Goal: Task Accomplishment & Management: Manage account settings

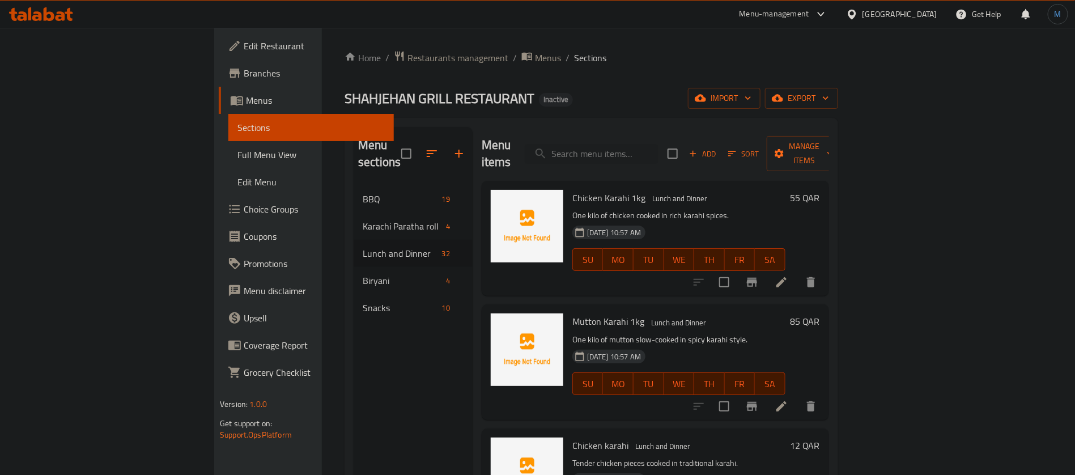
scroll to position [559, 0]
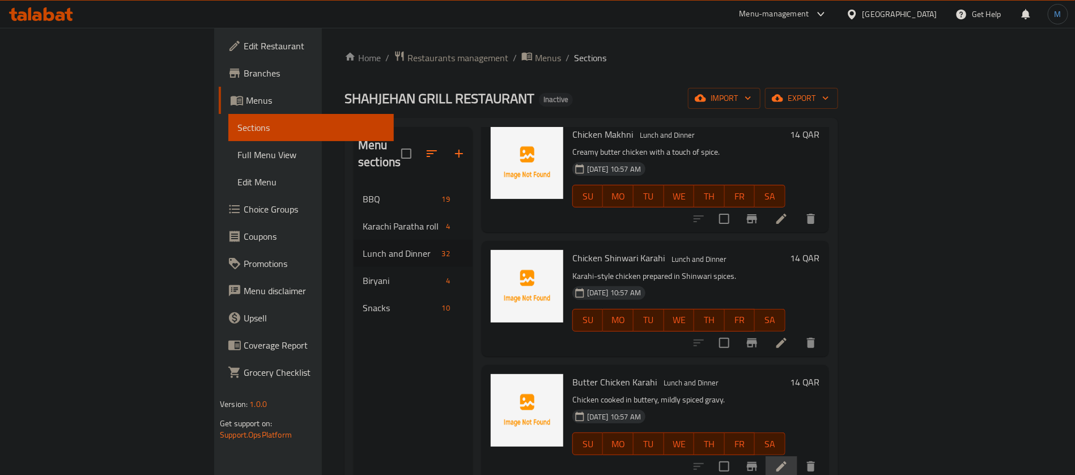
click at [797, 456] on li at bounding box center [781, 466] width 32 height 20
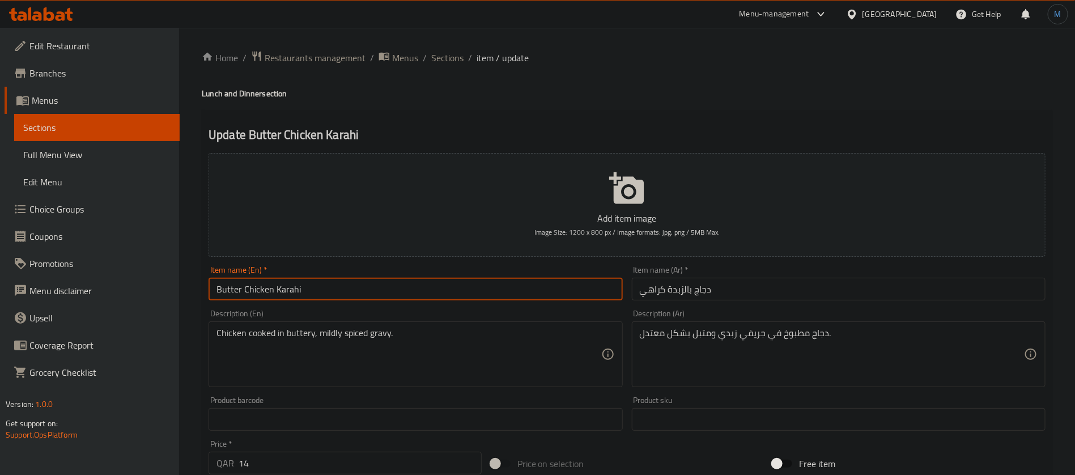
click at [536, 293] on input "Butter Chicken Karahi" at bounding box center [415, 289] width 414 height 23
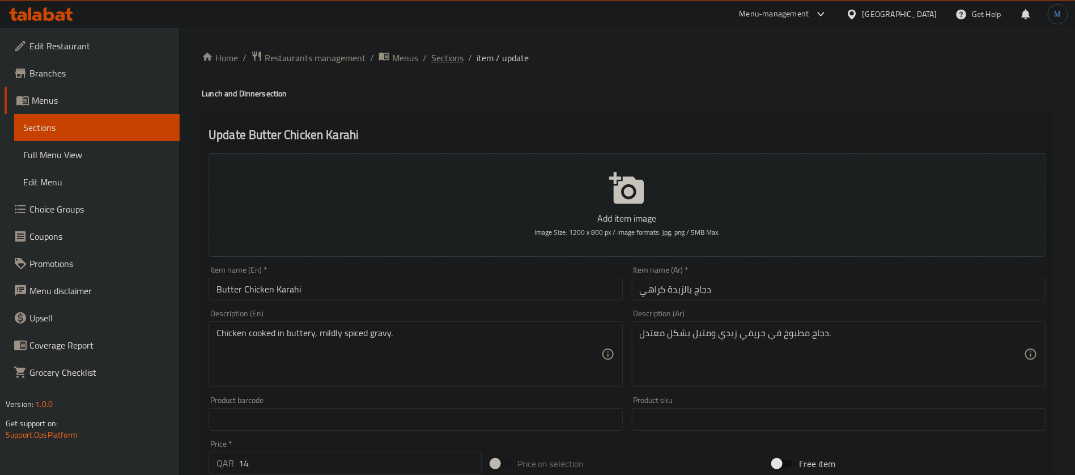
click at [432, 56] on span "Sections" at bounding box center [447, 58] width 32 height 14
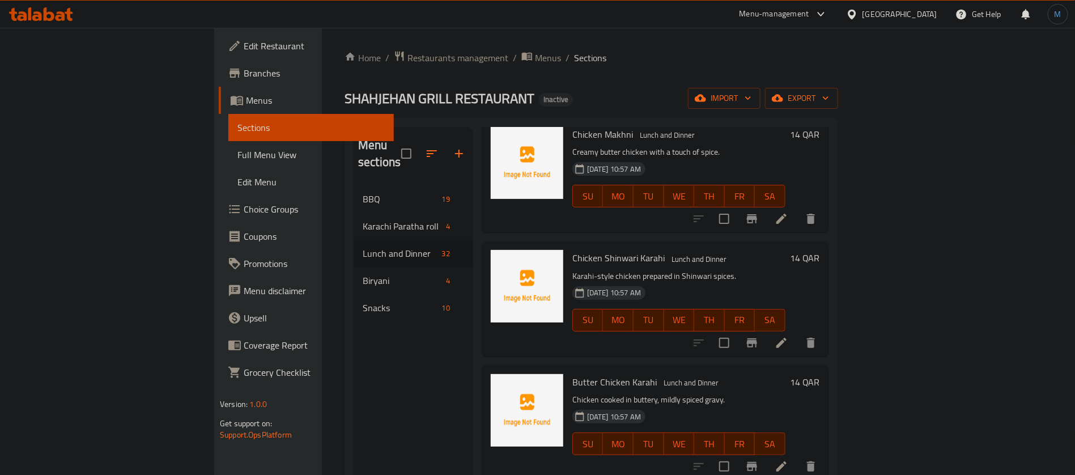
scroll to position [729, 0]
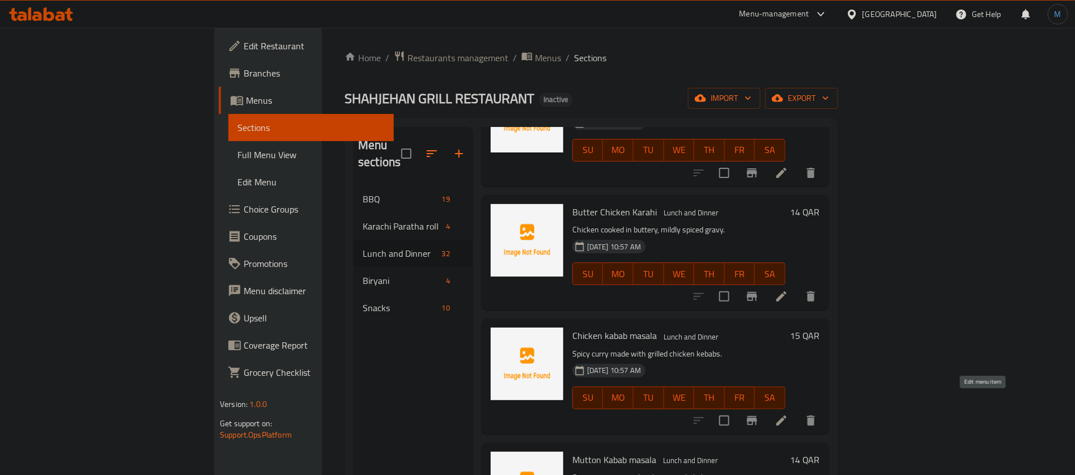
click at [788, 414] on icon at bounding box center [781, 421] width 14 height 14
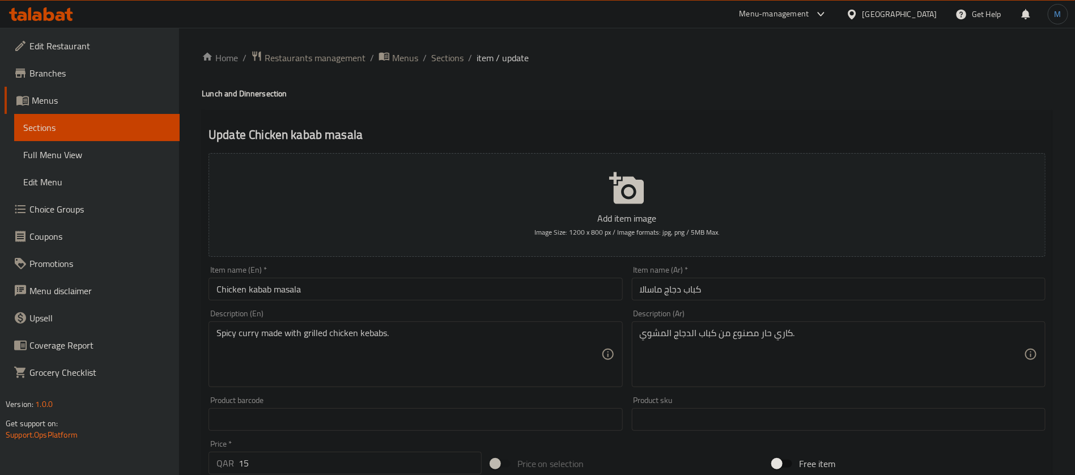
click at [364, 282] on input "Chicken kabab masala" at bounding box center [415, 289] width 414 height 23
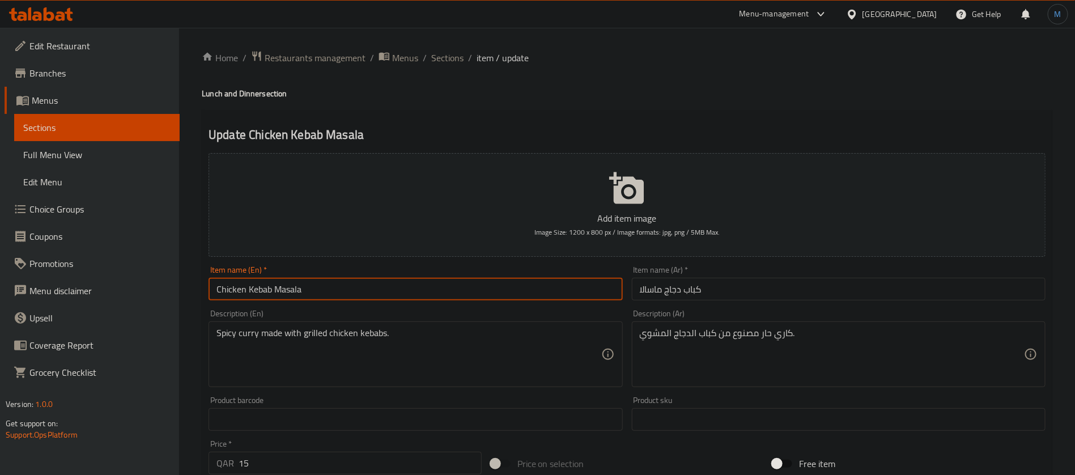
click at [532, 280] on input "Chicken Kebab Masala" at bounding box center [415, 289] width 414 height 23
type input "Chicken Kebab Masala"
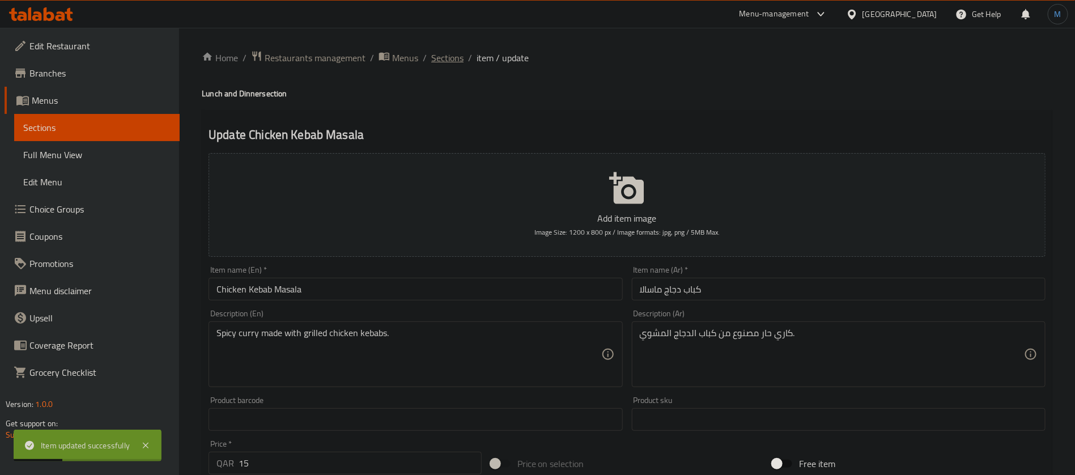
click at [449, 55] on span "Sections" at bounding box center [447, 58] width 32 height 14
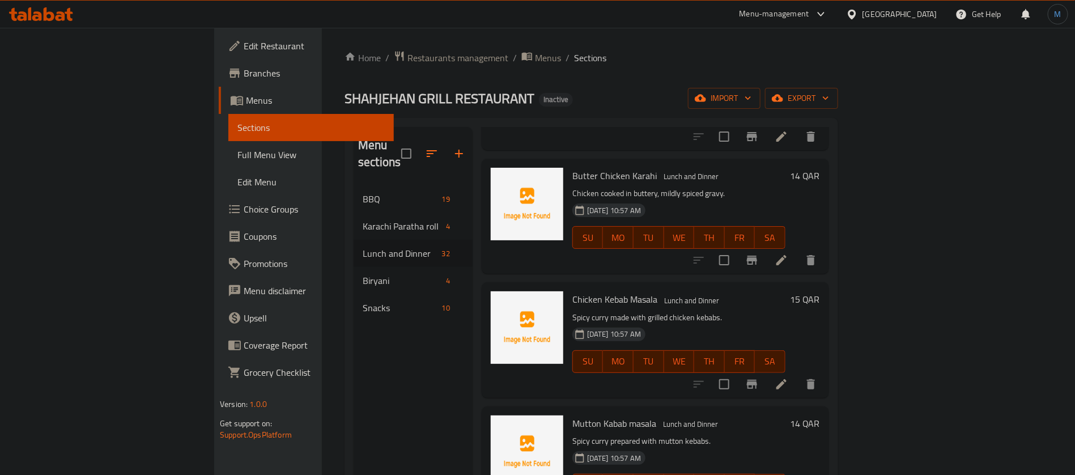
scroll to position [935, 0]
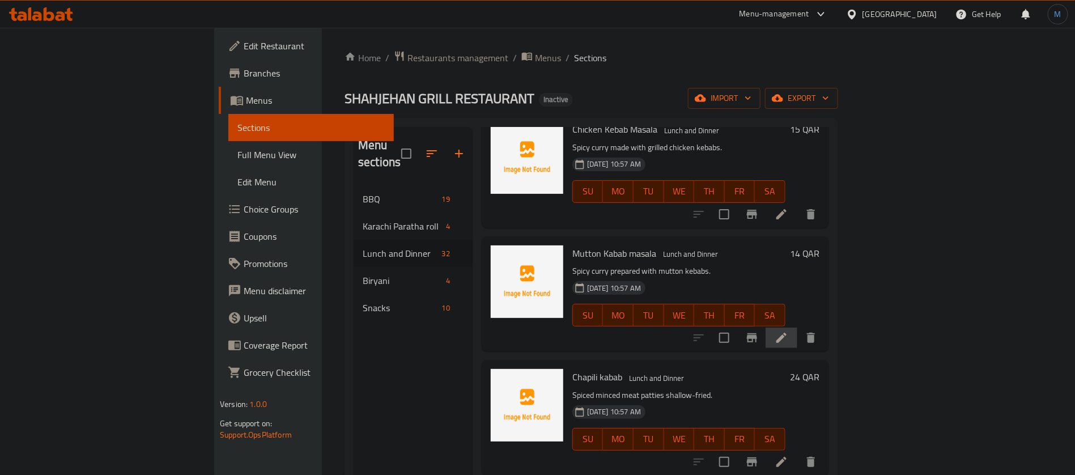
click at [797, 327] on li at bounding box center [781, 337] width 32 height 20
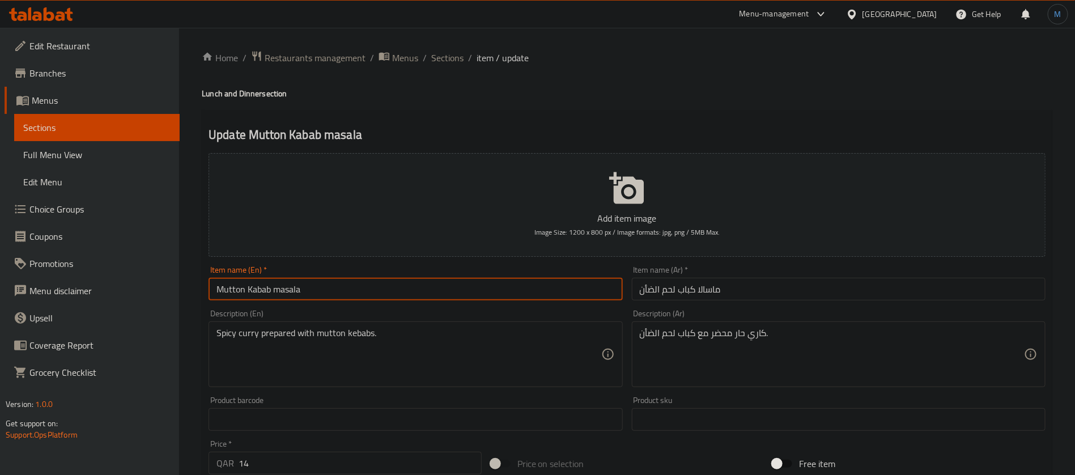
click at [514, 299] on input "Mutton Kabab masala" at bounding box center [415, 289] width 414 height 23
click at [510, 296] on input "Mutton Kabab Masala" at bounding box center [415, 289] width 414 height 23
type input "Mutton Kebab Masala"
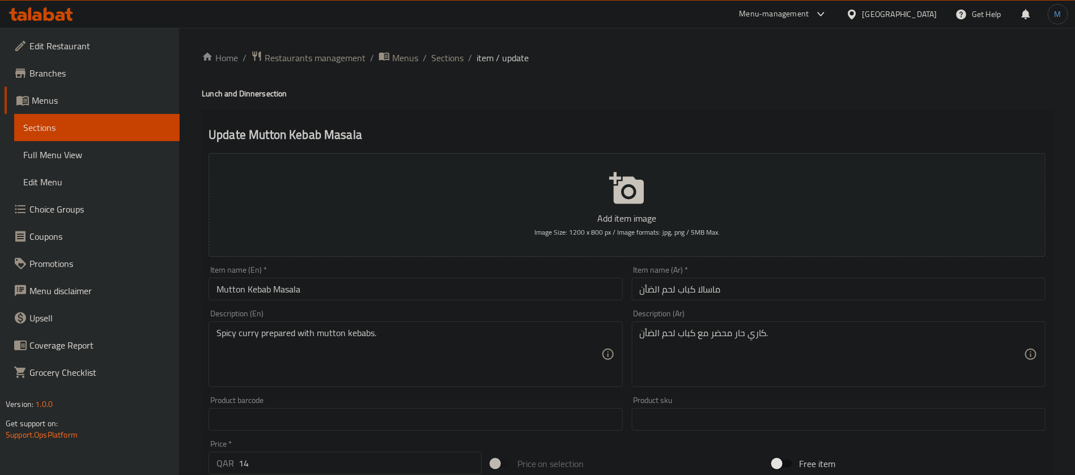
click at [517, 307] on div "Description (En) Spicy curry prepared with mutton kebabs. Description (En)" at bounding box center [415, 348] width 423 height 87
click at [409, 288] on input "Mutton Kebab Masala" at bounding box center [415, 289] width 414 height 23
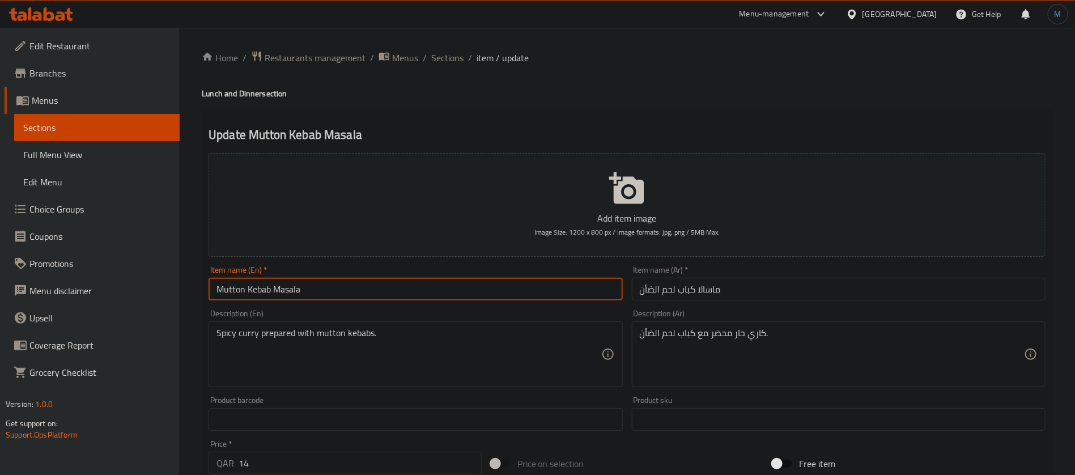
click at [428, 54] on ol "Home / Restaurants management / Menus / Sections / item / update" at bounding box center [627, 57] width 850 height 15
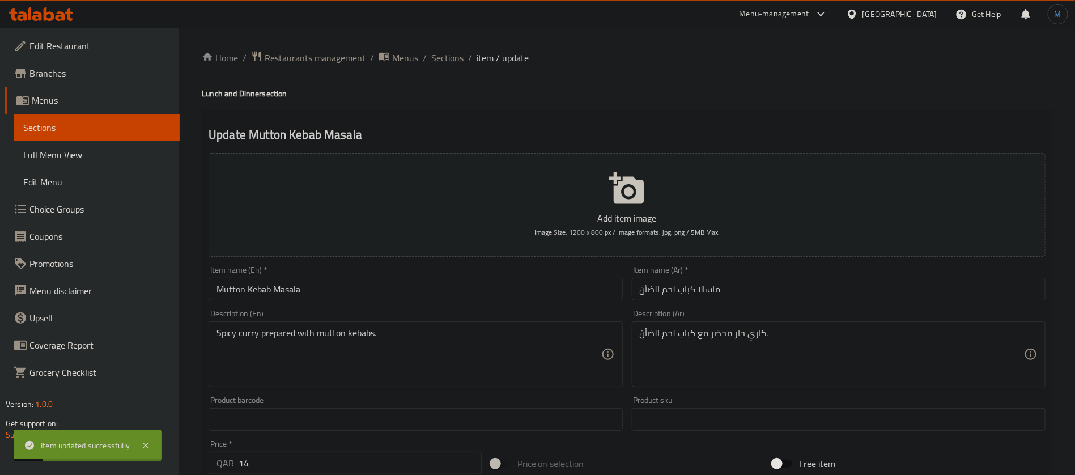
click at [440, 58] on span "Sections" at bounding box center [447, 58] width 32 height 14
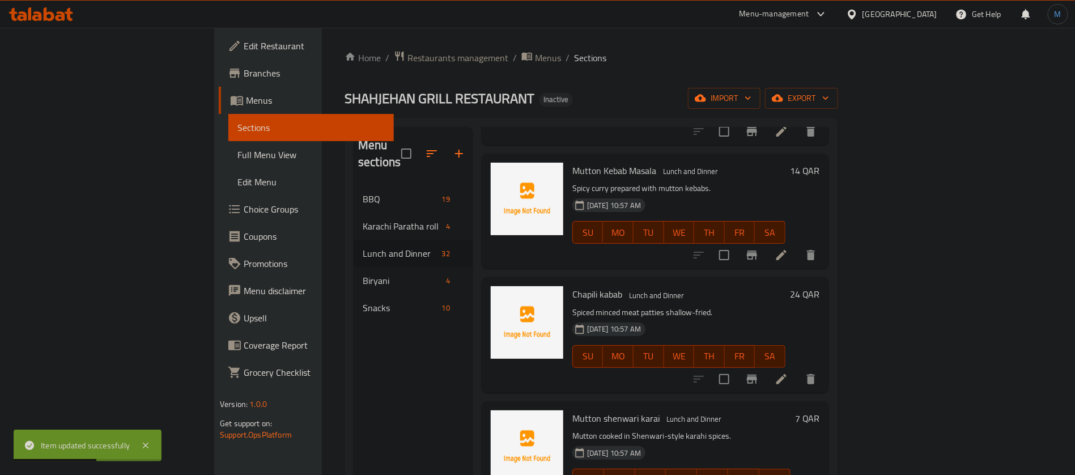
scroll to position [1023, 0]
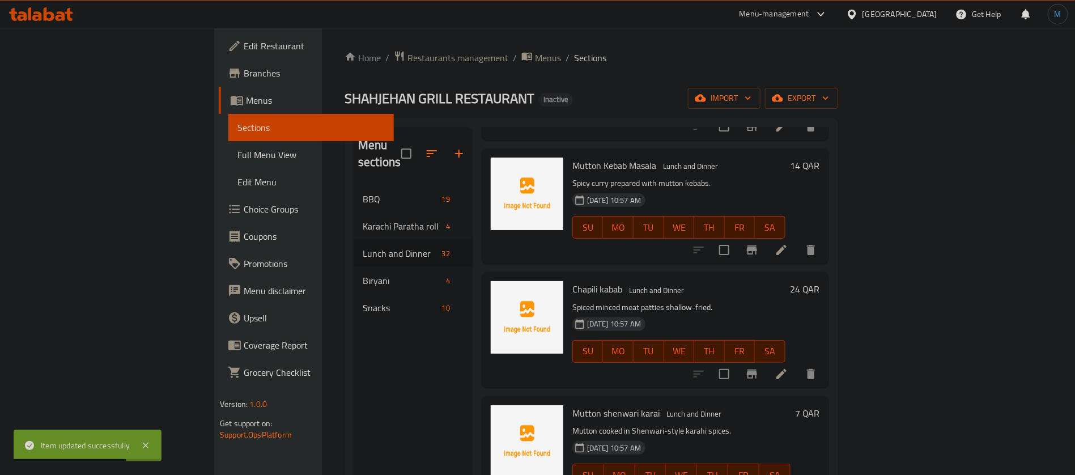
click at [797, 364] on li at bounding box center [781, 374] width 32 height 20
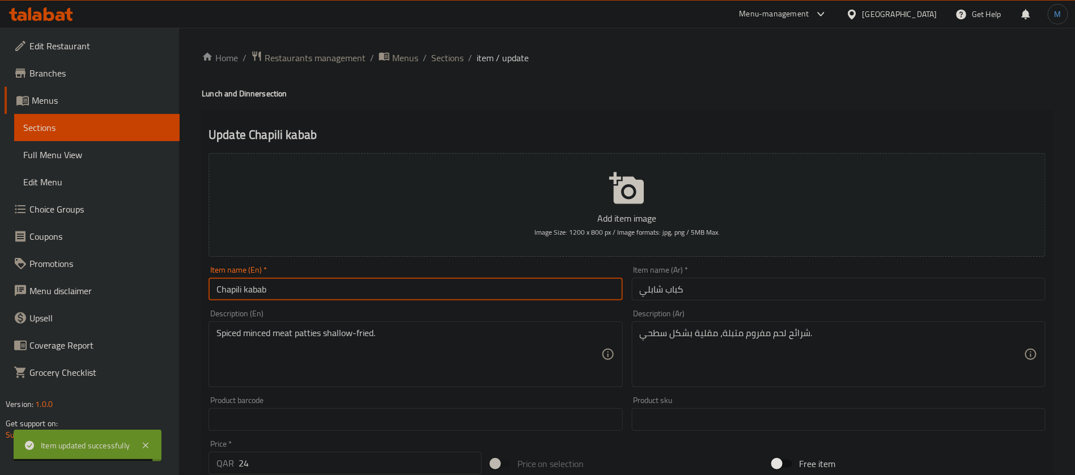
click at [377, 293] on input "Chapili kabab" at bounding box center [415, 289] width 414 height 23
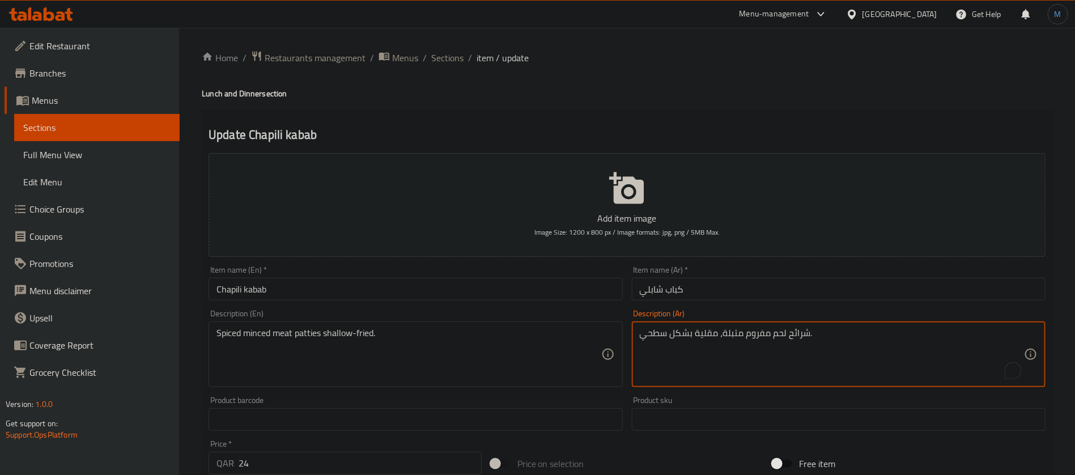
click at [791, 334] on textarea "شرائح لحم مفروم متبلة، مقلية بشكل سطحي." at bounding box center [832, 354] width 384 height 54
type textarea "قطع لحم مفروم متبلة، مقلية بشكل سطحي."
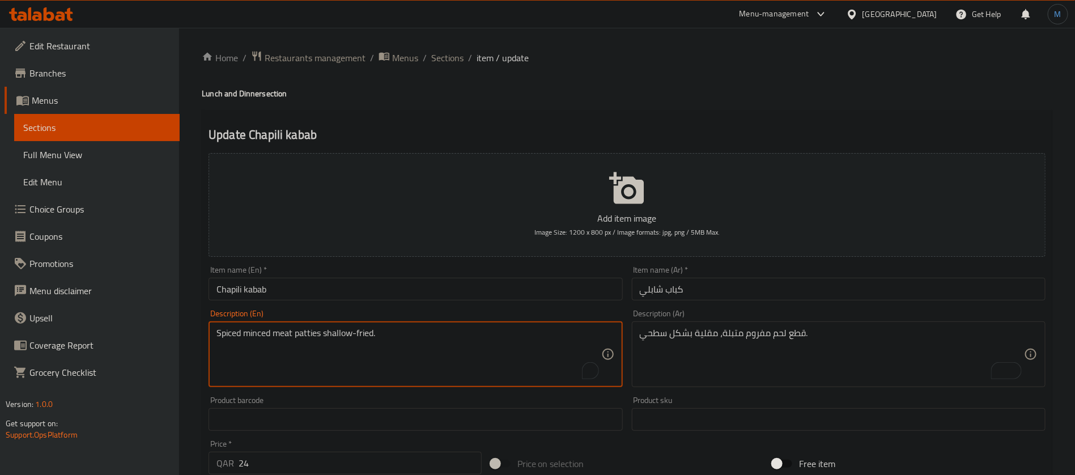
click at [329, 336] on textarea "Spiced minced meat patties shallow-fried." at bounding box center [408, 354] width 384 height 54
click at [354, 336] on textarea "Spiced minced meat patties shallow-fried." at bounding box center [408, 354] width 384 height 54
click at [367, 329] on textarea "Spiced minced meat patties shallow-fried." at bounding box center [408, 354] width 384 height 54
click at [426, 329] on textarea "Spiced minced meat patties shallow-fried." at bounding box center [408, 354] width 384 height 54
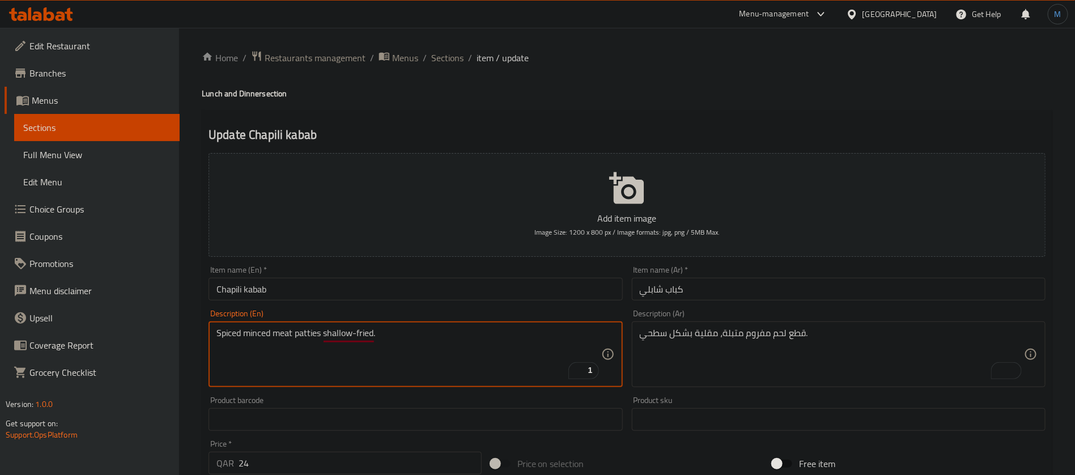
click at [489, 280] on input "Chapili kabab" at bounding box center [415, 289] width 414 height 23
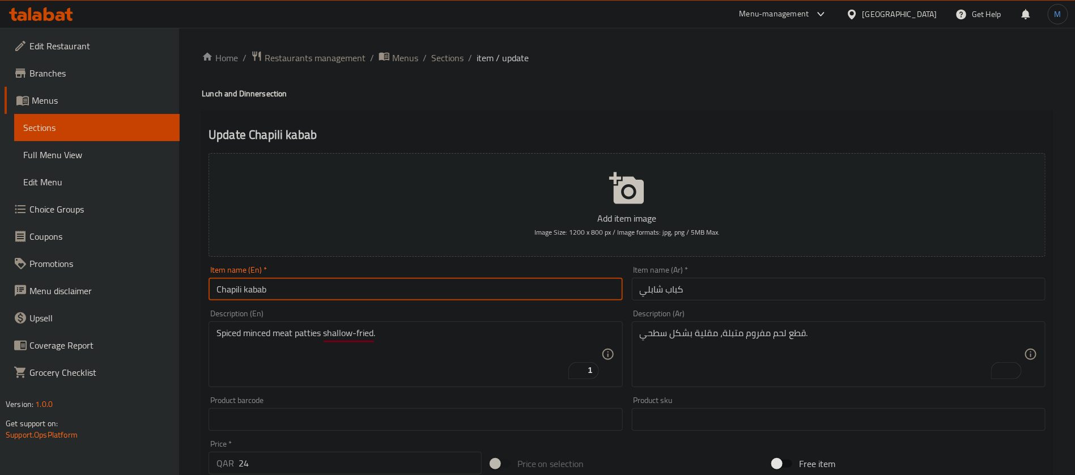
type input "Chapili kebab"
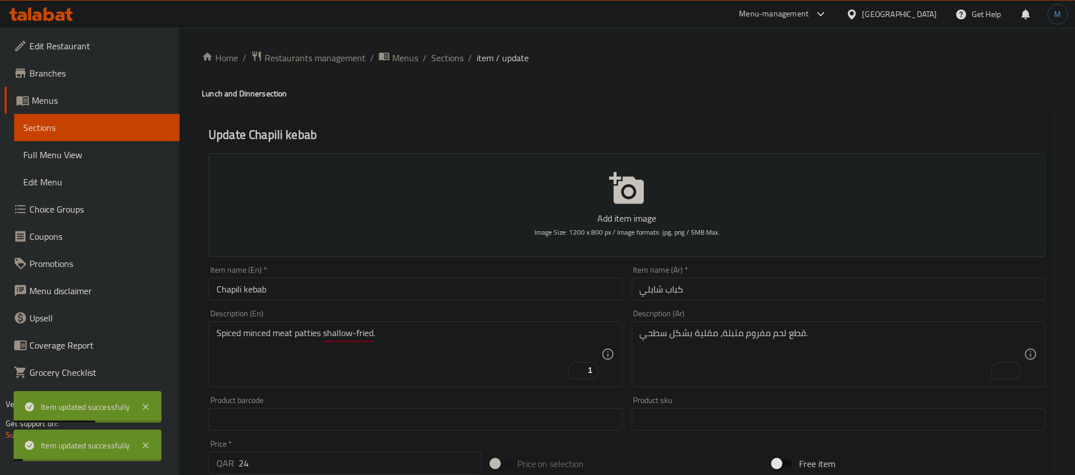
click at [449, 46] on div "Home / Restaurants management / Menus / Sections / item / update Lunch and Dinn…" at bounding box center [627, 414] width 896 height 773
click at [450, 62] on span "Sections" at bounding box center [447, 58] width 32 height 14
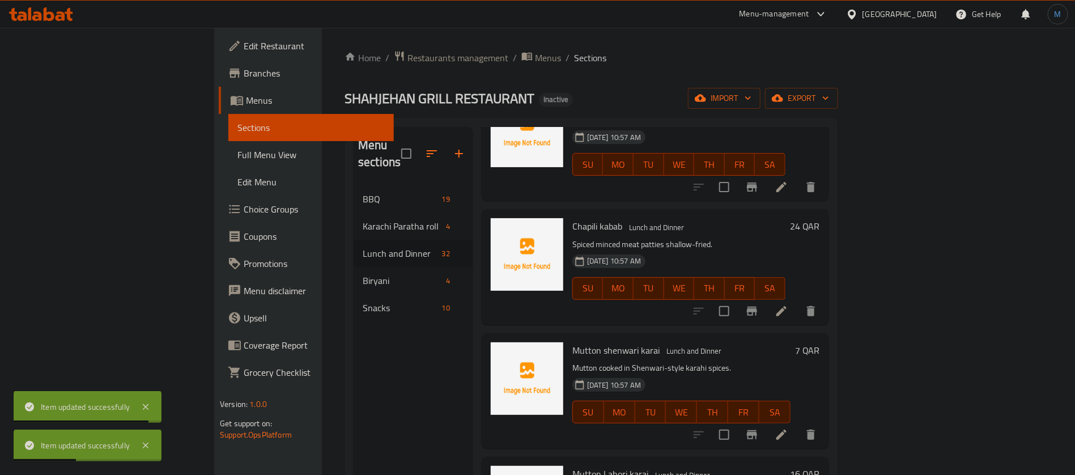
scroll to position [1107, 0]
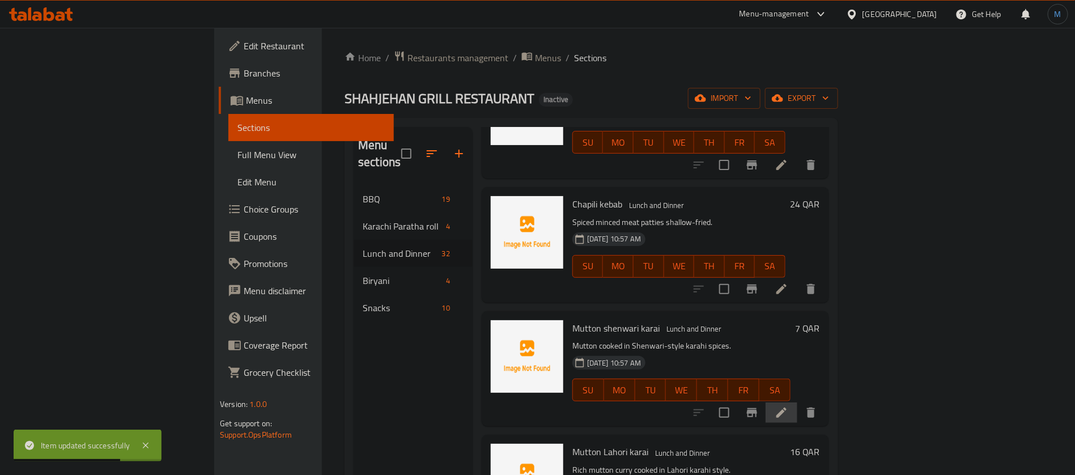
click at [797, 402] on li at bounding box center [781, 412] width 32 height 20
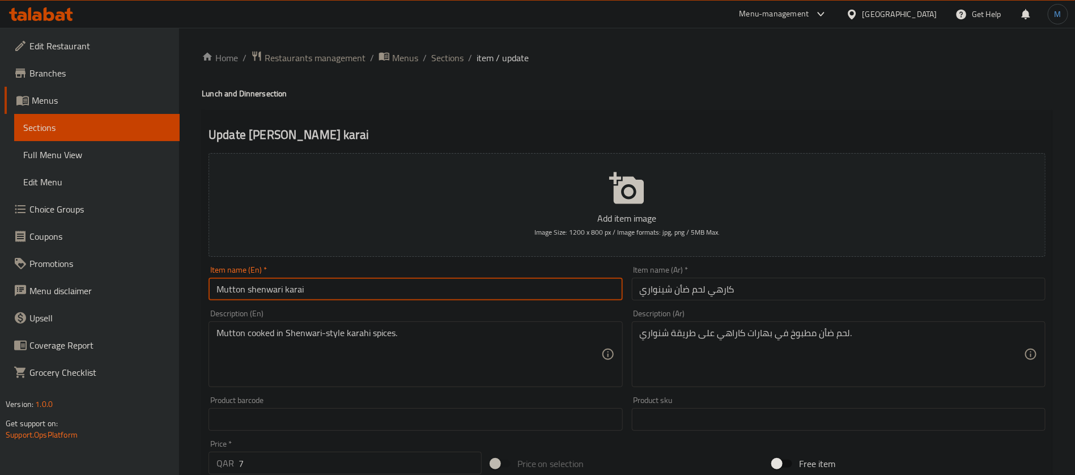
click at [501, 293] on input "Mutton shenwari karai" at bounding box center [415, 289] width 414 height 23
paste input "inwari karah"
type input "Mutton shinwari karahi"
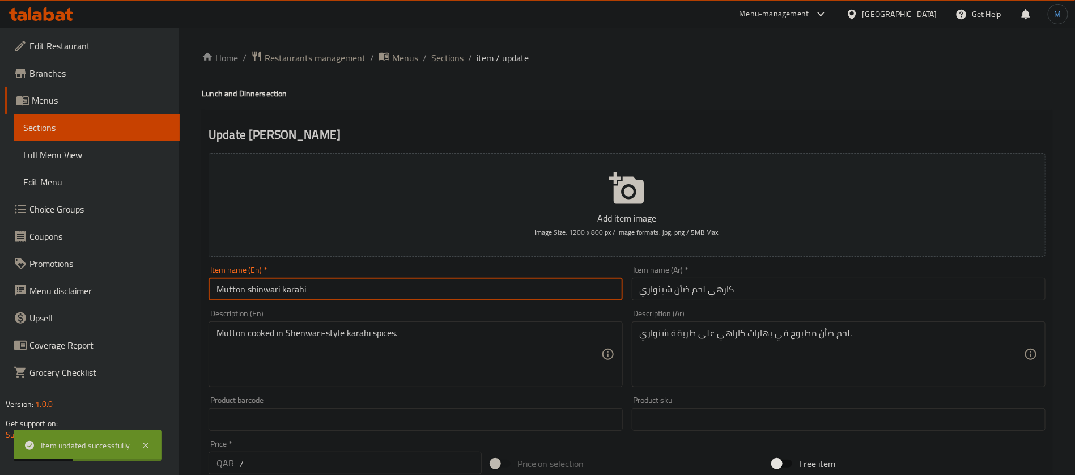
click at [457, 60] on span "Sections" at bounding box center [447, 58] width 32 height 14
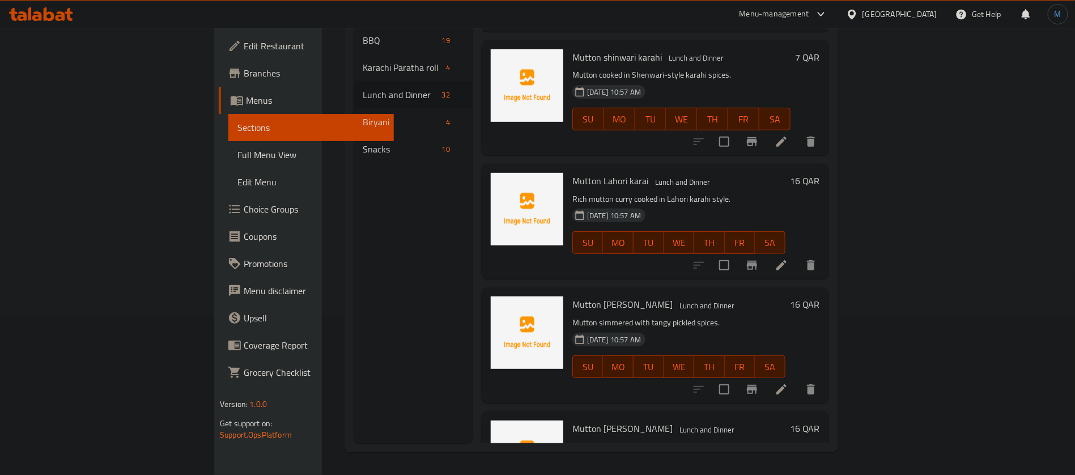
scroll to position [1219, 0]
click at [786, 261] on icon at bounding box center [781, 266] width 10 height 10
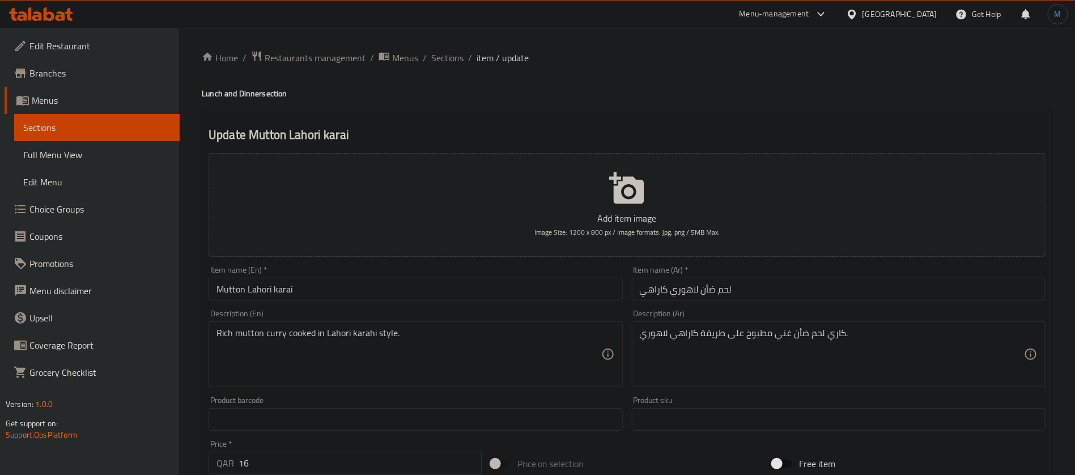
click at [450, 293] on input "Mutton Lahori karai" at bounding box center [415, 289] width 414 height 23
click at [358, 329] on textarea "Rich mutton curry cooked in Lahori karahi style." at bounding box center [408, 354] width 384 height 54
click at [374, 294] on input "Mutton Lahori karai" at bounding box center [415, 289] width 414 height 23
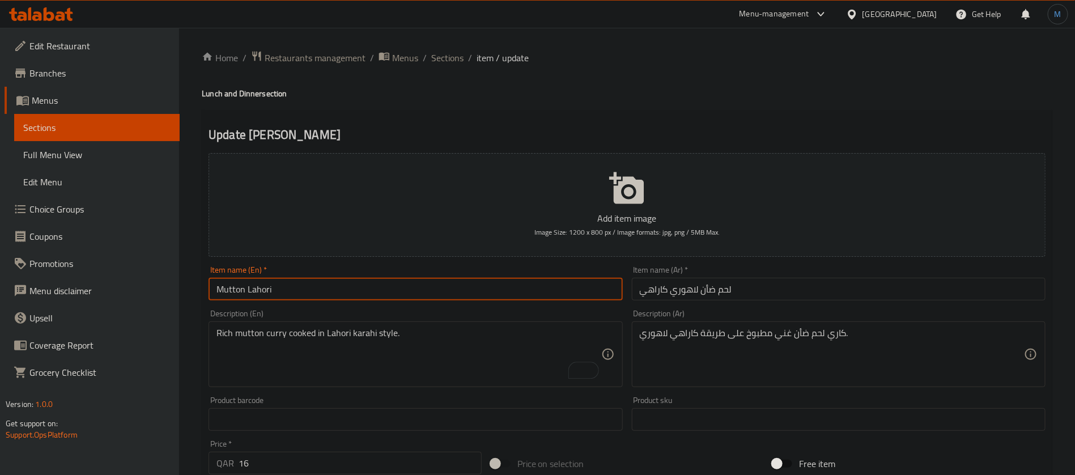
paste input "karahi"
type input "Mutton [PERSON_NAME]"
click at [437, 59] on span "Sections" at bounding box center [447, 58] width 32 height 14
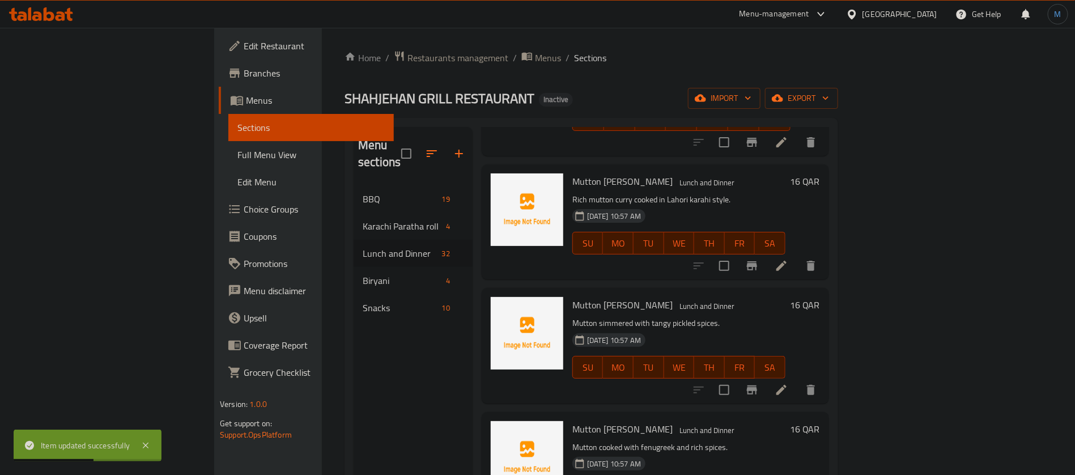
scroll to position [1479, 0]
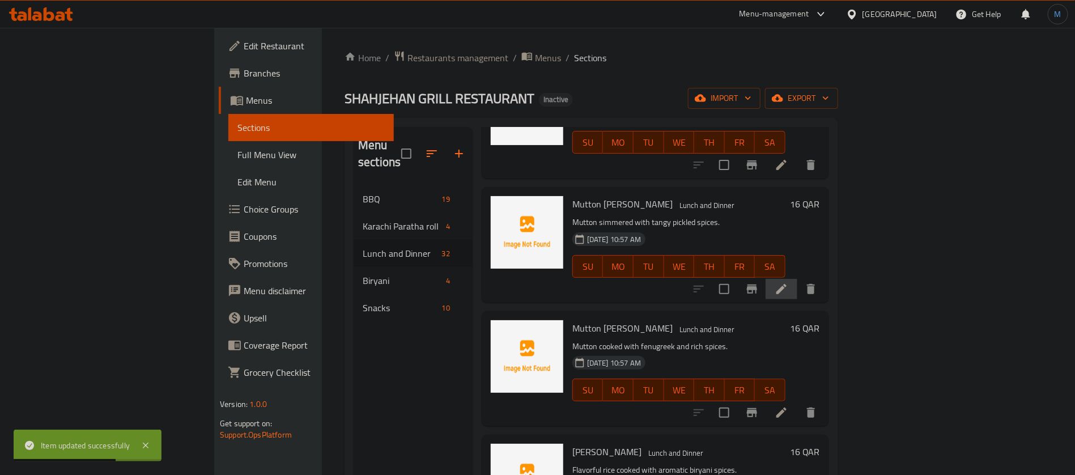
click at [797, 279] on li at bounding box center [781, 289] width 32 height 20
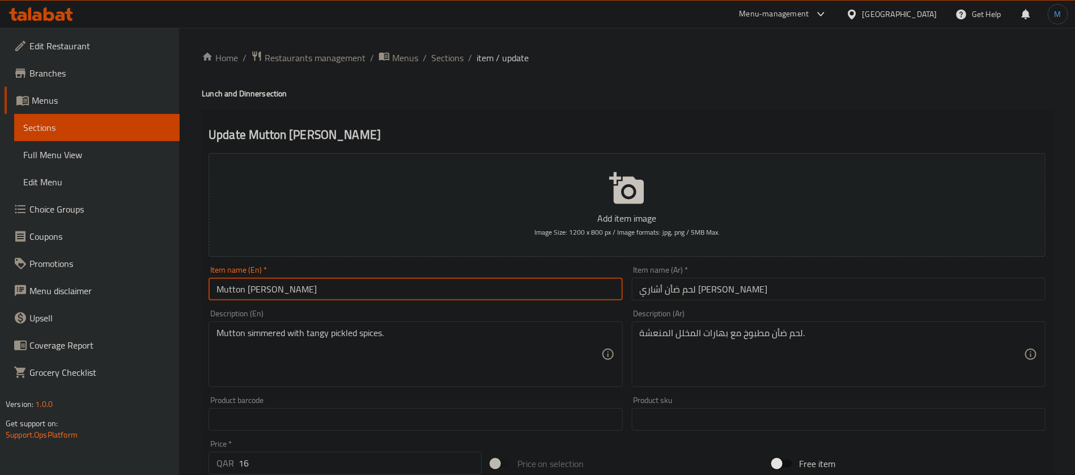
click at [348, 293] on input "Mutton [PERSON_NAME]" at bounding box center [415, 289] width 414 height 23
click at [743, 274] on div "Item name (Ar)   * لحم ضأن أشاري كراهي Item name (Ar) *" at bounding box center [839, 283] width 414 height 35
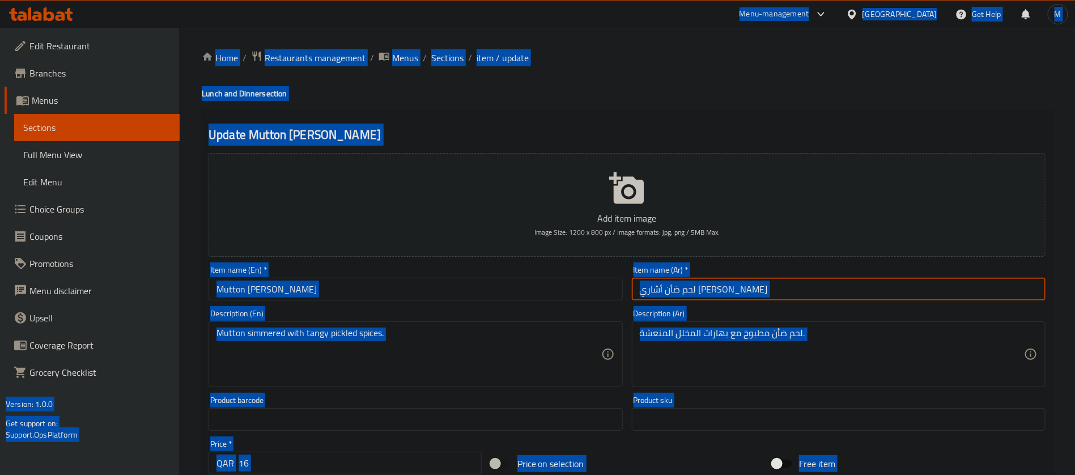
click at [750, 289] on input "لحم ضأن أشاري [PERSON_NAME]" at bounding box center [839, 289] width 414 height 23
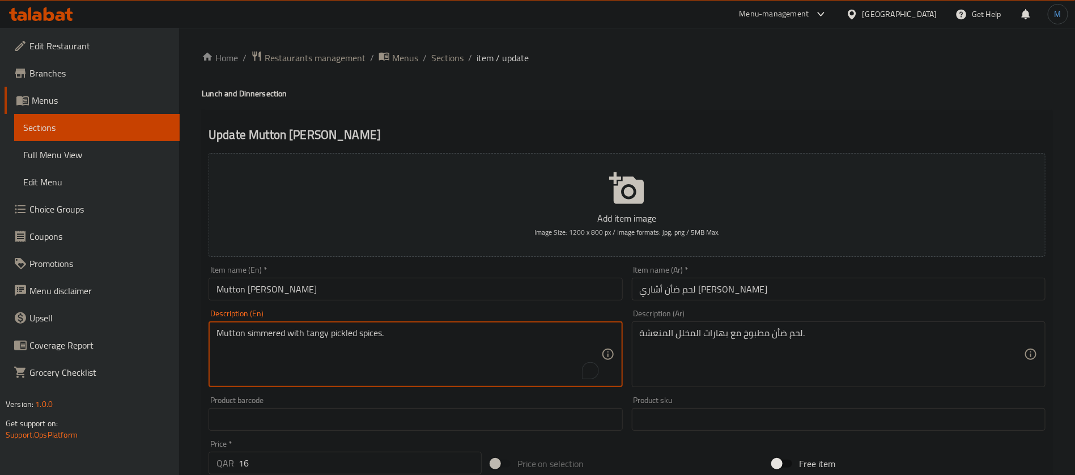
click at [275, 335] on textarea "Mutton simmered with tangy pickled spices." at bounding box center [408, 354] width 384 height 54
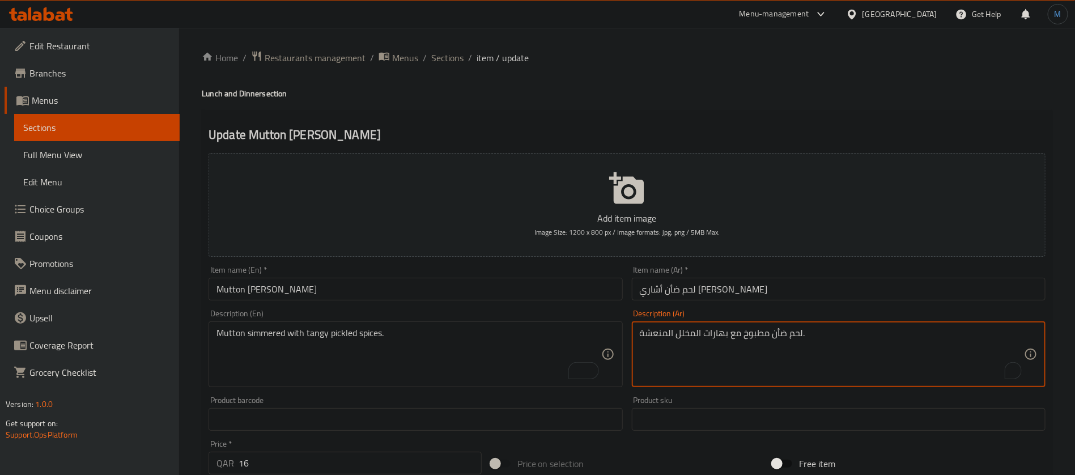
click at [751, 333] on textarea "لحم ضأن مطبوخ مع بهارات المخلل المنعشة." at bounding box center [832, 354] width 384 height 54
paste textarea "هو ببطء"
type textarea "لحم ضأن مطهو ببطء مع بهارات المخلل المنعشة."
click at [725, 272] on div "Item name (Ar)   * لحم ضأن أشاري [PERSON_NAME] name (Ar) *" at bounding box center [839, 283] width 414 height 35
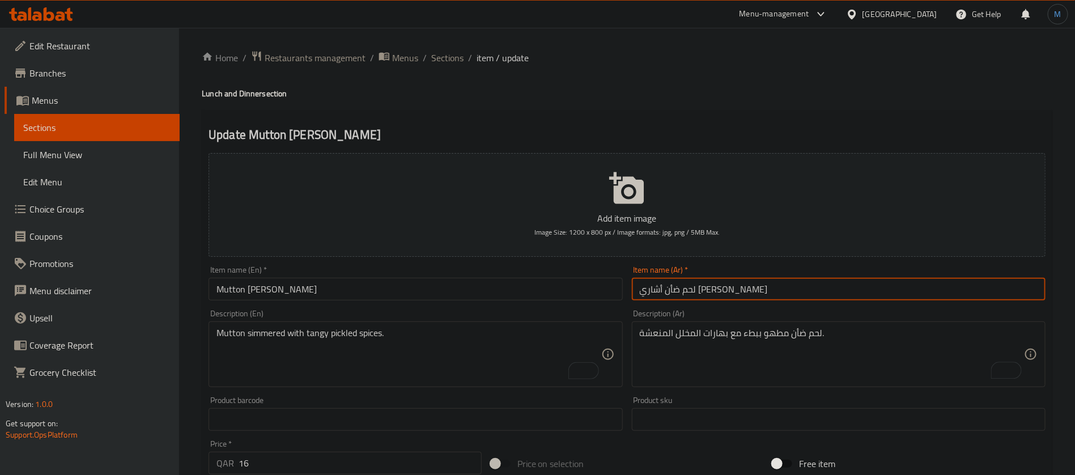
click at [722, 287] on input "لحم ضأن أشاري [PERSON_NAME]" at bounding box center [839, 289] width 414 height 23
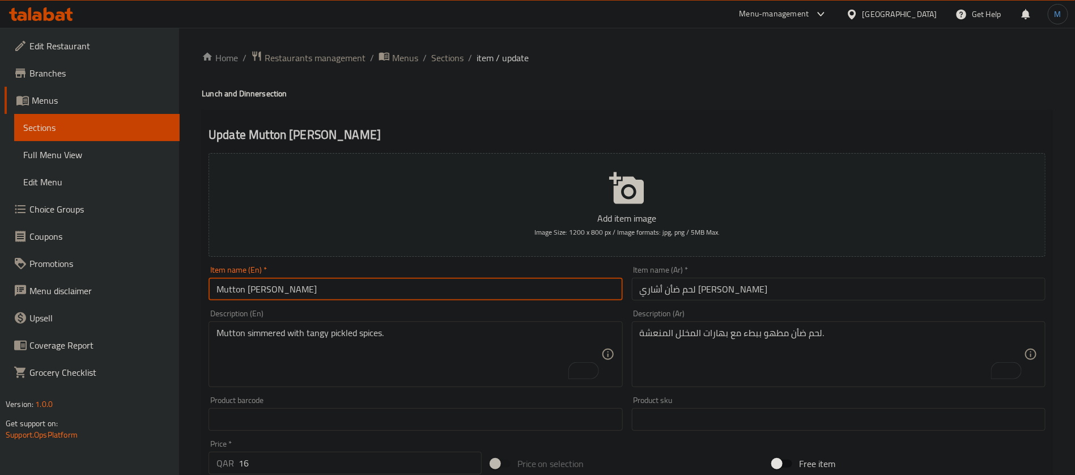
click at [492, 280] on input "Mutton [PERSON_NAME]" at bounding box center [415, 289] width 414 height 23
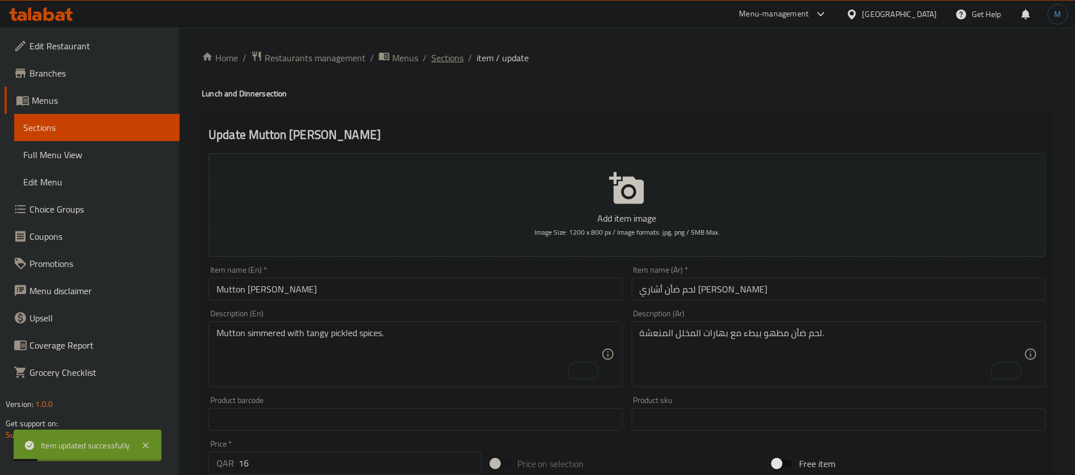
click at [447, 63] on span "Sections" at bounding box center [447, 58] width 32 height 14
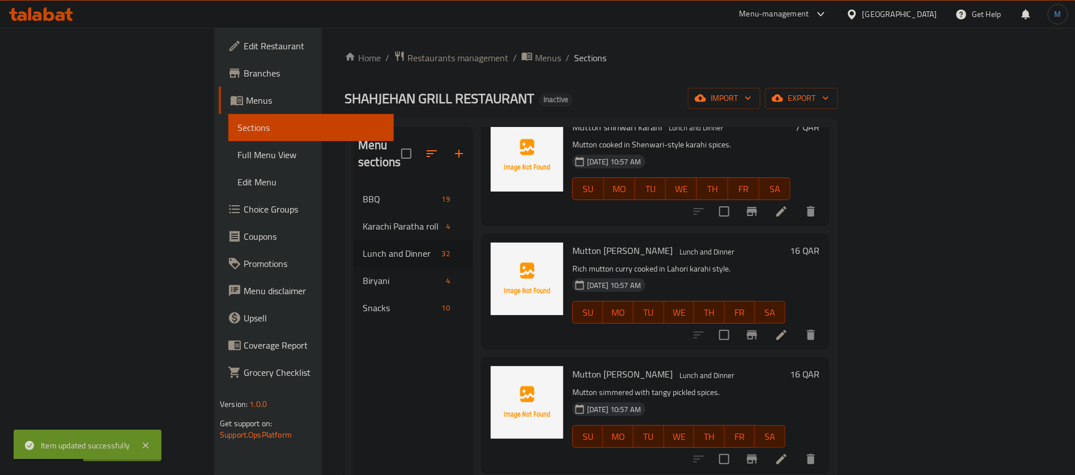
scroll to position [1479, 0]
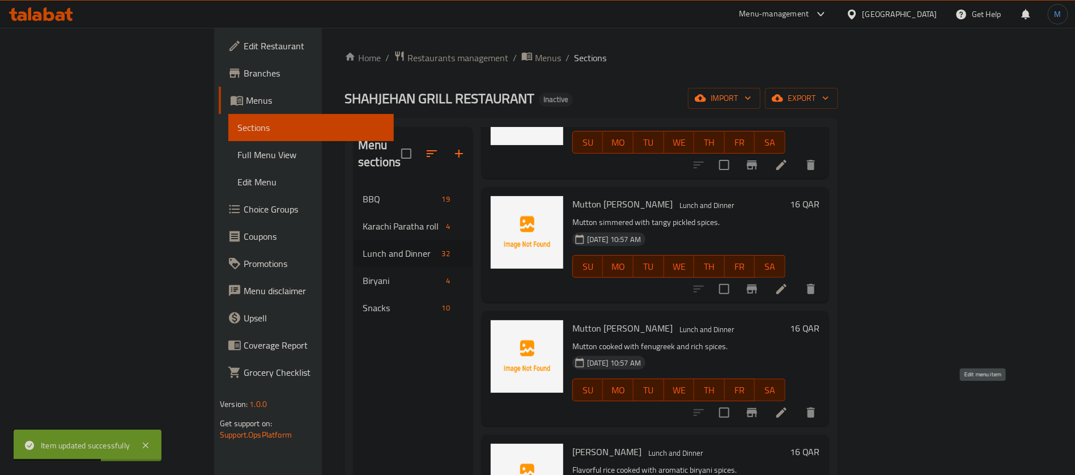
click at [786, 407] on icon at bounding box center [781, 412] width 10 height 10
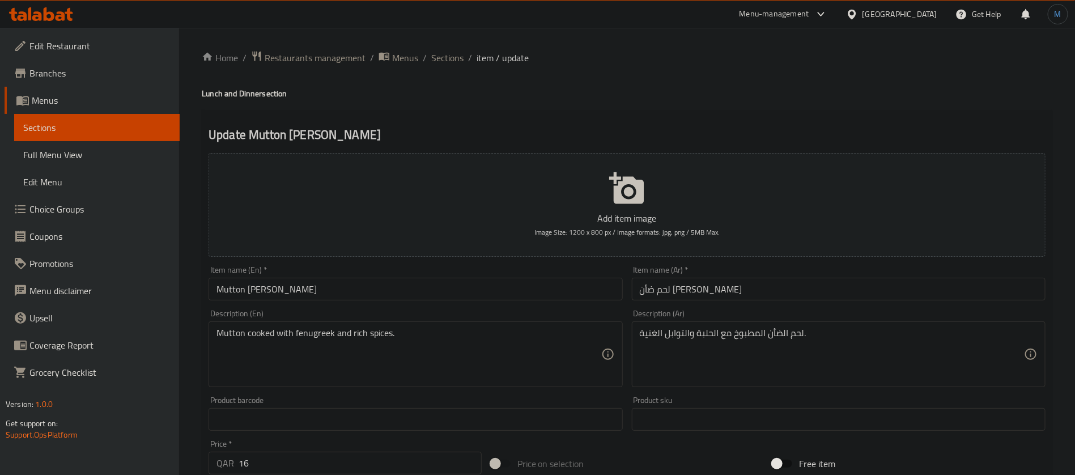
click at [280, 290] on input "Mutton [PERSON_NAME]" at bounding box center [415, 289] width 414 height 23
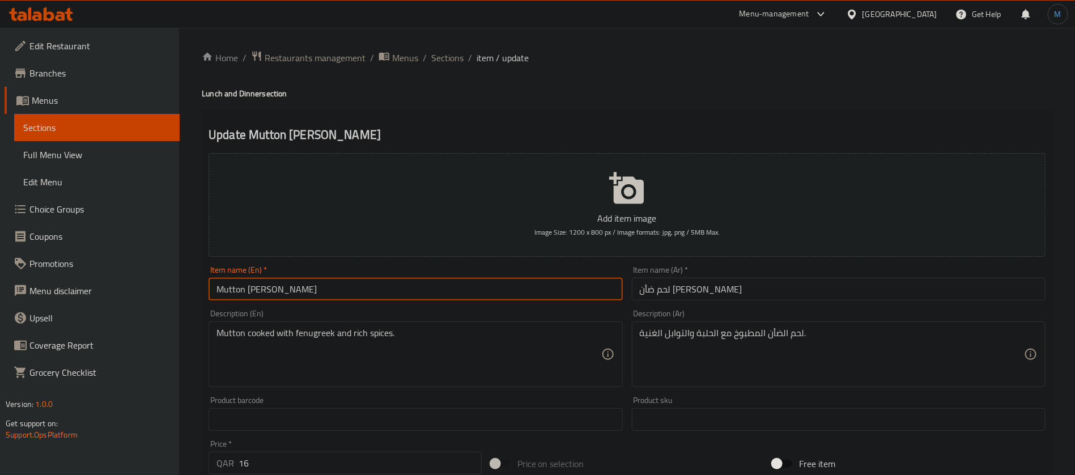
click at [280, 290] on input "Mutton [PERSON_NAME]" at bounding box center [415, 289] width 414 height 23
paste input "h"
click at [359, 291] on input "Mutton [PERSON_NAME]" at bounding box center [415, 289] width 414 height 23
type input "Mutton [PERSON_NAME]"
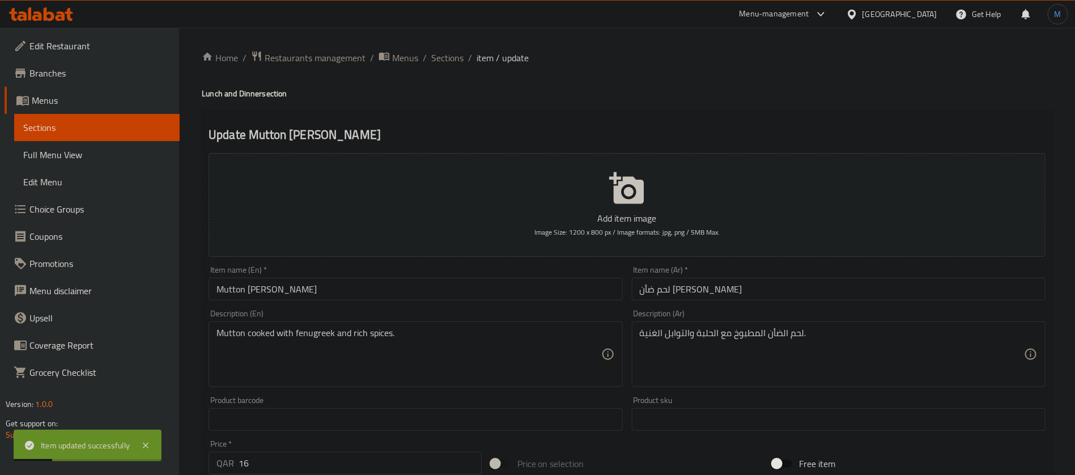
click at [425, 57] on li "/" at bounding box center [425, 58] width 4 height 14
click at [427, 57] on ol "Home / Restaurants management / Menus / Sections / item / update" at bounding box center [627, 57] width 850 height 15
click at [437, 57] on span "Sections" at bounding box center [447, 58] width 32 height 14
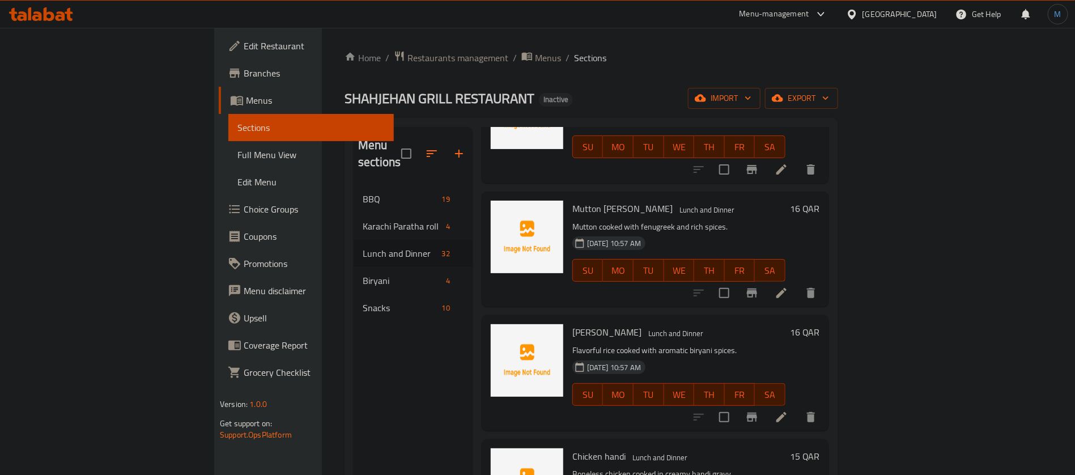
scroll to position [1680, 0]
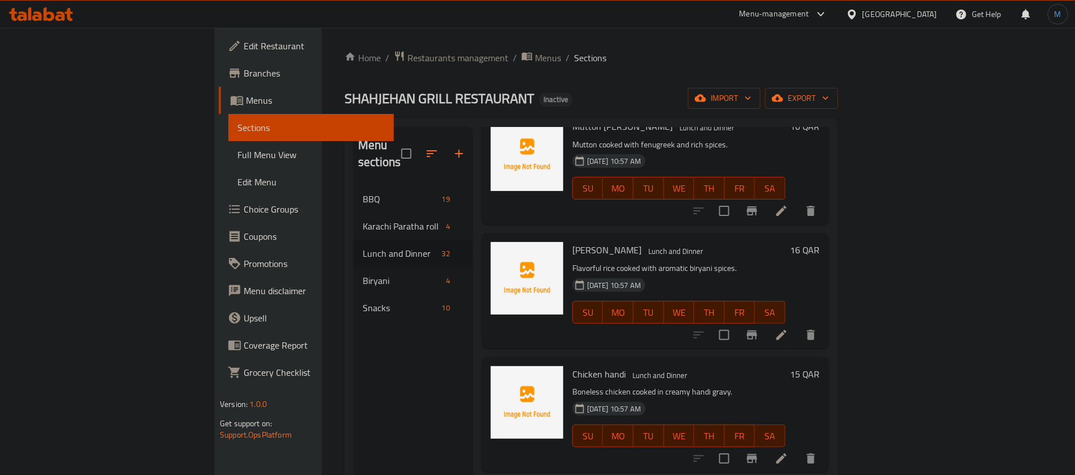
click at [797, 327] on li at bounding box center [781, 335] width 32 height 20
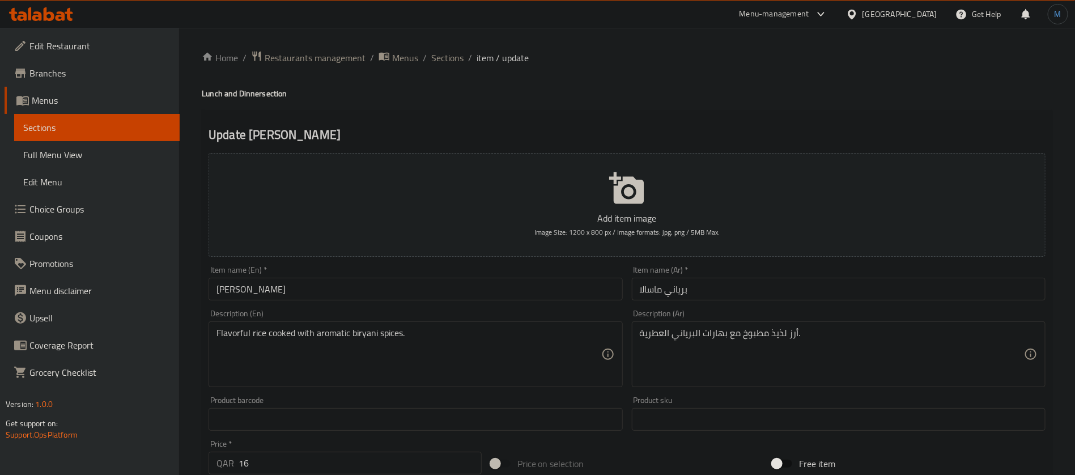
click at [569, 293] on input "[PERSON_NAME]" at bounding box center [415, 289] width 414 height 23
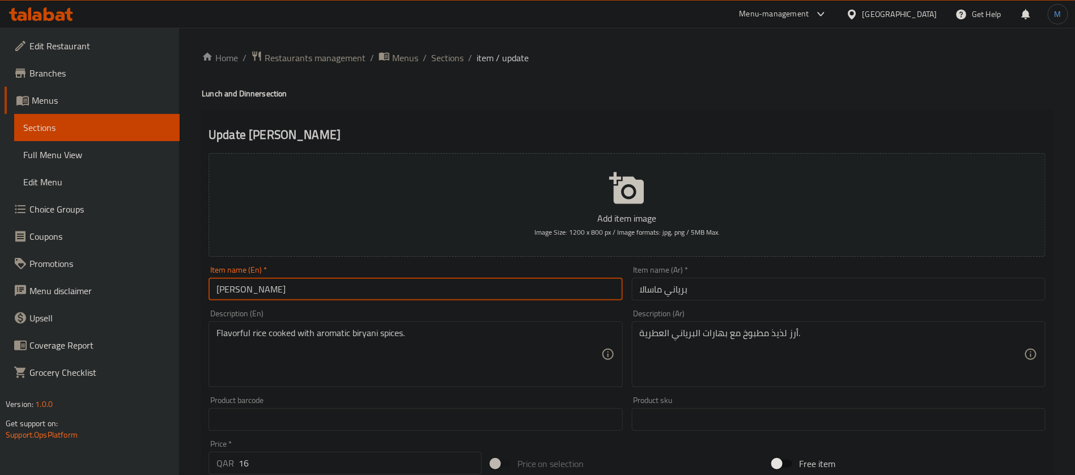
type input "[PERSON_NAME]"
click at [827, 295] on input "برياني ماسالا" at bounding box center [839, 289] width 414 height 23
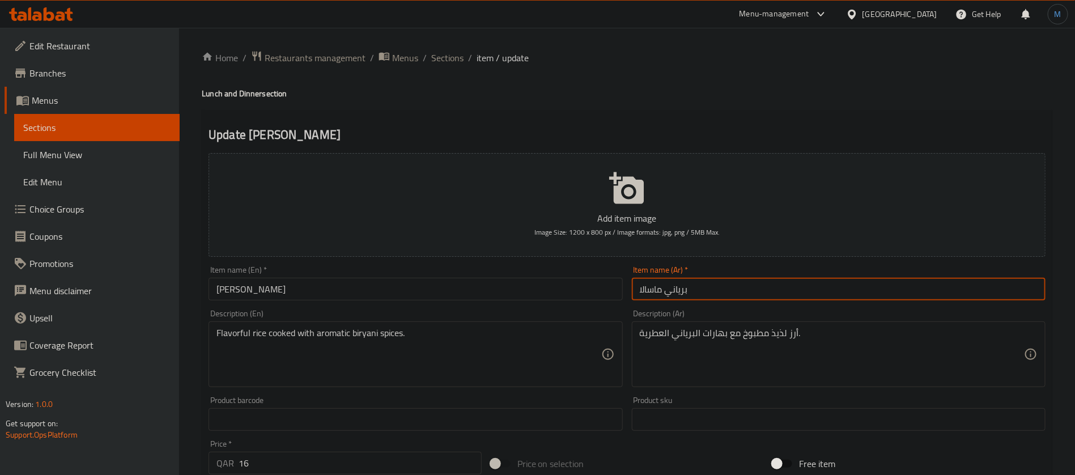
click at [458, 70] on div "Home / Restaurants management / Menus / Sections / item / update Lunch and Dinn…" at bounding box center [627, 413] width 850 height 727
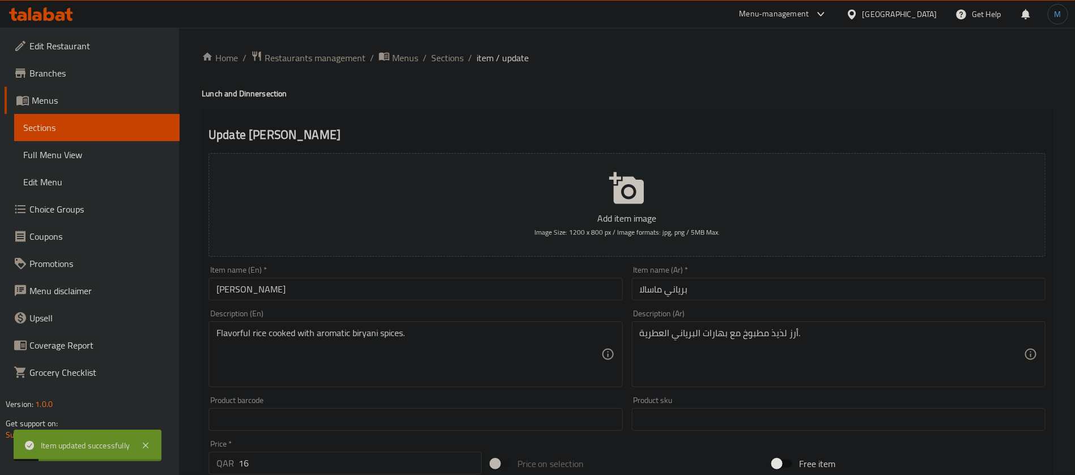
click at [458, 69] on div "Home / Restaurants management / Menus / Sections / item / update Lunch and Dinn…" at bounding box center [627, 413] width 850 height 727
click at [454, 58] on span "Sections" at bounding box center [447, 58] width 32 height 14
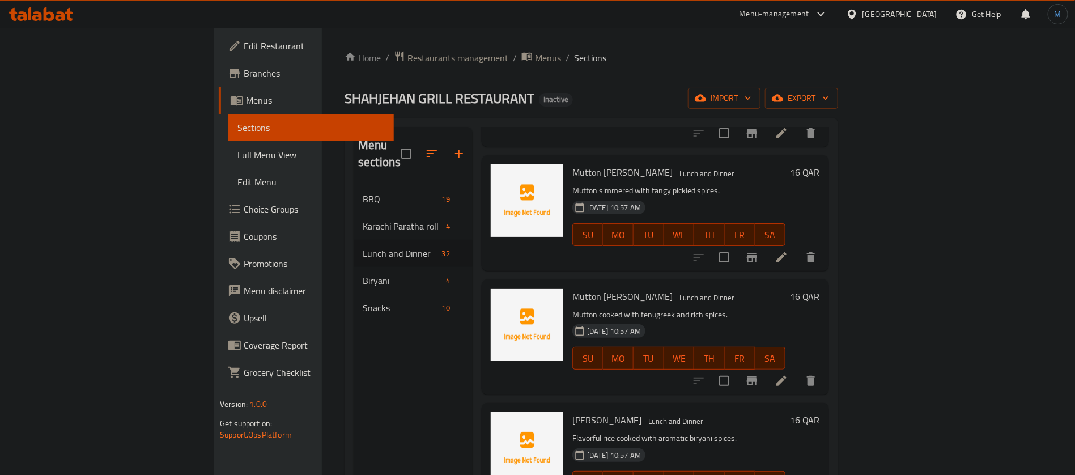
scroll to position [1595, 0]
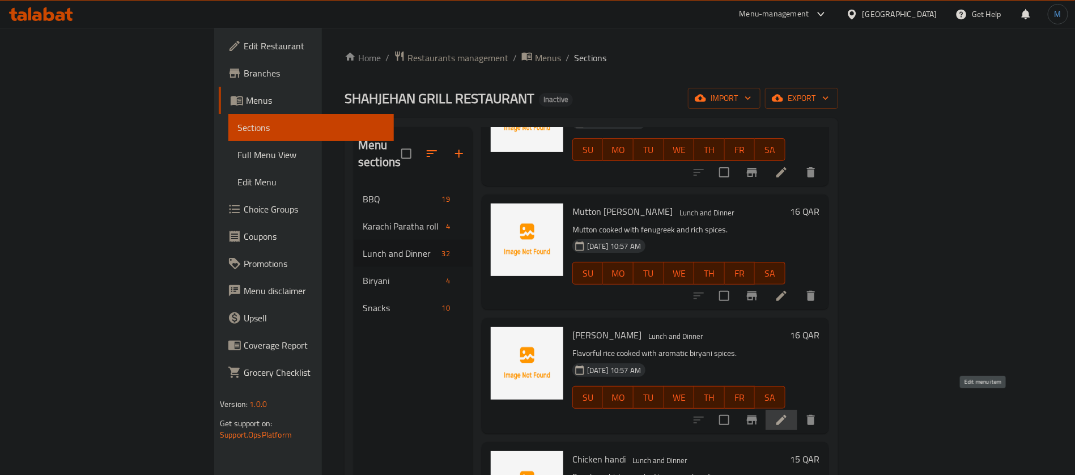
click at [788, 413] on icon at bounding box center [781, 420] width 14 height 14
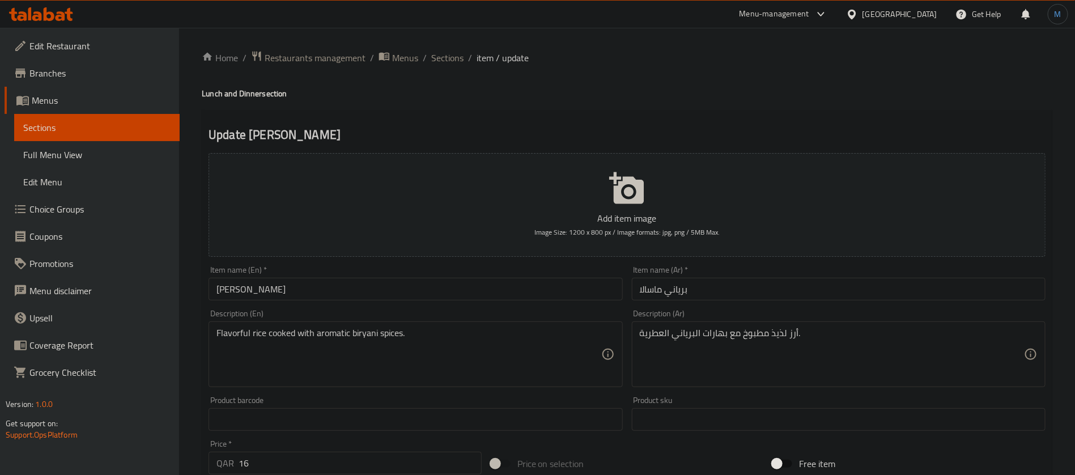
click at [597, 290] on input "[PERSON_NAME]" at bounding box center [415, 289] width 414 height 23
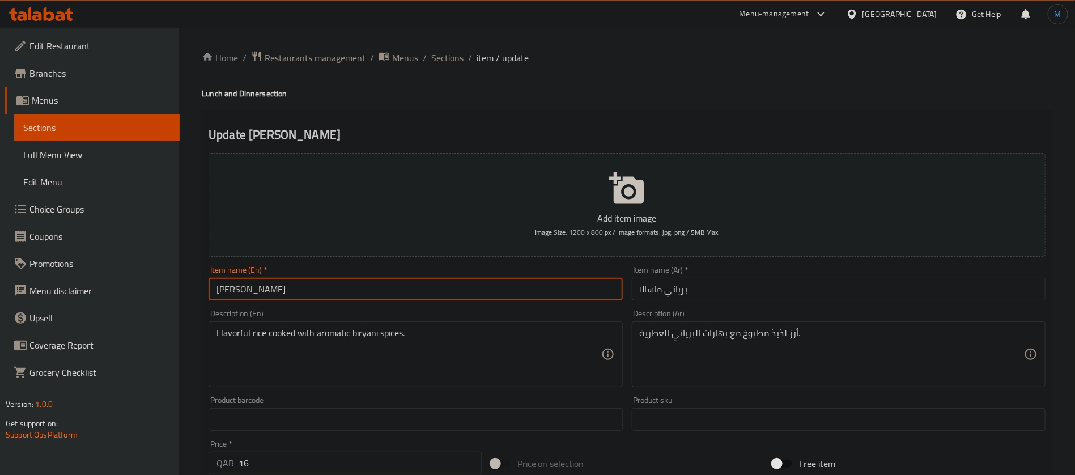
click at [431, 288] on input "[PERSON_NAME]" at bounding box center [415, 289] width 414 height 23
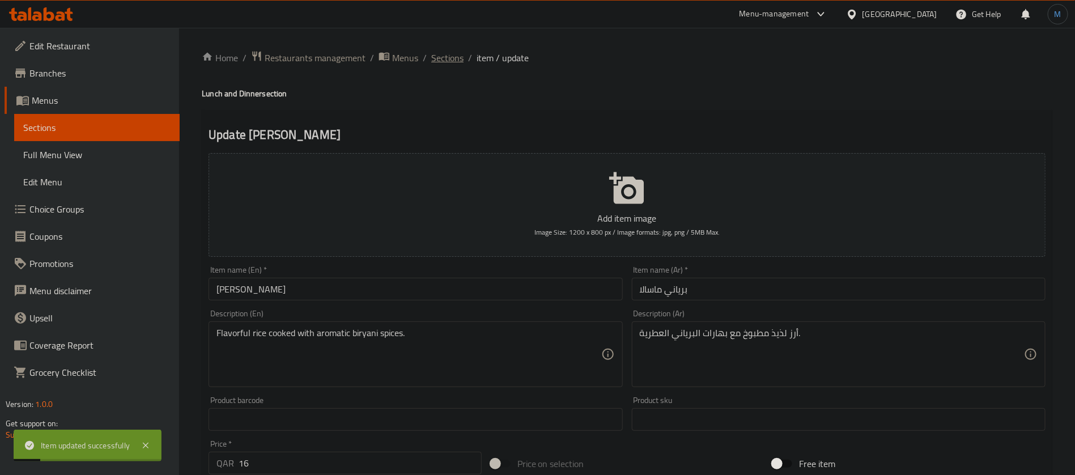
click at [458, 65] on span "Sections" at bounding box center [447, 58] width 32 height 14
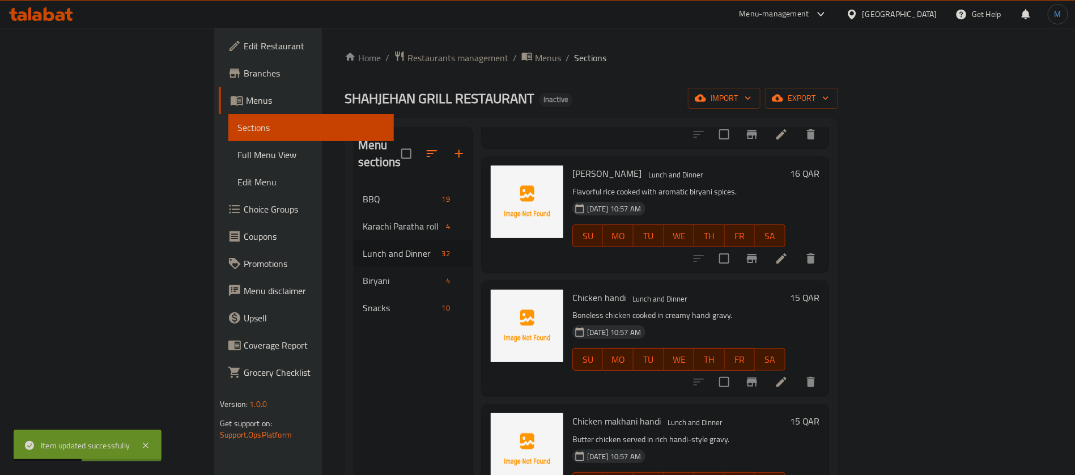
scroll to position [1765, 0]
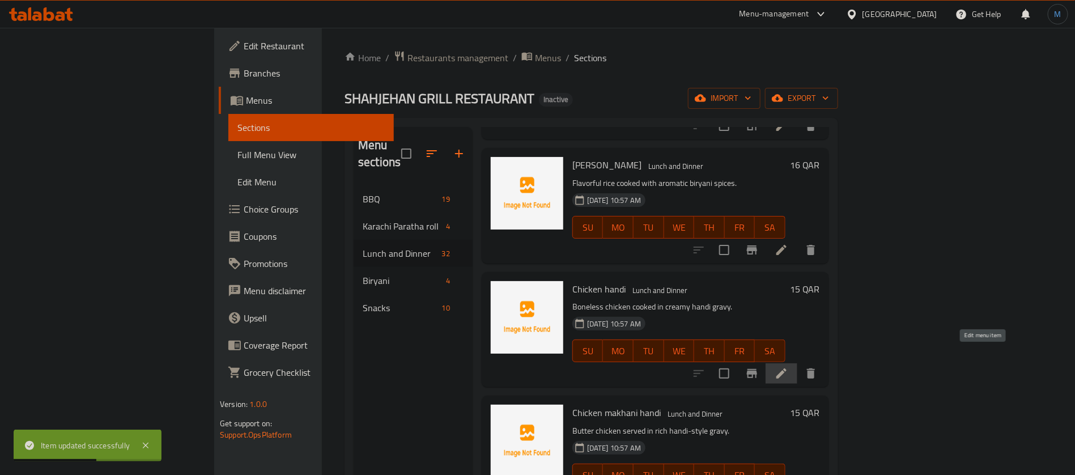
click at [788, 367] on icon at bounding box center [781, 374] width 14 height 14
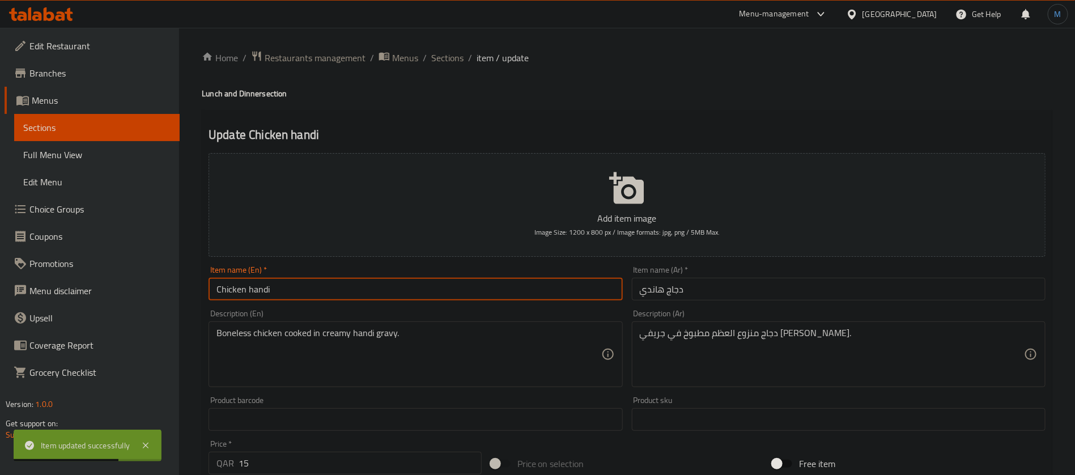
click at [359, 285] on input "Chicken handi" at bounding box center [415, 289] width 414 height 23
type input "Chicken Handi"
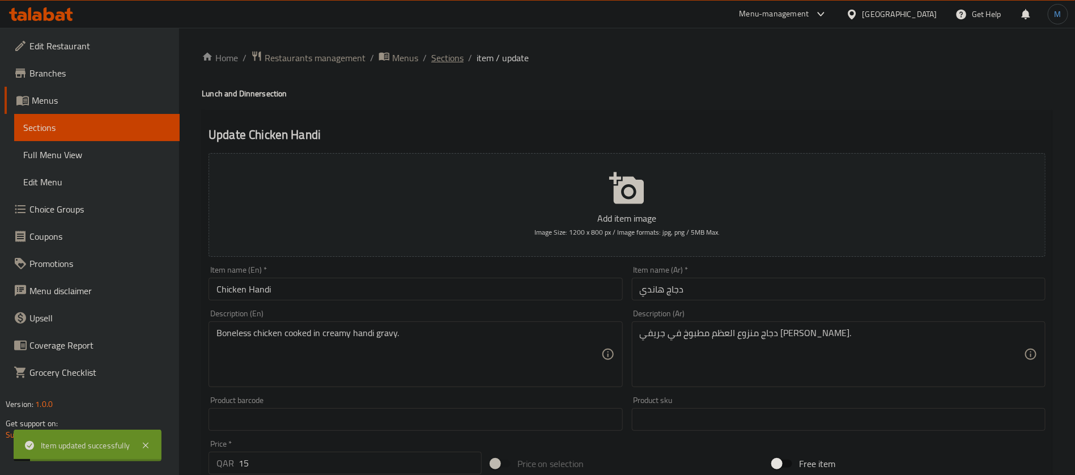
click at [443, 57] on span "Sections" at bounding box center [447, 58] width 32 height 14
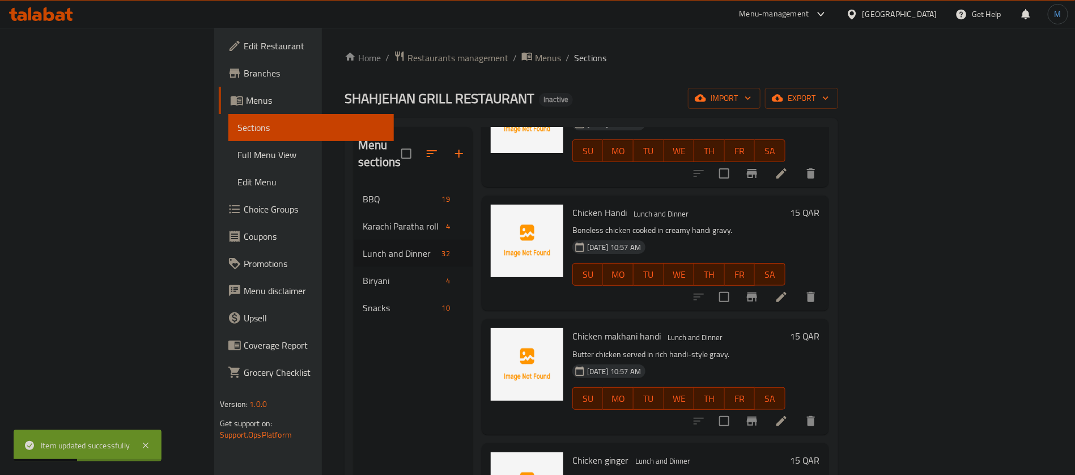
scroll to position [1850, 0]
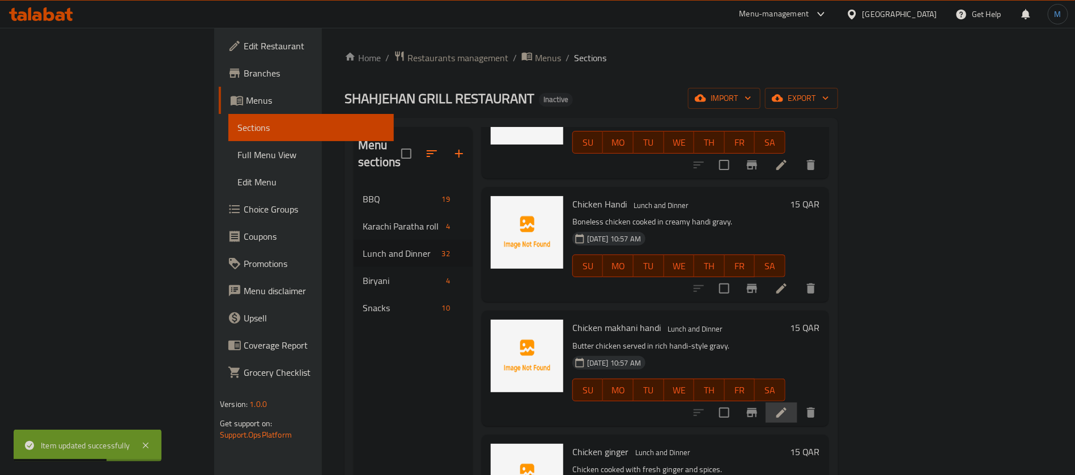
click at [797, 402] on li at bounding box center [781, 412] width 32 height 20
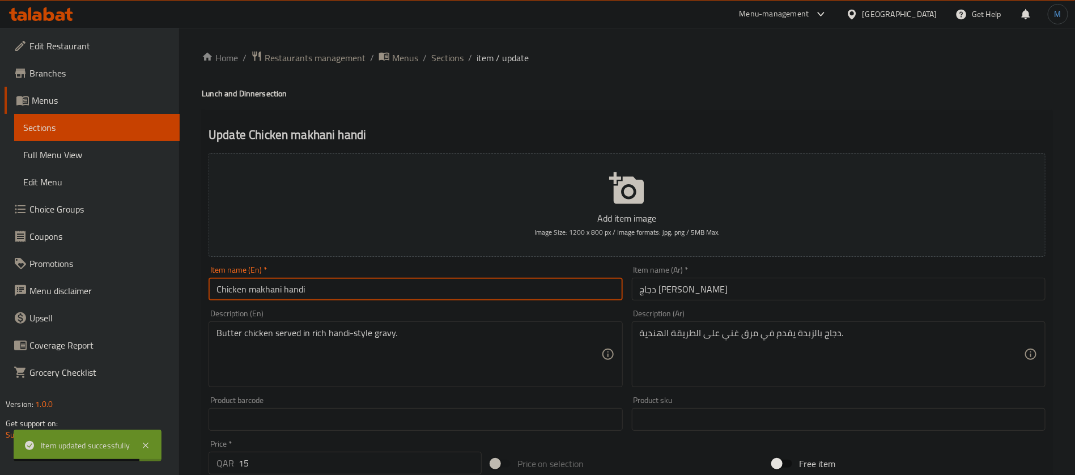
click at [404, 289] on input "Chicken makhani handi" at bounding box center [415, 289] width 414 height 23
type input "Chicken Makhani Handi"
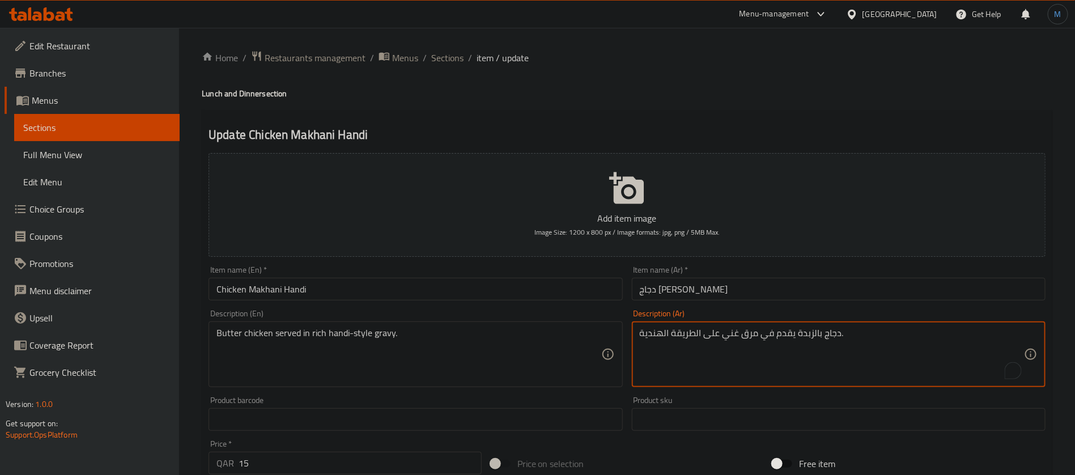
click at [746, 337] on textarea "دجاج بالزبدة يقدم في مرق غني على الطريقة الهندية." at bounding box center [832, 354] width 384 height 54
click at [746, 335] on textarea "دجاج بالزبدة يقدم في مرق غني على الطريقة الهندية." at bounding box center [832, 354] width 384 height 54
click at [654, 289] on input "دجاج ماخاني هاندي" at bounding box center [839, 289] width 414 height 23
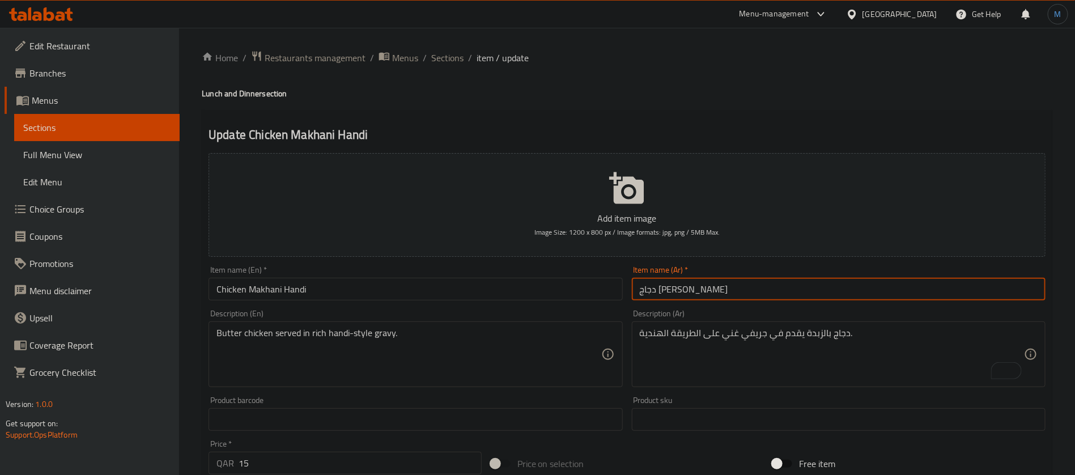
click at [654, 289] on input "دجاج ماخاني هاندي" at bounding box center [839, 289] width 414 height 23
click at [659, 284] on input "دجاج ماخاني هاندي" at bounding box center [839, 289] width 414 height 23
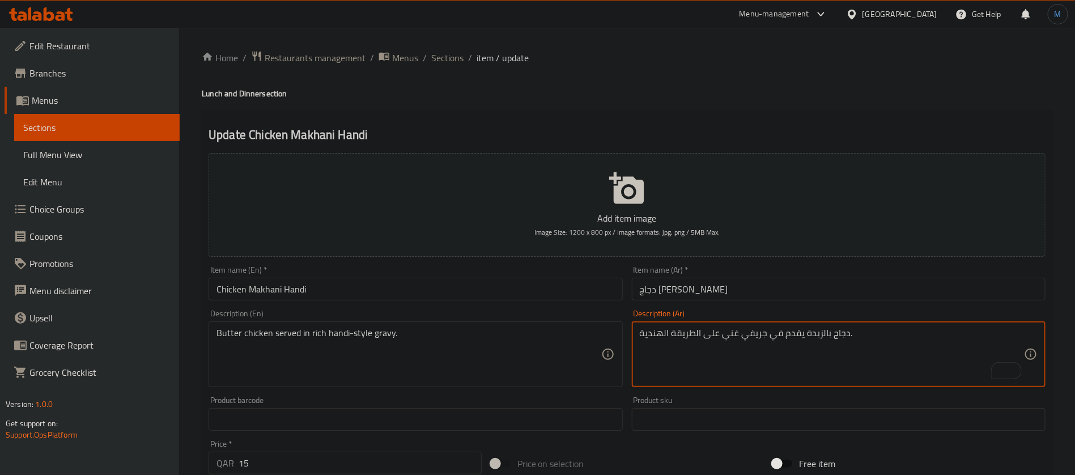
click at [655, 332] on textarea "دجاج بالزبدة يقدم في جريفي غني على الطريقة الهندية." at bounding box center [832, 354] width 384 height 54
click at [656, 334] on textarea "دجاج بالزبدة يقدم في جريفي غني على الطريقة الهندية." at bounding box center [832, 354] width 384 height 54
paste textarea "هاندي"
click at [679, 331] on textarea "دجاج بالزبدة يقدم في جريفي غني على الطريقة هاندي." at bounding box center [832, 354] width 384 height 54
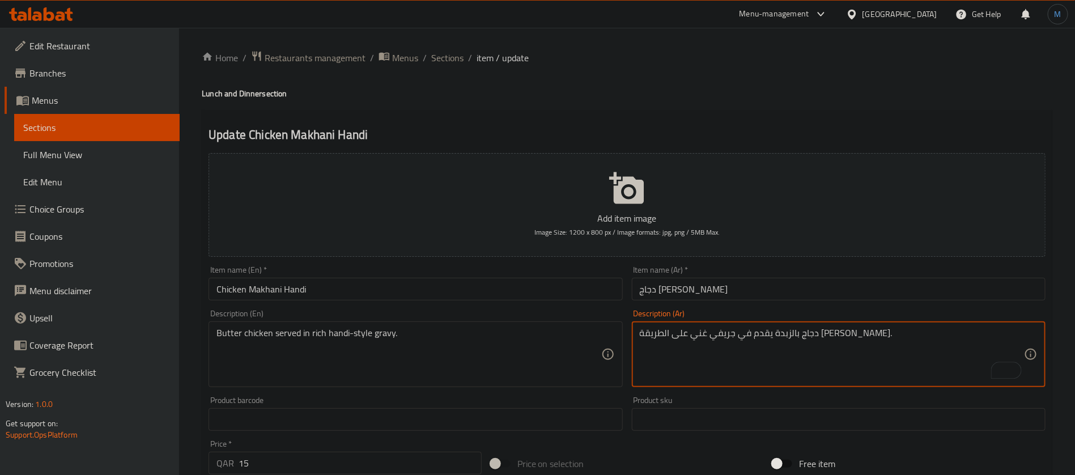
click at [679, 331] on textarea "دجاج بالزبدة يقدم في جريفي غني على الطريقة هاندي." at bounding box center [832, 354] width 384 height 54
type textarea "دجاج بالزبدة يقدم في جريفي غني على طريقة هاندي."
click at [707, 304] on div "Item name (Ar)   * دجاج ماخاني هاندي Item name (Ar) *" at bounding box center [838, 283] width 423 height 44
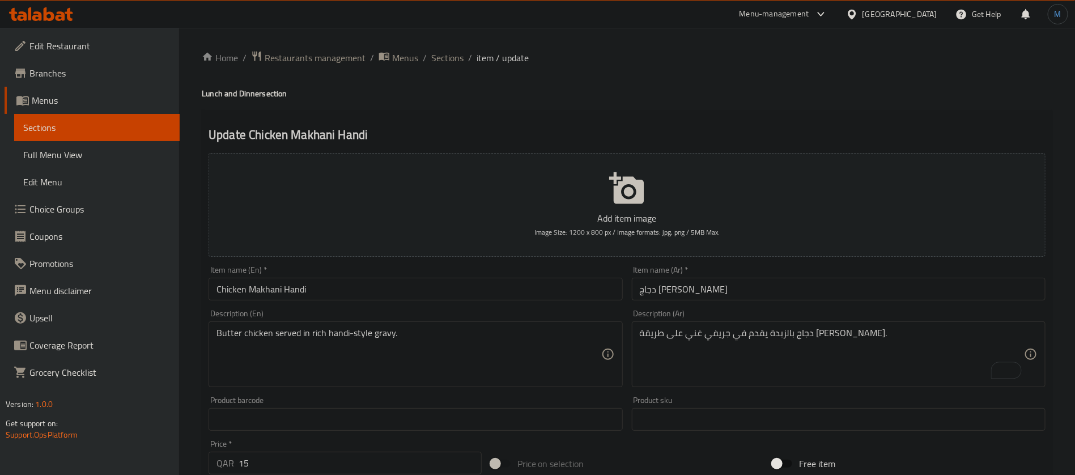
click at [708, 293] on input "دجاج ماخاني هاندي" at bounding box center [839, 289] width 414 height 23
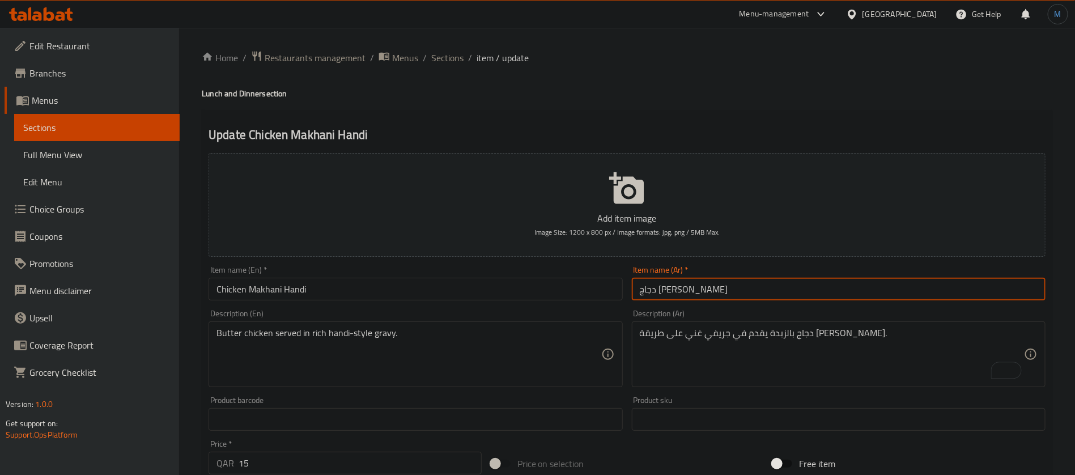
drag, startPoint x: 455, startPoint y: 64, endPoint x: 500, endPoint y: 31, distance: 56.3
click at [455, 63] on span "Sections" at bounding box center [447, 58] width 32 height 14
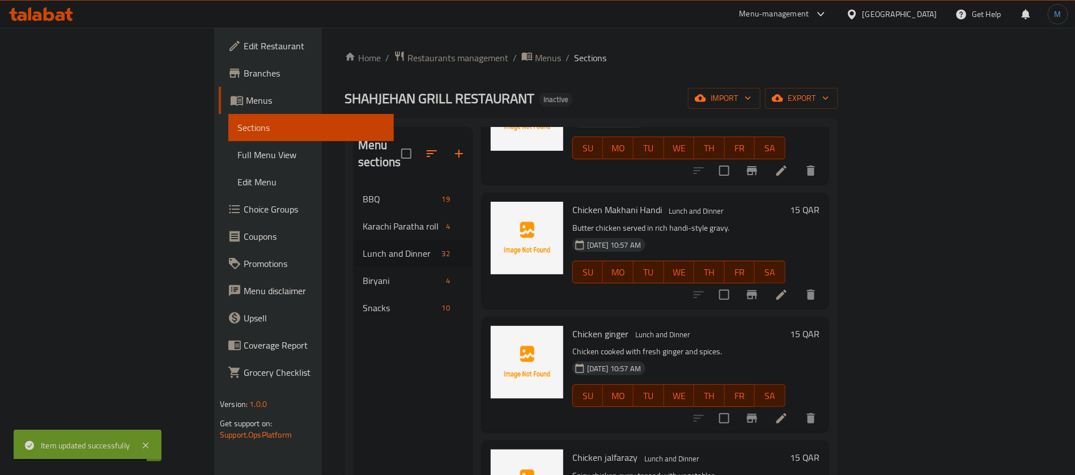
scroll to position [2020, 0]
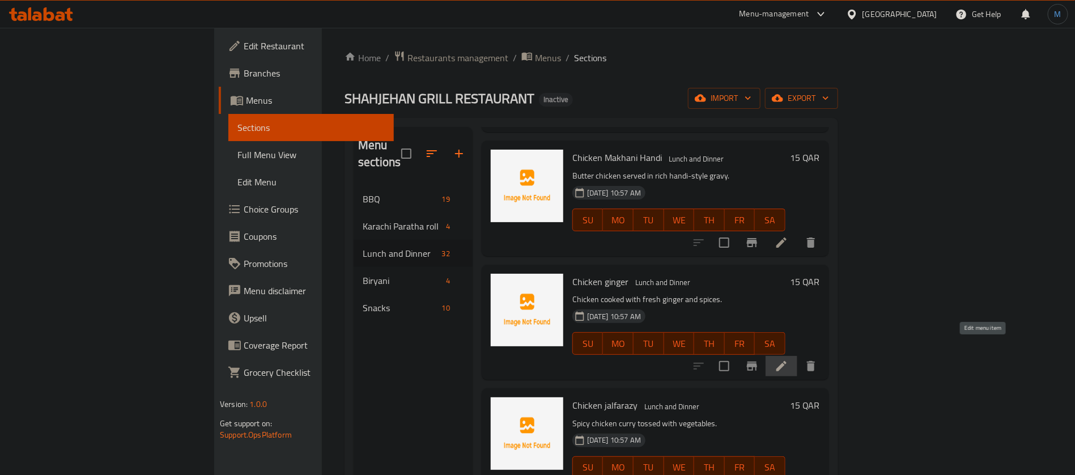
click at [786, 361] on icon at bounding box center [781, 366] width 10 height 10
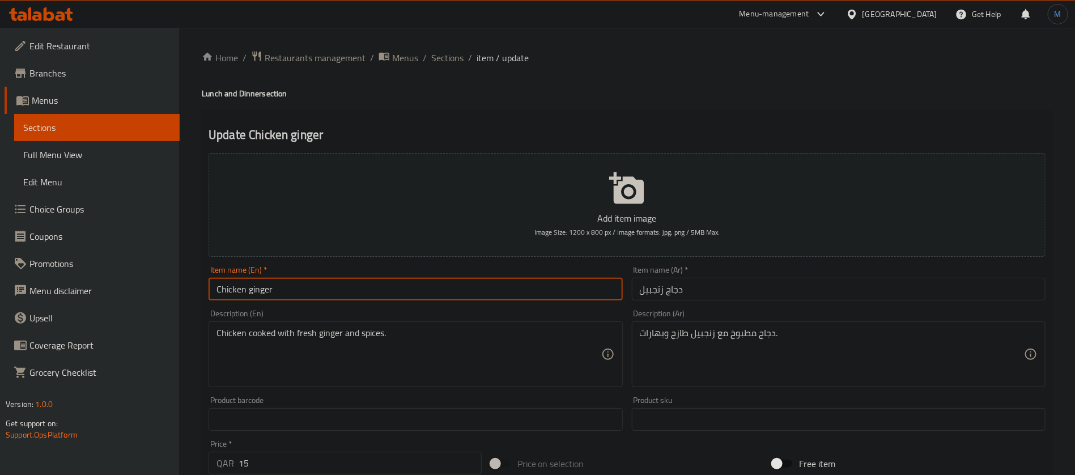
click at [524, 291] on input "Chicken ginger" at bounding box center [415, 289] width 414 height 23
type input "Chicken Ginger"
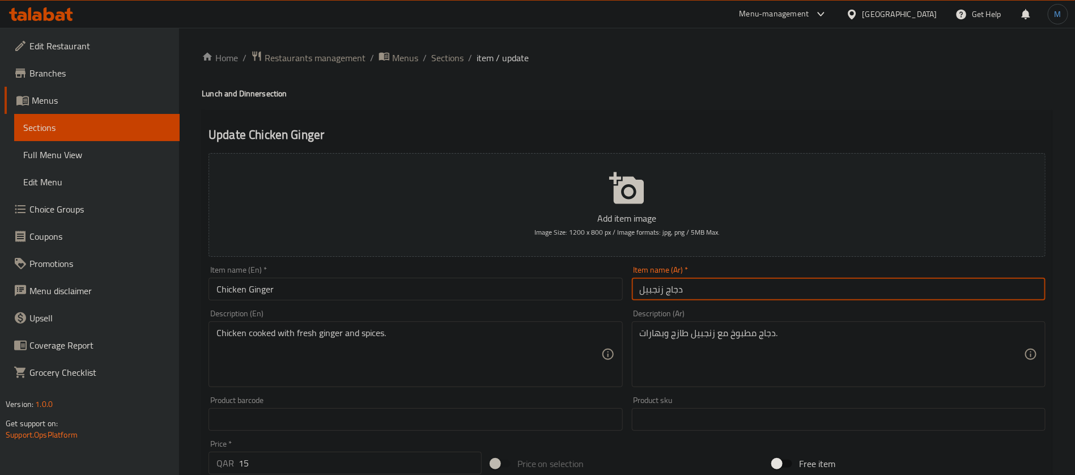
click at [659, 290] on input "دجاج زنجبيل" at bounding box center [839, 289] width 414 height 23
type input "دجاج بالزنجبيل"
click at [412, 288] on input "Chicken Ginger" at bounding box center [415, 289] width 414 height 23
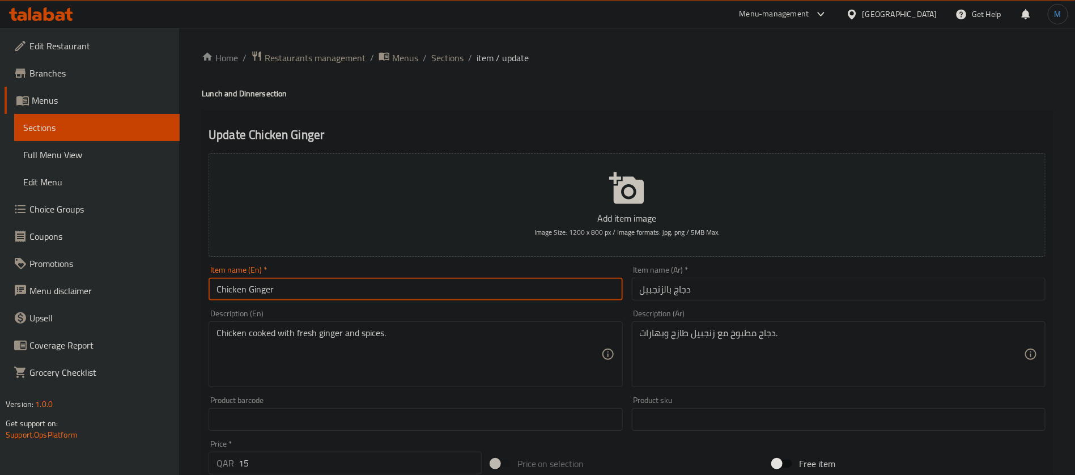
click at [441, 49] on div "Home / Restaurants management / Menus / Sections / item / update Lunch and Dinn…" at bounding box center [627, 414] width 896 height 773
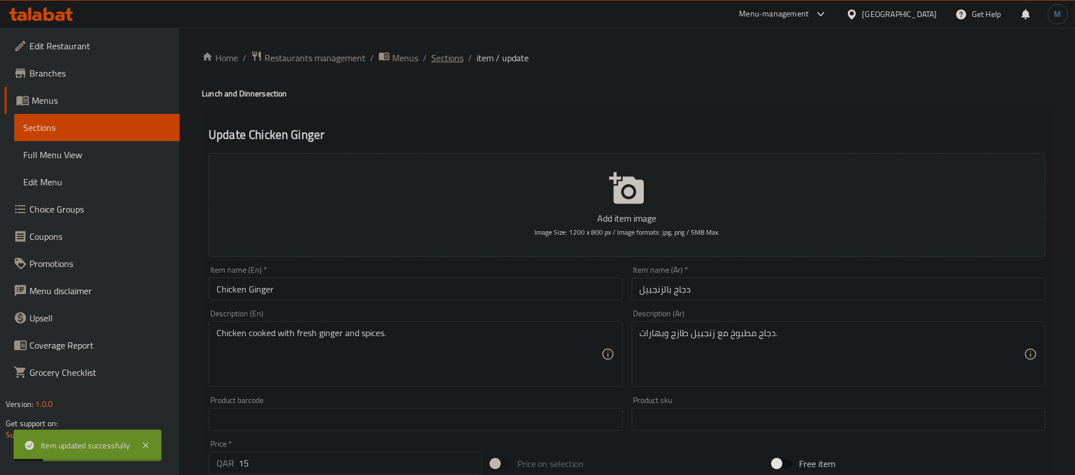
click at [446, 56] on span "Sections" at bounding box center [447, 58] width 32 height 14
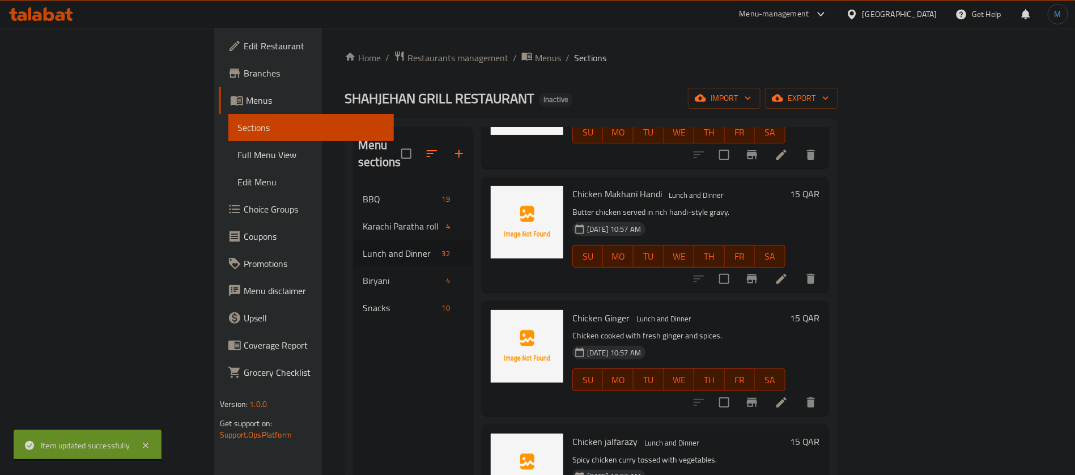
scroll to position [2069, 0]
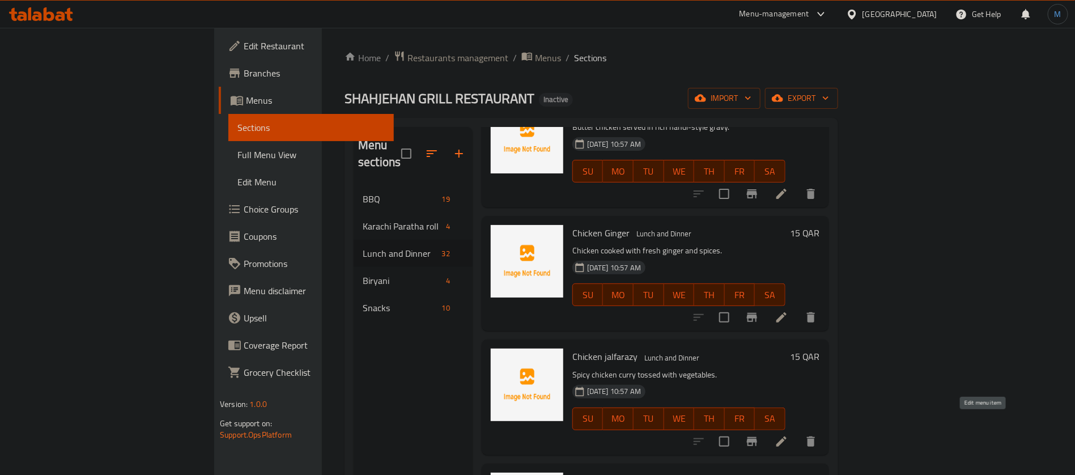
click at [788, 434] on icon at bounding box center [781, 441] width 14 height 14
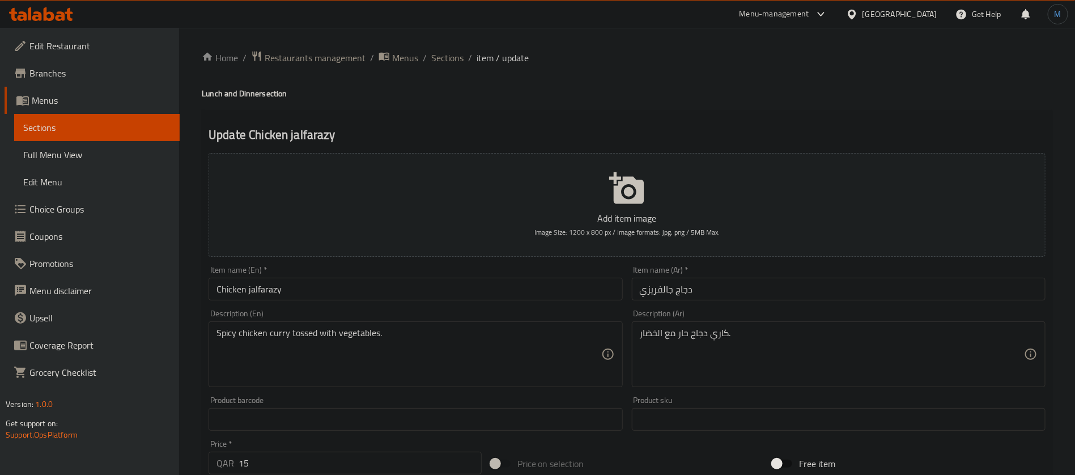
click at [570, 277] on div "Item name (En)   * Chicken jalfarazy Item name (En) *" at bounding box center [415, 283] width 414 height 35
click at [532, 286] on input "Chicken jalfarazy" at bounding box center [415, 289] width 414 height 23
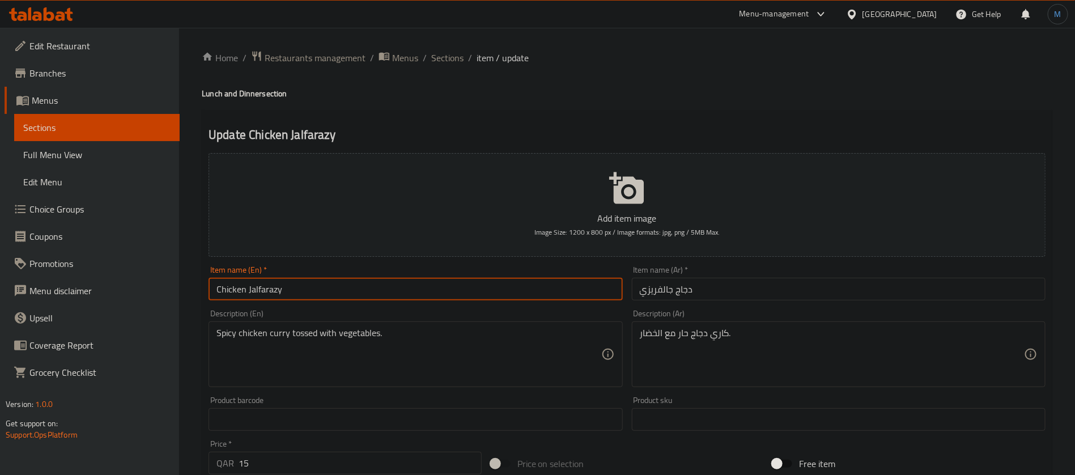
paste input "chicken jalfrezi"
type input "chicken jalfrezi"
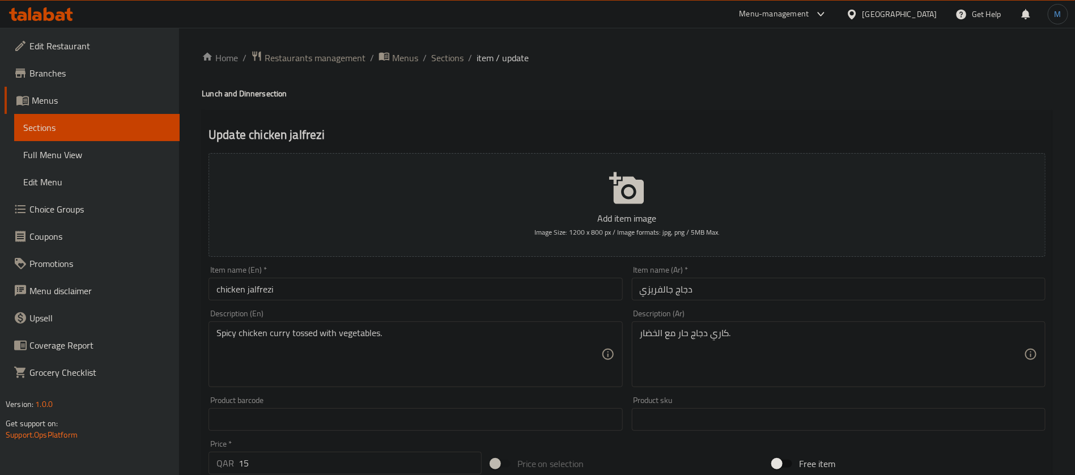
click at [762, 277] on div "Item name (Ar)   * دجاج جالفريزي Item name (Ar) *" at bounding box center [839, 283] width 414 height 35
click at [767, 291] on input "دجاج جالفريزي" at bounding box center [839, 289] width 414 height 23
click at [695, 331] on textarea "كاري دجاج حا ممزوج بالخضار." at bounding box center [832, 354] width 384 height 54
type textarea "كاري دجاج حارممزوج بالخضار."
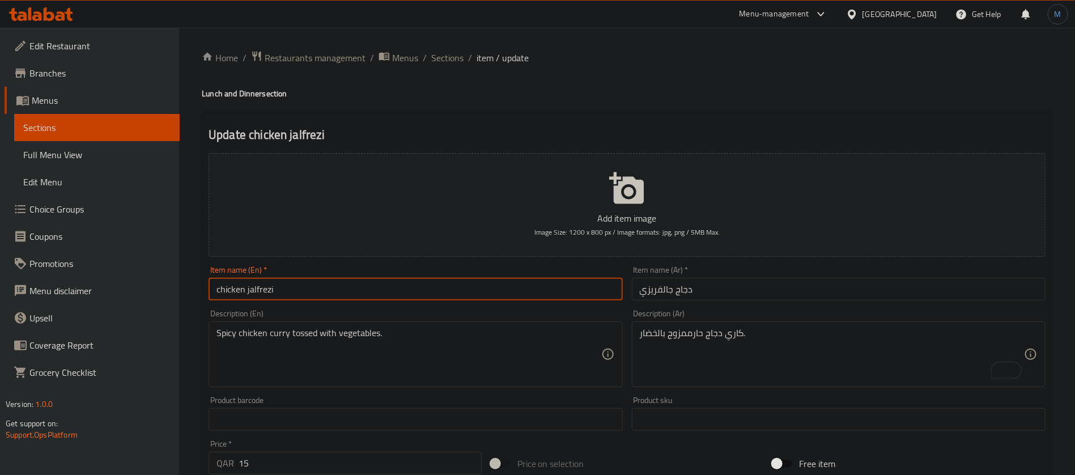
click at [553, 292] on input "chicken jalfrezi" at bounding box center [415, 289] width 414 height 23
type input "Chicken Jalfrezi"
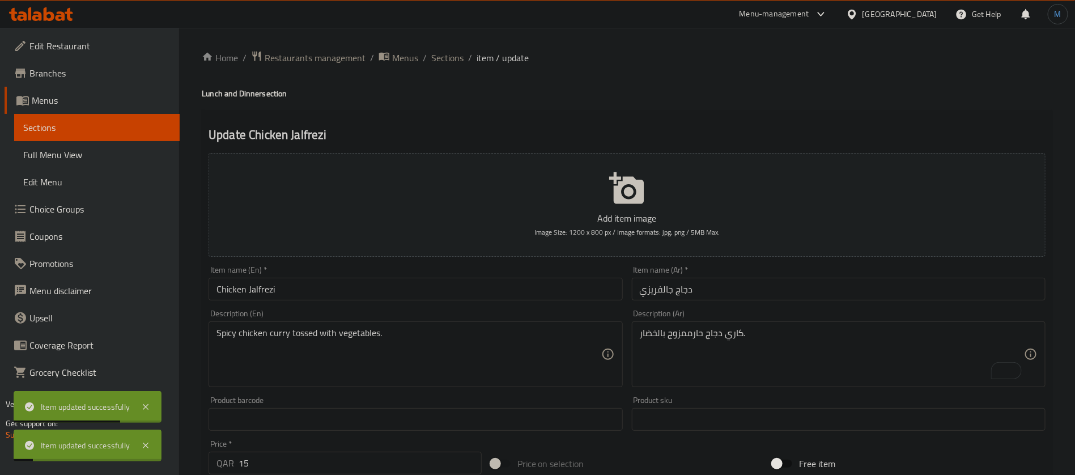
click at [441, 69] on div "Home / Restaurants management / Menus / Sections / item / update Lunch and Dinn…" at bounding box center [627, 413] width 850 height 727
click at [444, 66] on div "Home / Restaurants management / Menus / Sections / item / update Lunch and Dinn…" at bounding box center [627, 413] width 850 height 727
click at [444, 62] on span "Sections" at bounding box center [447, 58] width 32 height 14
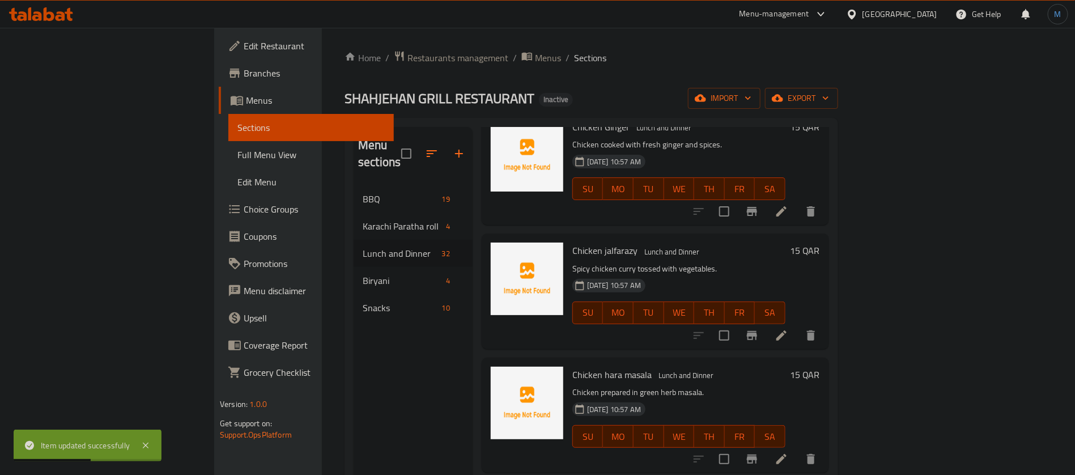
scroll to position [2260, 0]
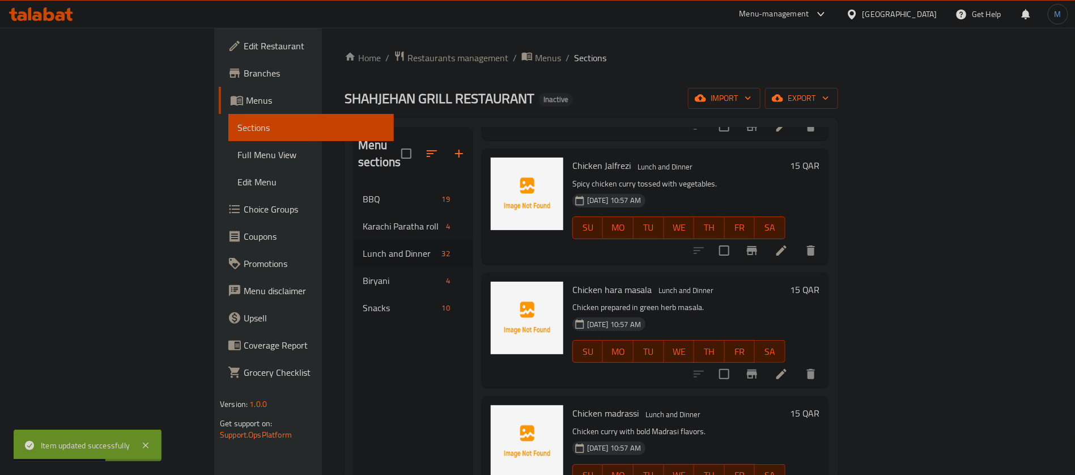
click at [797, 364] on li at bounding box center [781, 374] width 32 height 20
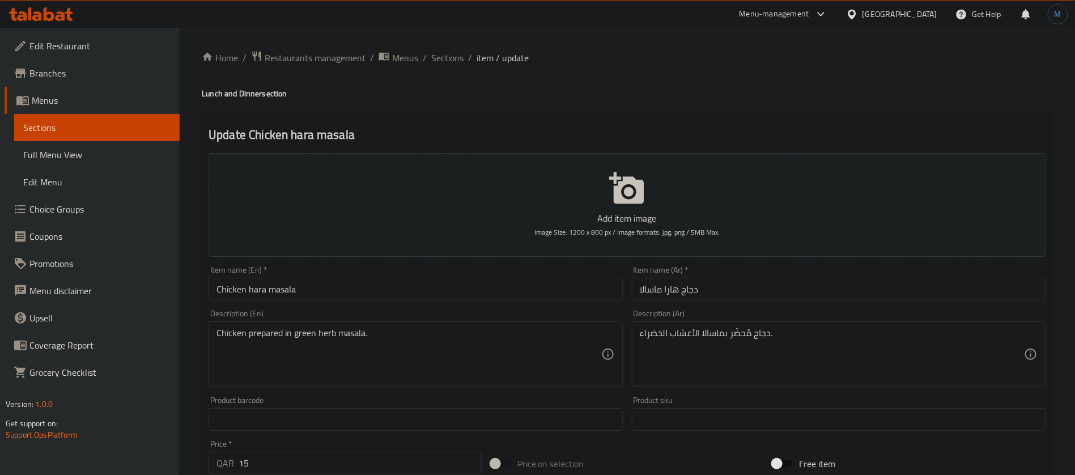
click at [540, 292] on input "Chicken hara masala" at bounding box center [415, 289] width 414 height 23
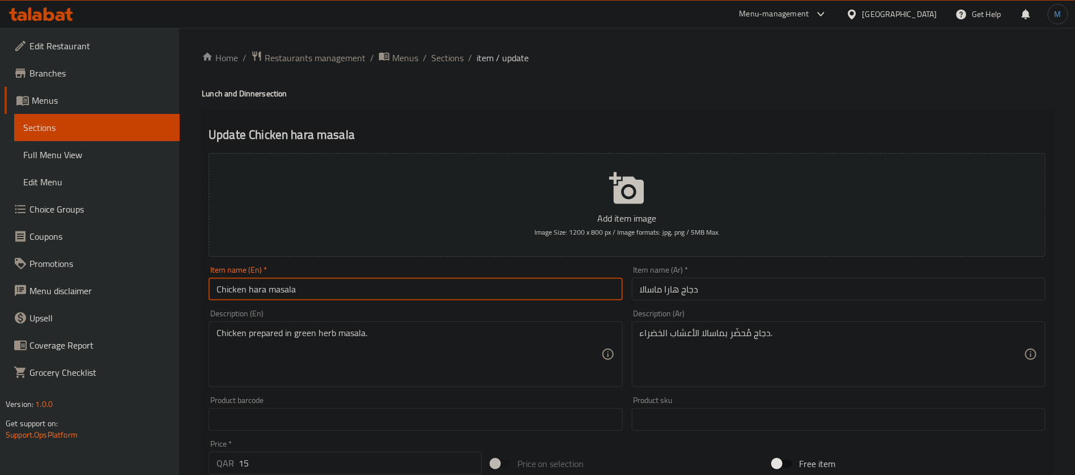
type input "Chicken Hara Masala"
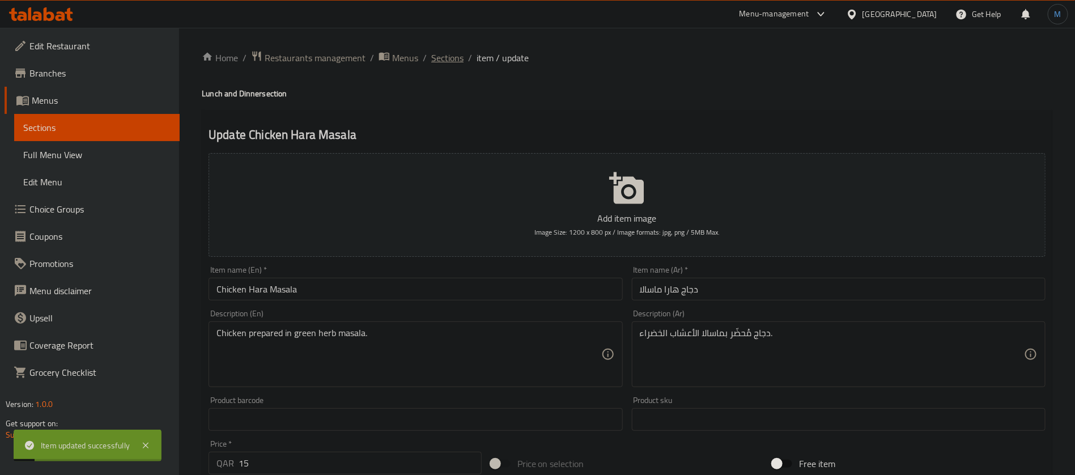
click at [443, 54] on span "Sections" at bounding box center [447, 58] width 32 height 14
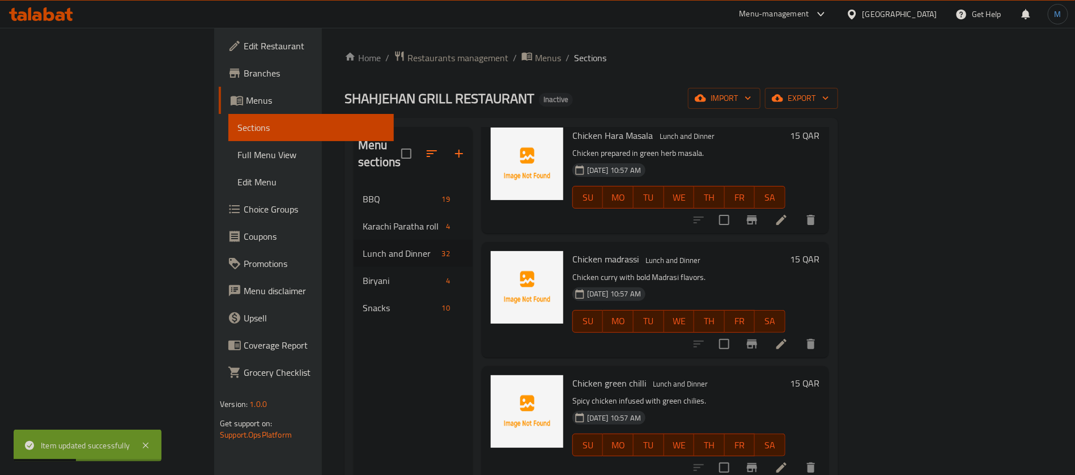
scroll to position [2422, 0]
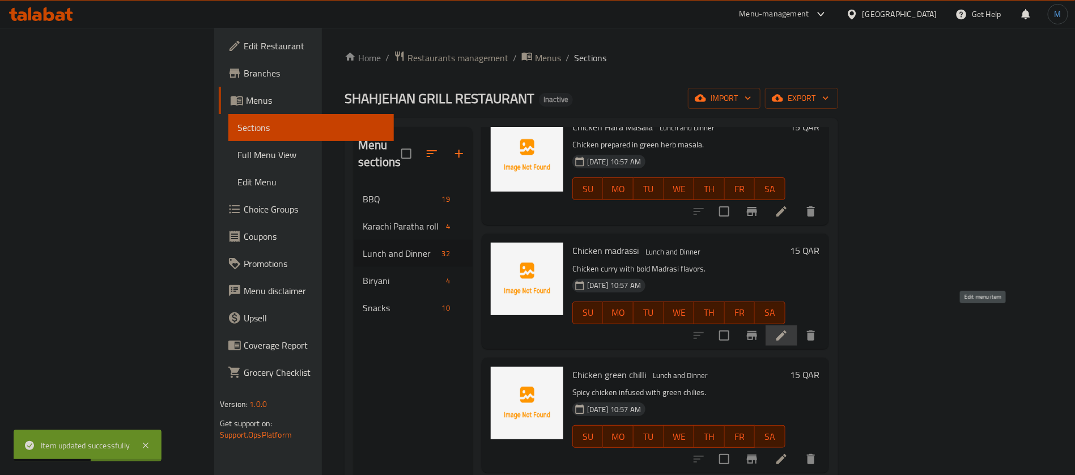
click at [788, 329] on icon at bounding box center [781, 336] width 14 height 14
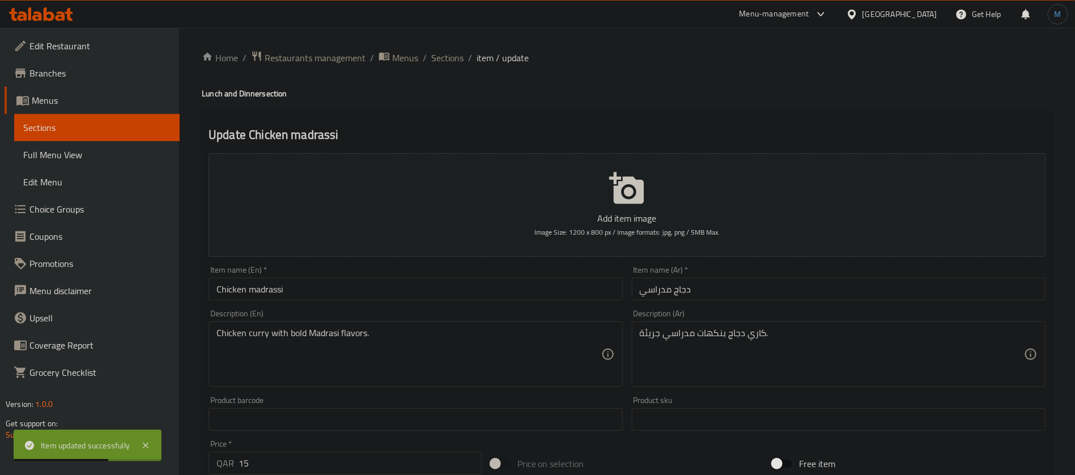
click at [600, 288] on input "Chicken madrassi" at bounding box center [415, 289] width 414 height 23
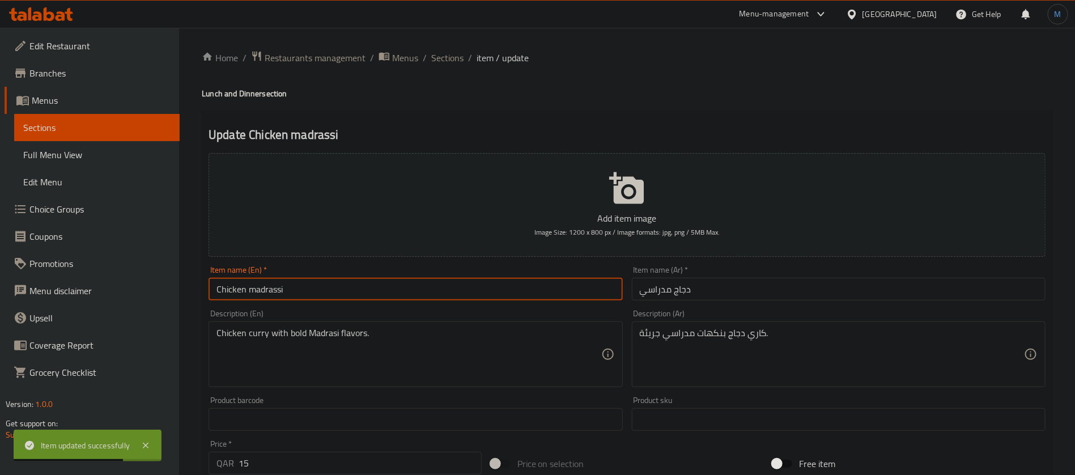
type input "Chicken Madrassi"
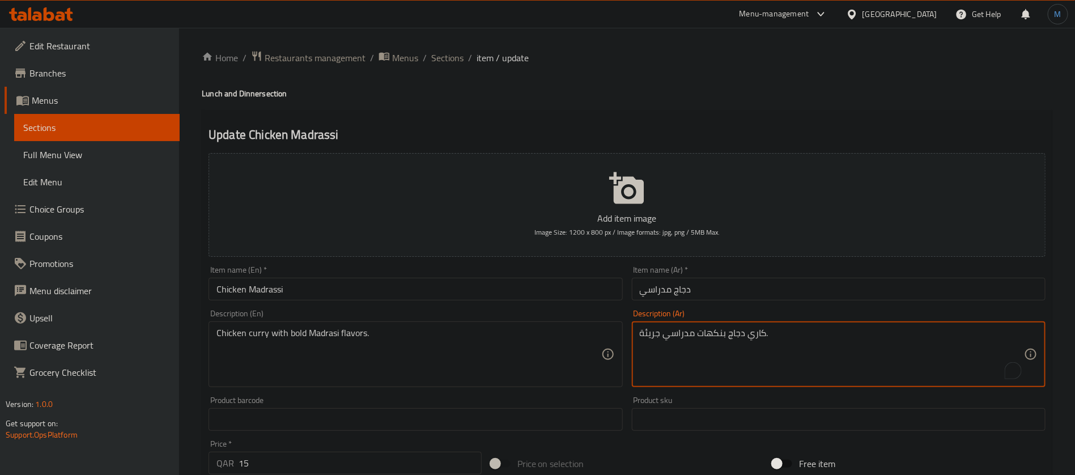
click at [645, 333] on textarea "كاري دجاج بنكهات مدراسي جريئة." at bounding box center [832, 354] width 384 height 54
type textarea "كاري دجاج بنكهات مدراسي بولد."
click at [727, 284] on input "دجاج مدراسي" at bounding box center [839, 289] width 414 height 23
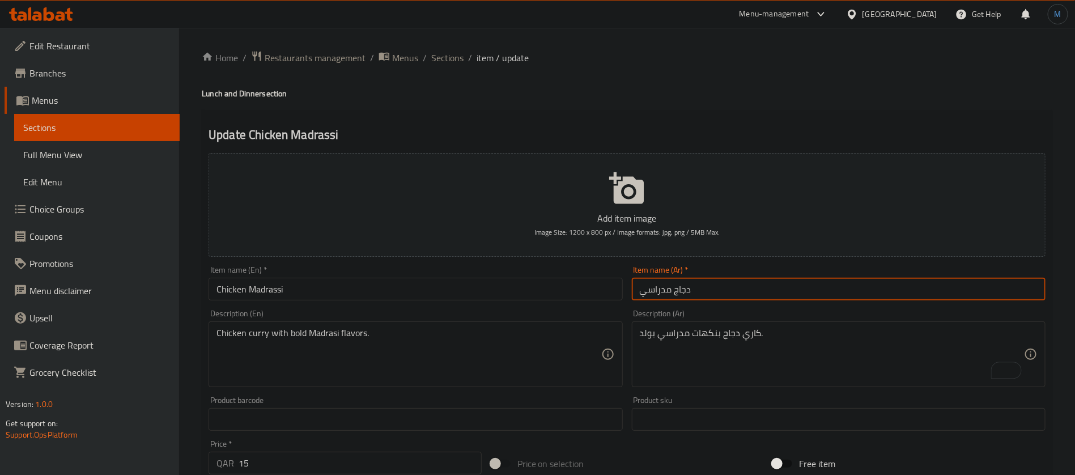
click at [457, 62] on span "Sections" at bounding box center [447, 58] width 32 height 14
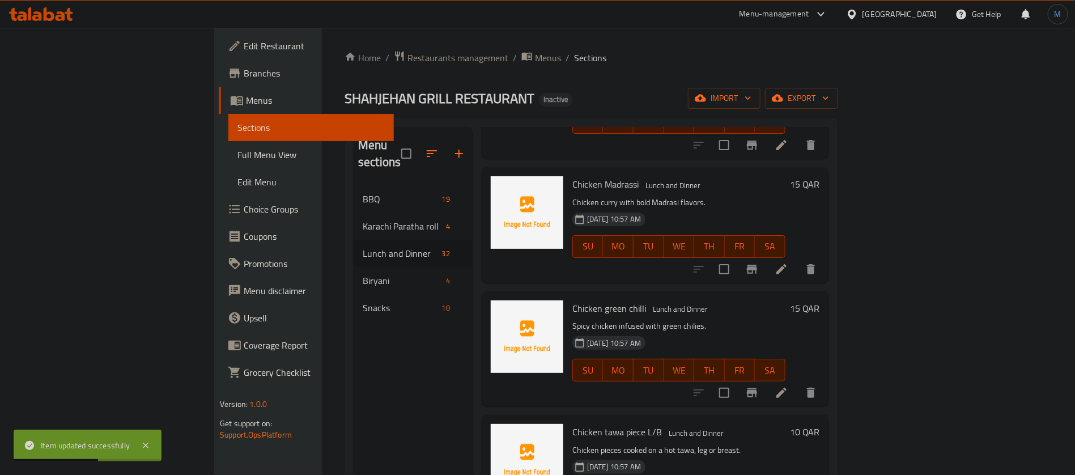
scroll to position [2507, 0]
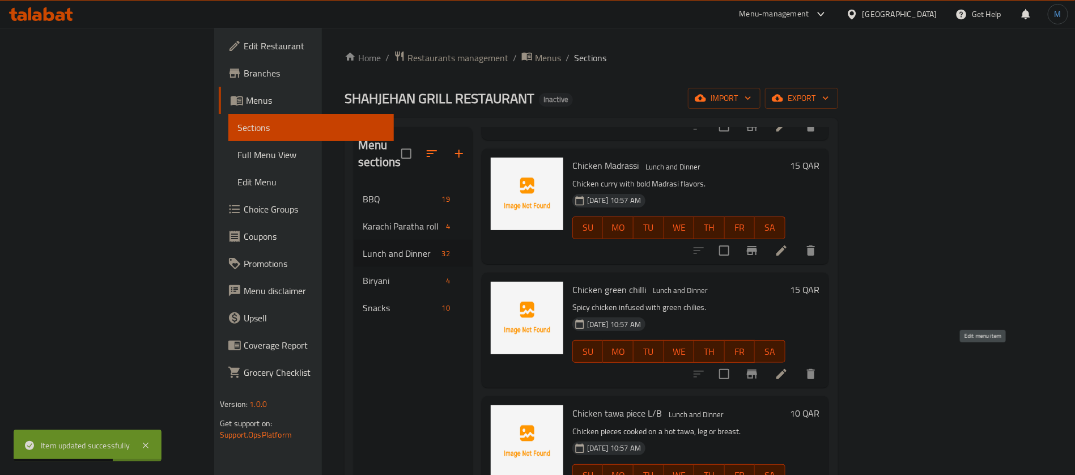
click at [788, 367] on icon at bounding box center [781, 374] width 14 height 14
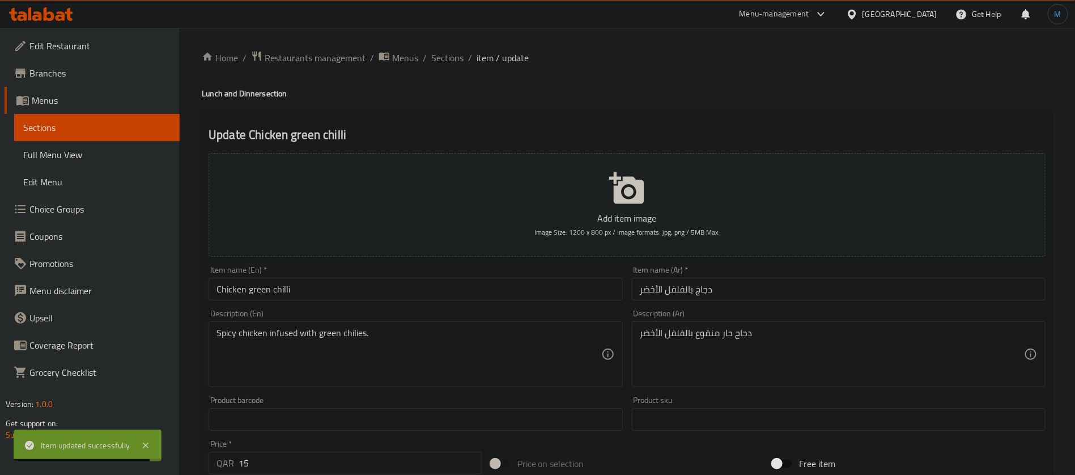
click at [517, 302] on div "Item name (En)   * Chicken green chilli Item name (En) *" at bounding box center [415, 283] width 423 height 44
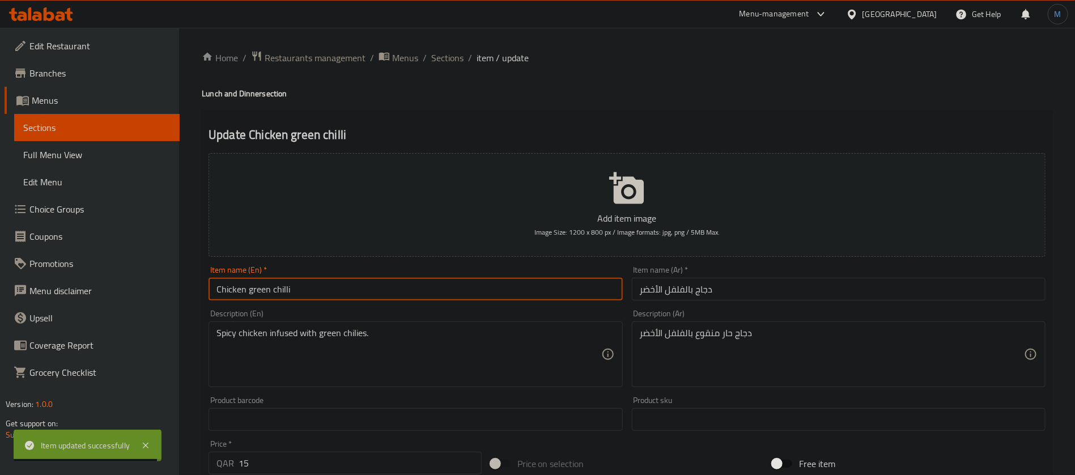
click at [517, 289] on input "Chicken green chilli" at bounding box center [415, 289] width 414 height 23
type input "Chicken Green Chilli"
click at [784, 288] on input "دجاج بالفلفل الأخضر" at bounding box center [839, 289] width 414 height 23
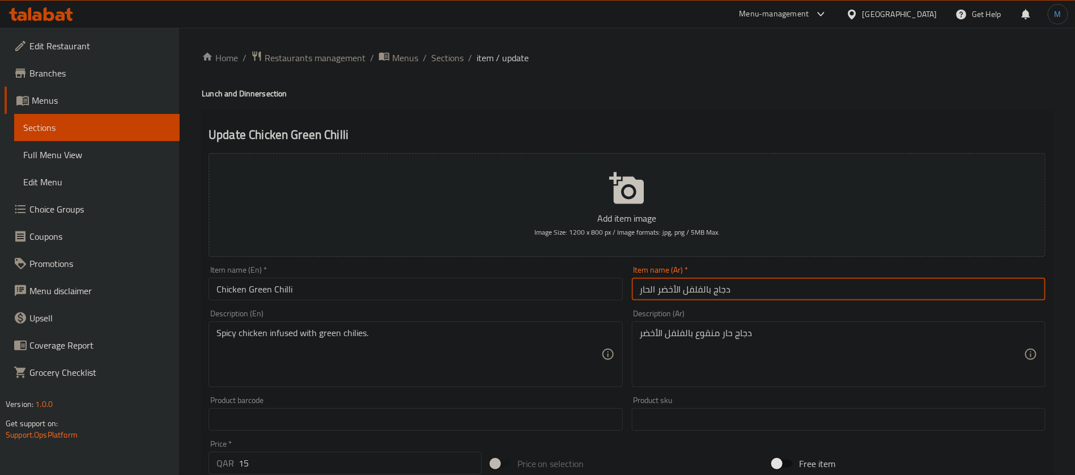
type input "دجاج بالفلفل الأخضر الحار"
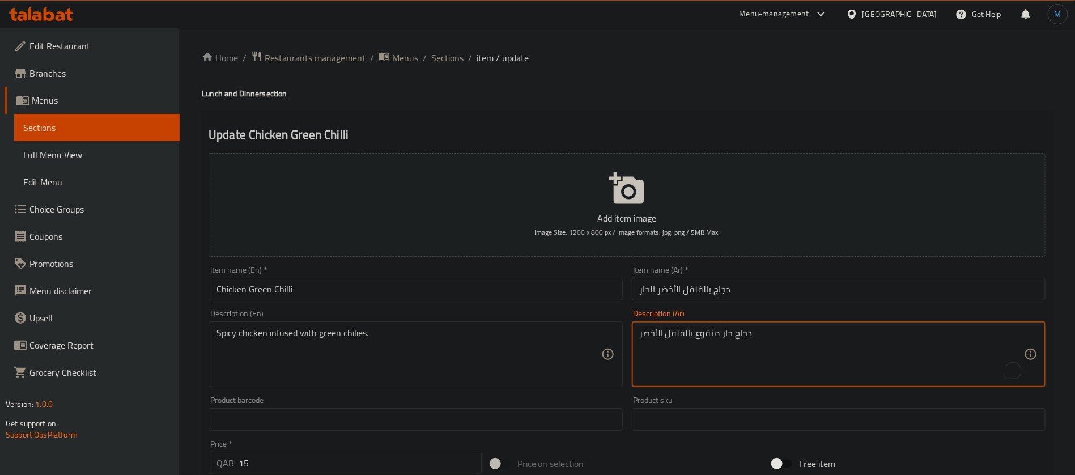
click at [712, 334] on textarea "دجاج حار منقوع بالفلفل الأخضر" at bounding box center [832, 354] width 384 height 54
click at [851, 331] on textarea "دجاج حار مشبع بالفلفل الأخضر" at bounding box center [832, 354] width 384 height 54
type textarea "دجاج حار مشبع بالفلفل الأخضر الحار"
click at [602, 275] on div "Item name (En)   * Chicken Green Chilli Item name (En) *" at bounding box center [415, 283] width 414 height 35
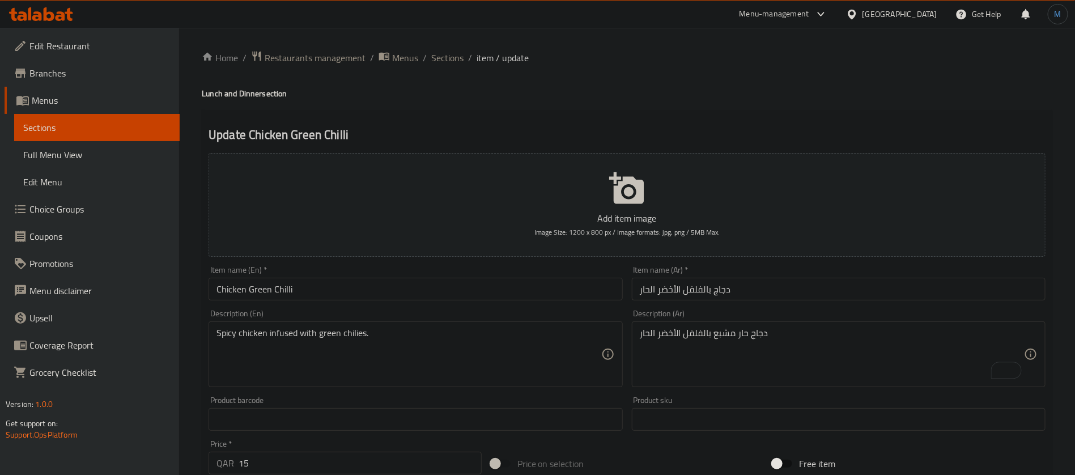
click at [595, 285] on input "Chicken Green Chilli" at bounding box center [415, 289] width 414 height 23
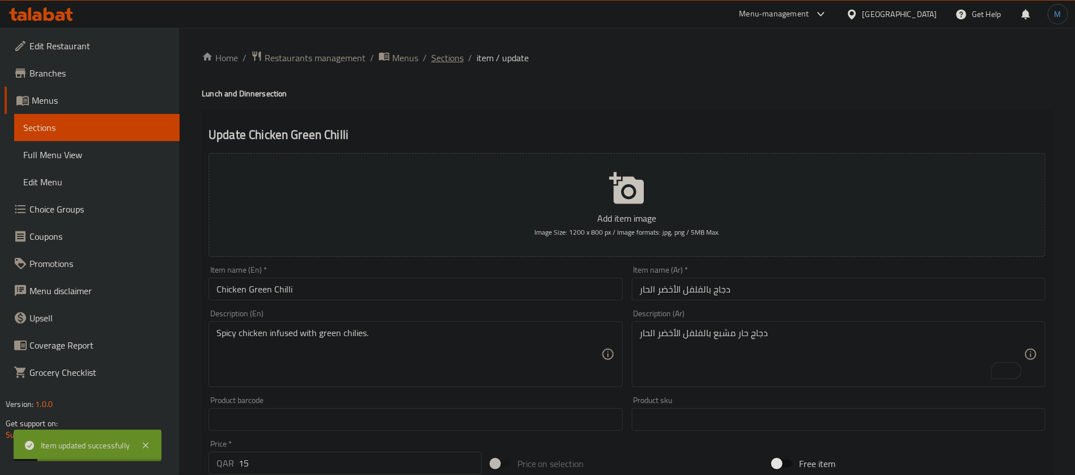
click at [457, 58] on span "Sections" at bounding box center [447, 58] width 32 height 14
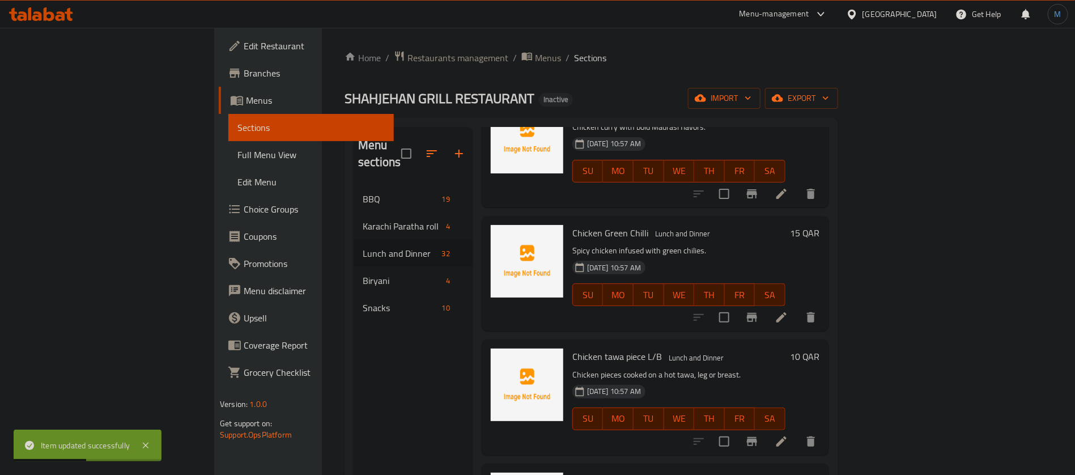
scroll to position [2677, 0]
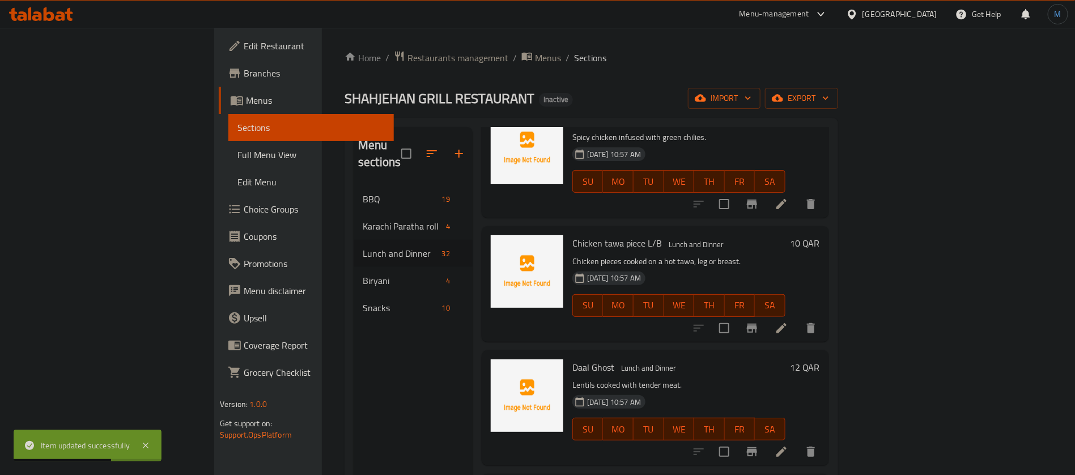
click at [797, 318] on li at bounding box center [781, 328] width 32 height 20
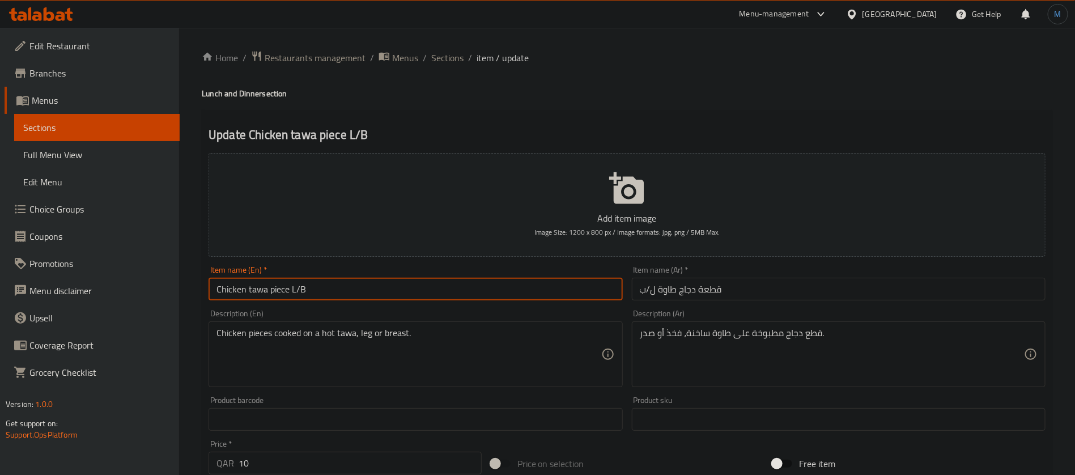
click at [553, 286] on input "Chicken tawa piece L/B" at bounding box center [415, 289] width 414 height 23
click at [552, 280] on input "Chicken Tawa Piece L/b" at bounding box center [415, 289] width 414 height 23
type input "Chicken Tawa Piece L- B"
click at [761, 288] on input "قطعة دجاج طاوة ل/ب" at bounding box center [839, 289] width 414 height 23
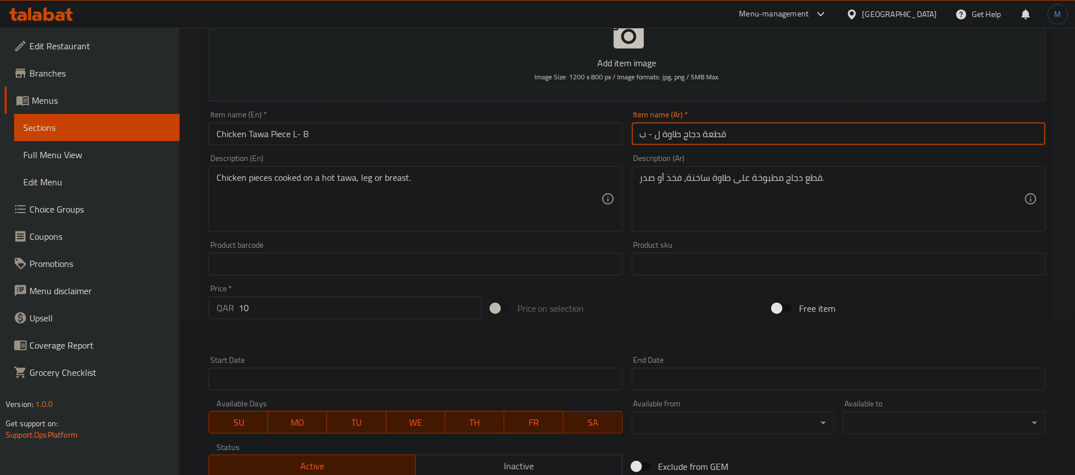
scroll to position [325, 0]
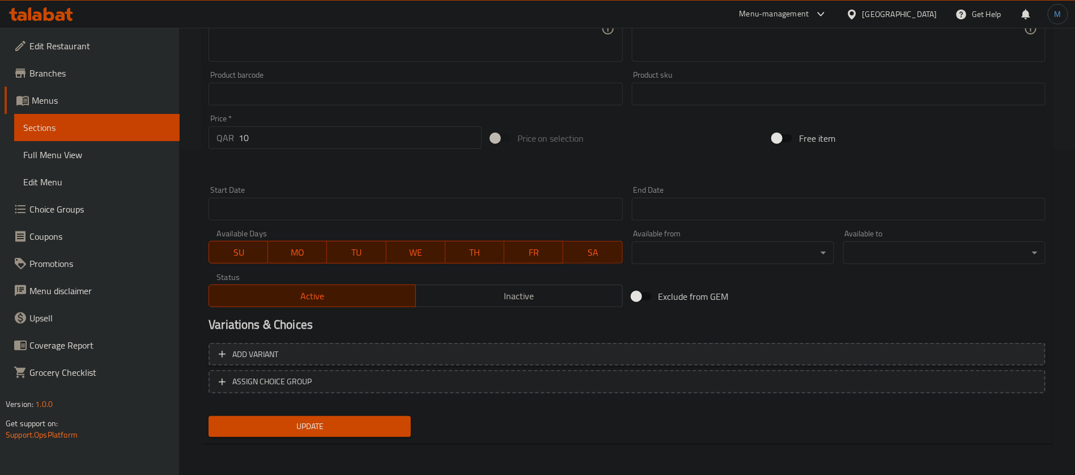
type input "قطعة دجاج طاوة ل - ب"
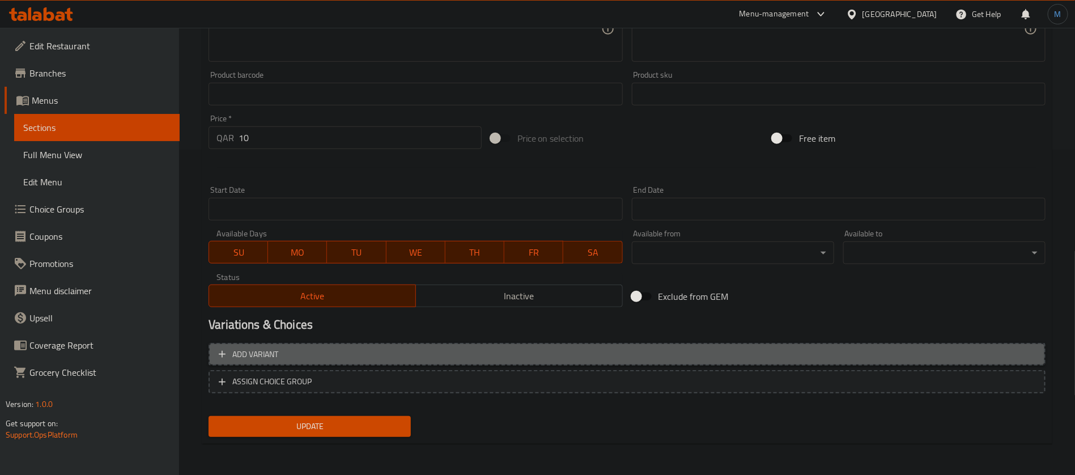
click at [893, 350] on span "Add variant" at bounding box center [627, 354] width 816 height 14
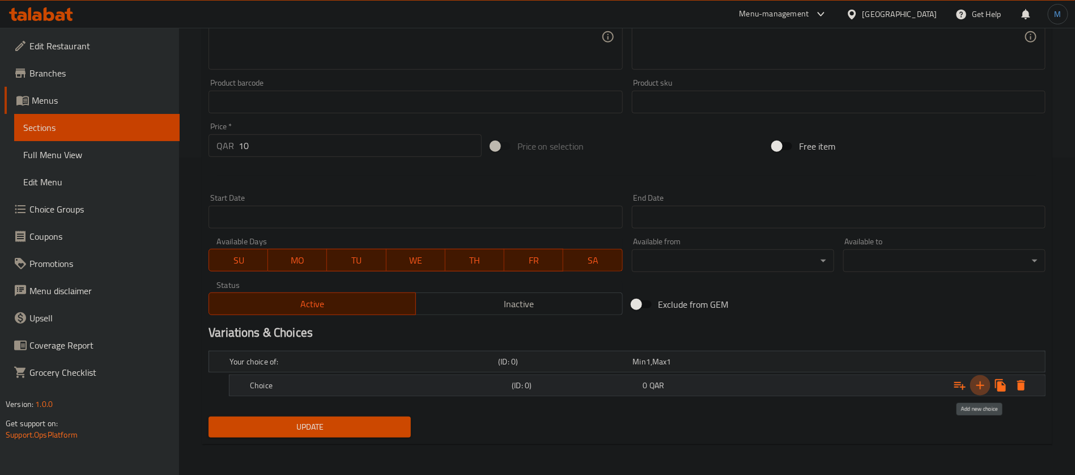
click at [972, 381] on button "Expand" at bounding box center [980, 385] width 20 height 20
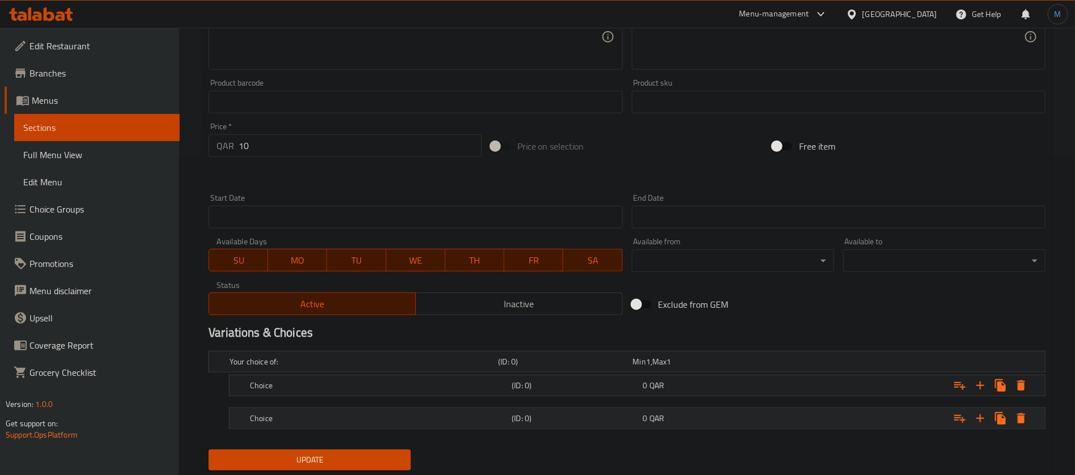
click at [647, 367] on div "0 QAR" at bounding box center [698, 361] width 130 height 11
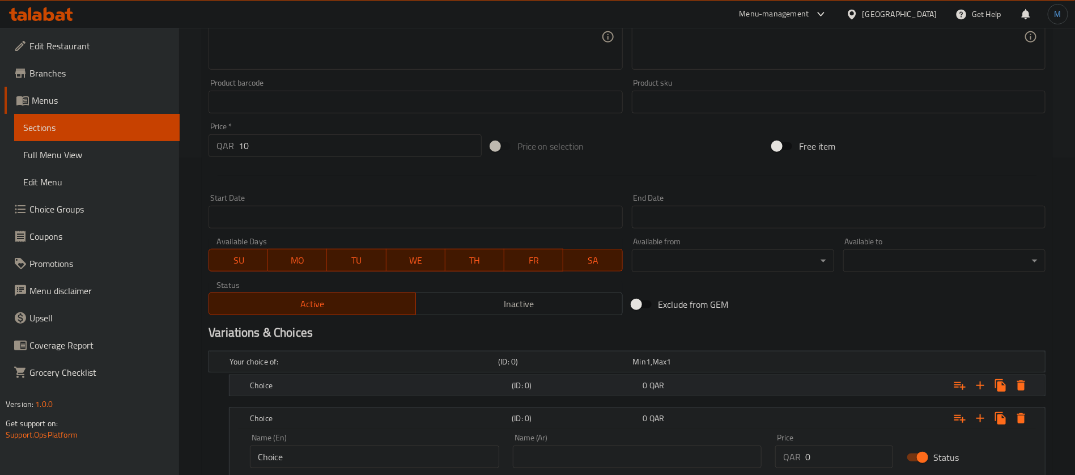
click at [628, 367] on h5 "(ID: 0)" at bounding box center [563, 361] width 130 height 11
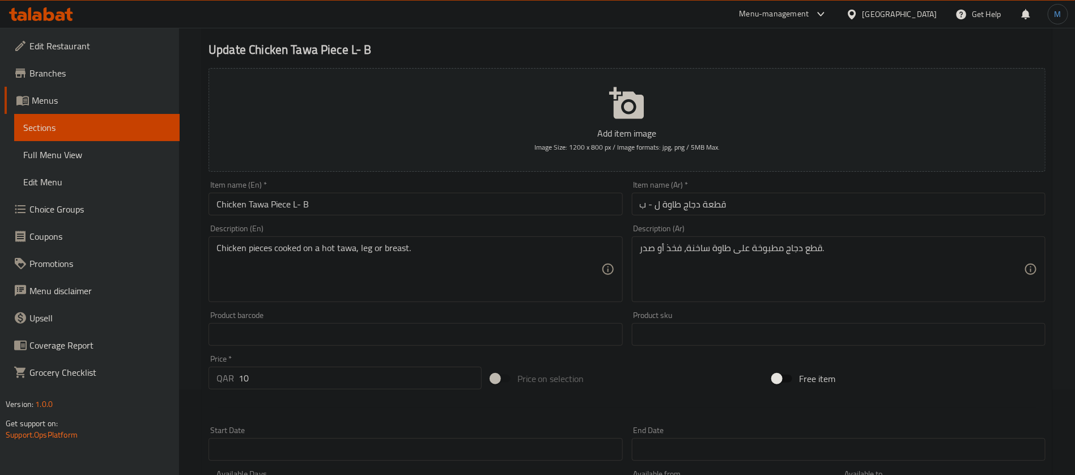
scroll to position [0, 0]
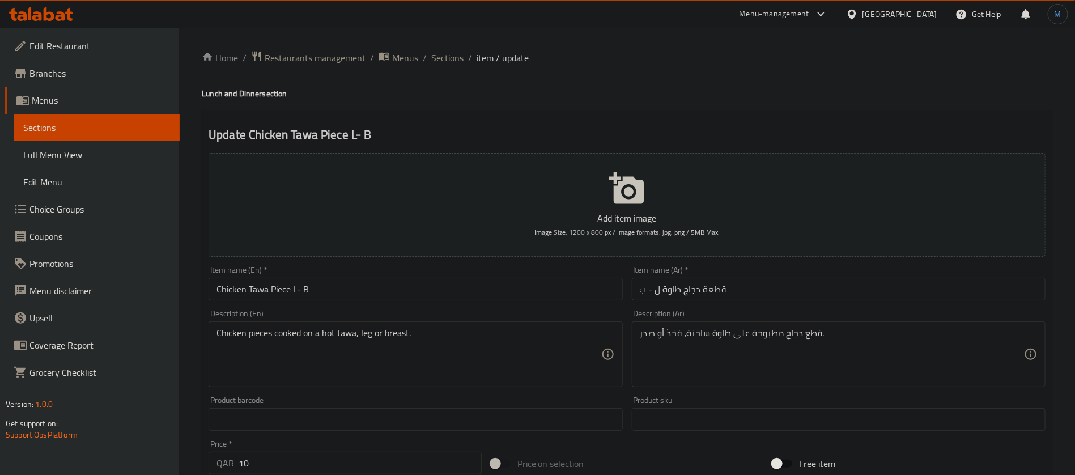
click at [360, 334] on textarea "Chicken pieces cooked on a hot tawa, leg or breast." at bounding box center [408, 354] width 384 height 54
click at [367, 335] on textarea "Chicken pieces cooked on a hot tawa, leg or breast." at bounding box center [408, 354] width 384 height 54
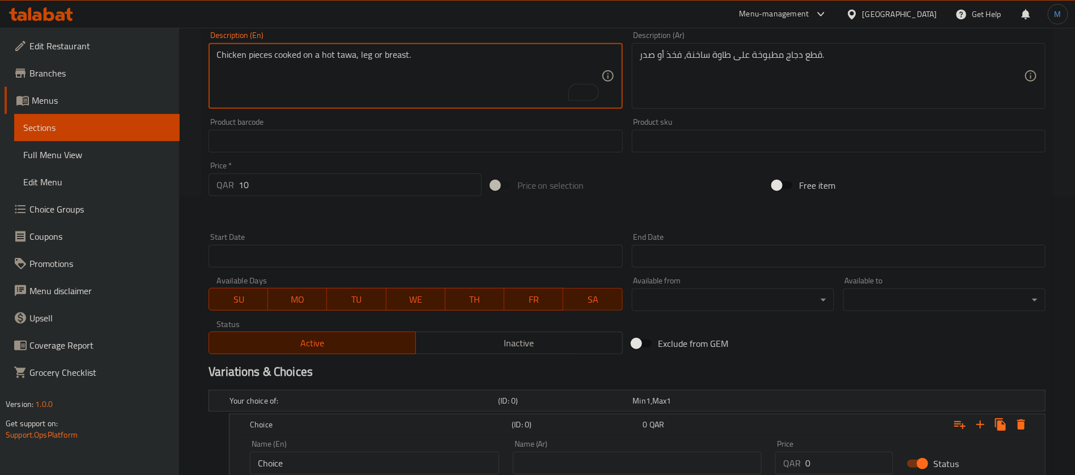
scroll to position [340, 0]
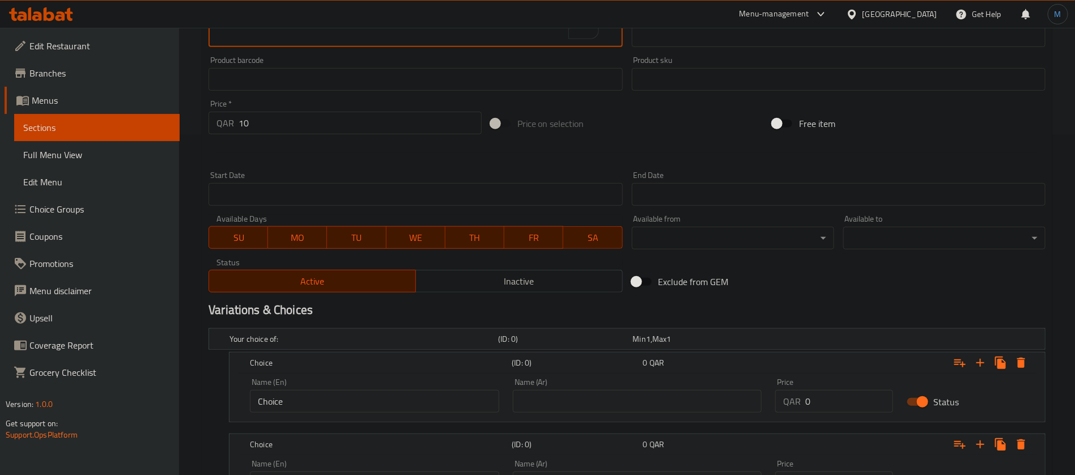
click at [362, 392] on input "Choice" at bounding box center [374, 401] width 249 height 23
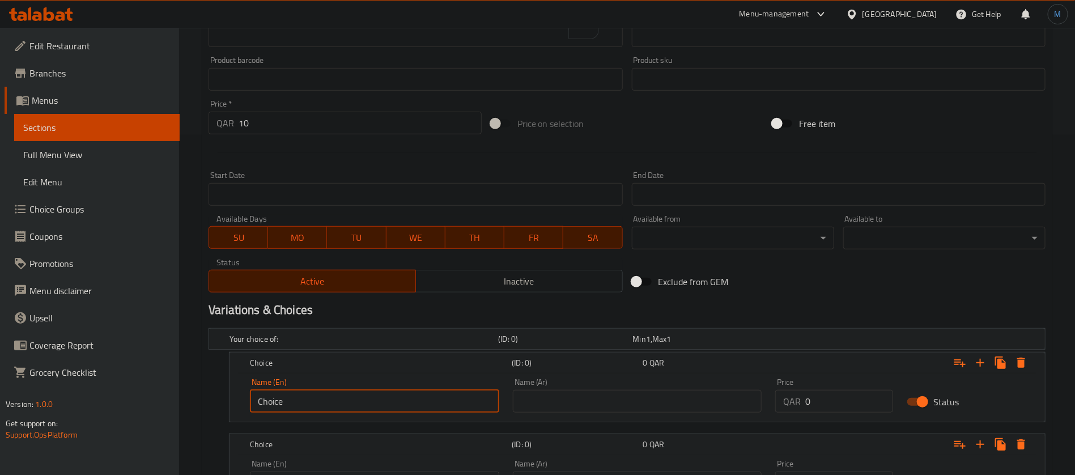
paste input "leg"
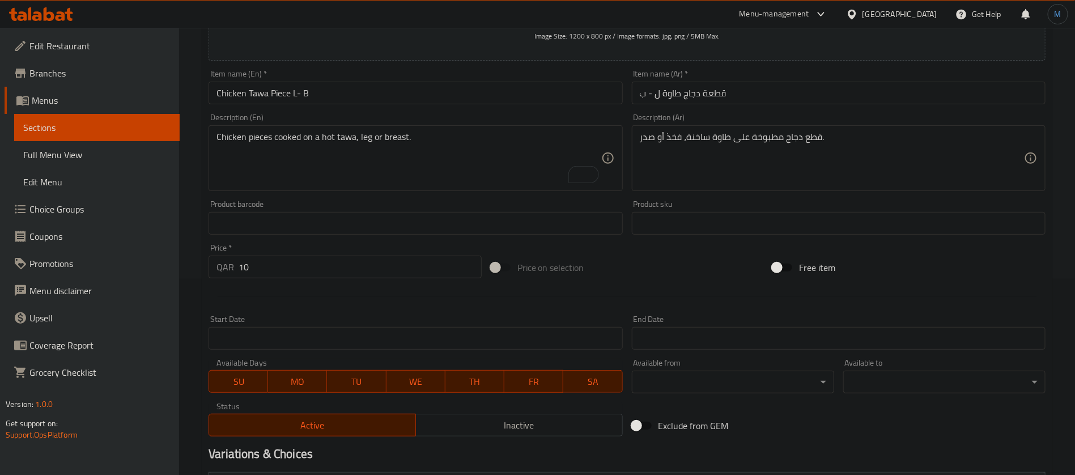
scroll to position [0, 0]
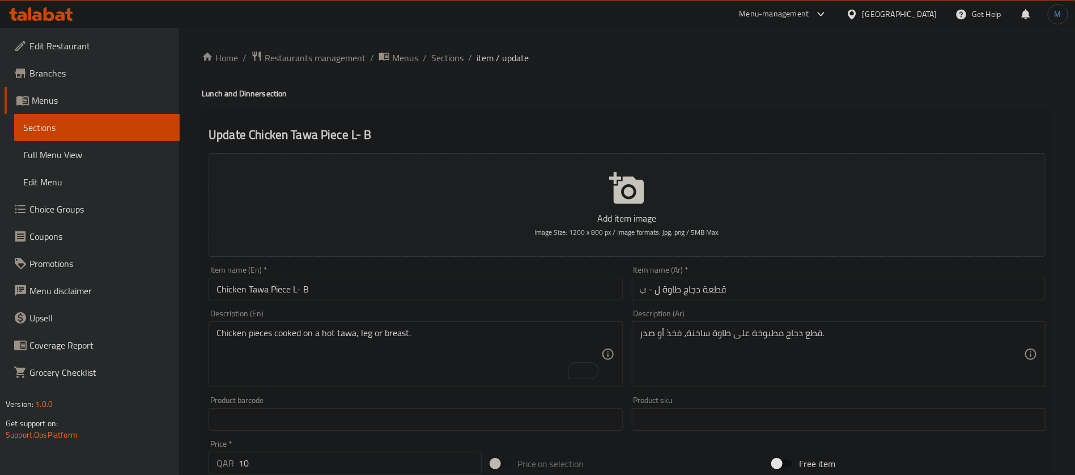
type input "Leg"
click at [382, 334] on textarea "Chicken pieces cooked on a hot tawa, leg or breast." at bounding box center [408, 354] width 384 height 54
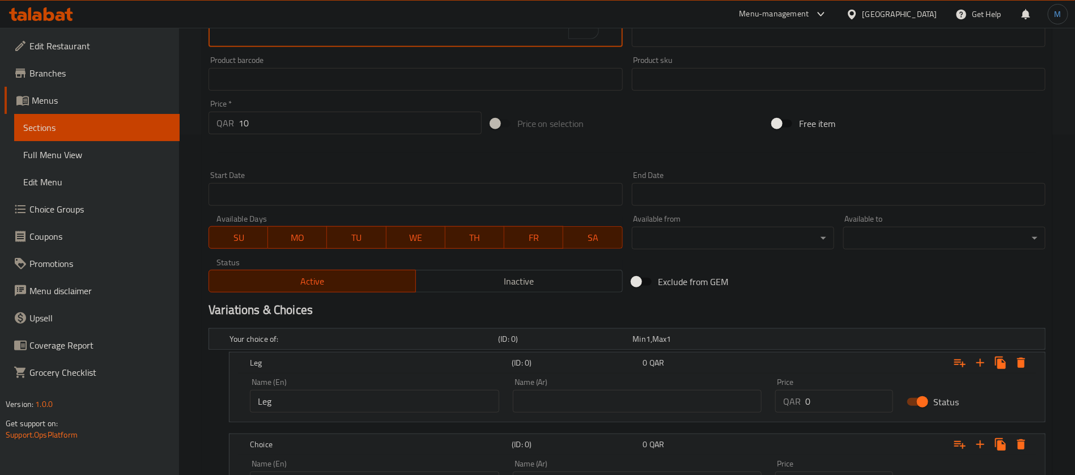
scroll to position [448, 0]
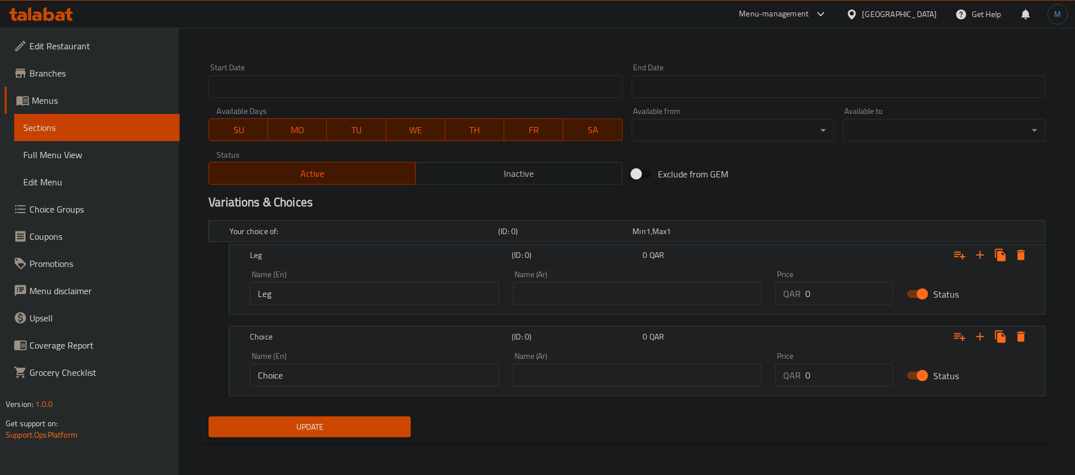
click at [382, 382] on input "Choice" at bounding box center [374, 375] width 249 height 23
paste input "breast"
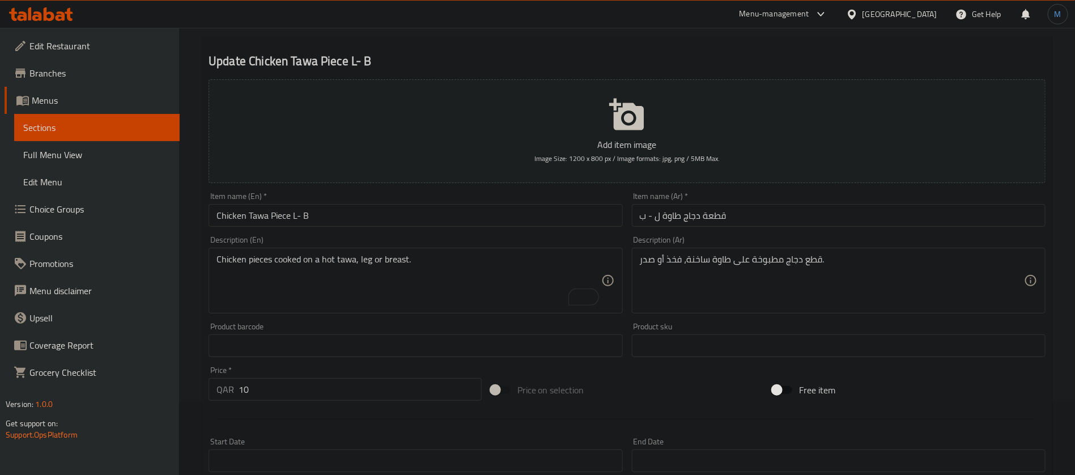
scroll to position [23, 0]
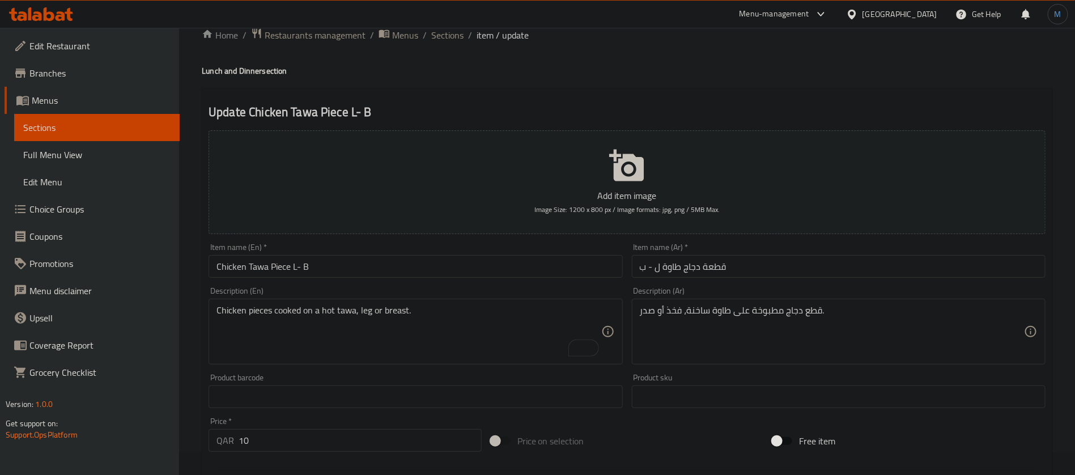
type input "Breast"
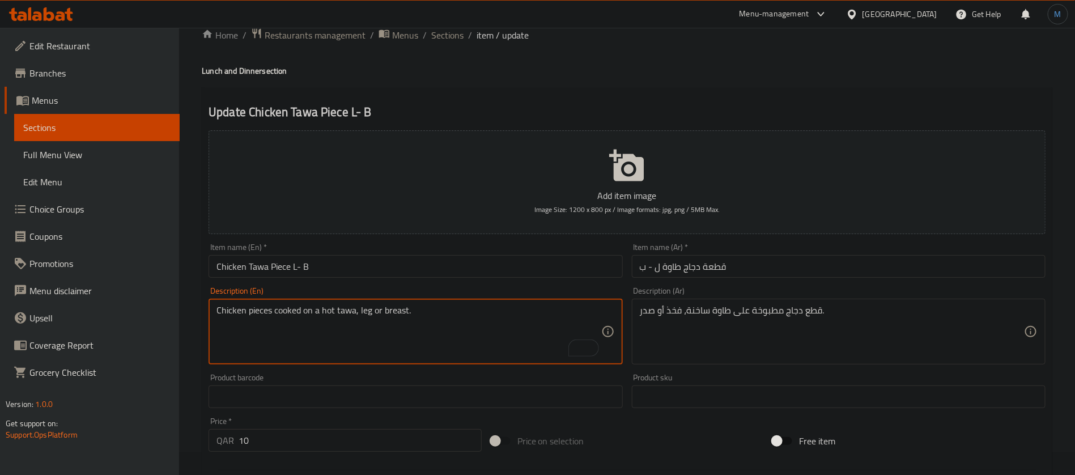
click at [389, 314] on textarea "Chicken pieces cooked on a hot tawa, leg or breast." at bounding box center [408, 332] width 384 height 54
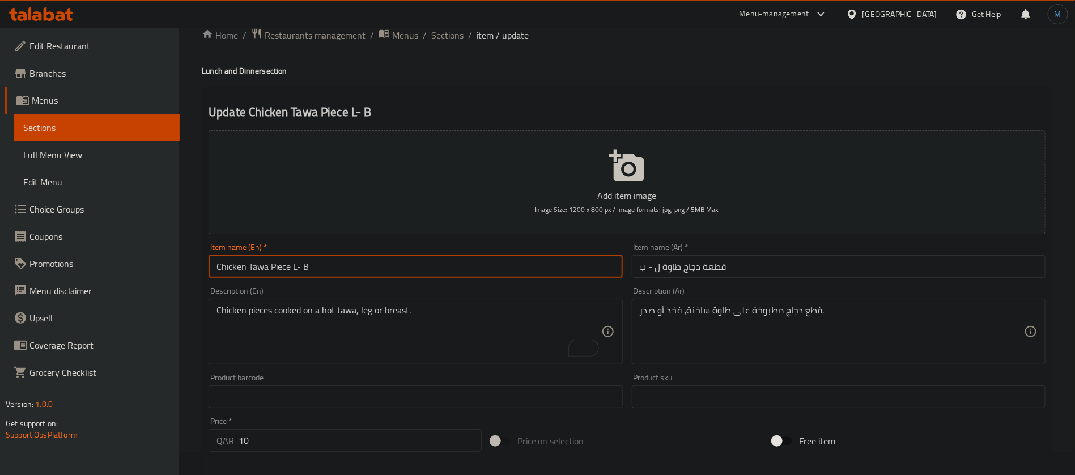
click at [385, 275] on input "Chicken Tawa Piece L- B" at bounding box center [415, 266] width 414 height 23
paste input "breast"
click at [361, 317] on textarea "Chicken pieces cooked on a hot tawa, leg or breast." at bounding box center [408, 332] width 384 height 54
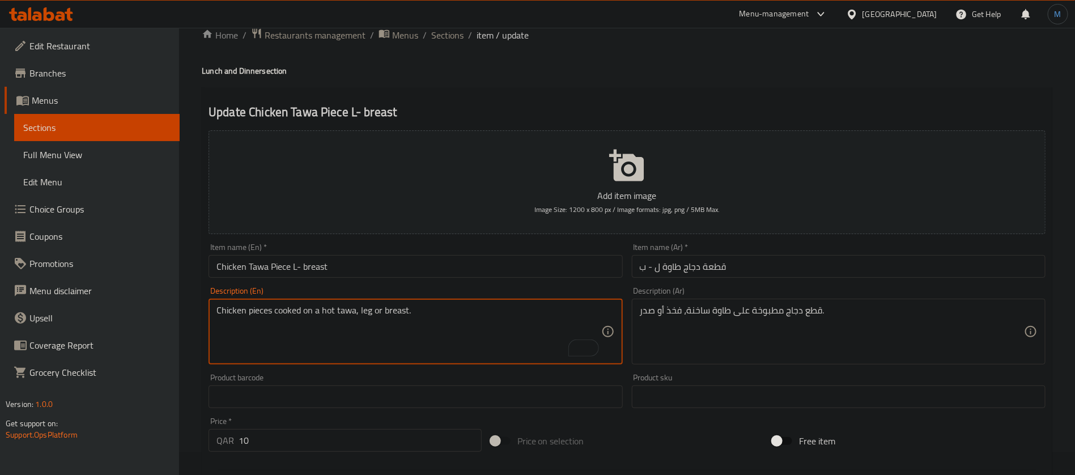
click at [361, 317] on textarea "Chicken pieces cooked on a hot tawa, leg or breast." at bounding box center [408, 332] width 384 height 54
click at [360, 307] on textarea "Chicken pieces cooked on a hot tawa, leg or breast." at bounding box center [408, 332] width 384 height 54
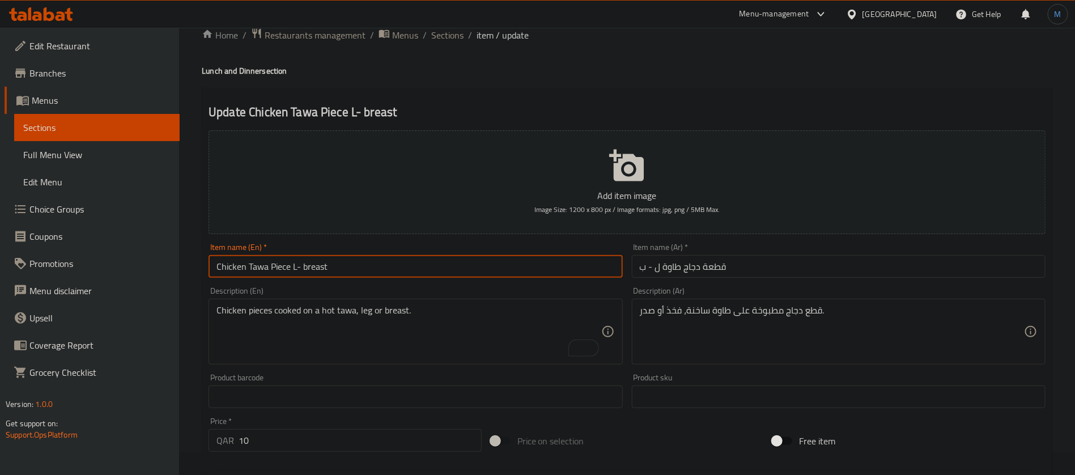
click at [295, 267] on input "Chicken Tawa Piece L- breast" at bounding box center [415, 266] width 414 height 23
paste input "leg"
type input "Chicken Tawa Piece Leg - Breast"
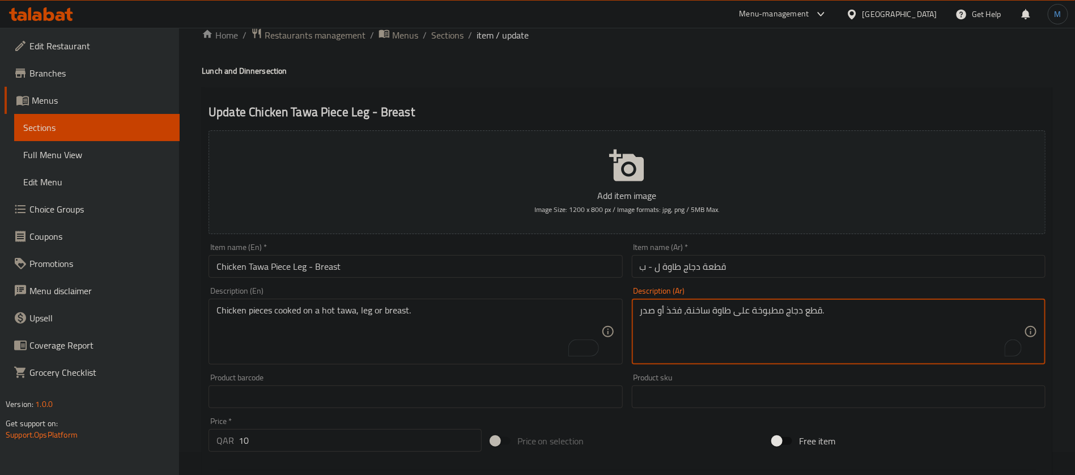
click at [672, 309] on textarea "قطع دجاج مطبوخة على طاوة ساخنة، فخذ أو صدر." at bounding box center [832, 332] width 384 height 54
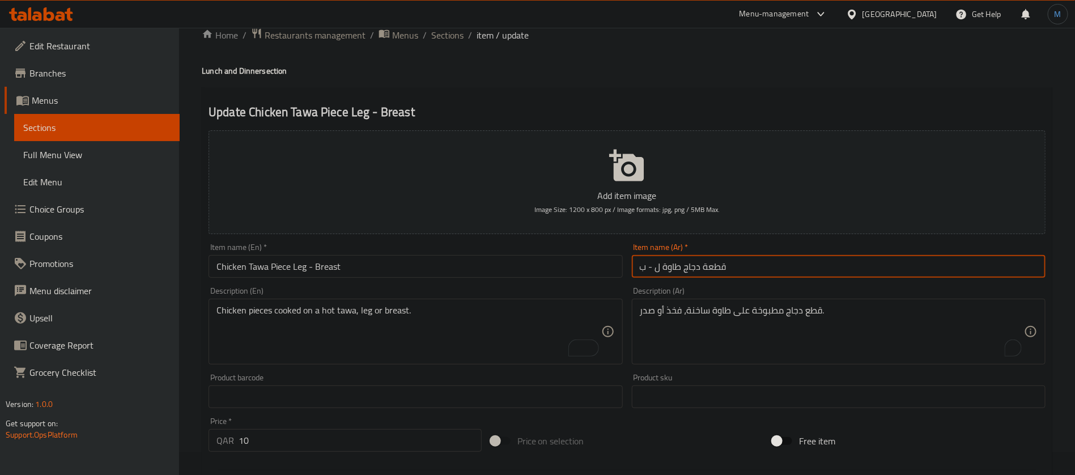
click at [655, 263] on input "قطعة دجاج طاوة ل - ب" at bounding box center [839, 266] width 414 height 23
paste input "leg"
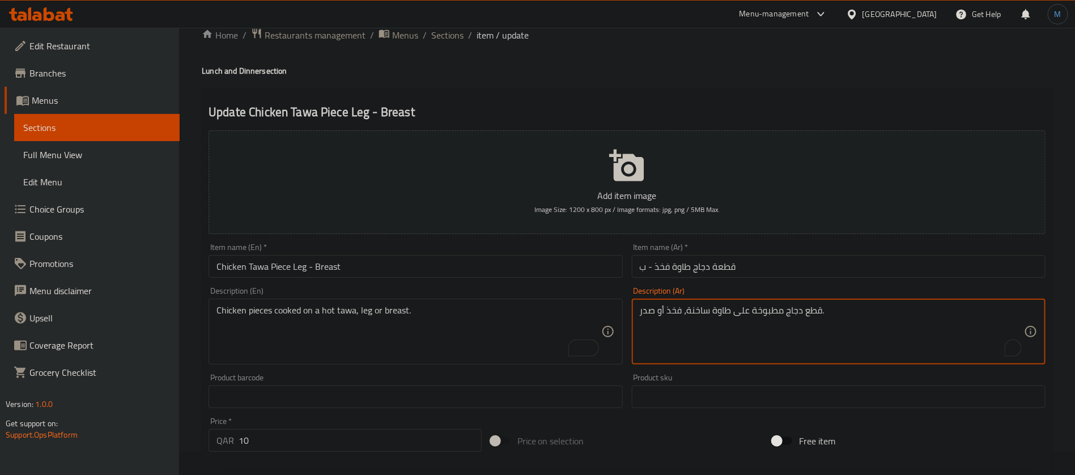
click at [649, 312] on textarea "قطع دجاج مطبوخة على طاوة ساخنة، فخذ أو صدر." at bounding box center [832, 332] width 384 height 54
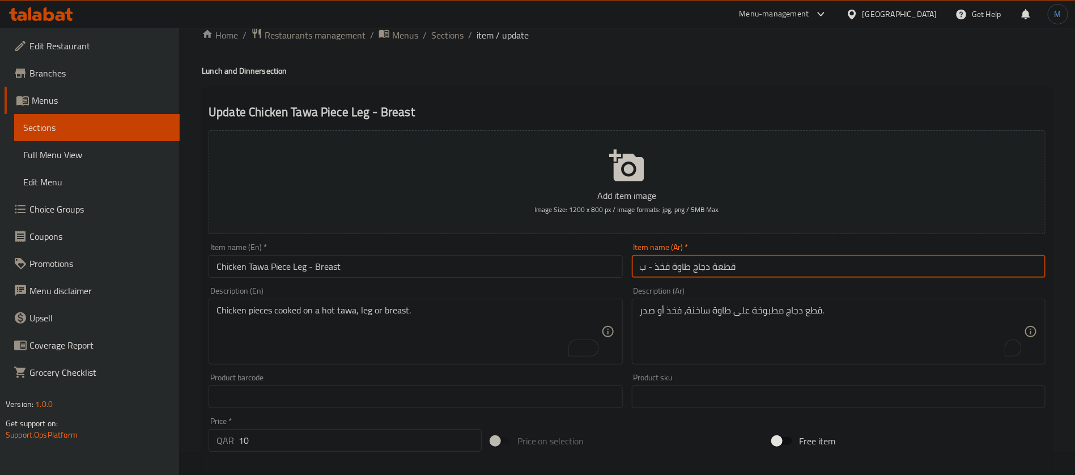
drag, startPoint x: 642, startPoint y: 265, endPoint x: 648, endPoint y: 267, distance: 5.9
click at [648, 267] on input "قطعة دجاج طاوة فخذ - ب" at bounding box center [839, 266] width 414 height 23
paste input "صدر"
type input "قطعة دجاج طاوة فخذ او صدر"
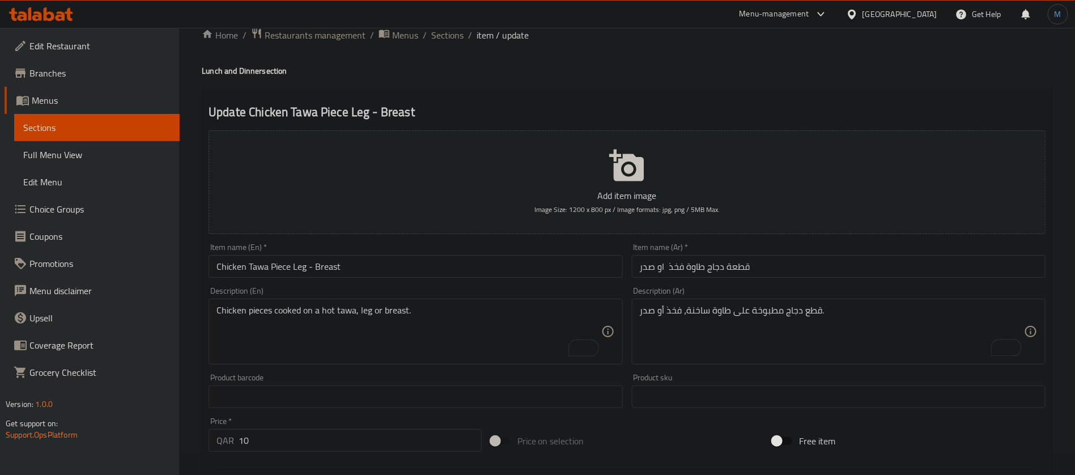
click at [484, 253] on div "Item name (En)   * Chicken Tawa Piece Leg - Breast Item name (En) *" at bounding box center [415, 260] width 414 height 35
click at [478, 257] on input "Chicken Tawa Piece Leg - Breast" at bounding box center [415, 266] width 414 height 23
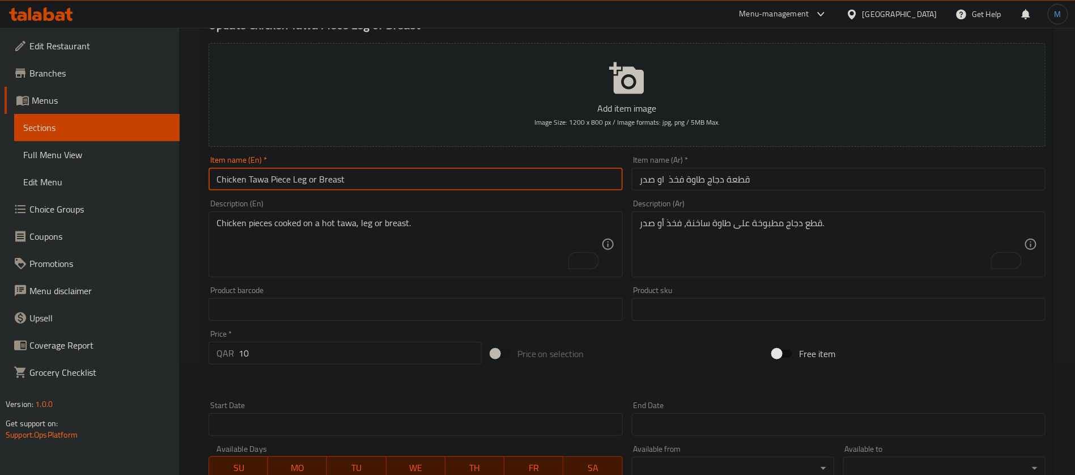
scroll to position [108, 0]
type input "Chicken Tawa Piece Leg or Breast"
click at [676, 181] on input "قطعة دجاج طاوة فخذ او صدر" at bounding box center [839, 181] width 414 height 23
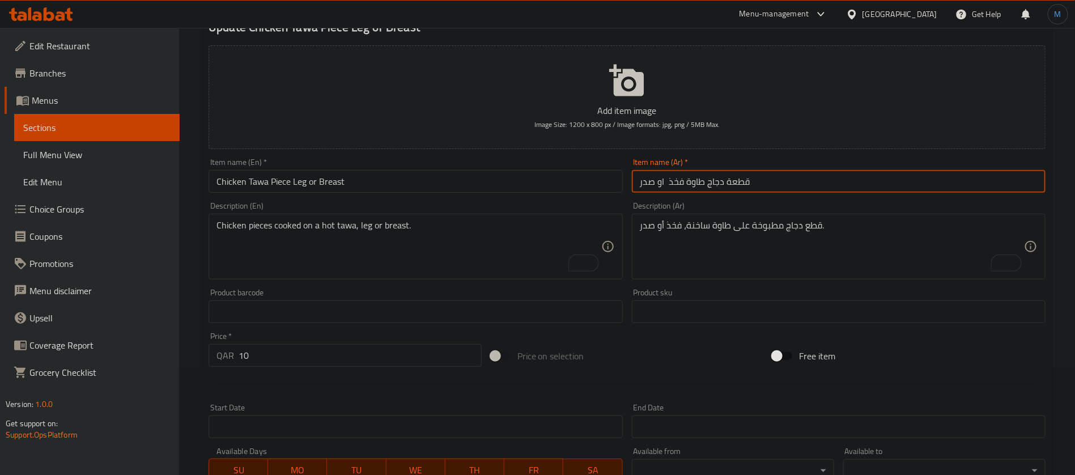
click at [676, 181] on input "قطعة دجاج طاوة فخذ او صدر" at bounding box center [839, 181] width 414 height 23
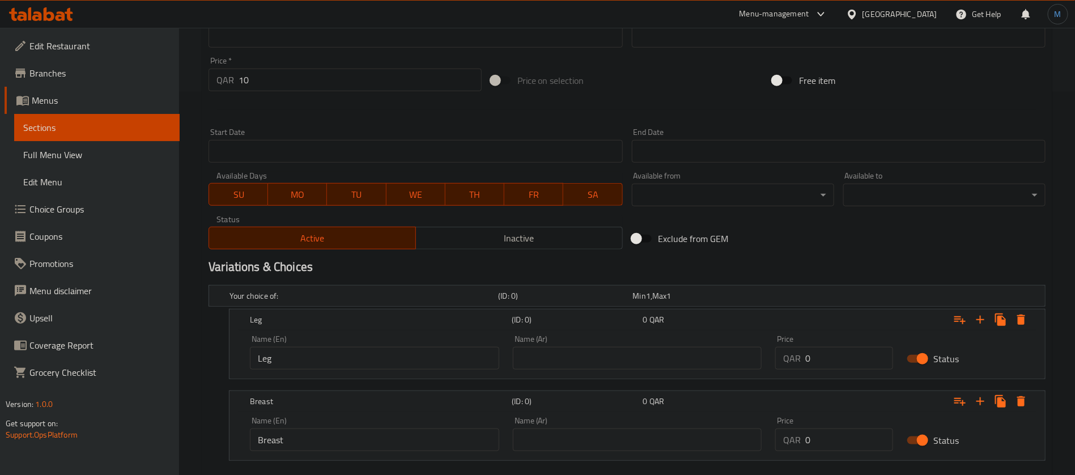
scroll to position [448, 0]
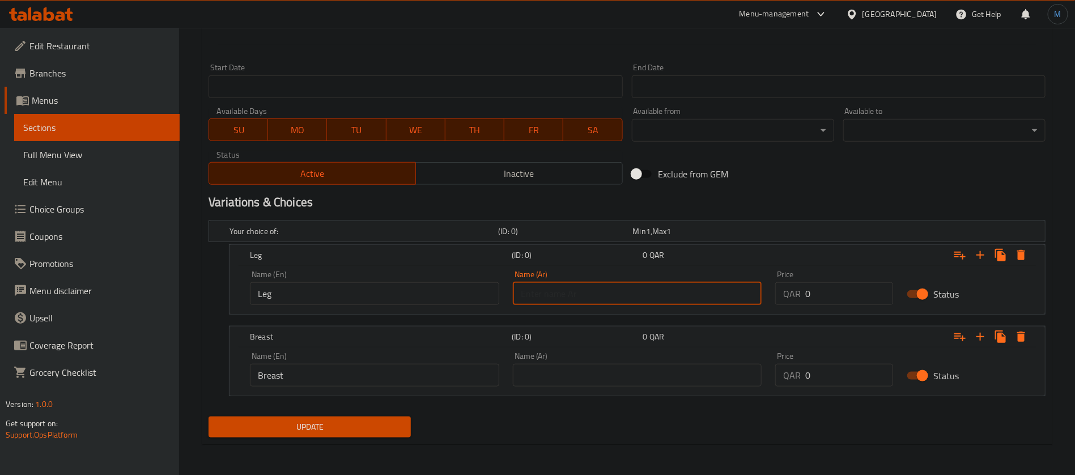
click at [584, 294] on input "text" at bounding box center [637, 293] width 249 height 23
paste input "فخذ"
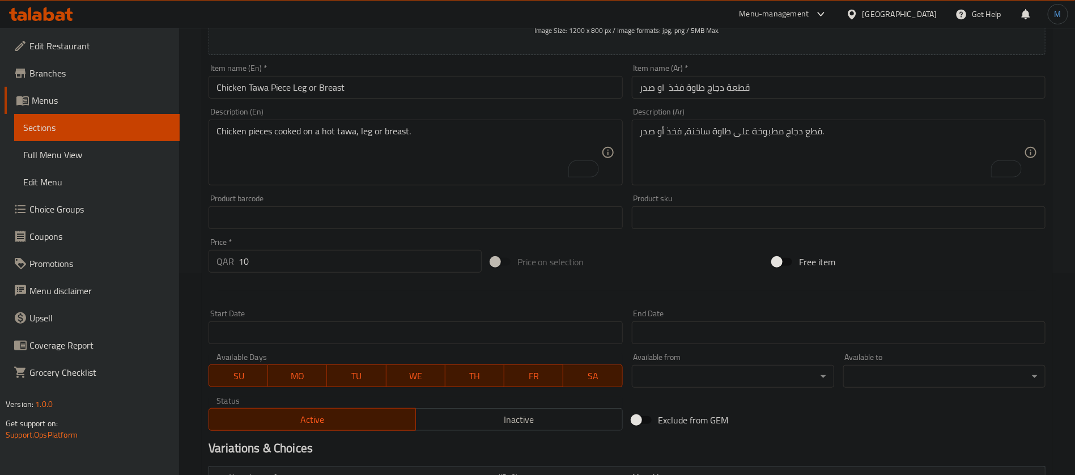
scroll to position [193, 0]
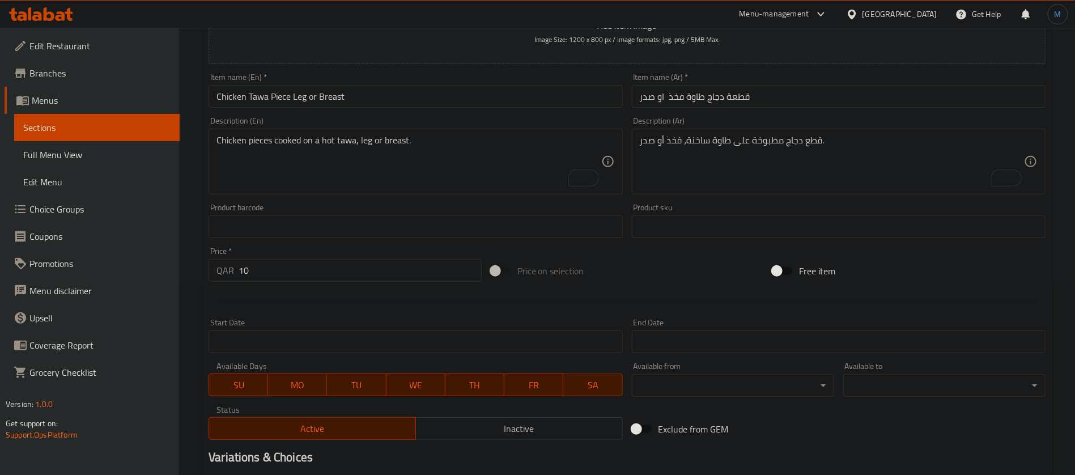
type input "فخذ"
click at [653, 127] on div "Description (Ar) قطع دجاج مطبوخة على طاوة ساخنة، فخذ أو صدر. Description (Ar)" at bounding box center [839, 156] width 414 height 78
click at [650, 136] on textarea "قطع دجاج مطبوخة على طاوة ساخنة، فخذ أو صدر." at bounding box center [832, 162] width 384 height 54
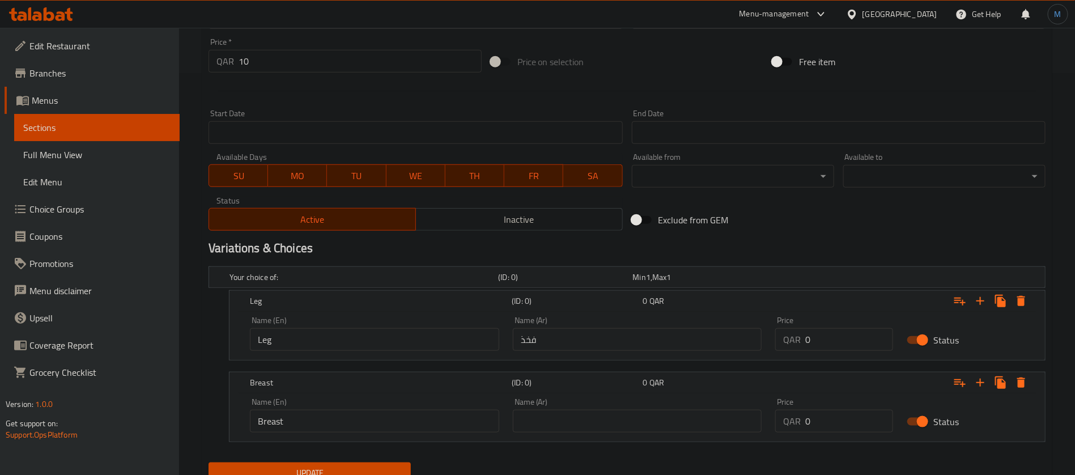
scroll to position [448, 0]
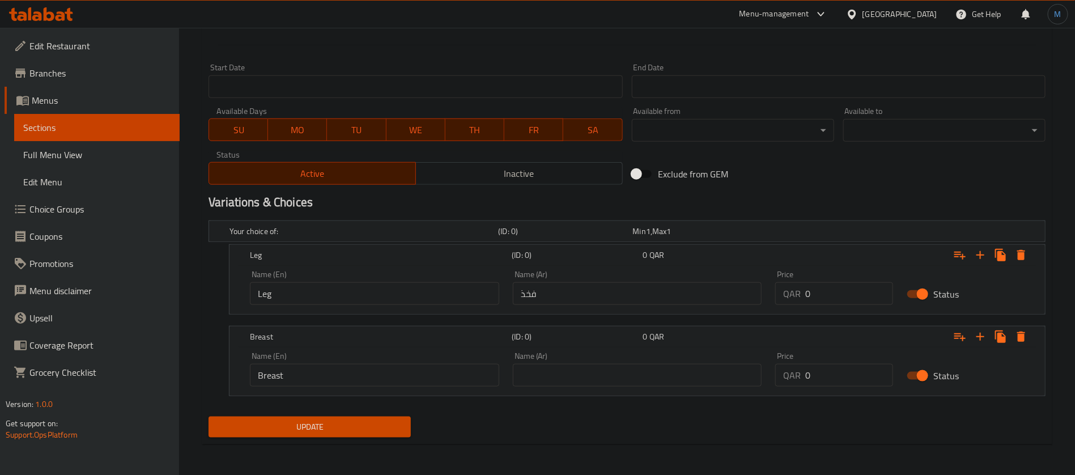
click at [585, 374] on input "text" at bounding box center [637, 375] width 249 height 23
paste input "صدر"
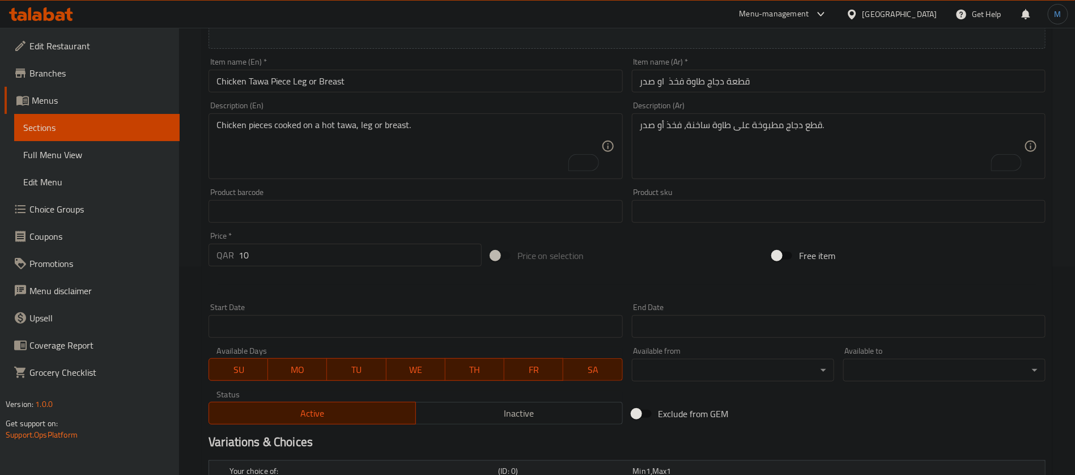
scroll to position [193, 0]
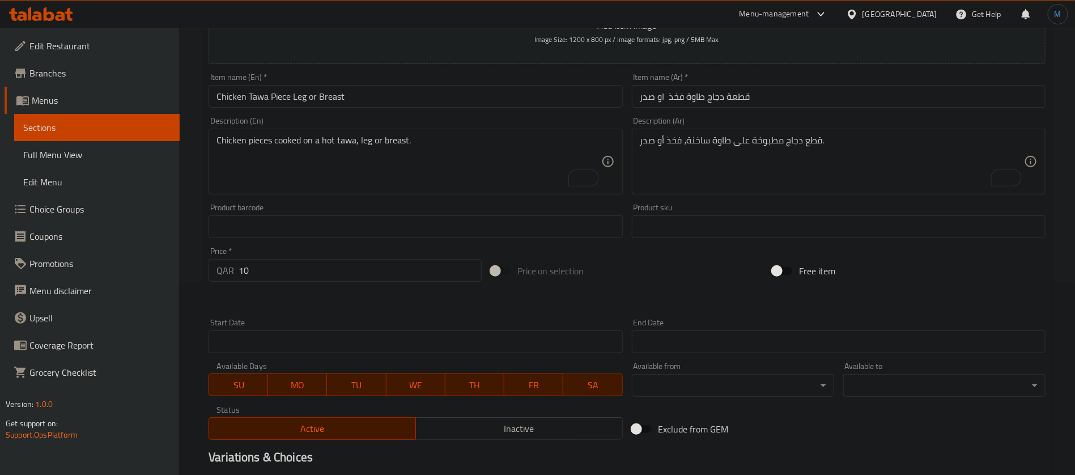
type input "صدر"
click at [310, 271] on input "10" at bounding box center [359, 270] width 243 height 23
type input "0"
click at [696, 292] on div at bounding box center [627, 300] width 846 height 28
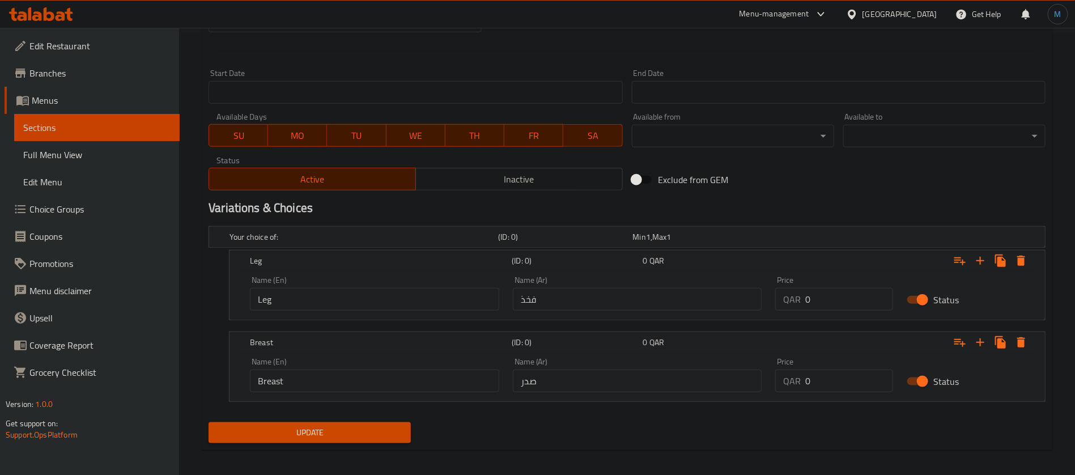
scroll to position [448, 0]
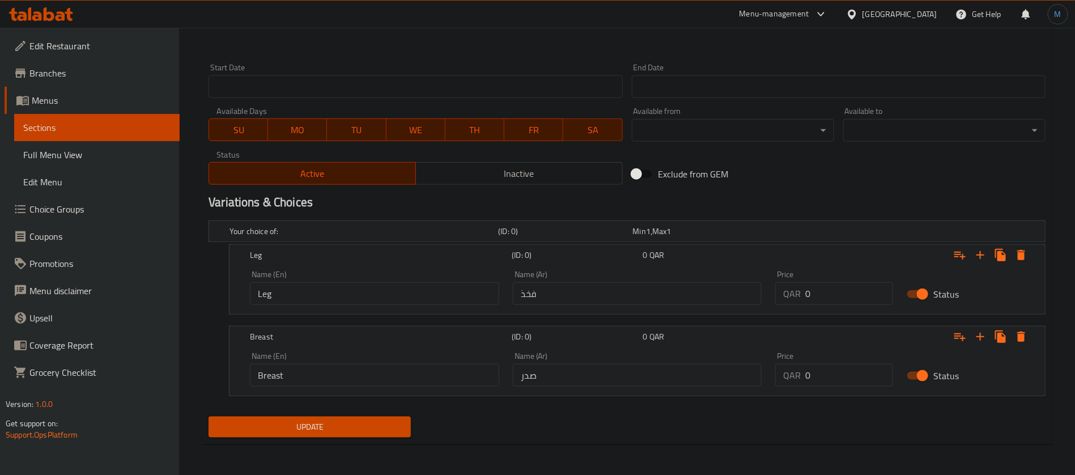
click at [827, 377] on input "0" at bounding box center [849, 375] width 88 height 23
paste input "1"
type input "10"
drag, startPoint x: 827, startPoint y: 275, endPoint x: 829, endPoint y: 291, distance: 16.0
click at [828, 288] on div "Price QAR 0 Price" at bounding box center [834, 287] width 118 height 35
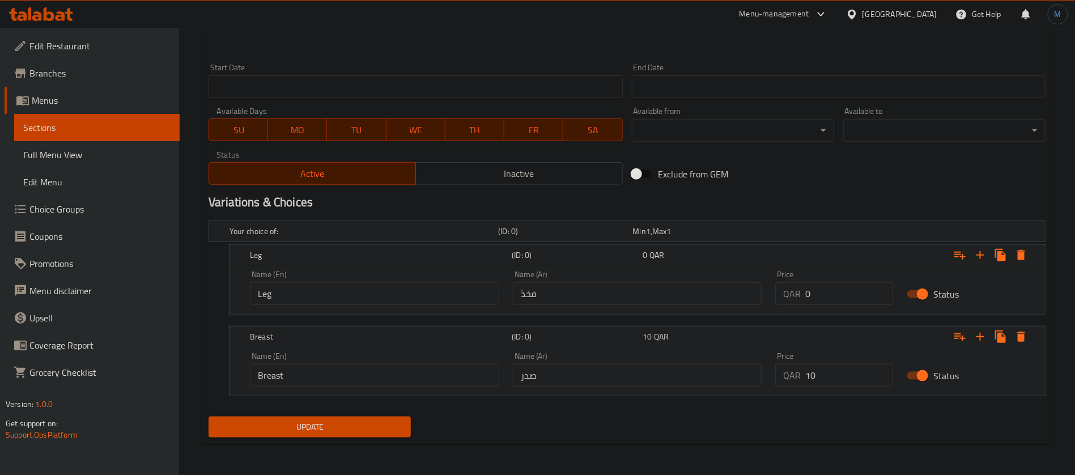
click at [829, 291] on input "0" at bounding box center [849, 293] width 88 height 23
paste input "1"
type input "10"
click at [392, 429] on span "Update" at bounding box center [310, 427] width 184 height 14
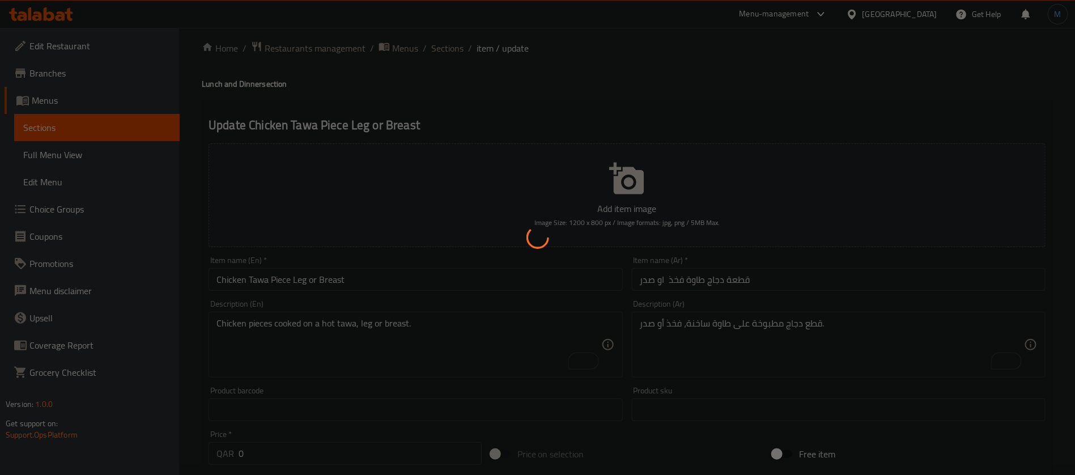
scroll to position [0, 0]
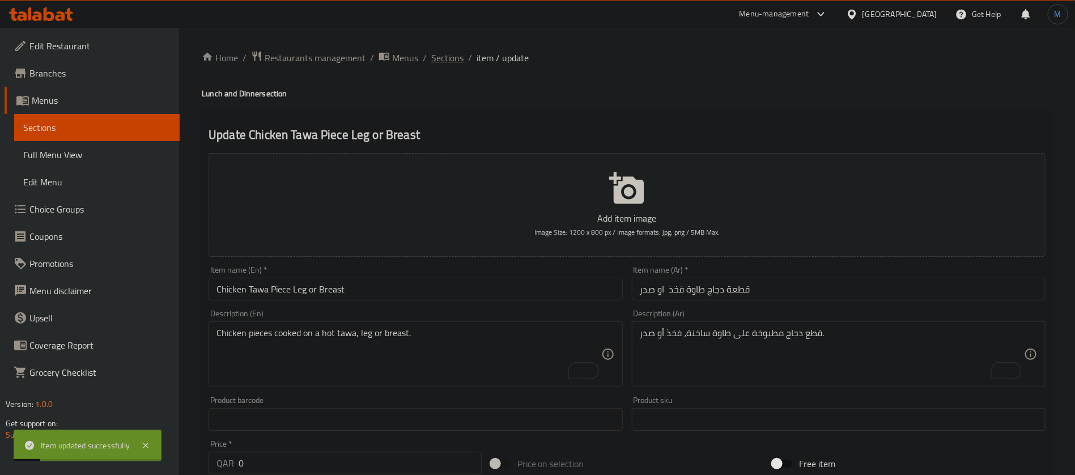
click at [450, 52] on span "Sections" at bounding box center [447, 58] width 32 height 14
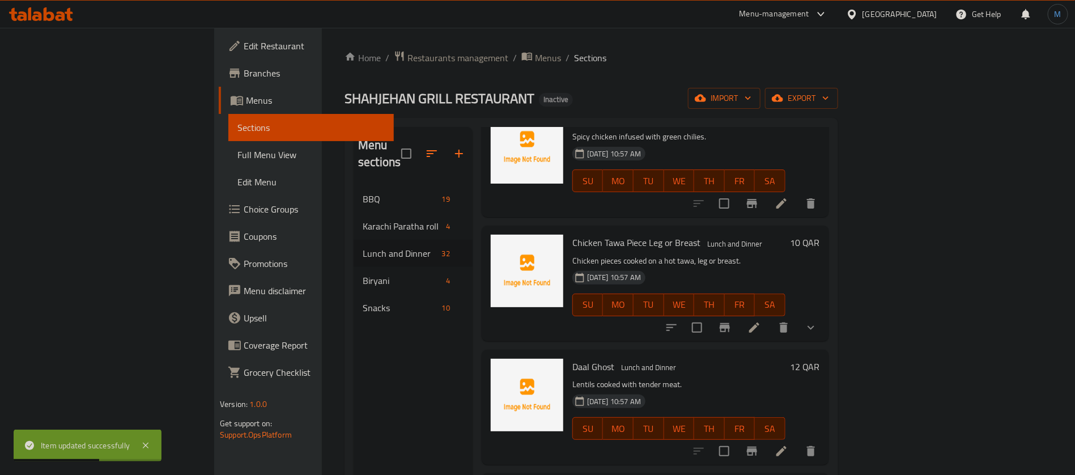
scroll to position [2763, 0]
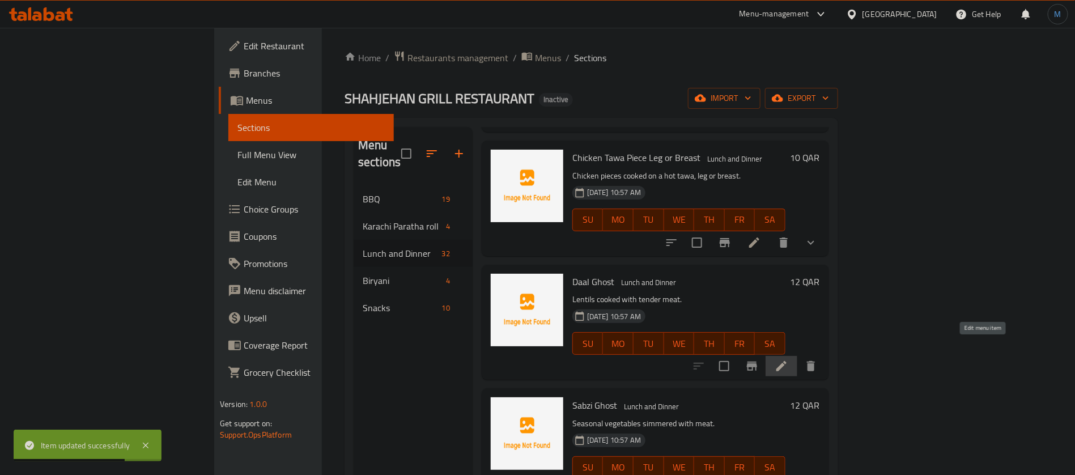
click at [788, 359] on icon at bounding box center [781, 366] width 14 height 14
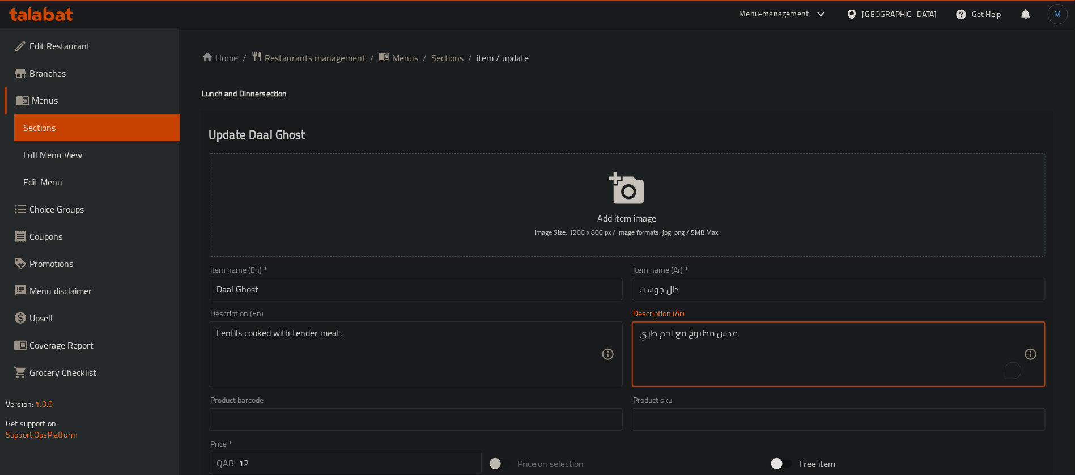
click at [642, 338] on textarea "عدس مطبوخ مع لحم طري." at bounding box center [832, 354] width 384 height 54
click at [648, 340] on textarea "عدس مطبوخ مع لحم طري." at bounding box center [832, 354] width 384 height 54
type textarea "عدس مطبوخ مع لحم تندر."
click at [534, 296] on input "Daal Ghost" at bounding box center [415, 289] width 414 height 23
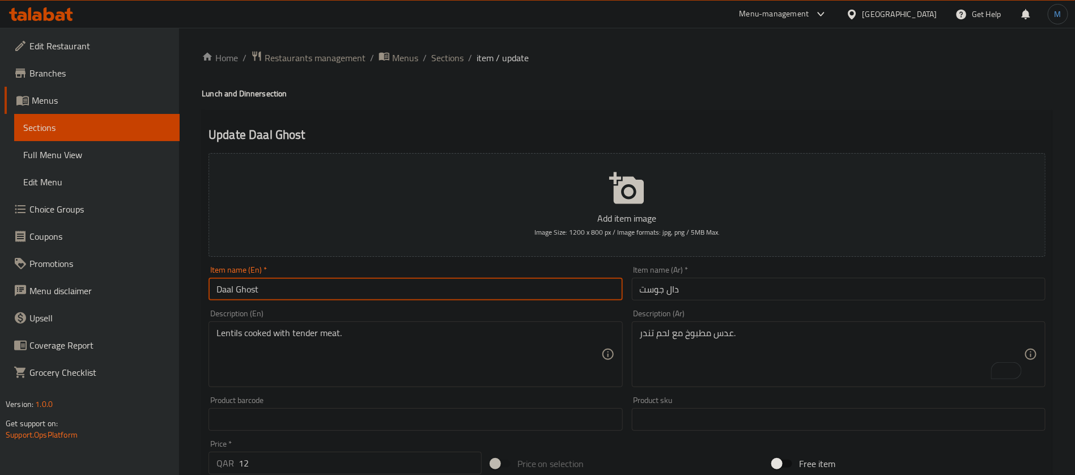
click at [460, 69] on div "Home / Restaurants management / Menus / Sections / item / update Lunch and Dinn…" at bounding box center [627, 413] width 850 height 727
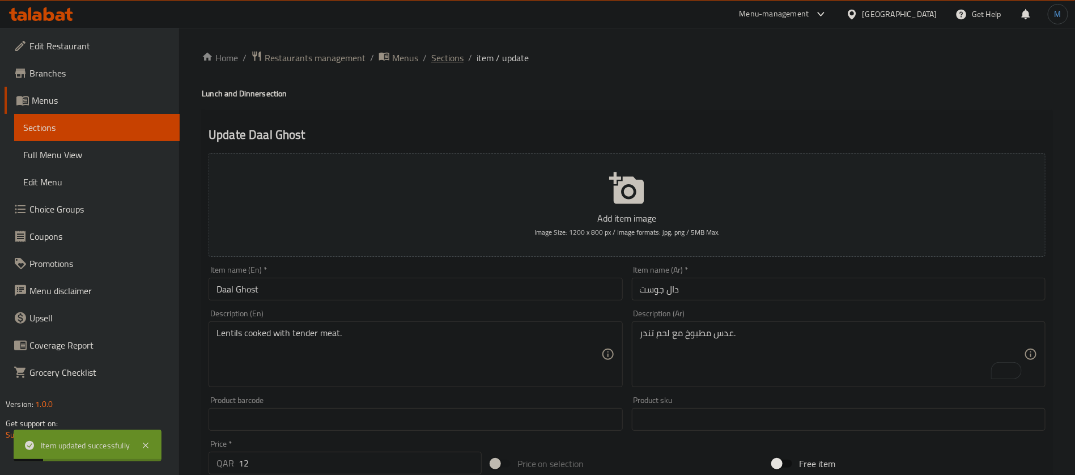
click at [457, 60] on span "Sections" at bounding box center [447, 58] width 32 height 14
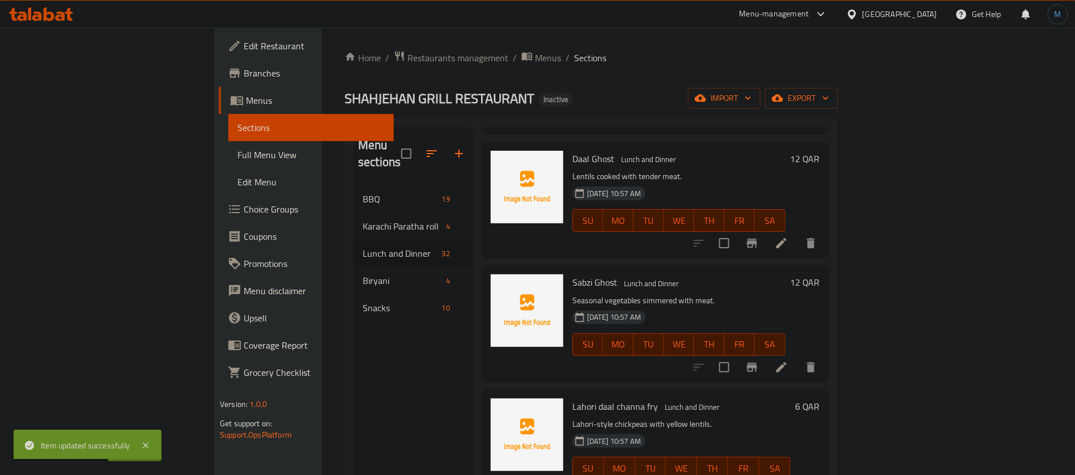
scroll to position [2834, 0]
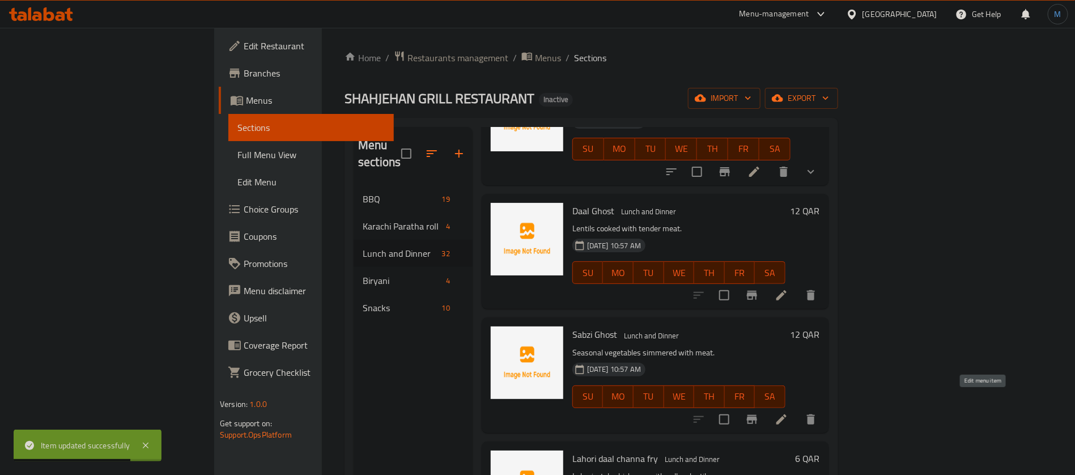
click at [788, 412] on icon at bounding box center [781, 419] width 14 height 14
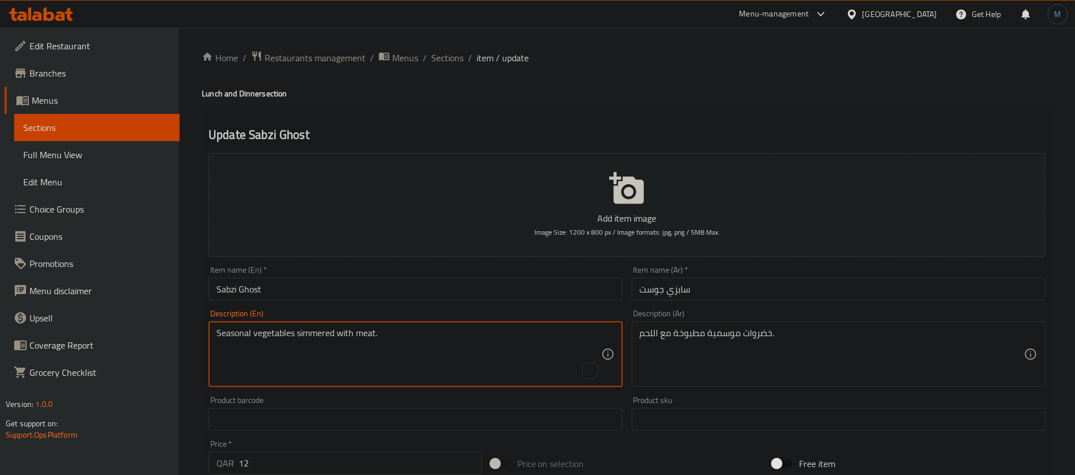
drag, startPoint x: 321, startPoint y: 335, endPoint x: 443, endPoint y: 335, distance: 122.4
click at [336, 334] on textarea "Seasonal vegetables simmered with meat." at bounding box center [408, 354] width 384 height 54
click at [444, 335] on textarea "Seasonal vegetables simmered with meat." at bounding box center [408, 354] width 384 height 54
click at [309, 329] on textarea "Seasonal vegetables simmered with meat." at bounding box center [408, 354] width 384 height 54
drag, startPoint x: 309, startPoint y: 329, endPoint x: 454, endPoint y: 338, distance: 145.3
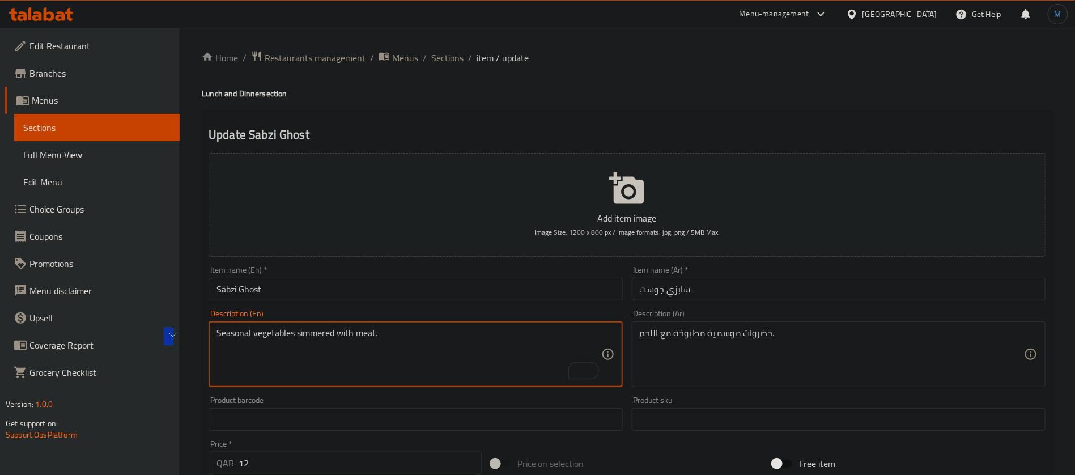
click at [454, 338] on textarea "Seasonal vegetables simmered with meat." at bounding box center [408, 354] width 384 height 54
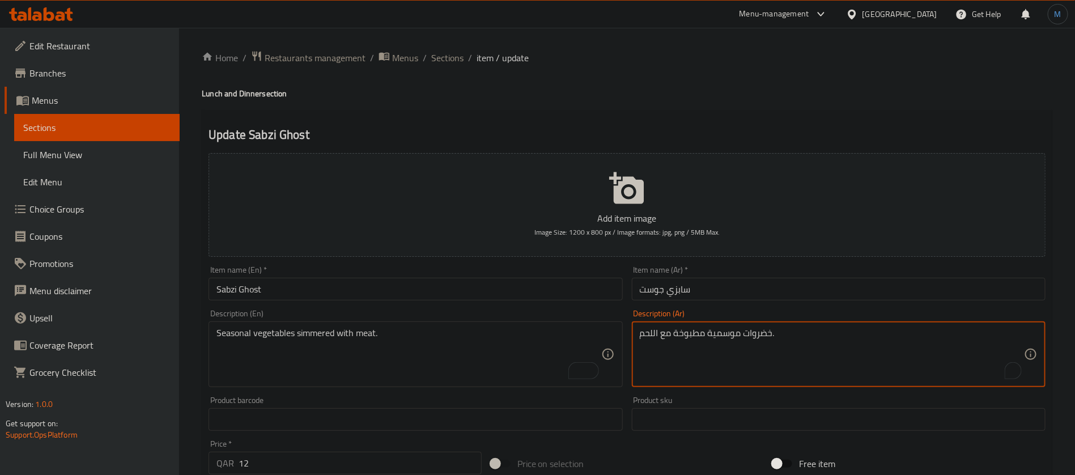
click at [695, 337] on textarea "خضروات موسمية مطبوخة مع اللحم." at bounding box center [832, 354] width 384 height 54
paste textarea "هو على نار هادئة"
type textarea "خضروات موسمية مطهو على نار هادئة مع اللحم."
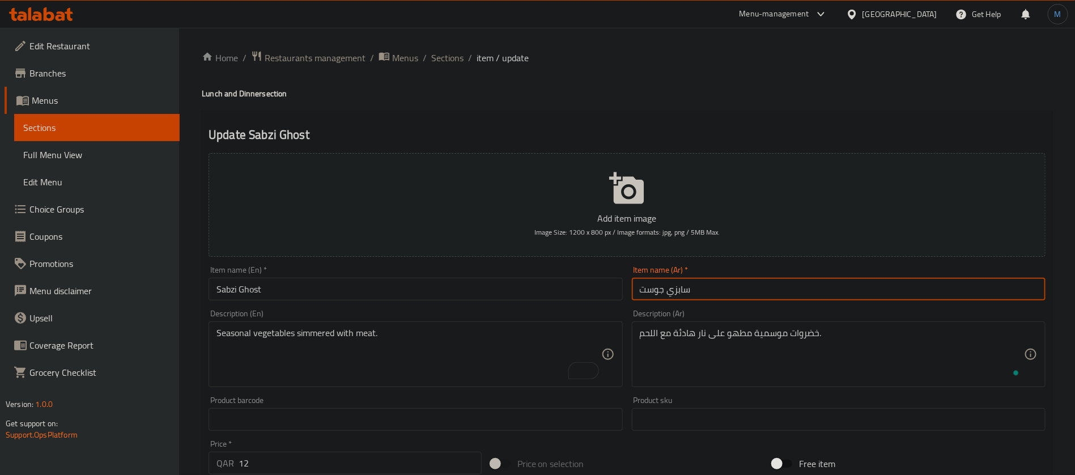
click at [720, 293] on input "سابزي جوست" at bounding box center [839, 289] width 414 height 23
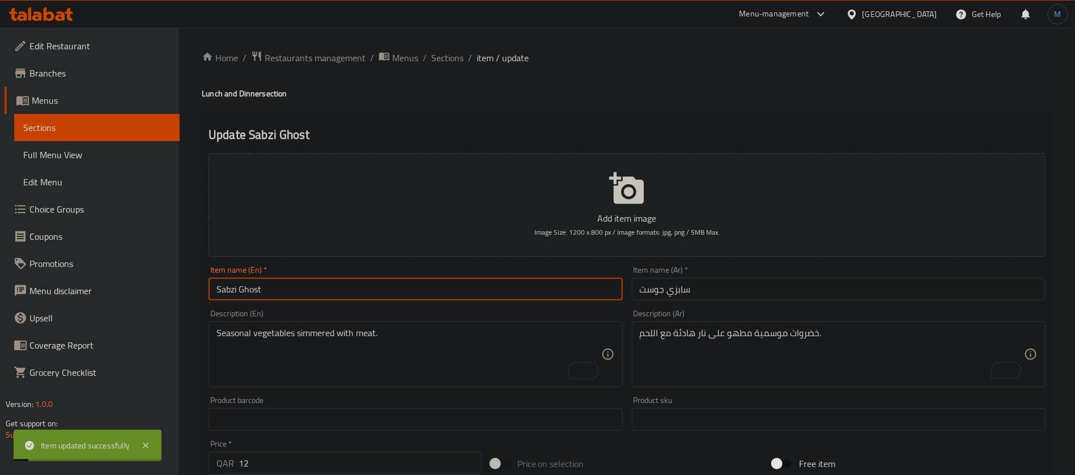
click at [464, 288] on input "Sabzi Ghost" at bounding box center [415, 289] width 414 height 23
click at [448, 61] on span "Sections" at bounding box center [447, 58] width 32 height 14
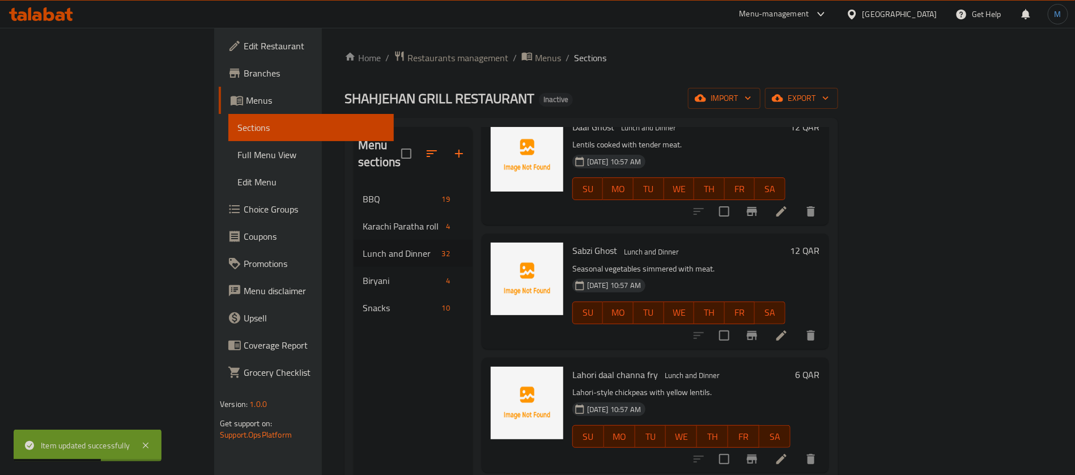
scroll to position [3087, 0]
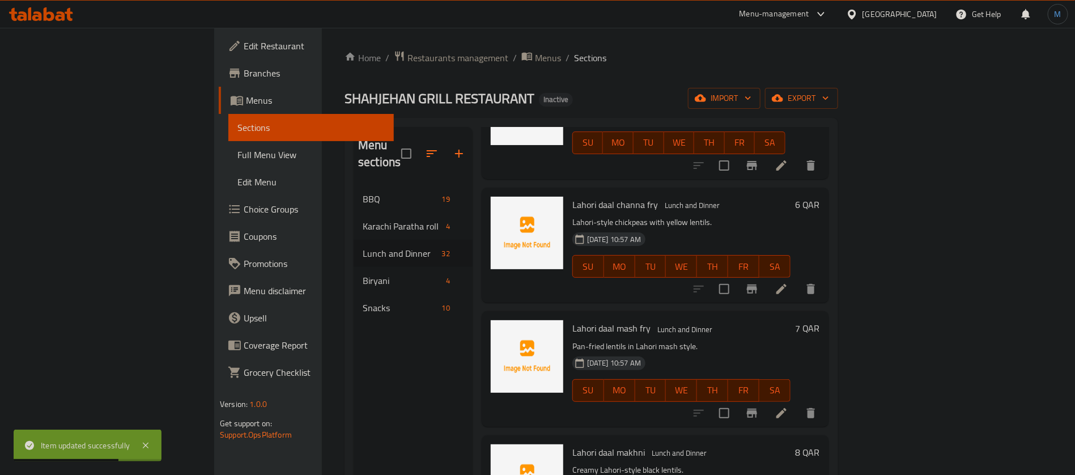
click at [788, 282] on icon at bounding box center [781, 289] width 14 height 14
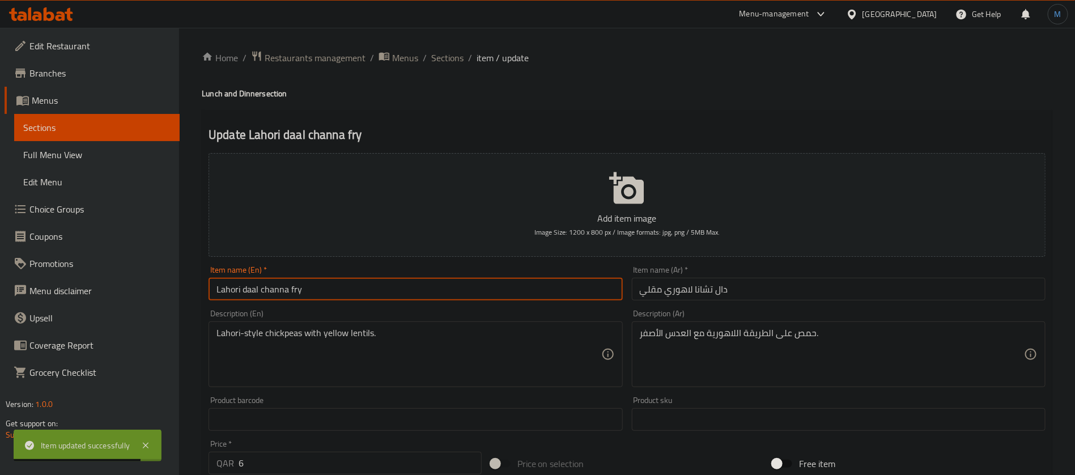
click at [442, 290] on input "Lahori daal channa fry" at bounding box center [415, 289] width 414 height 23
type input "Lahori Daal Channa Fry"
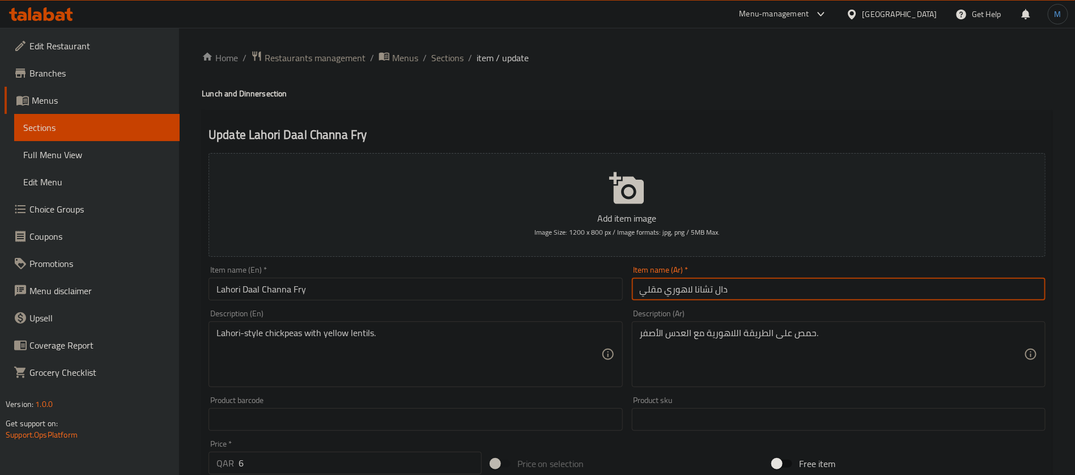
click at [708, 288] on input "دال تشانا لاهوري مقلي" at bounding box center [839, 289] width 414 height 23
type input "دال شانا لاهوري مقلي"
click at [456, 56] on span "Sections" at bounding box center [447, 58] width 32 height 14
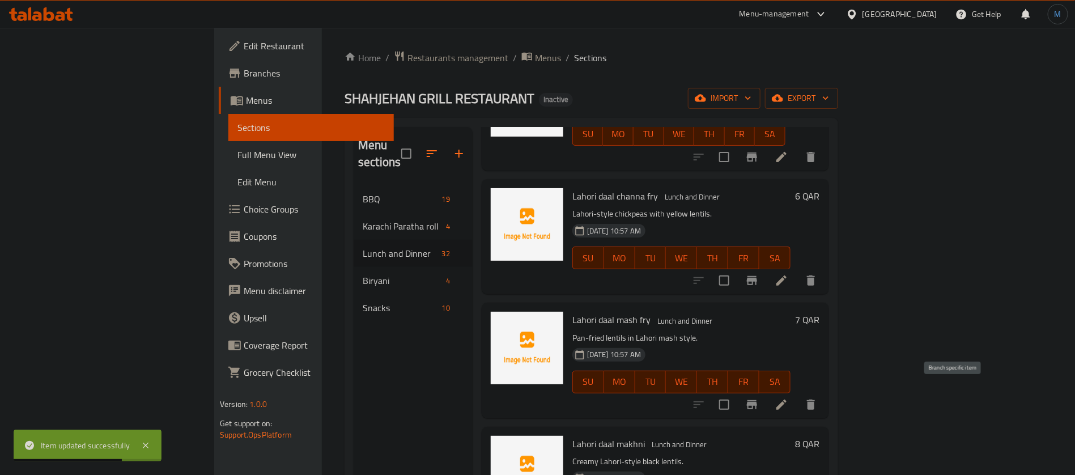
scroll to position [3087, 0]
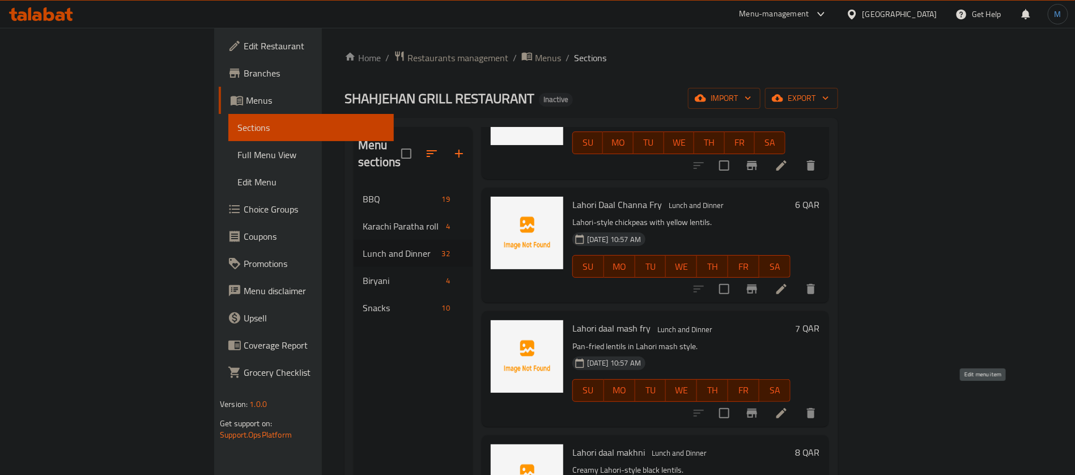
click at [788, 406] on icon at bounding box center [781, 413] width 14 height 14
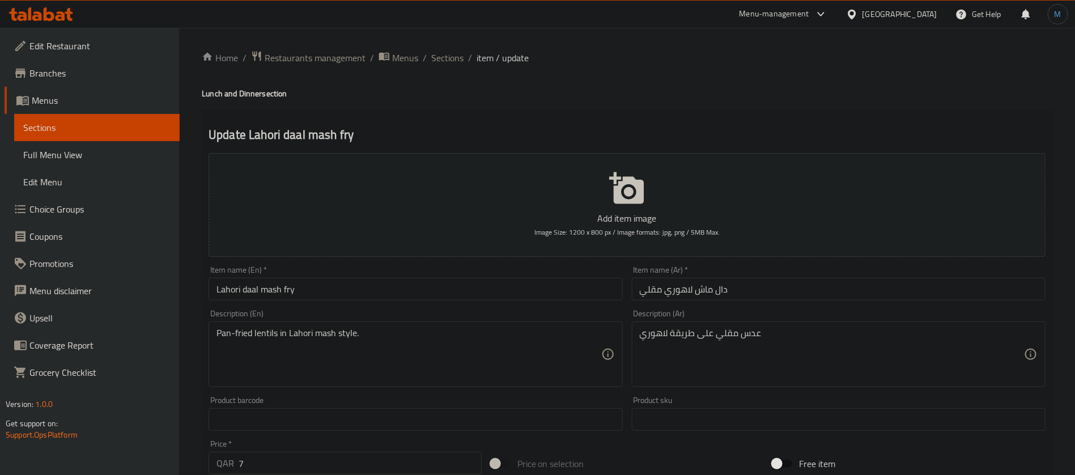
click at [469, 280] on input "Lahori daal mash fry" at bounding box center [415, 289] width 414 height 23
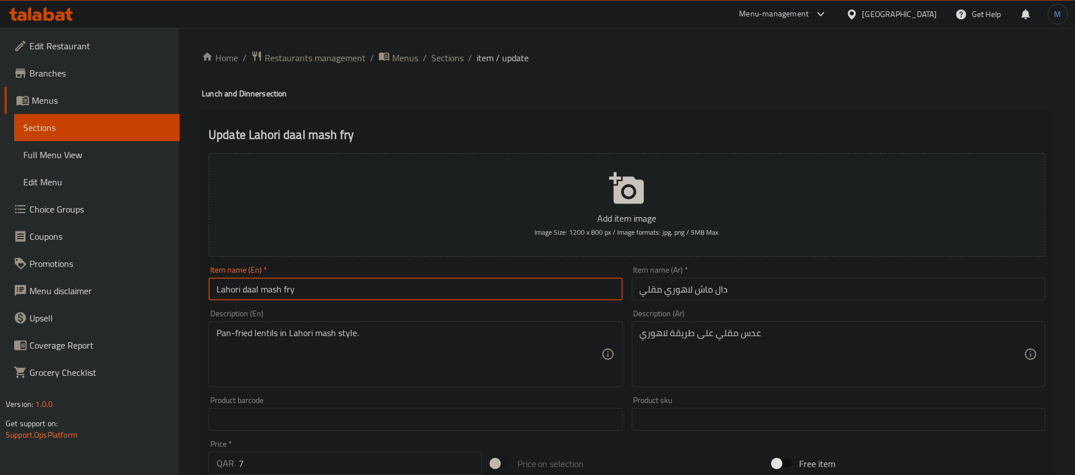
click at [469, 280] on input "Lahori daal mash fry" at bounding box center [415, 289] width 414 height 23
type input "Lahori Daal Mash Fry"
click at [779, 283] on input "دال ماش لاهوري مقلي" at bounding box center [839, 289] width 414 height 23
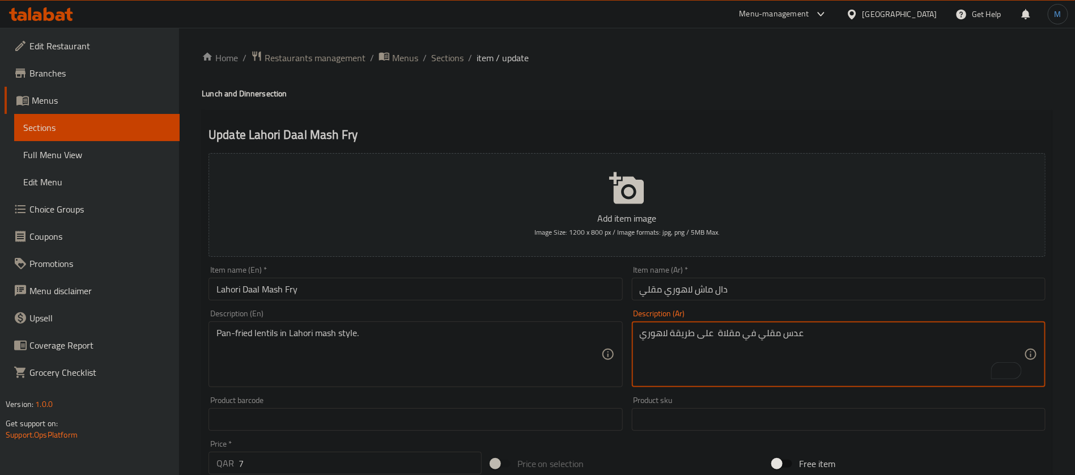
type textarea "عدس مقلي في مقلاة على طريقة لاهوري"
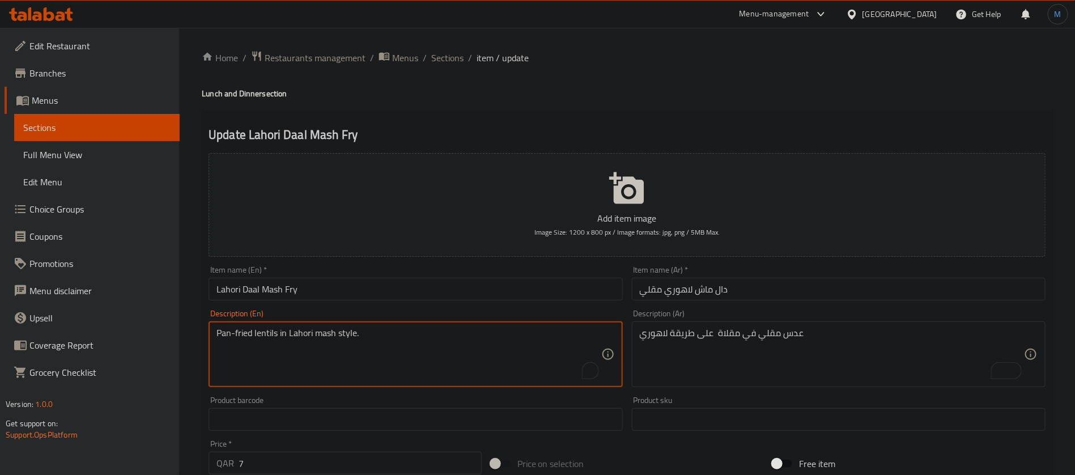
drag, startPoint x: 322, startPoint y: 331, endPoint x: 340, endPoint y: 333, distance: 18.2
click at [340, 333] on textarea "Pan-fried lentils in Lahori mash style." at bounding box center [408, 354] width 384 height 54
click at [296, 334] on textarea "Pan-fried lentils in Lahori mash style." at bounding box center [408, 354] width 384 height 54
drag, startPoint x: 297, startPoint y: 334, endPoint x: 339, endPoint y: 333, distance: 42.5
click at [339, 333] on textarea "Pan-fried lentils in Lahori mash style." at bounding box center [408, 354] width 384 height 54
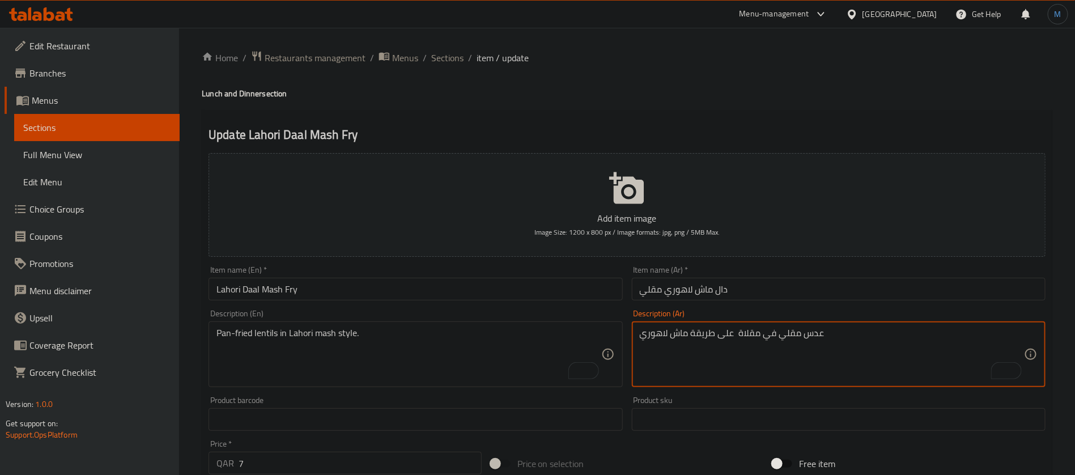
type textarea "عدس مقلي في مقلاة على طريقة ماش لاهوري"
click at [781, 280] on input "دال ماش لاهوري مقلي" at bounding box center [839, 289] width 414 height 23
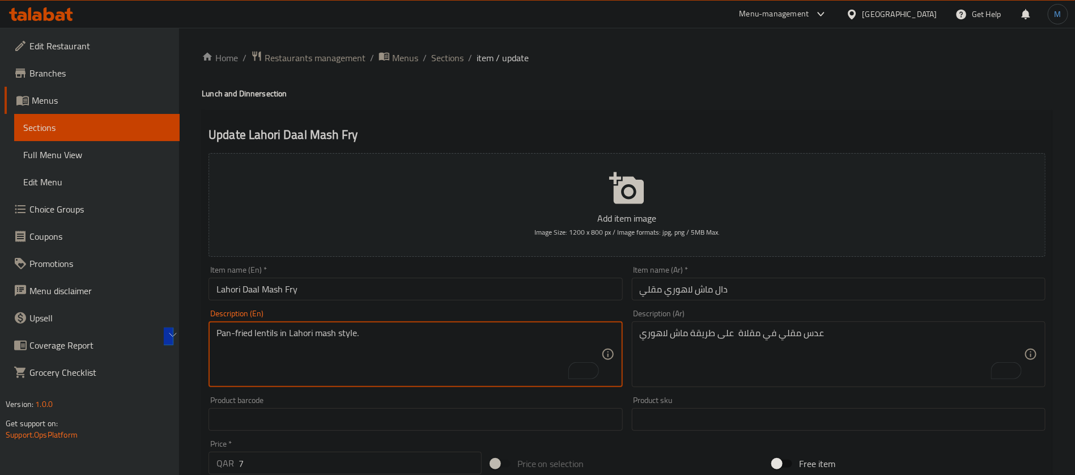
drag, startPoint x: 304, startPoint y: 339, endPoint x: 317, endPoint y: 336, distance: 13.8
click at [317, 336] on textarea "Pan-fried lentils in Lahori mash style." at bounding box center [408, 354] width 384 height 54
click at [492, 298] on input "Lahori Daal Mash Fry" at bounding box center [415, 289] width 414 height 23
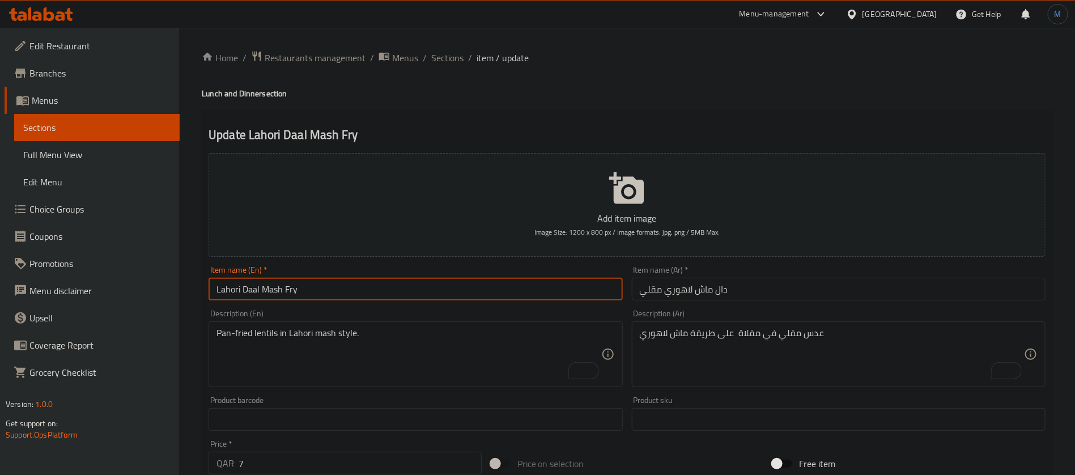
click at [449, 58] on span "Sections" at bounding box center [447, 58] width 32 height 14
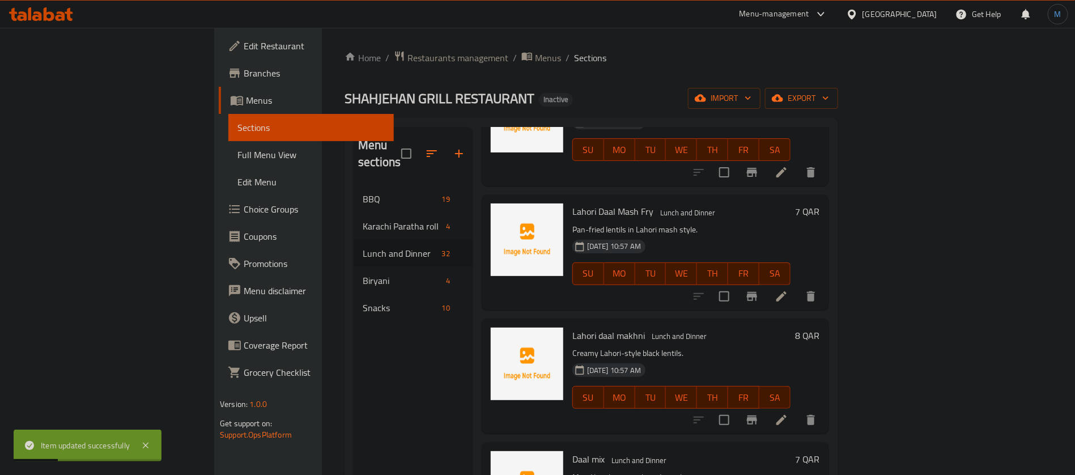
scroll to position [3289, 0]
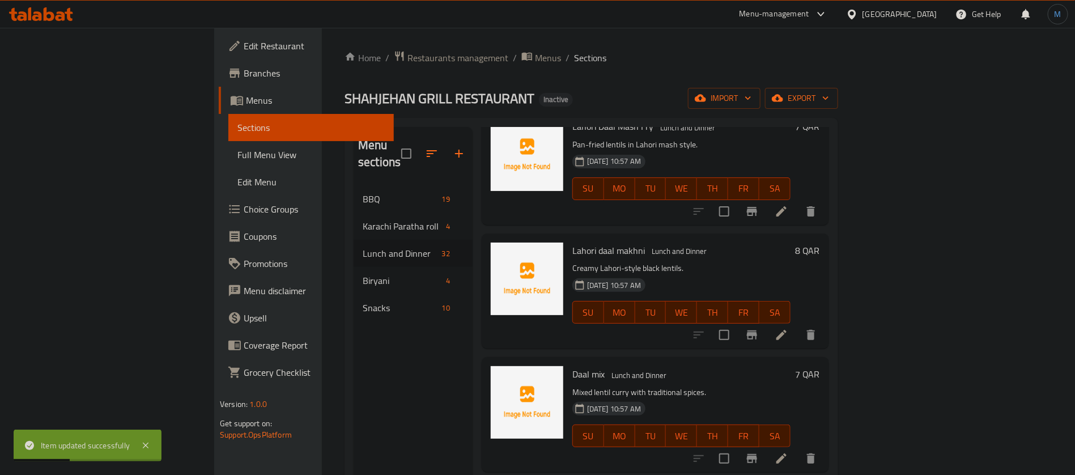
click at [788, 328] on icon at bounding box center [781, 335] width 14 height 14
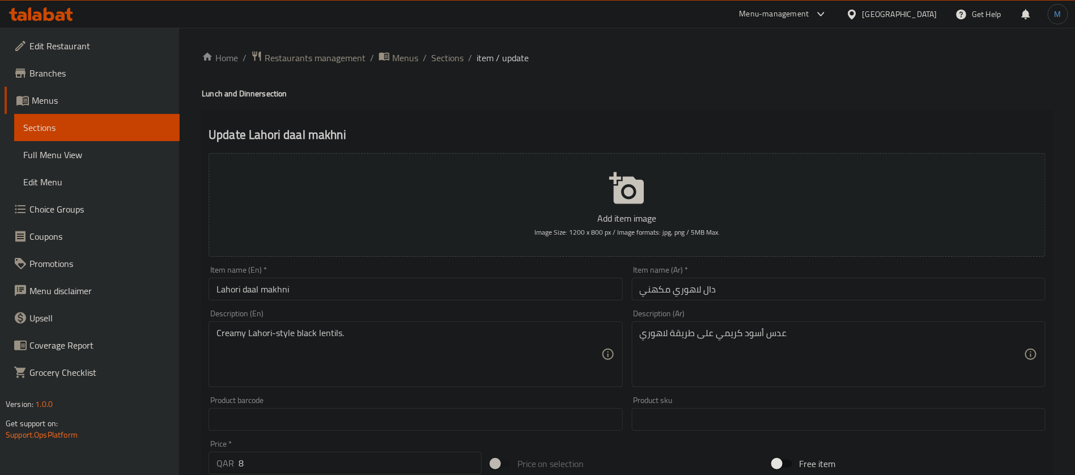
click at [474, 289] on input "Lahori daal makhni" at bounding box center [415, 289] width 414 height 23
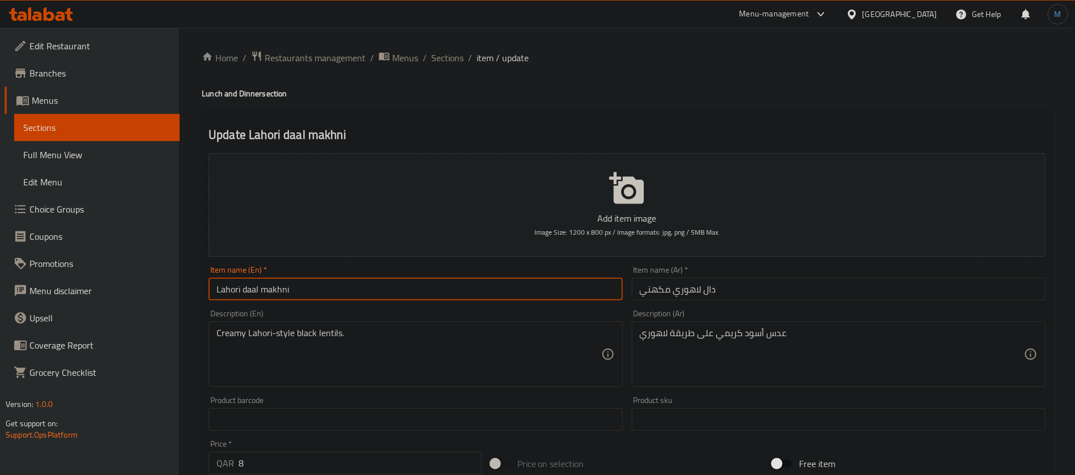
paste input "[PERSON_NAME]"
type input "Lahori [PERSON_NAME]"
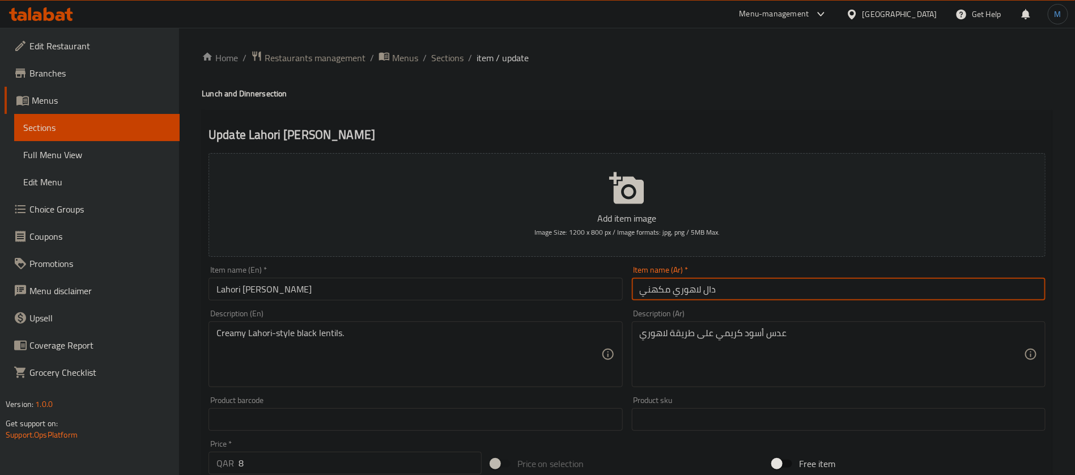
click at [752, 283] on input "دال لاهوري مكهني" at bounding box center [839, 289] width 414 height 23
paste input "لاهوري دال ماخا"
type input "لاهوري [PERSON_NAME]"
click at [539, 288] on input "Lahori [PERSON_NAME]" at bounding box center [415, 289] width 414 height 23
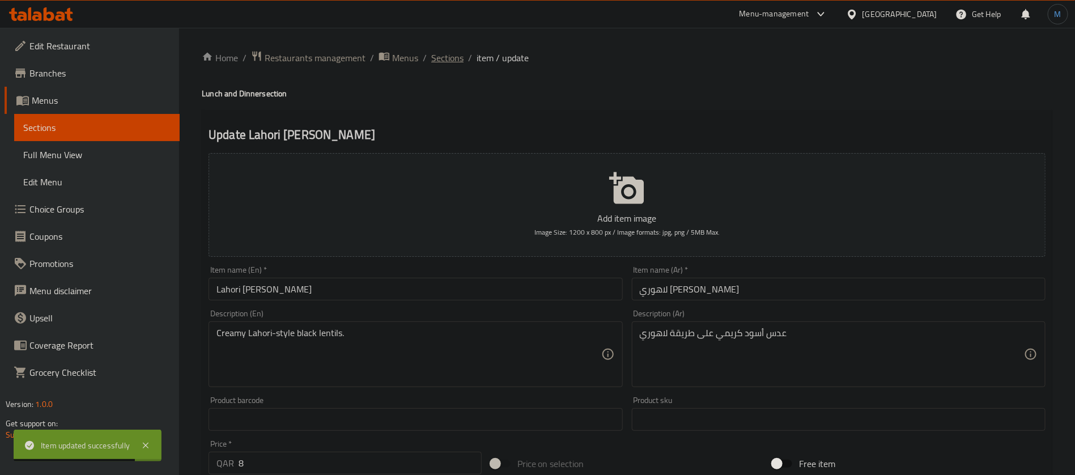
click at [434, 60] on span "Sections" at bounding box center [447, 58] width 32 height 14
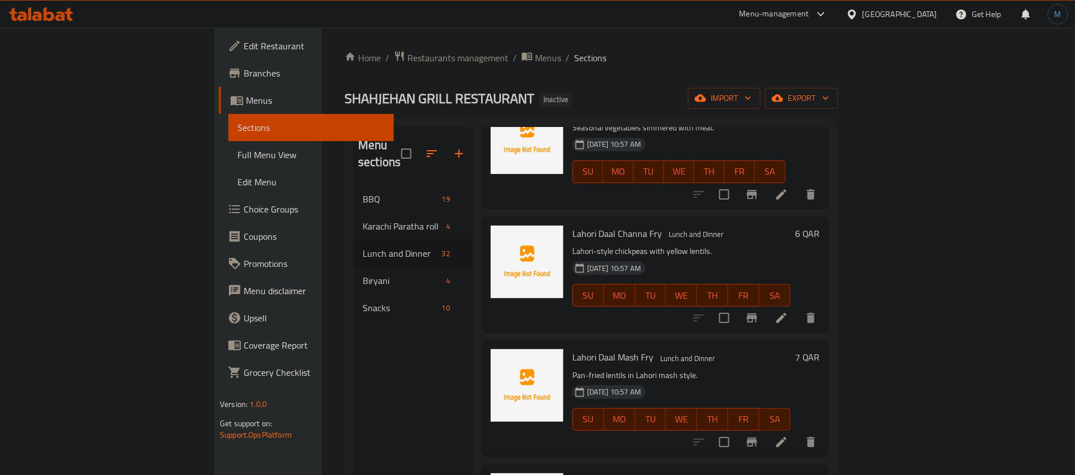
scroll to position [3073, 0]
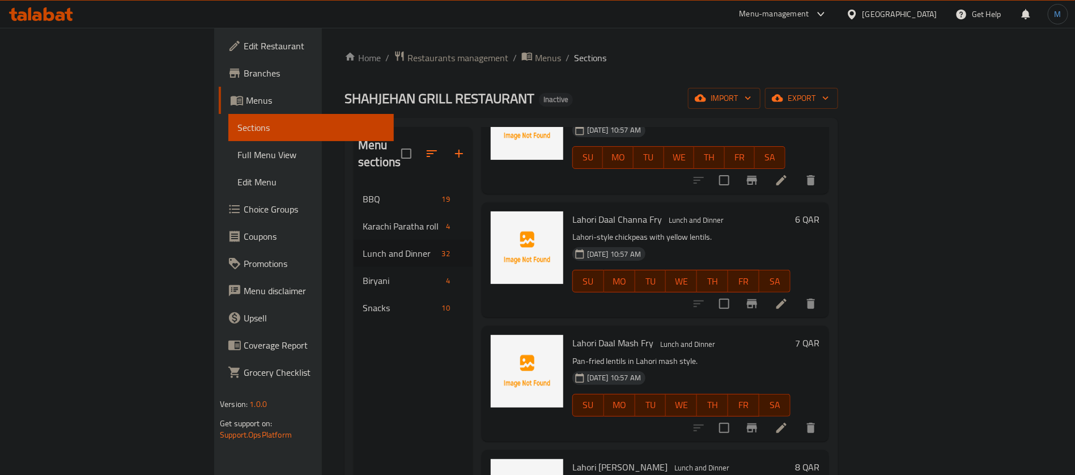
drag, startPoint x: 539, startPoint y: 459, endPoint x: 544, endPoint y: 451, distance: 9.7
click at [572, 458] on span "Lahori [PERSON_NAME]" at bounding box center [619, 466] width 95 height 17
copy span "Dal"
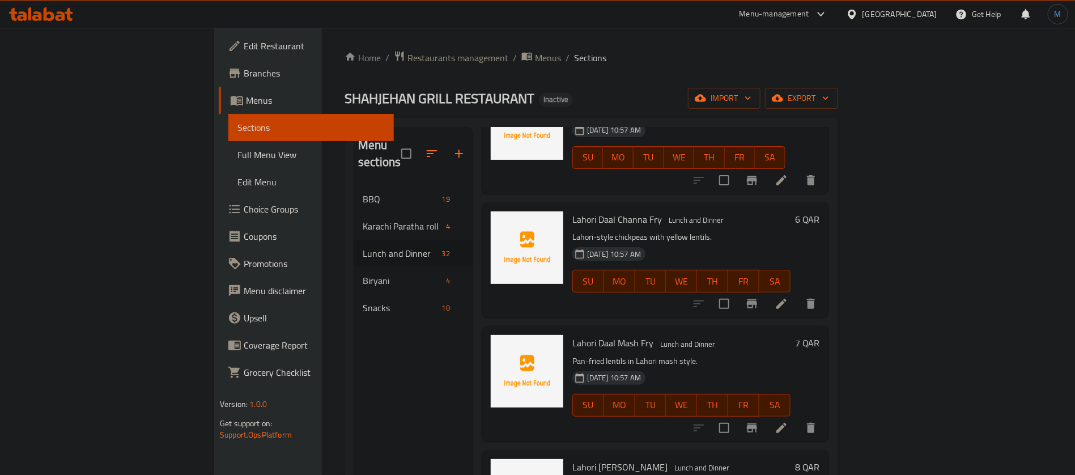
click at [824, 414] on div at bounding box center [754, 427] width 139 height 27
click at [788, 421] on icon at bounding box center [781, 428] width 14 height 14
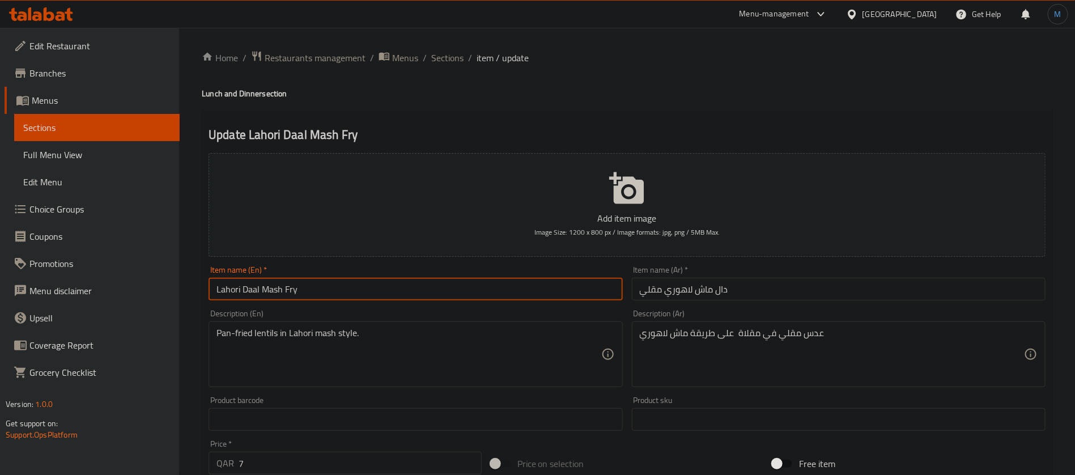
click at [258, 290] on input "Lahori Daal Mash Fry" at bounding box center [415, 289] width 414 height 23
paste input "text"
type input "Lahori Dal Mash Fry"
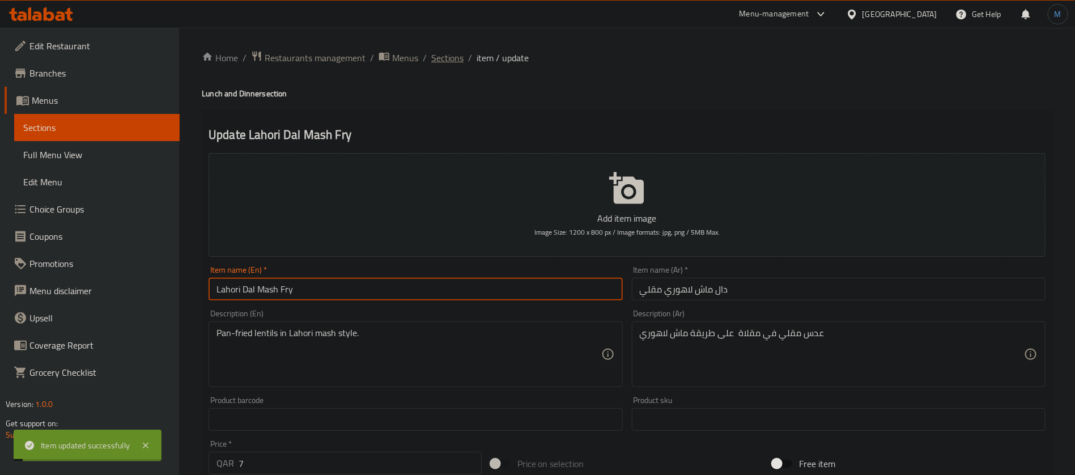
click at [441, 62] on span "Sections" at bounding box center [447, 58] width 32 height 14
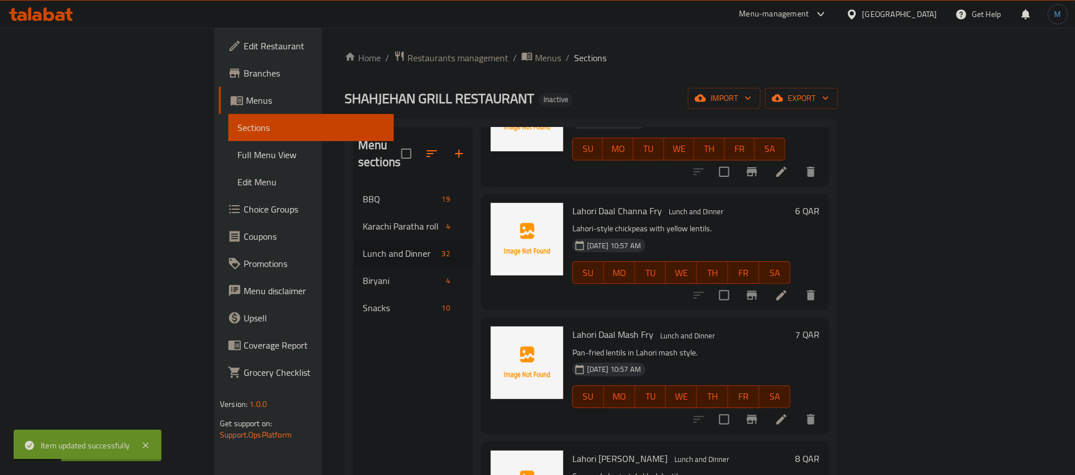
scroll to position [3073, 0]
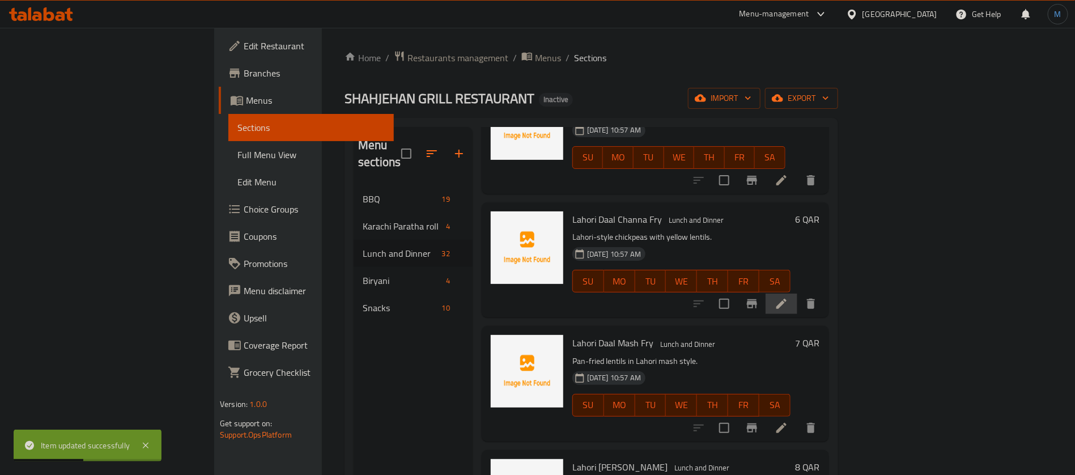
click at [797, 293] on li at bounding box center [781, 303] width 32 height 20
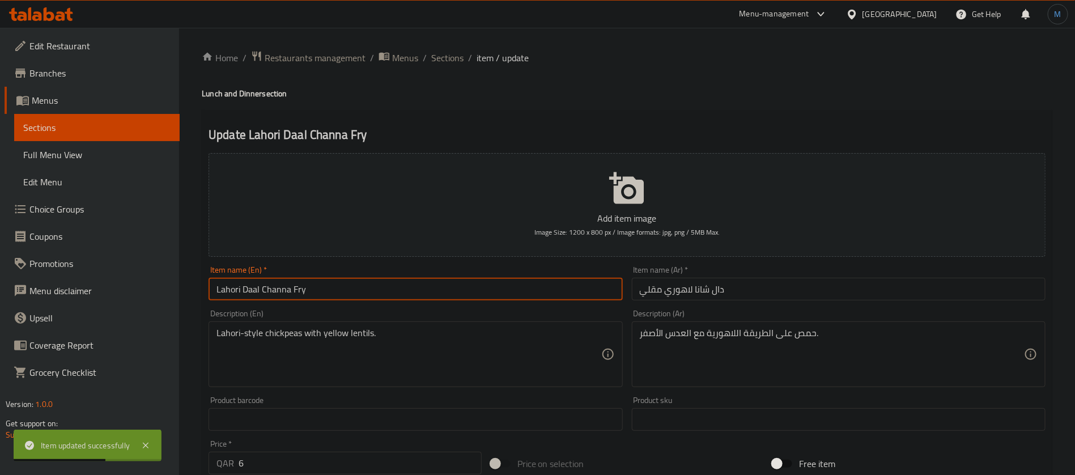
click at [252, 283] on input "Lahori Daal Channa Fry" at bounding box center [415, 289] width 414 height 23
paste input "text"
type input "Lahori Dal Channa Fry"
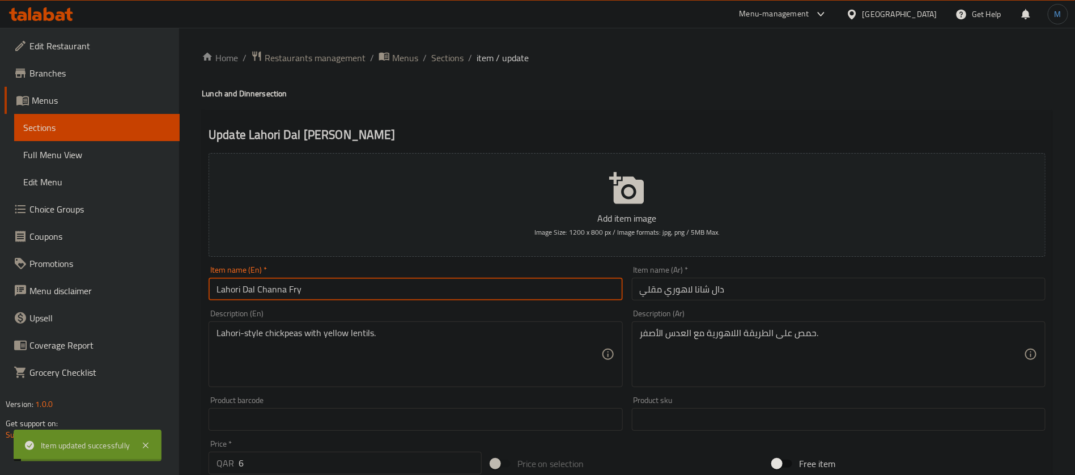
click at [451, 63] on span "Sections" at bounding box center [447, 58] width 32 height 14
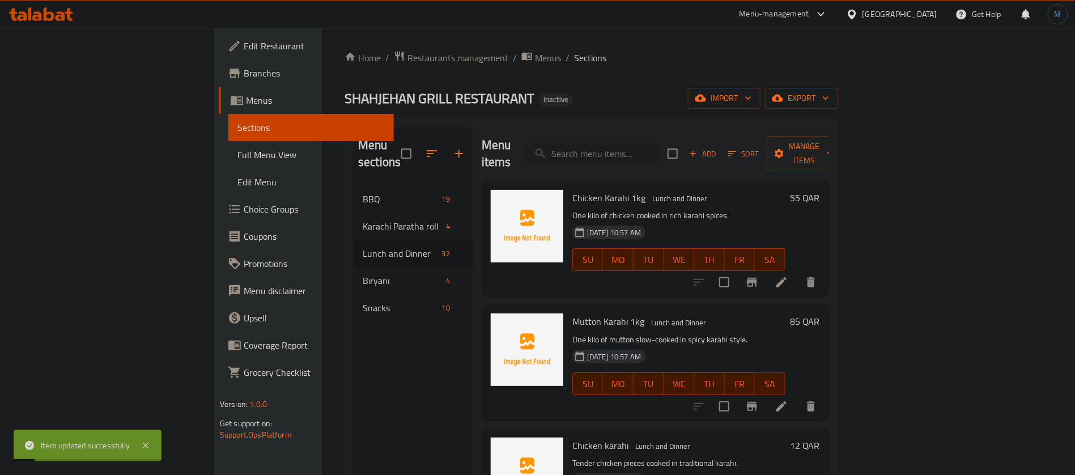
click at [649, 144] on input "search" at bounding box center [592, 154] width 134 height 20
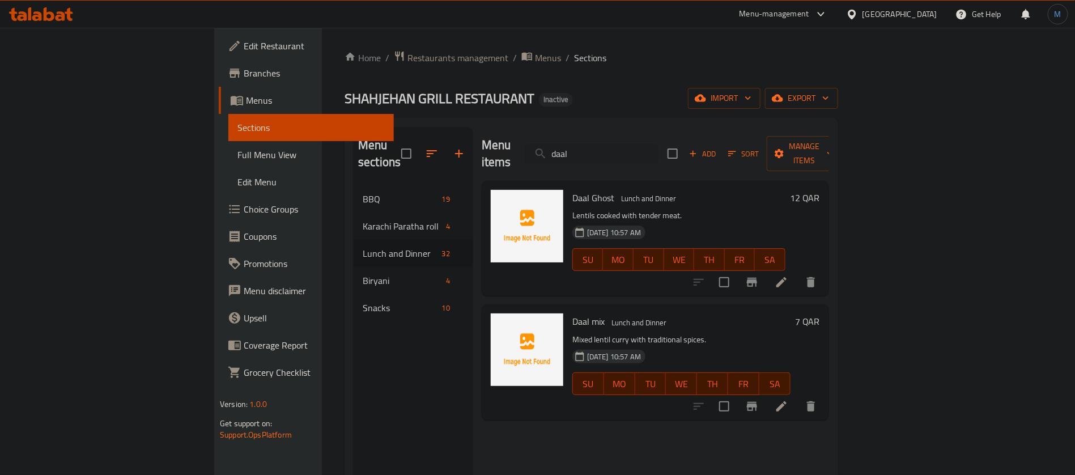
type input "daal"
click at [788, 275] on icon at bounding box center [781, 282] width 14 height 14
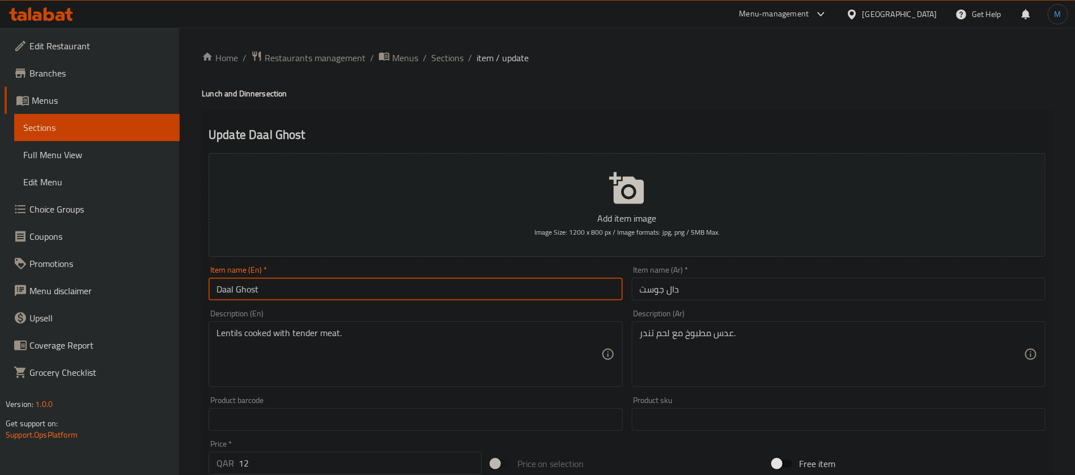
click at [228, 283] on input "Daal Ghost" at bounding box center [415, 289] width 414 height 23
type input "Dal Ghost"
click at [442, 53] on span "Sections" at bounding box center [447, 58] width 32 height 14
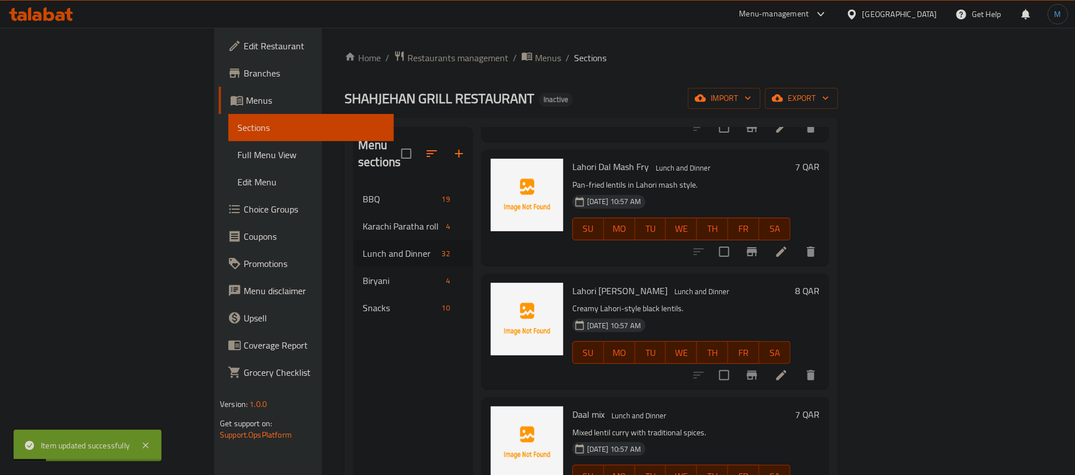
scroll to position [3328, 0]
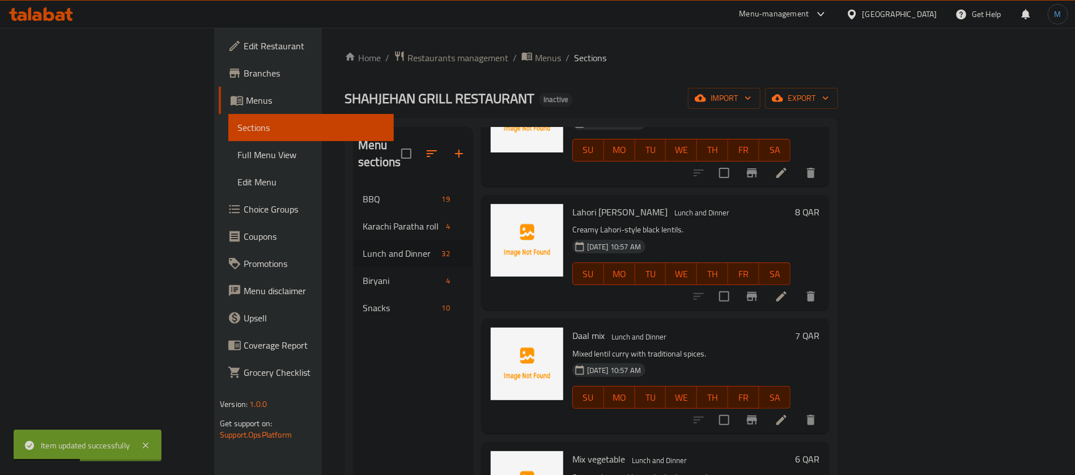
click at [797, 410] on li at bounding box center [781, 420] width 32 height 20
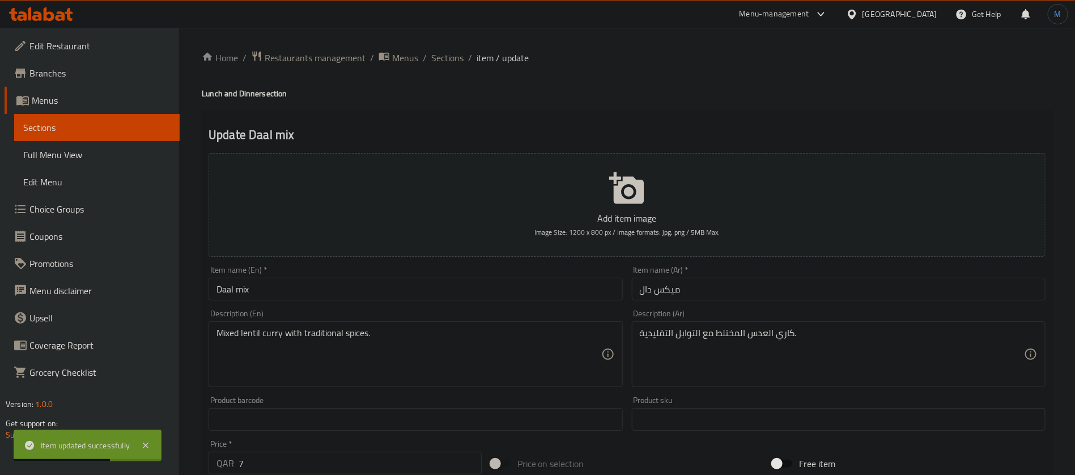
click at [229, 288] on input "Daal mix" at bounding box center [415, 289] width 414 height 23
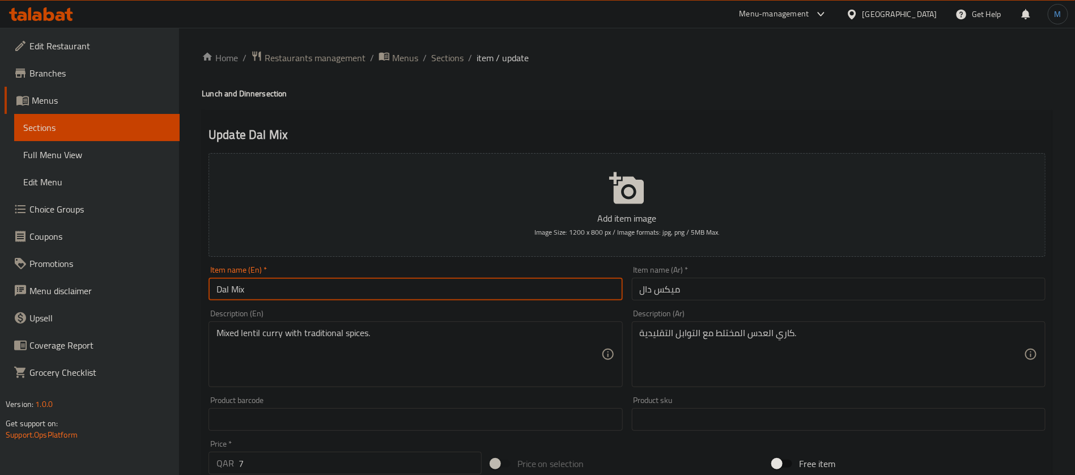
type input "Dal Mix"
click at [671, 289] on input "ميكس دال" at bounding box center [839, 289] width 414 height 23
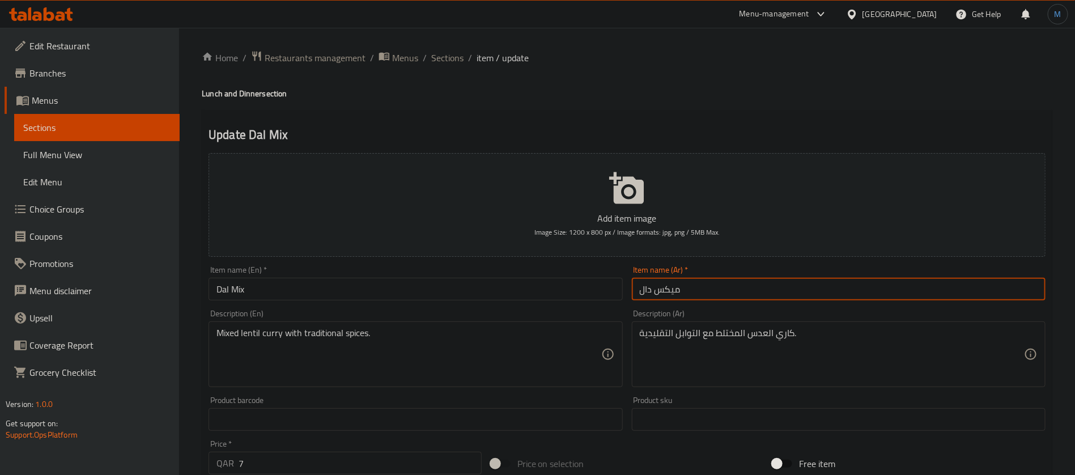
click at [671, 289] on input "ميكس دال" at bounding box center [839, 289] width 414 height 23
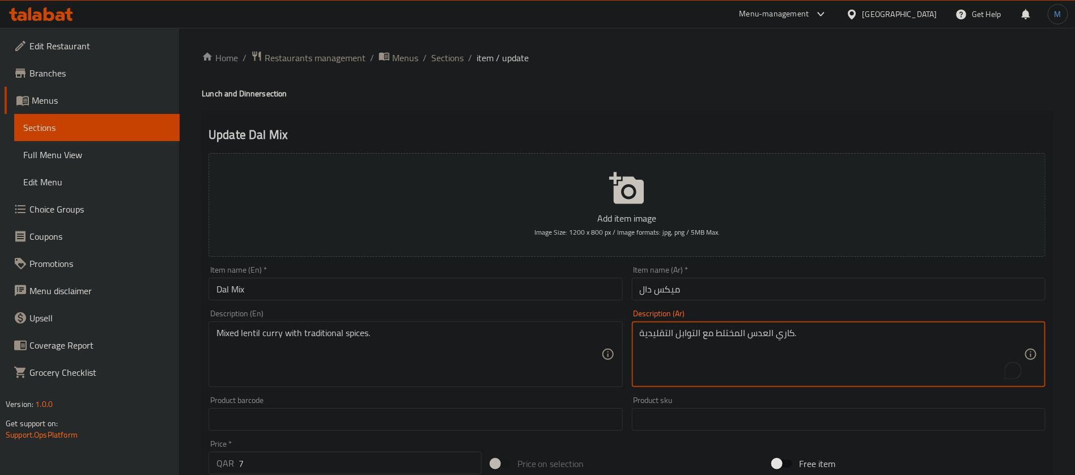
click at [738, 334] on textarea "كاري العدس المختلط مع التوابل التقليدية." at bounding box center [832, 354] width 384 height 54
paste textarea "ميكس"
type textarea "كاري العدس ميكس مع التوابل التقليدية."
click at [462, 315] on div "Description (En) Mixed lentil curry with traditional spices. Description (En)" at bounding box center [415, 348] width 414 height 78
click at [462, 301] on div "Item name (En)   * Dal Mix Item name (En) *" at bounding box center [415, 283] width 423 height 44
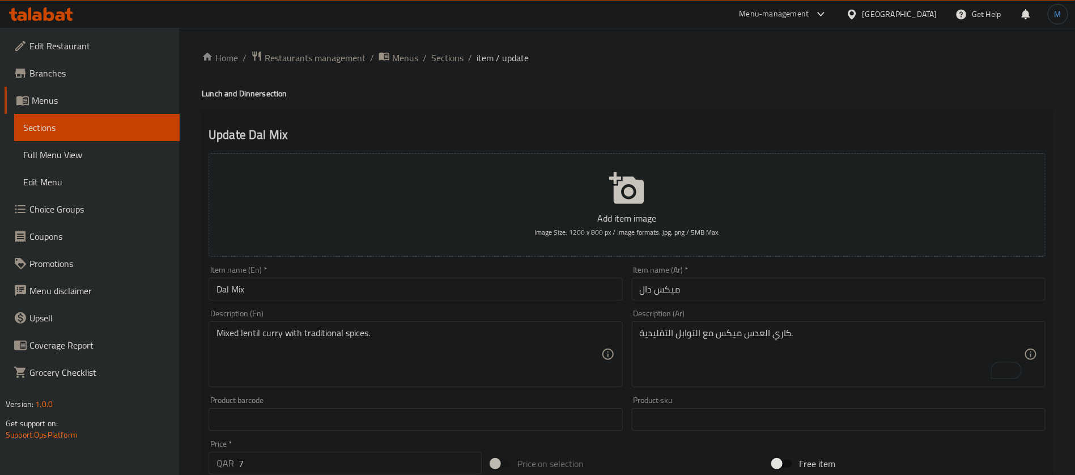
click at [463, 301] on div "Item name (En)   * Dal Mix Item name (En) *" at bounding box center [415, 283] width 423 height 44
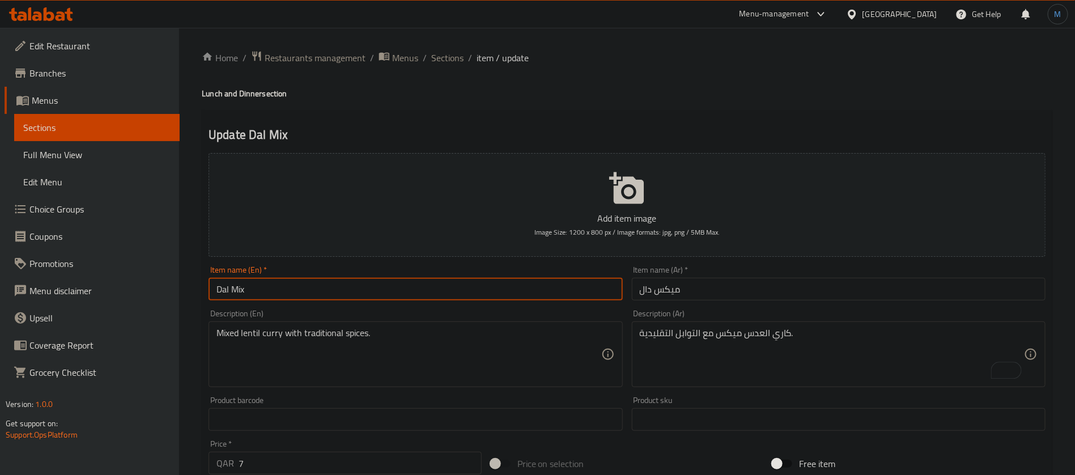
click at [465, 297] on input "Dal Mix" at bounding box center [415, 289] width 414 height 23
click at [465, 297] on div "Home / Restaurants management / Menus / Sections / item / update Lunch and Dinn…" at bounding box center [627, 413] width 850 height 727
click at [447, 56] on span "Sections" at bounding box center [447, 58] width 32 height 14
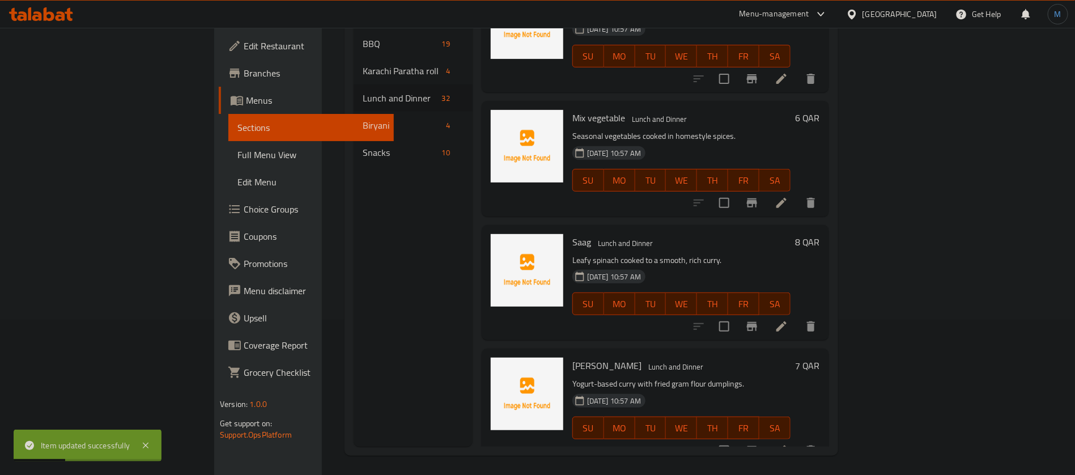
scroll to position [159, 0]
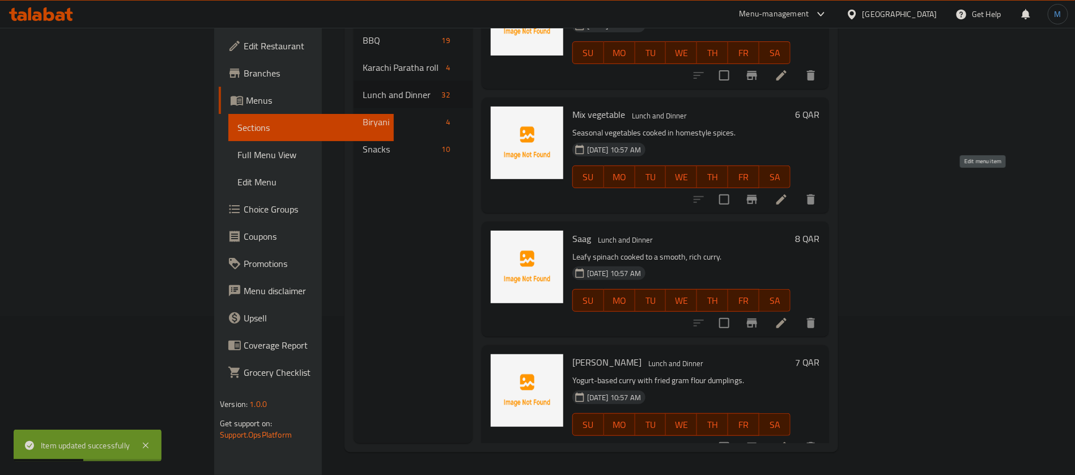
click at [788, 193] on icon at bounding box center [781, 200] width 14 height 14
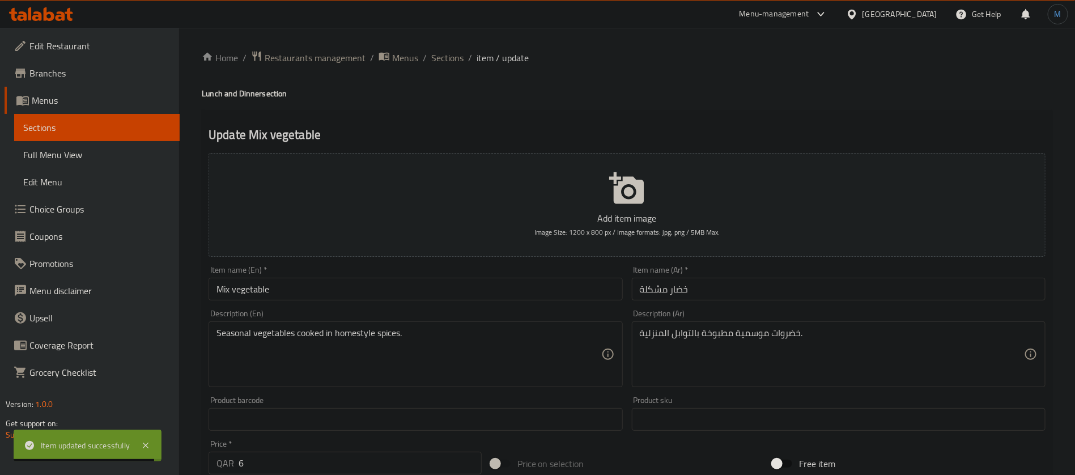
click at [383, 301] on div "Item name (En)   * Mix vegetable Item name (En) *" at bounding box center [415, 283] width 423 height 44
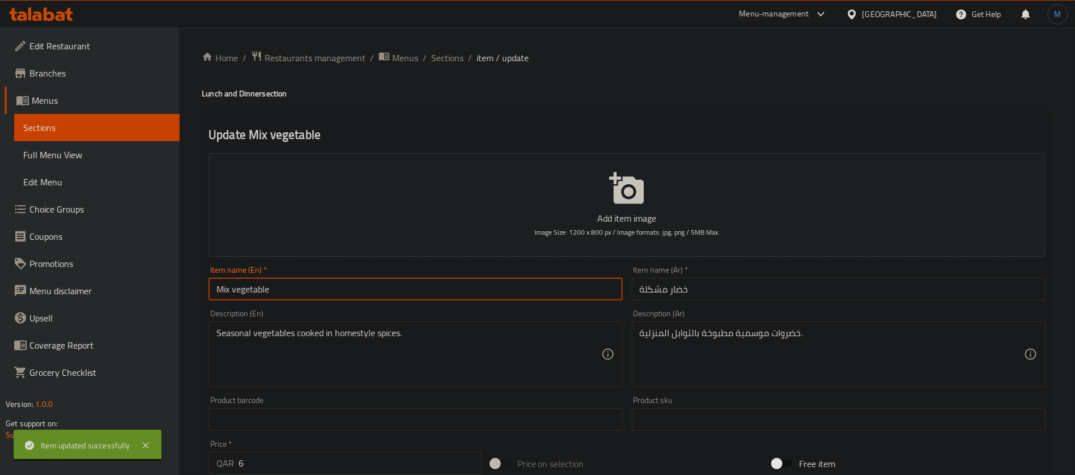
click at [386, 284] on input "Mix vegetable" at bounding box center [415, 289] width 414 height 23
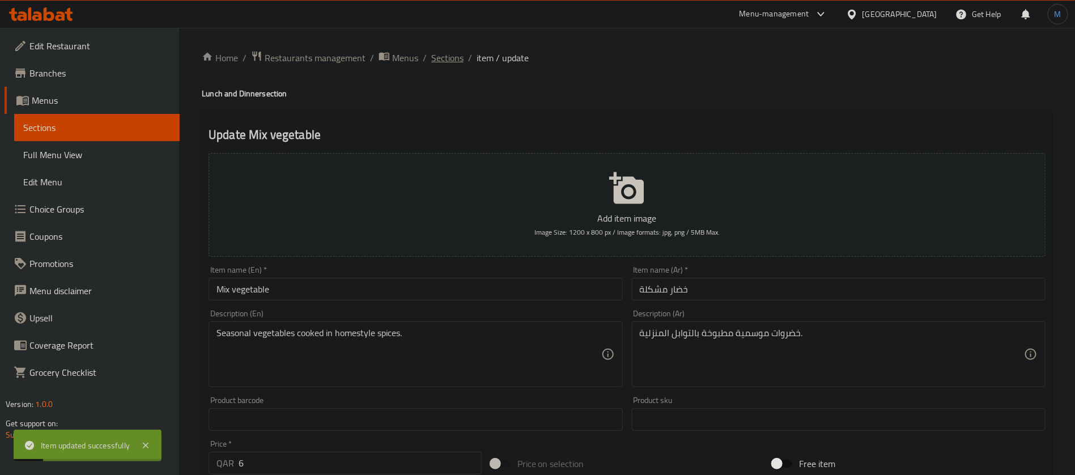
click at [453, 63] on span "Sections" at bounding box center [447, 58] width 32 height 14
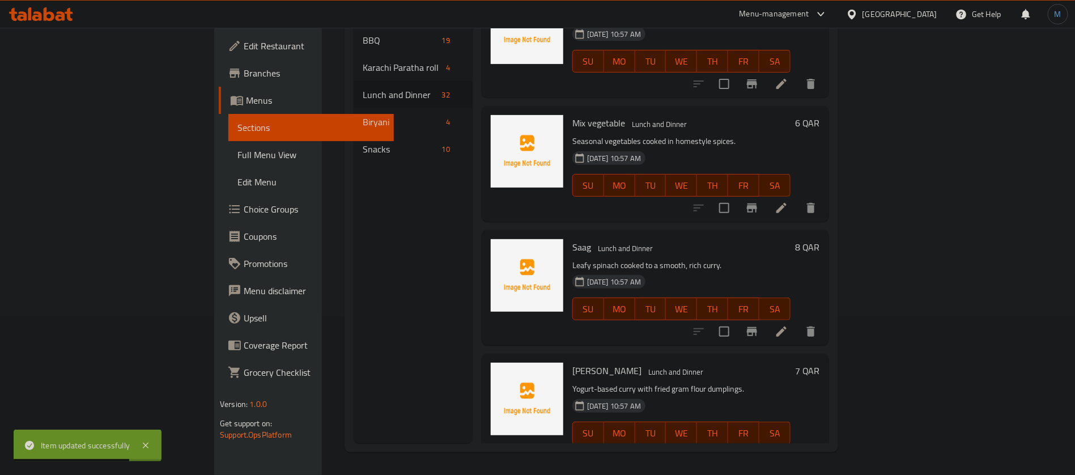
scroll to position [3513, 0]
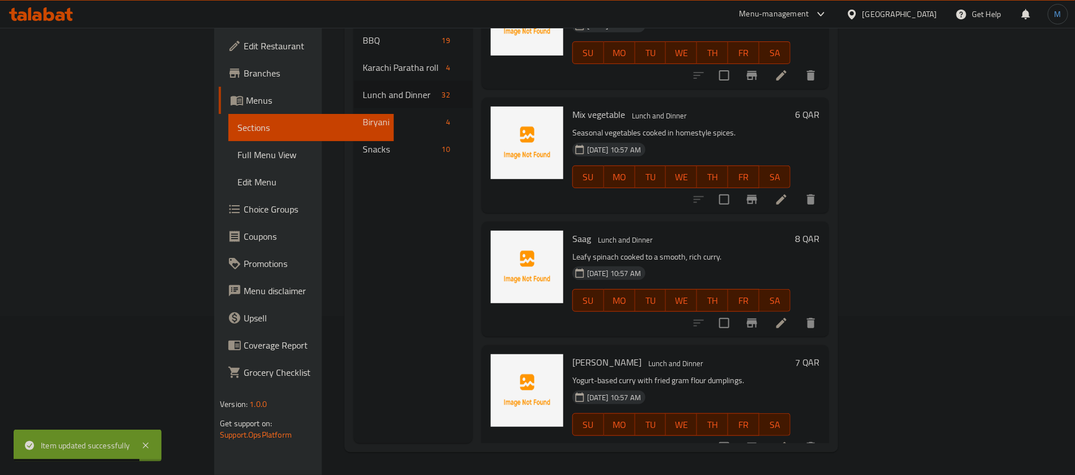
click at [786, 318] on icon at bounding box center [781, 323] width 10 height 10
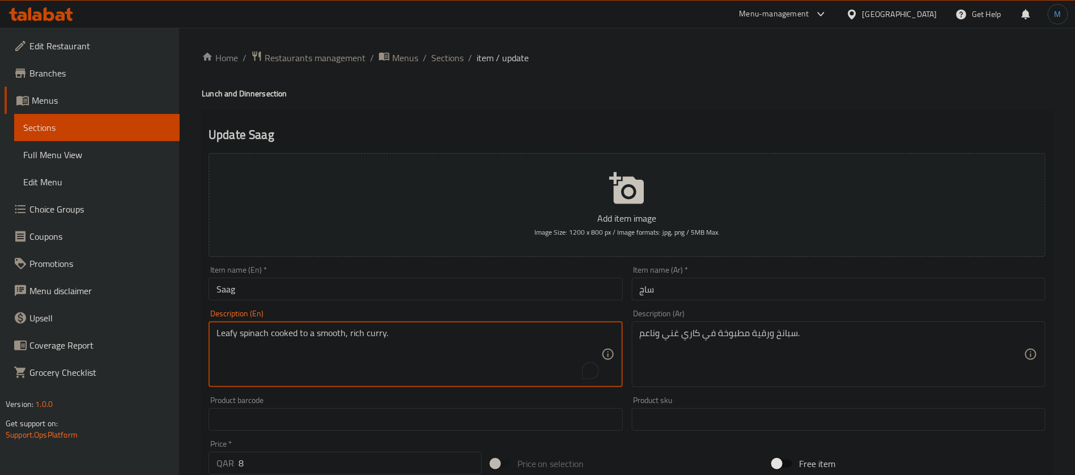
click at [399, 284] on input "Saag" at bounding box center [415, 289] width 414 height 23
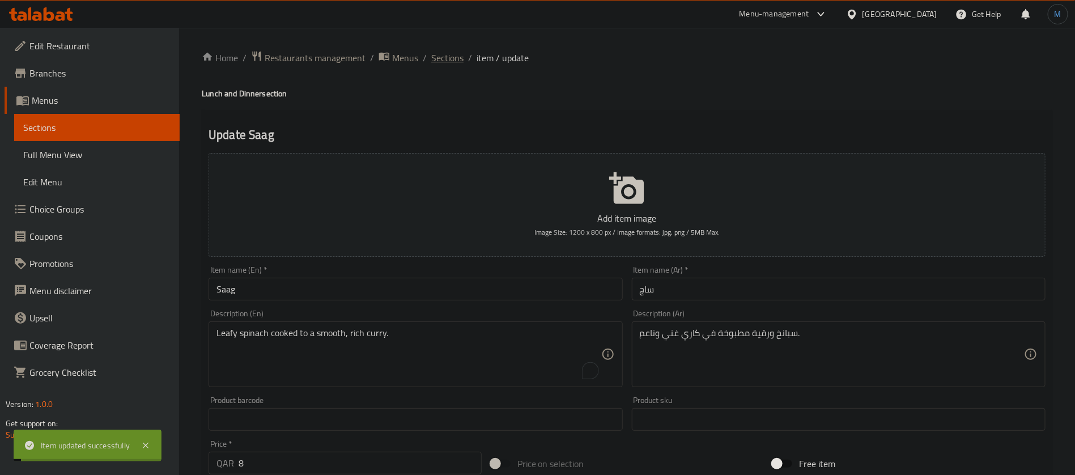
click at [449, 57] on span "Sections" at bounding box center [447, 58] width 32 height 14
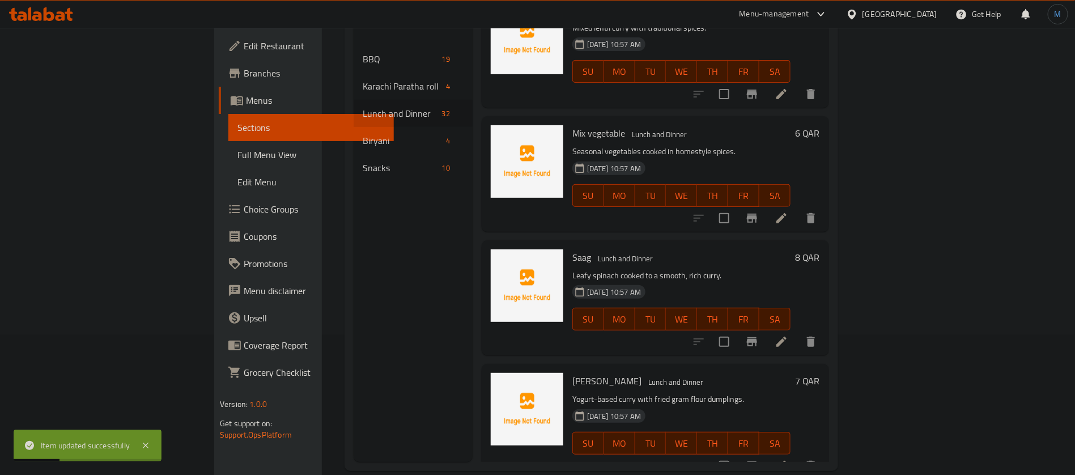
scroll to position [159, 0]
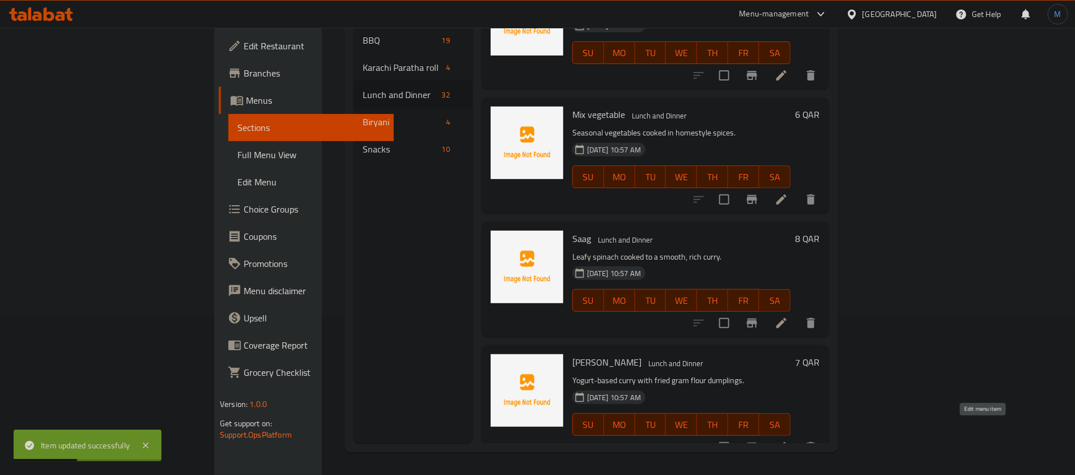
click at [788, 440] on icon at bounding box center [781, 447] width 14 height 14
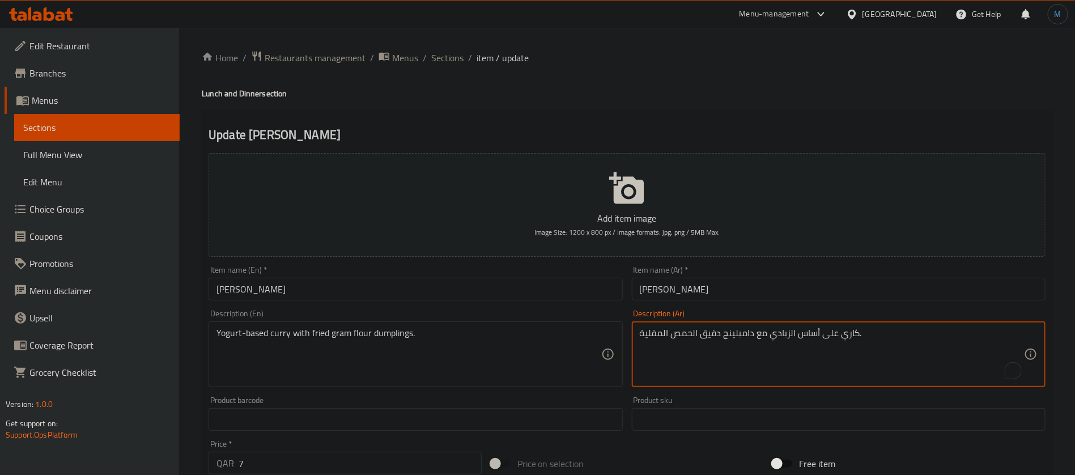
click at [834, 338] on textarea "كاري على أساس الزبادي مع دامبلينج دقيق الحمص المقلية." at bounding box center [832, 354] width 384 height 54
type textarea "كاري أساسه الزبادي مع دامبلينج دقيق جرام مقلي."
click at [298, 298] on input "Kaddi Pakoda" at bounding box center [415, 289] width 414 height 23
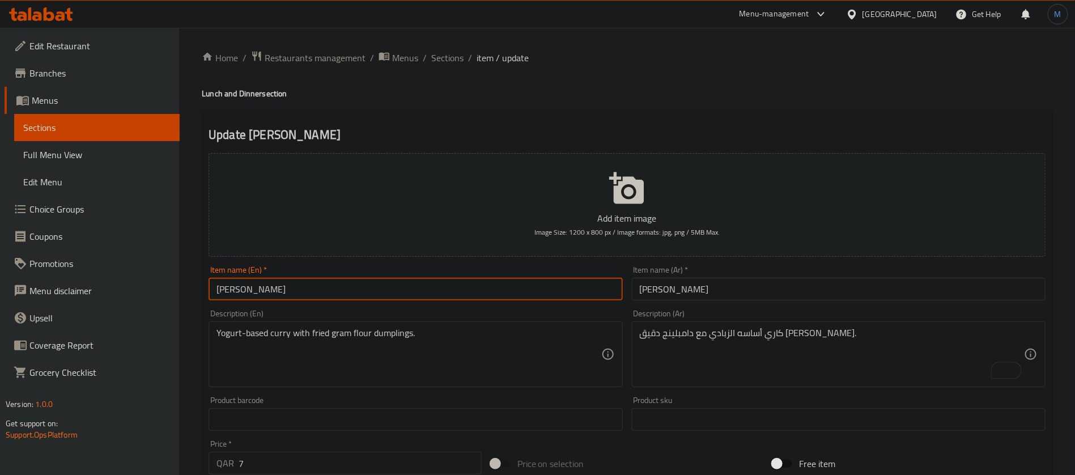
paste input "hi [PERSON_NAME]"
type input "Kadhi Pakora"
click at [684, 284] on input "[PERSON_NAME]" at bounding box center [839, 289] width 414 height 23
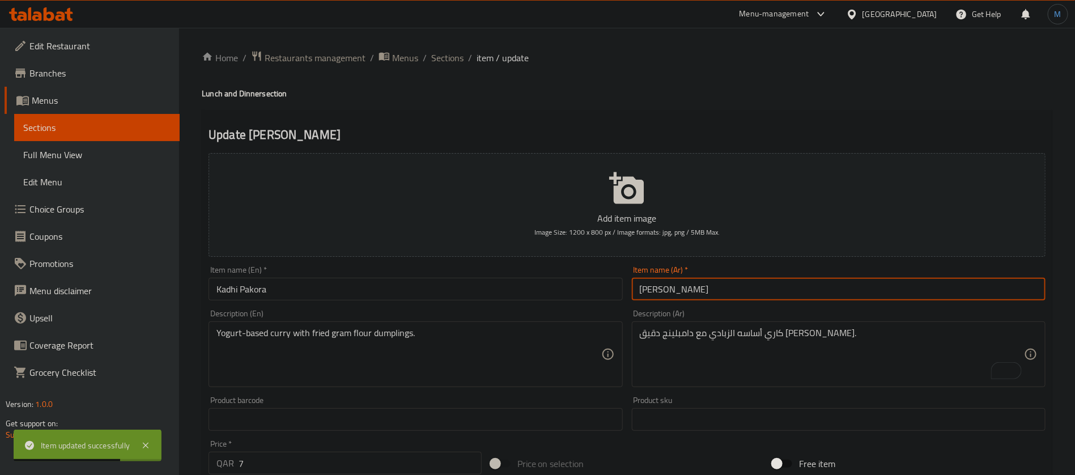
paste input "text"
type input "[PERSON_NAME]"
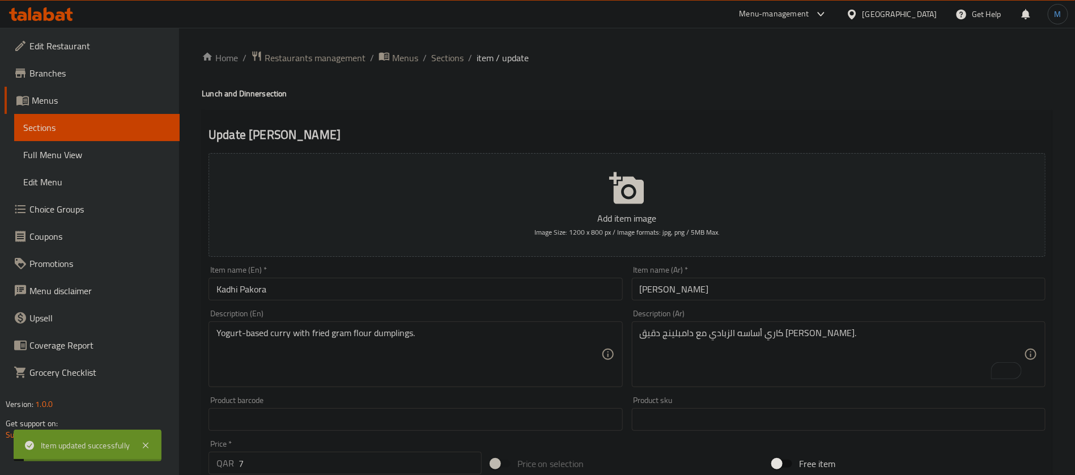
click at [363, 301] on div "Item name (En)   * [PERSON_NAME] Item name (En) *" at bounding box center [415, 283] width 423 height 44
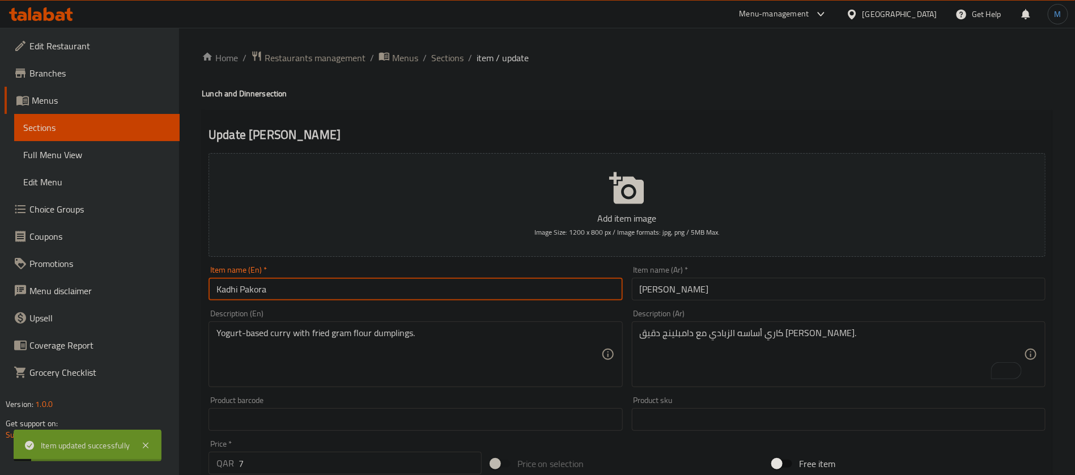
click at [366, 294] on input "Kadhi Pakora" at bounding box center [415, 289] width 414 height 23
click at [446, 47] on div "Home / Restaurants management / Menus / Sections / item / update Lunch and Dinn…" at bounding box center [627, 414] width 896 height 773
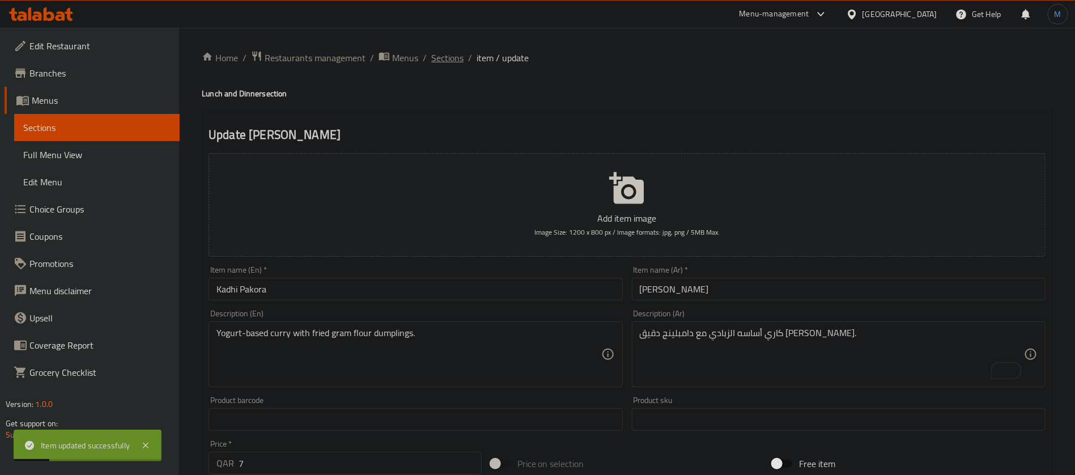
click at [448, 58] on span "Sections" at bounding box center [447, 58] width 32 height 14
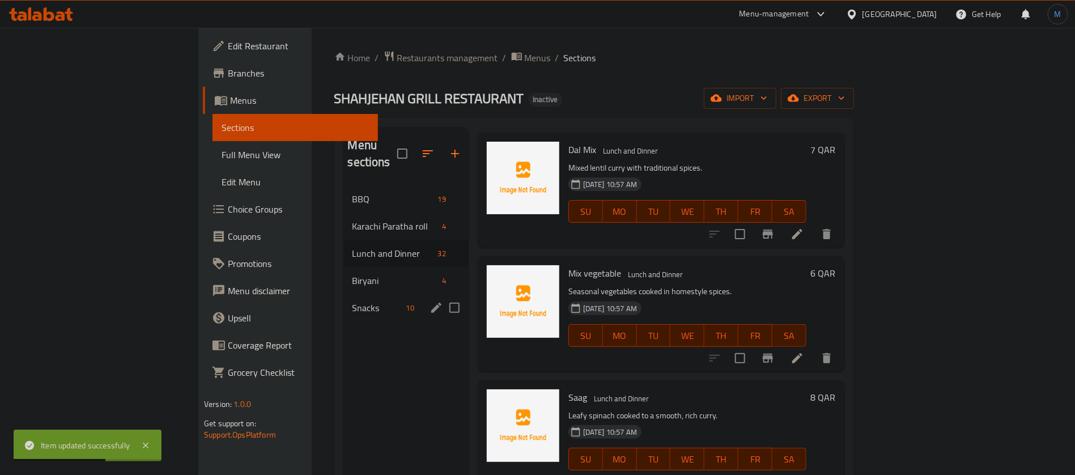
click at [343, 294] on div "Snacks 10" at bounding box center [405, 307] width 125 height 27
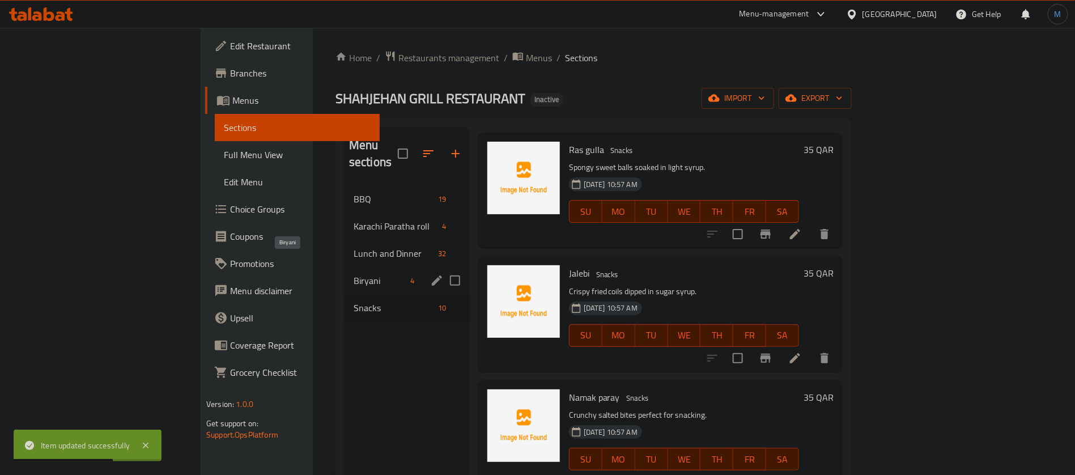
click at [353, 274] on span "Biryani" at bounding box center [379, 281] width 53 height 14
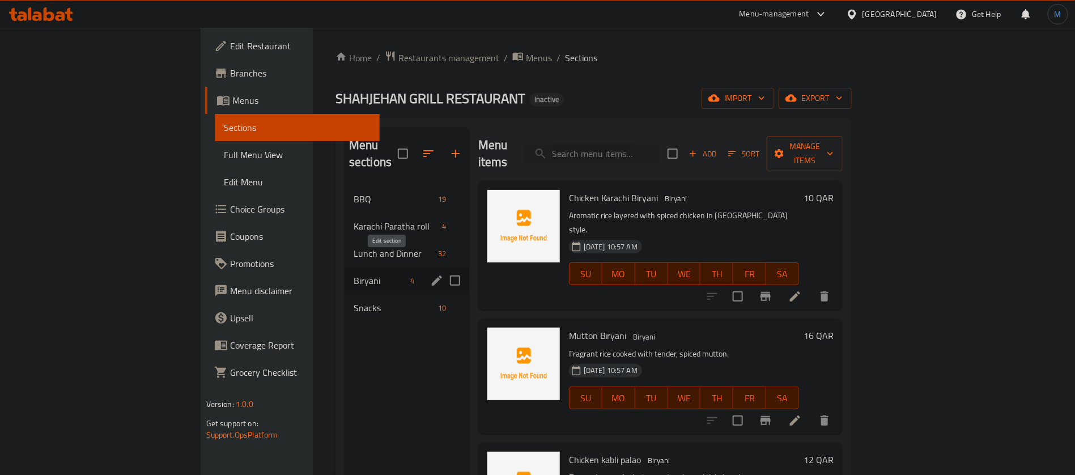
click at [430, 274] on icon "edit" at bounding box center [437, 281] width 14 height 14
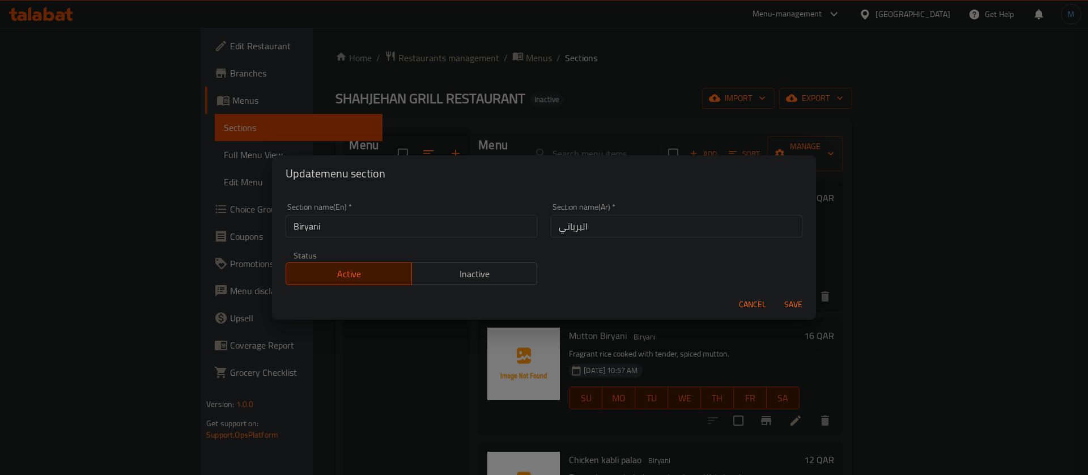
click at [743, 306] on span "Cancel" at bounding box center [752, 304] width 27 height 14
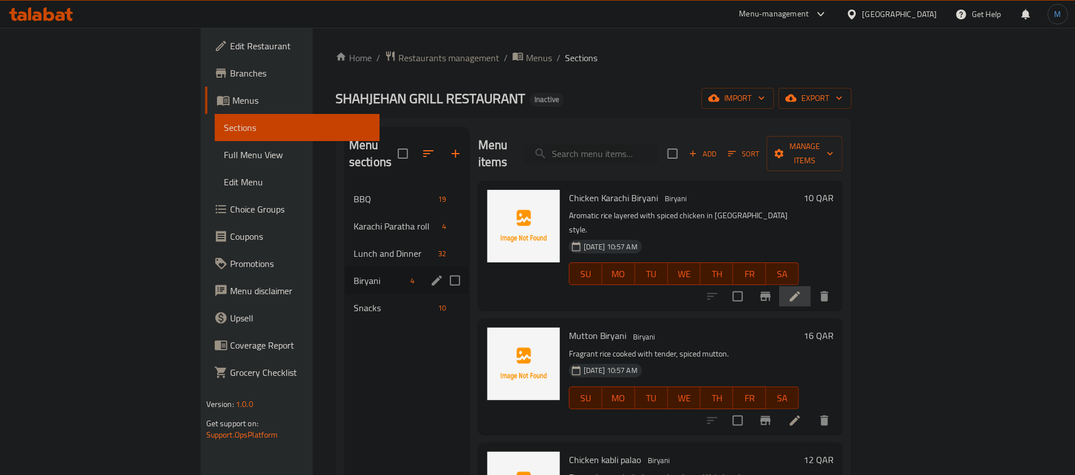
click at [811, 286] on li at bounding box center [795, 296] width 32 height 20
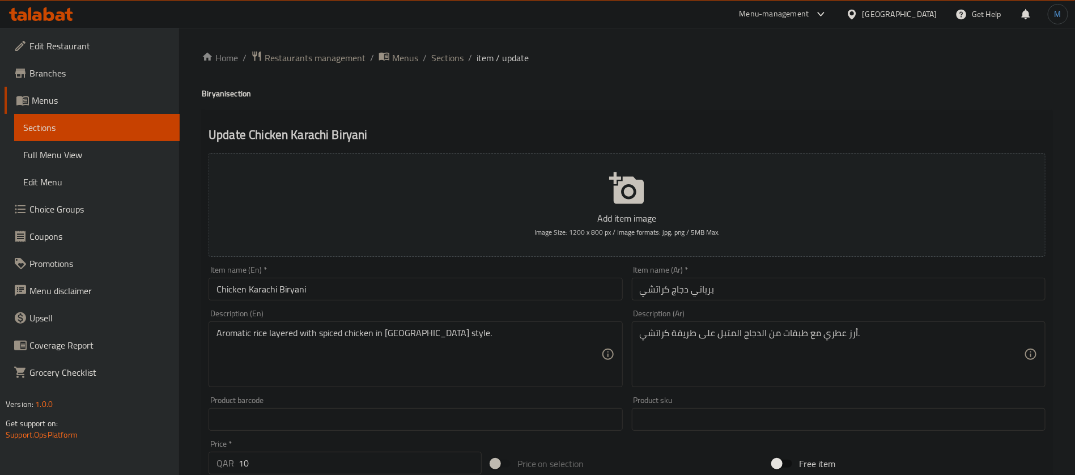
click at [420, 289] on input "Chicken Karachi Biryani" at bounding box center [415, 289] width 414 height 23
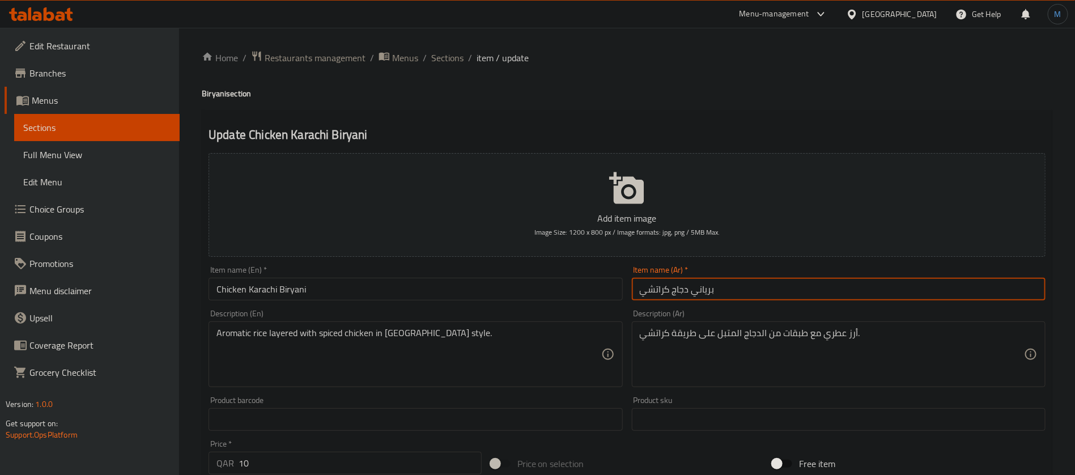
click at [675, 288] on input "برياني دجاج كراتشي" at bounding box center [839, 289] width 414 height 23
click at [461, 62] on span "Sections" at bounding box center [447, 58] width 32 height 14
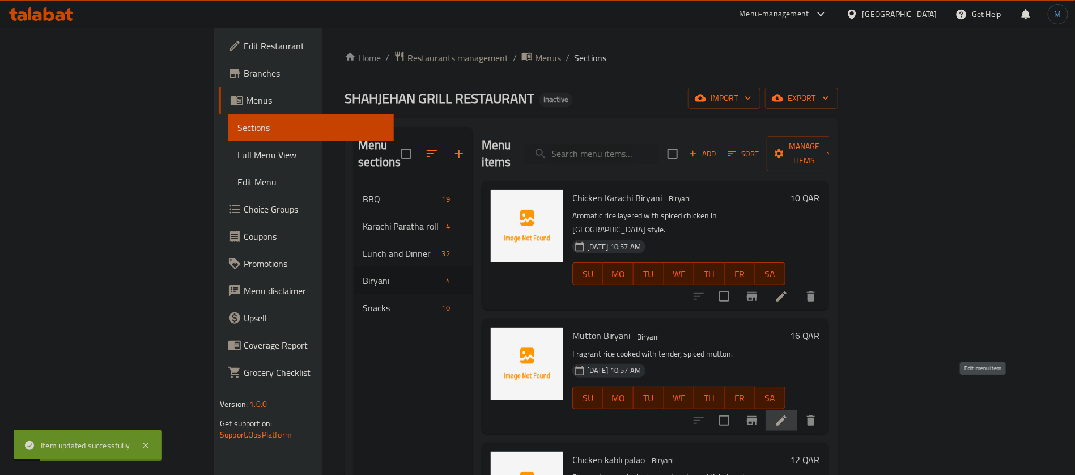
click at [788, 414] on icon at bounding box center [781, 421] width 14 height 14
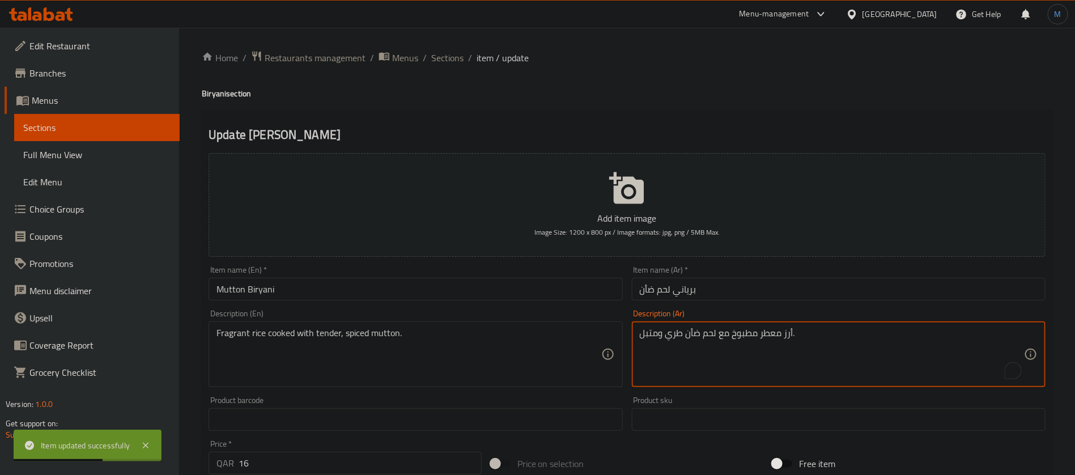
click at [678, 338] on textarea "أرز معطر مطبوخ مع لحم ضأن طري ومتبل." at bounding box center [832, 354] width 384 height 54
type textarea "أرز معطر مطبوخ مع لحم ضأن تندر ومتبل."
click at [547, 284] on input "Mutton Biryani" at bounding box center [415, 289] width 414 height 23
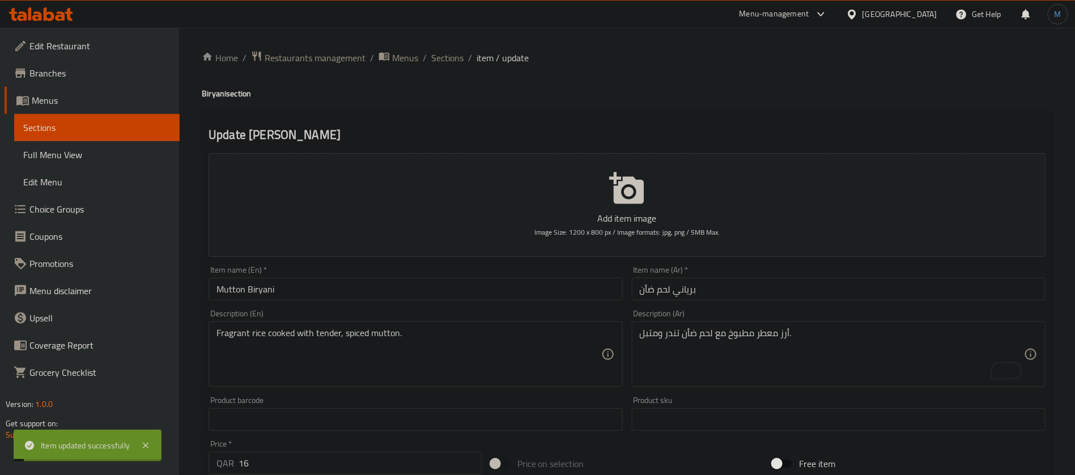
click at [445, 53] on span "Sections" at bounding box center [447, 58] width 32 height 14
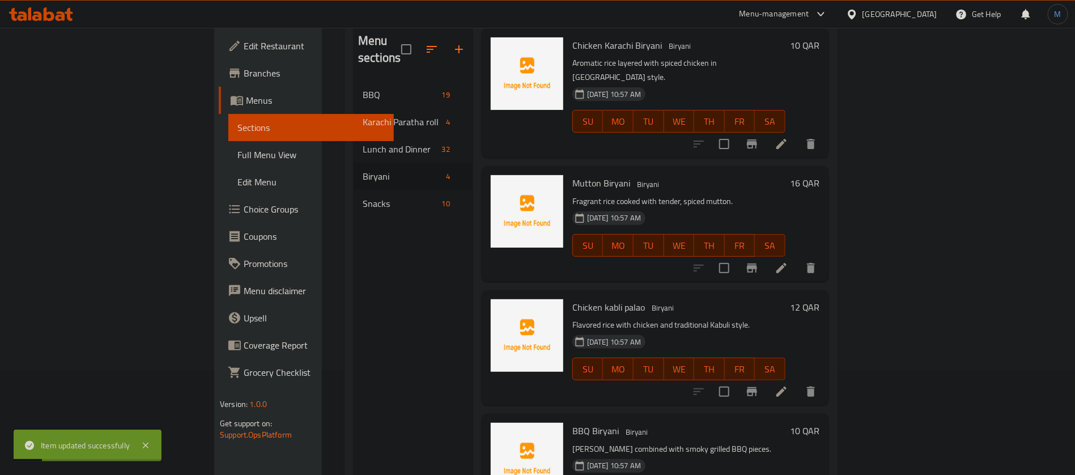
scroll to position [159, 0]
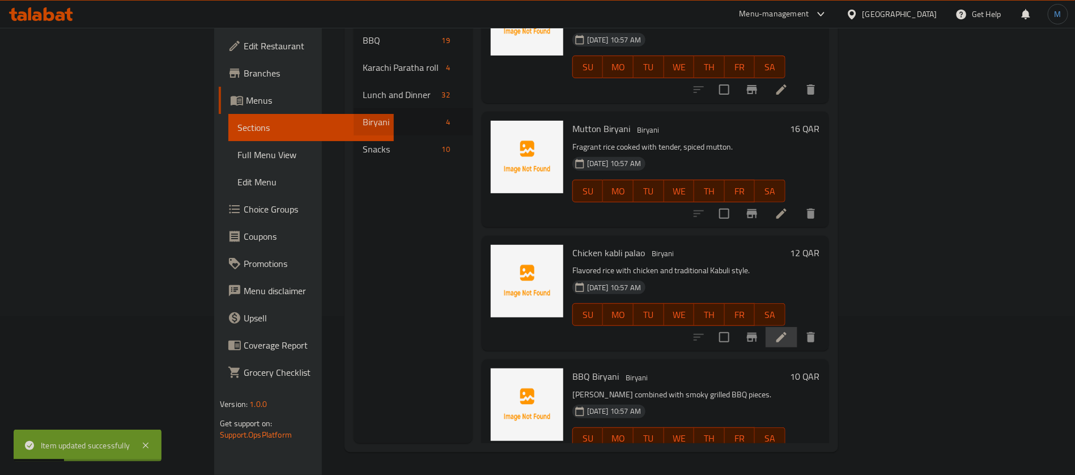
click at [797, 327] on li at bounding box center [781, 337] width 32 height 20
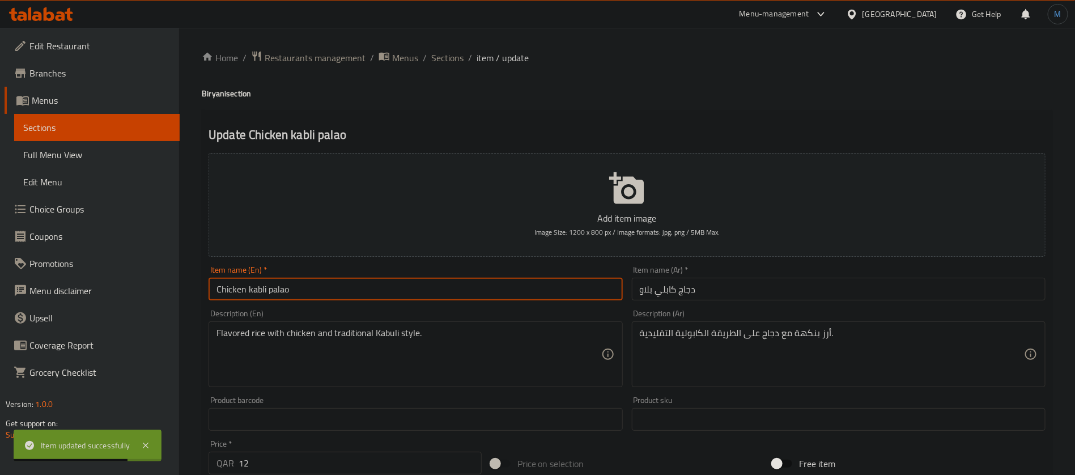
click at [586, 286] on input "Chicken kabli palao" at bounding box center [415, 289] width 414 height 23
paste input "uli Pu"
type input "Chicken Kabuli Pulao"
click at [721, 287] on input "دجاج كابلي بلاو" at bounding box center [839, 289] width 414 height 23
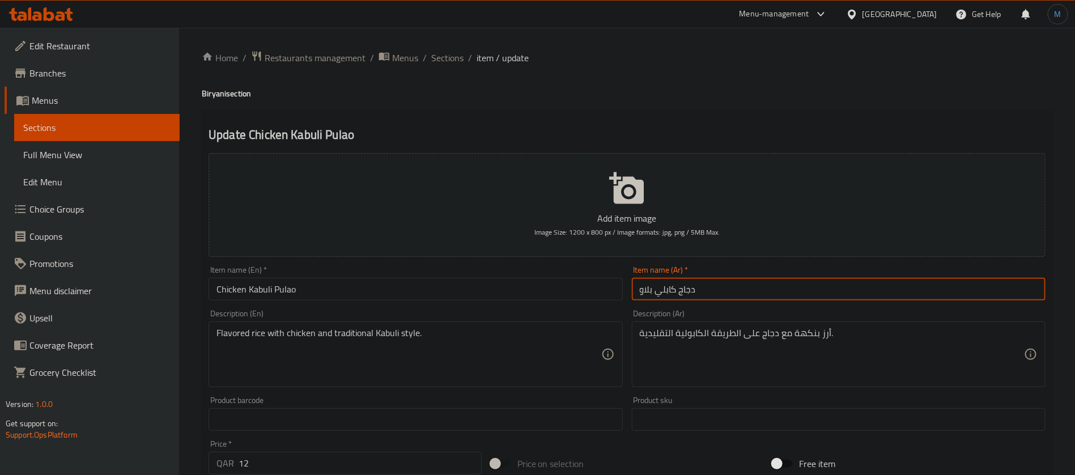
paste input "لي بو"
type input "دجاج كابولي بولاو"
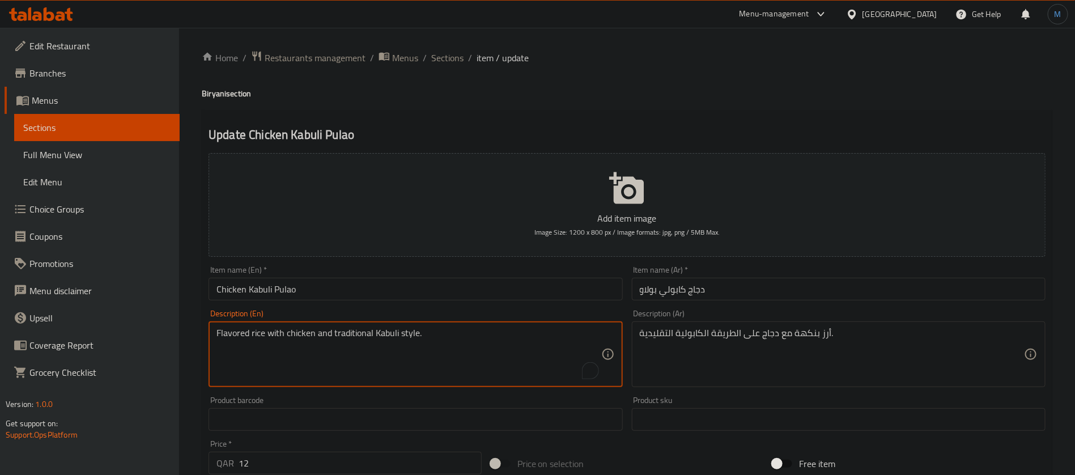
click at [244, 334] on textarea "Flavored rice with chicken and traditional Kabuli style." at bounding box center [408, 354] width 384 height 54
drag, startPoint x: 244, startPoint y: 334, endPoint x: 255, endPoint y: 335, distance: 10.8
click at [255, 335] on textarea "Flavored rice with chicken and traditional Kabuli style." at bounding box center [408, 354] width 384 height 54
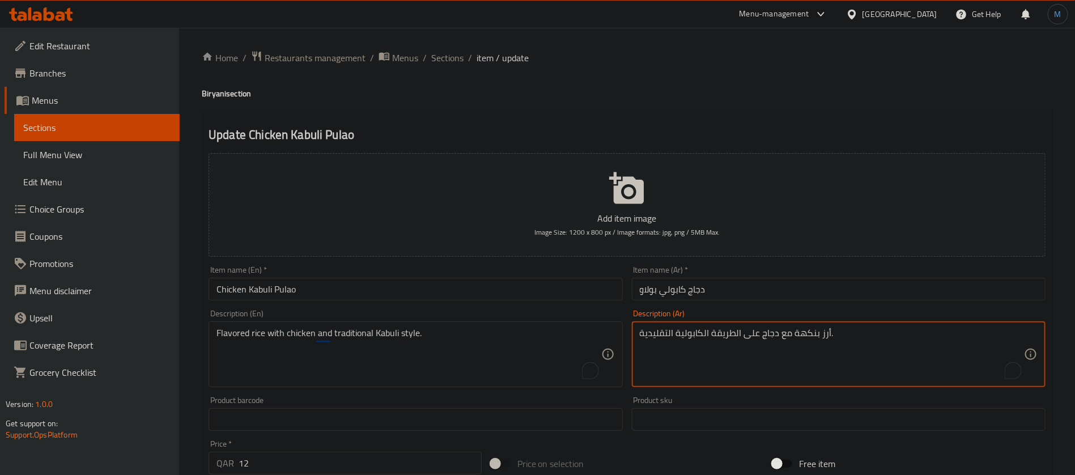
click at [823, 334] on textarea "أرز بنكهة مع دجاج على الطريقة الكابولية التقليدية." at bounding box center [832, 354] width 384 height 54
click at [808, 332] on textarea "أرز بنكهة مع دجاج على الطريقة الكابولية التقليدية." at bounding box center [832, 354] width 384 height 54
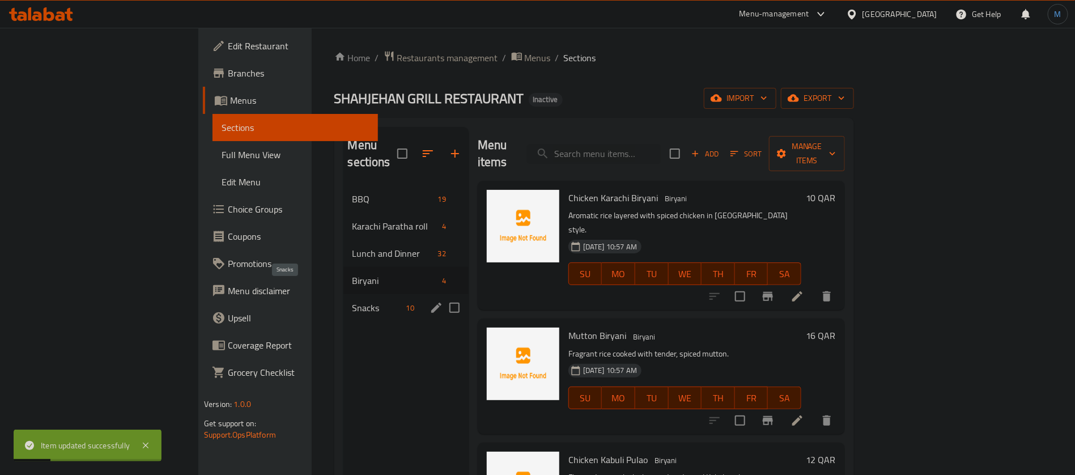
click at [352, 301] on span "Snacks" at bounding box center [376, 308] width 49 height 14
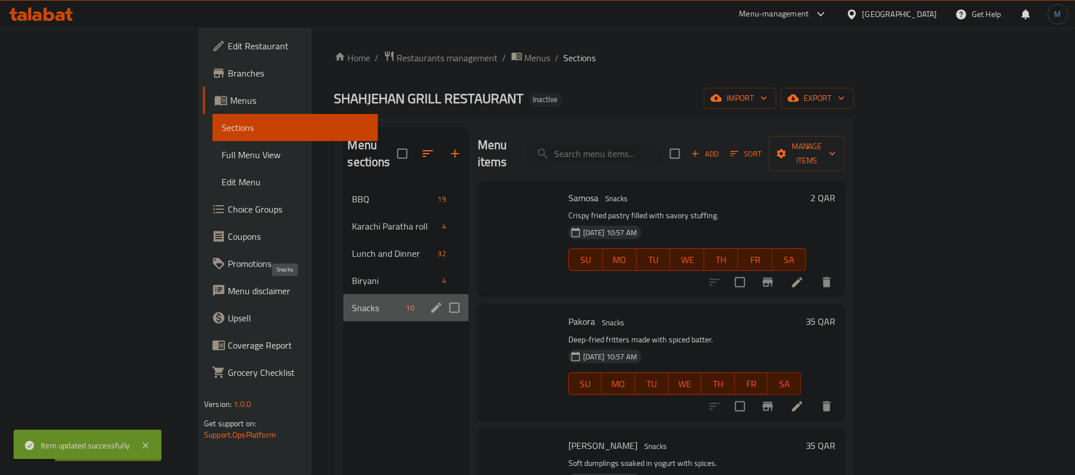
click at [352, 301] on span "Snacks" at bounding box center [376, 308] width 49 height 14
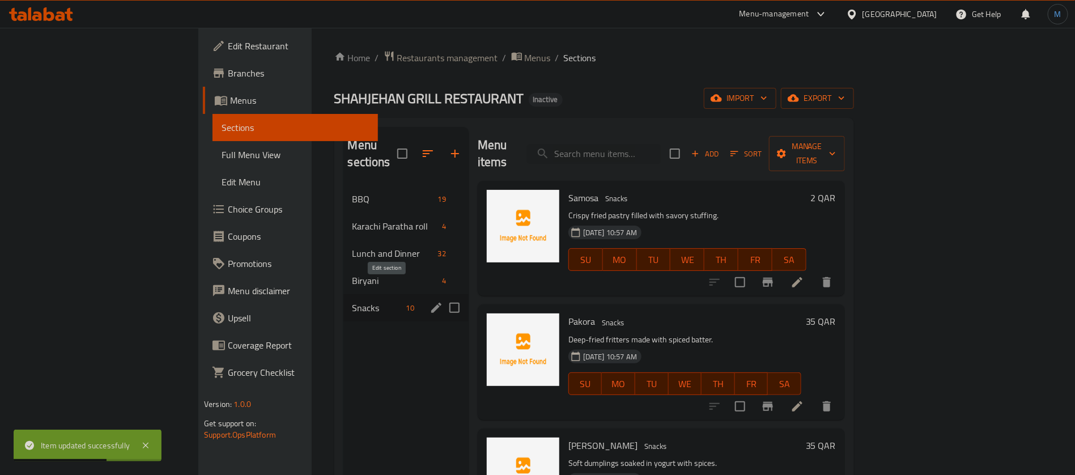
click at [429, 301] on icon "edit" at bounding box center [436, 308] width 14 height 14
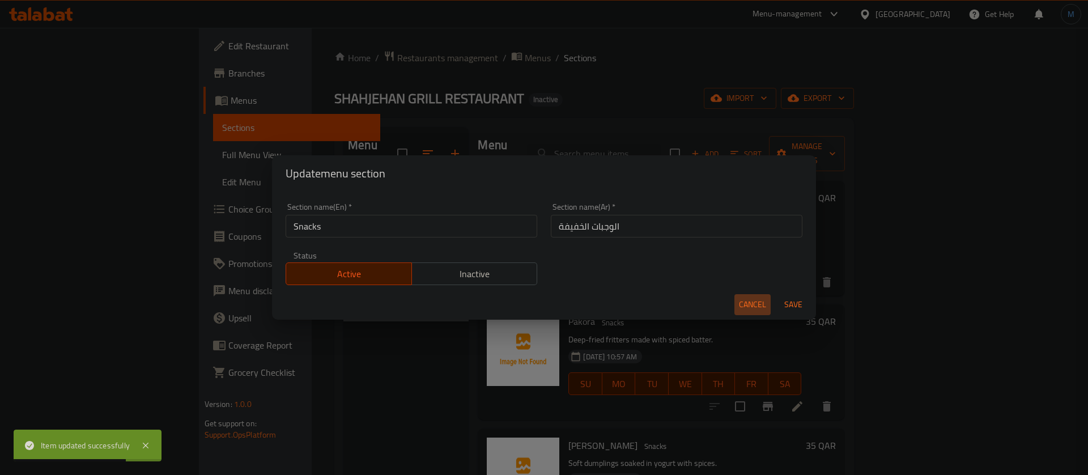
click at [740, 304] on span "Cancel" at bounding box center [752, 304] width 27 height 14
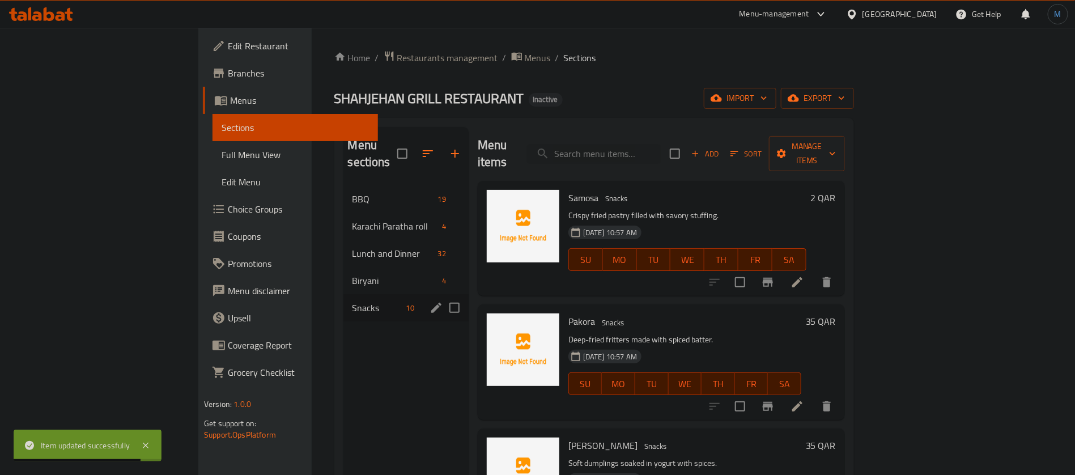
click at [813, 272] on li at bounding box center [797, 282] width 32 height 20
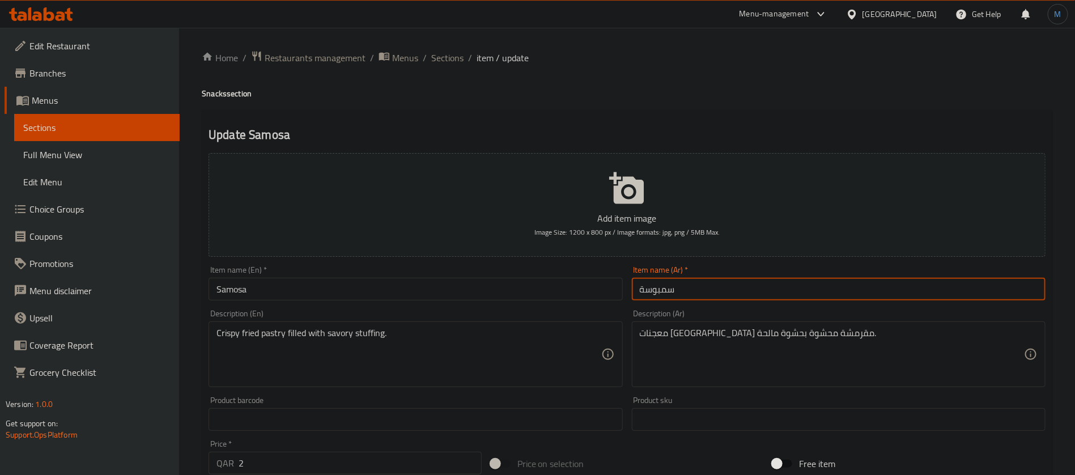
click at [764, 292] on input "سمبوسة" at bounding box center [839, 289] width 414 height 23
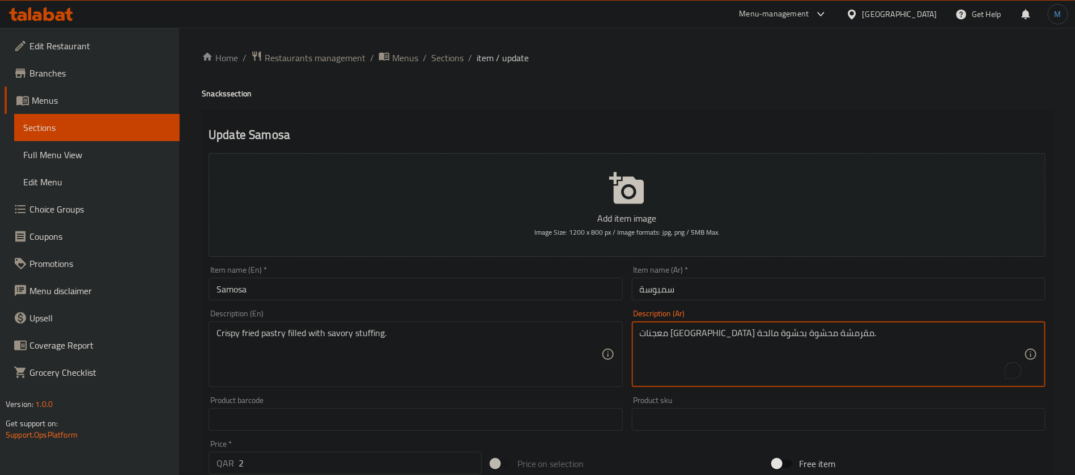
click at [711, 336] on textarea "معجنات [GEOGRAPHIC_DATA] مقرمشة محشوة بحشوة مالحة." at bounding box center [832, 354] width 384 height 54
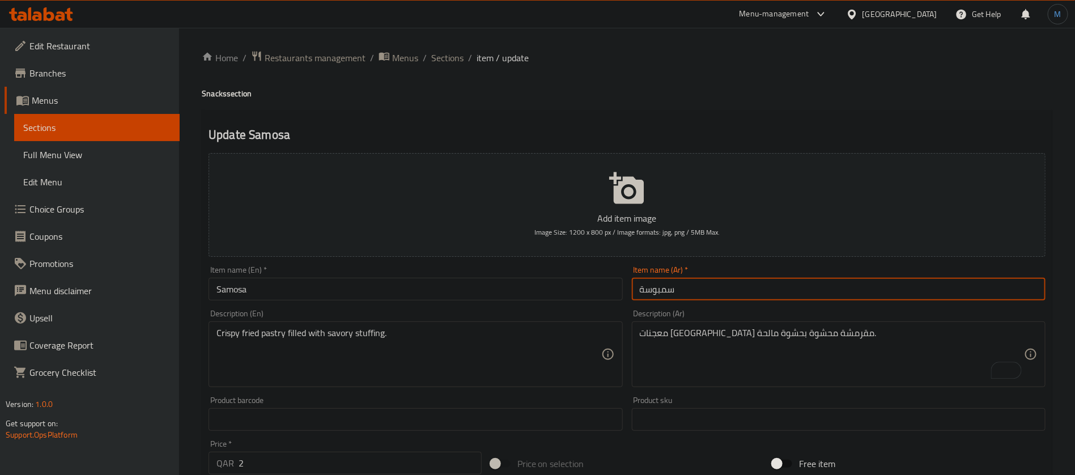
click at [707, 284] on input "سمبوسة" at bounding box center [839, 289] width 414 height 23
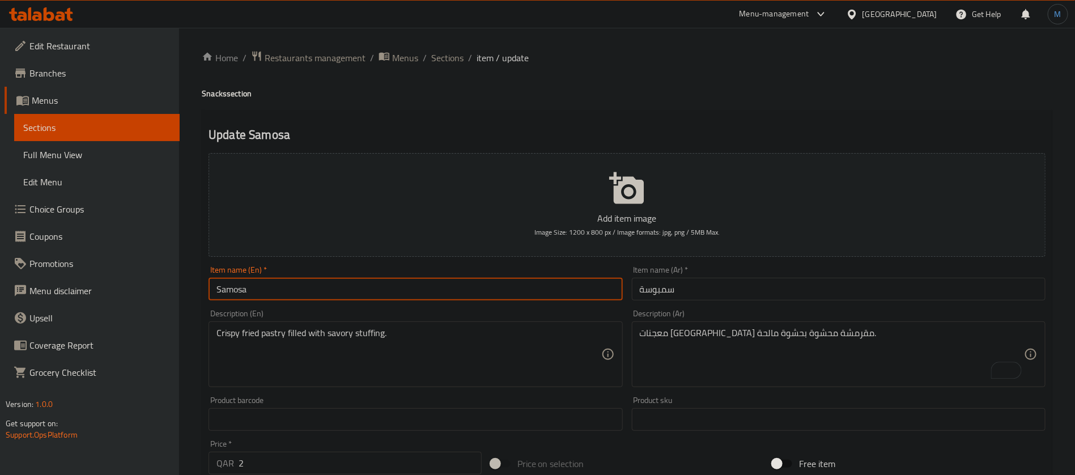
click at [516, 288] on input "Samosa" at bounding box center [415, 289] width 414 height 23
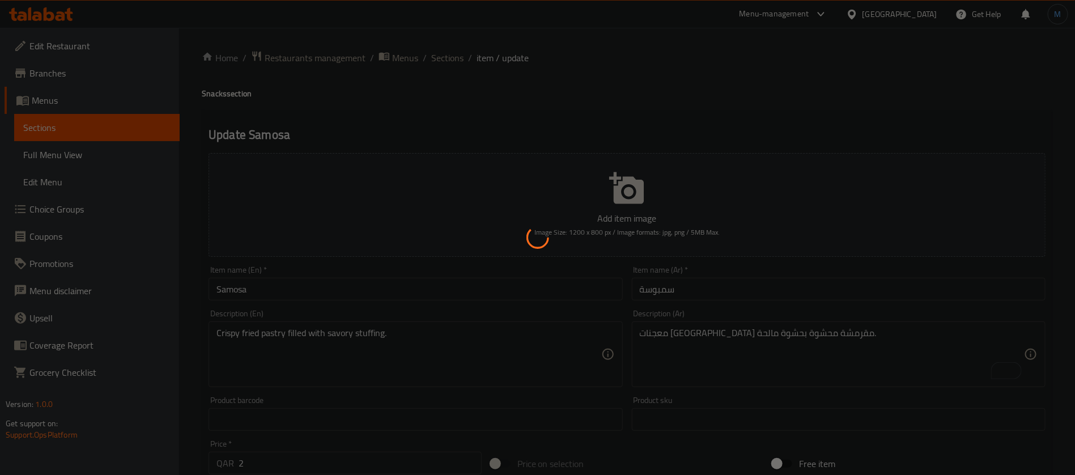
click at [455, 65] on div at bounding box center [537, 237] width 1075 height 475
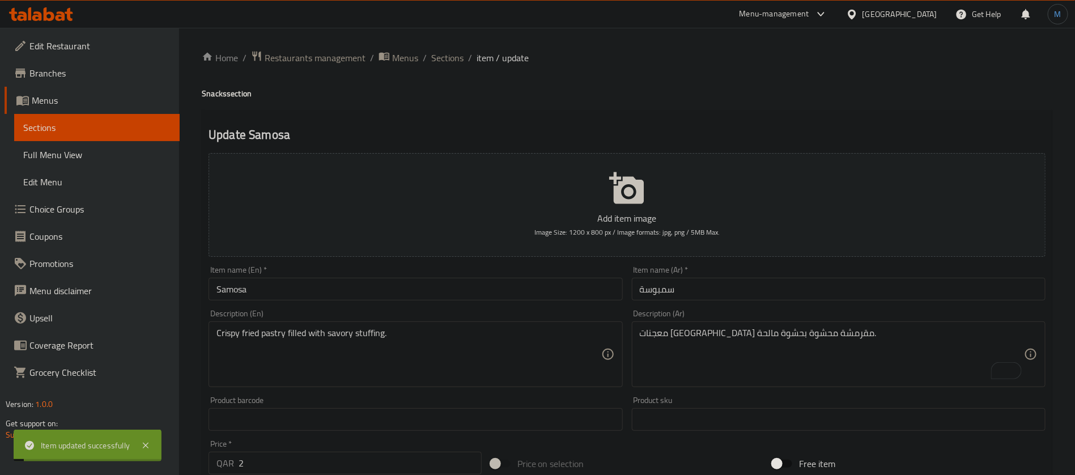
click at [455, 65] on span "Sections" at bounding box center [447, 58] width 32 height 14
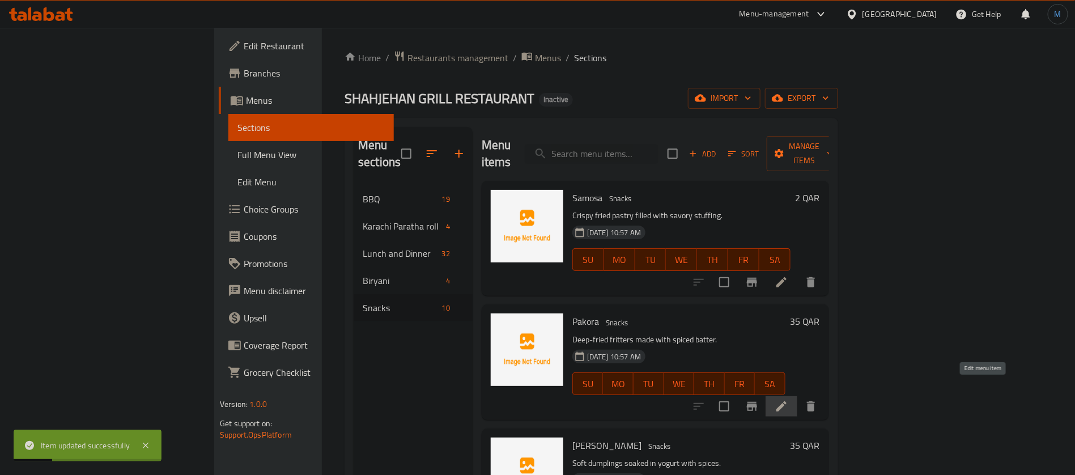
click at [786, 401] on icon at bounding box center [781, 406] width 10 height 10
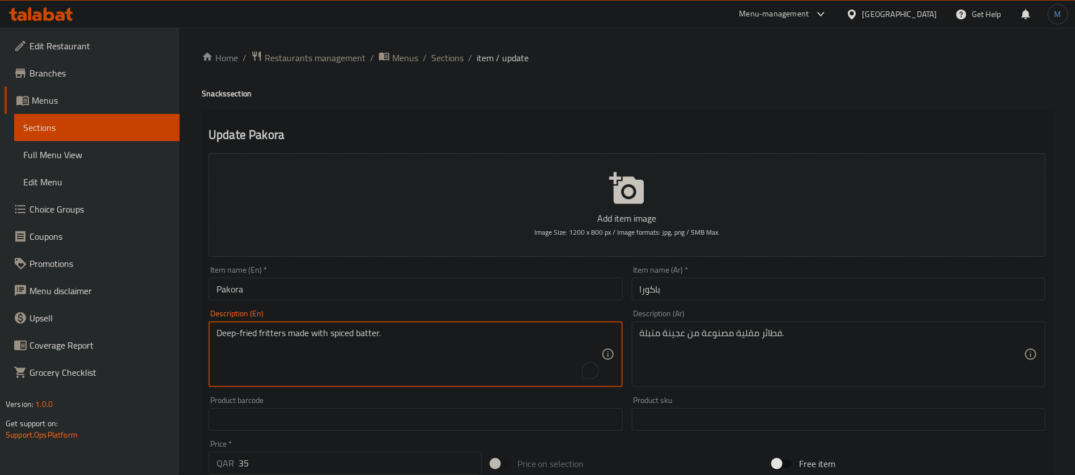
click at [271, 327] on textarea "Deep-fried fritters made with spiced batter." at bounding box center [408, 354] width 384 height 54
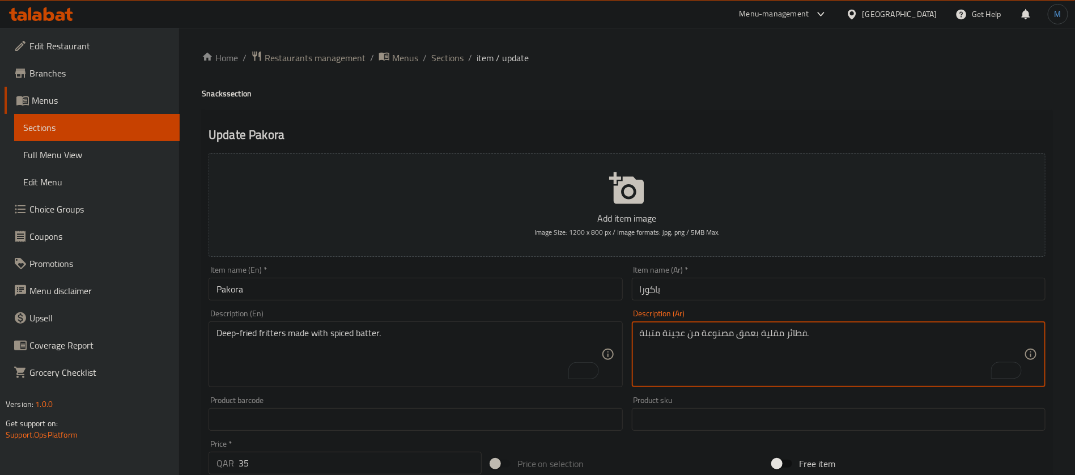
type textarea "فطائر مقلية بعمق مصنوعة من عجينة متبلة."
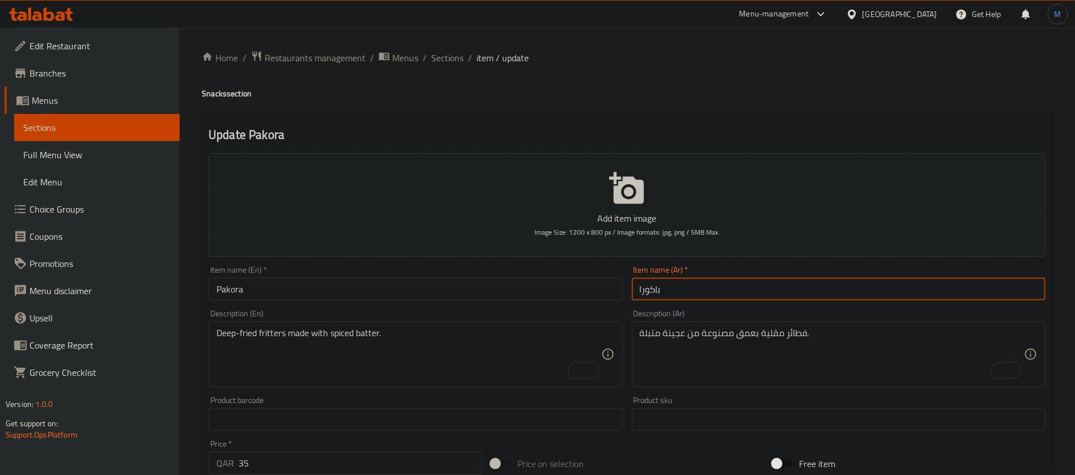
click at [723, 290] on input "باكورا" at bounding box center [839, 289] width 414 height 23
click at [455, 62] on span "Sections" at bounding box center [447, 58] width 32 height 14
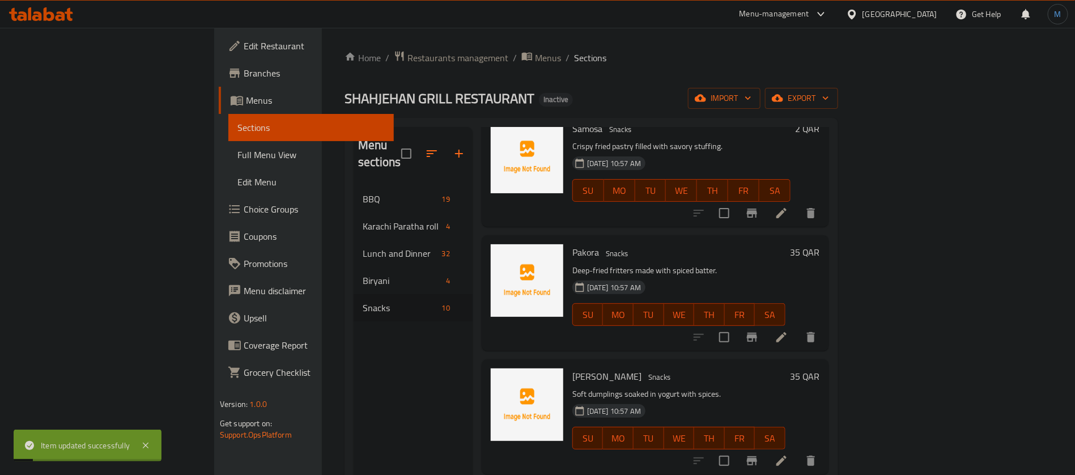
scroll to position [85, 0]
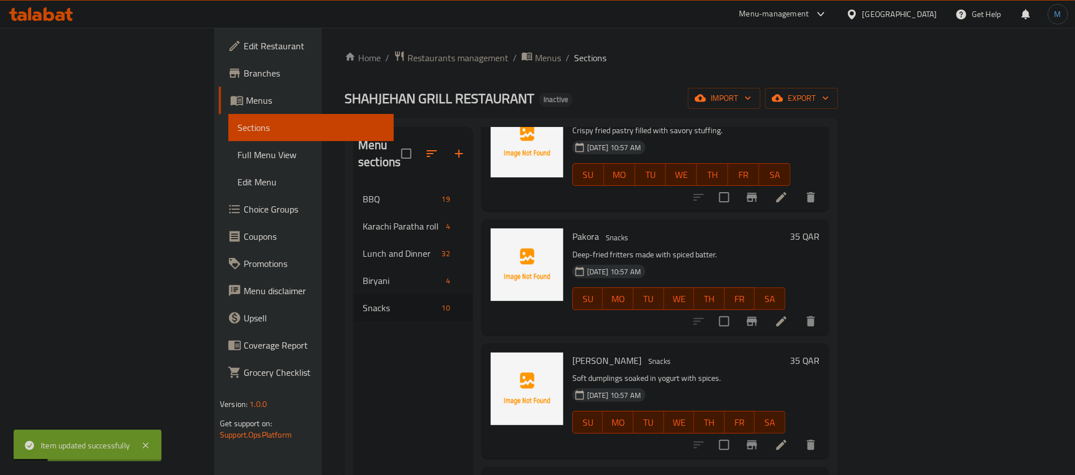
click at [797, 434] on li at bounding box center [781, 444] width 32 height 20
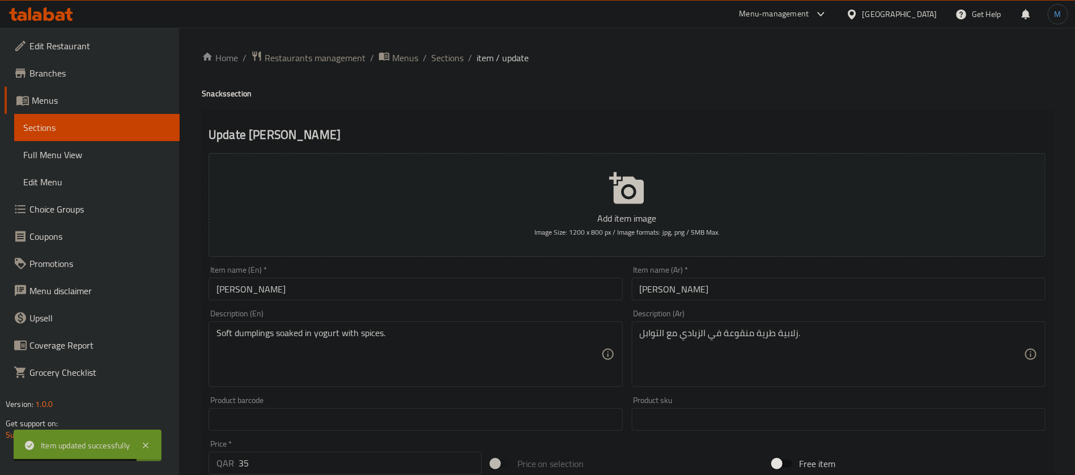
click at [530, 297] on input "[PERSON_NAME]" at bounding box center [415, 289] width 414 height 23
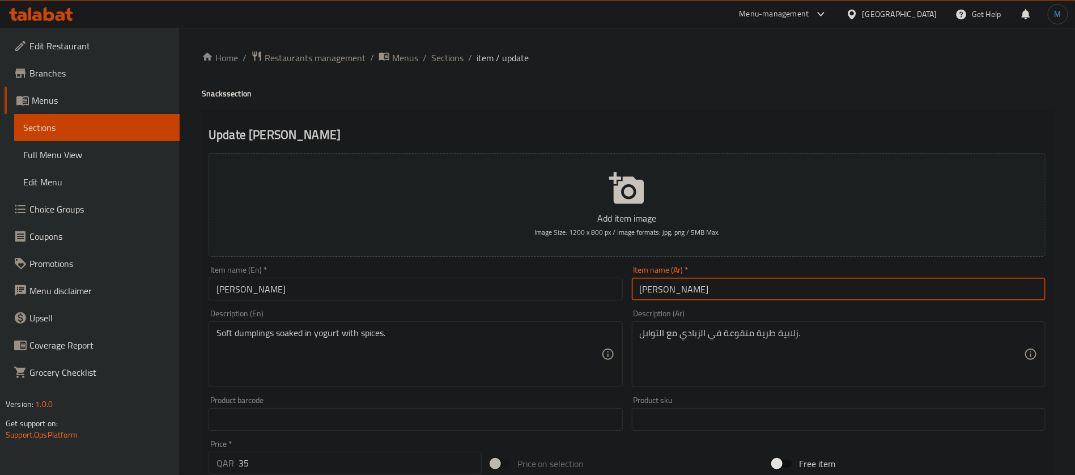
click at [759, 300] on input "[PERSON_NAME]" at bounding box center [839, 289] width 414 height 23
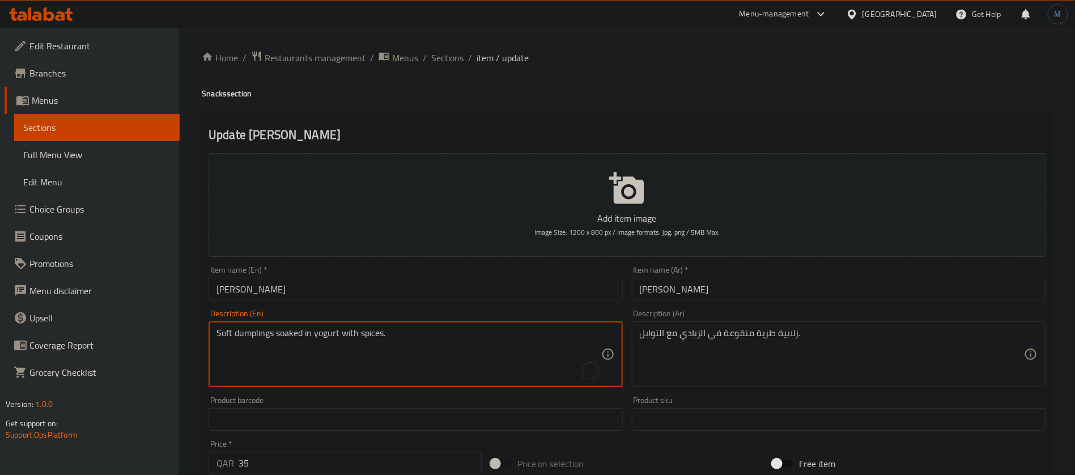
click at [265, 330] on textarea "Soft dumplings soaked in yogurt with spices." at bounding box center [408, 354] width 384 height 54
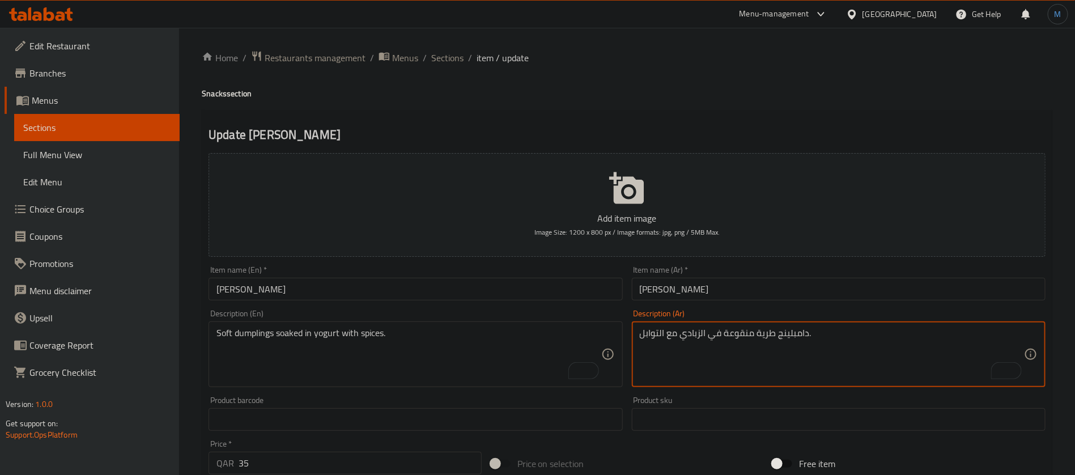
type textarea "دامبلينج طرية منقوعة في الزبادي مع التوابل."
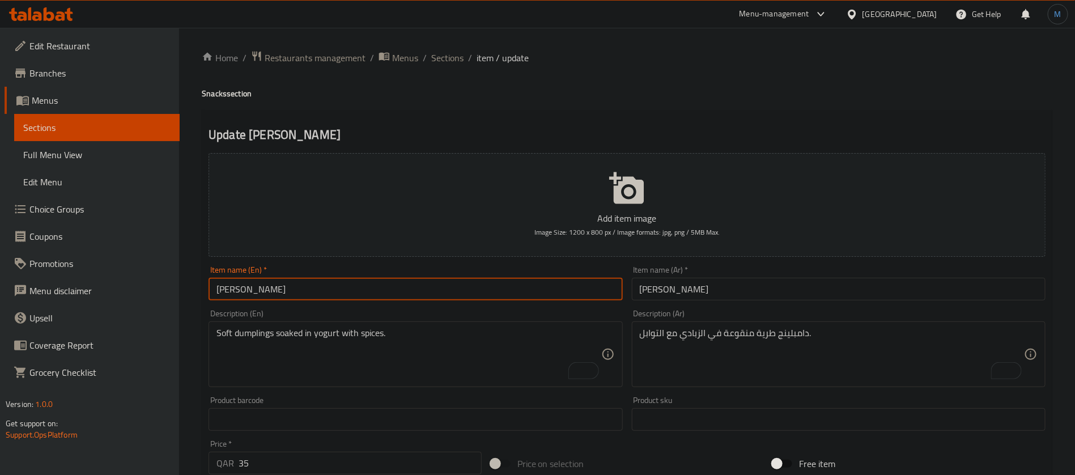
click at [493, 291] on input "[PERSON_NAME]" at bounding box center [415, 289] width 414 height 23
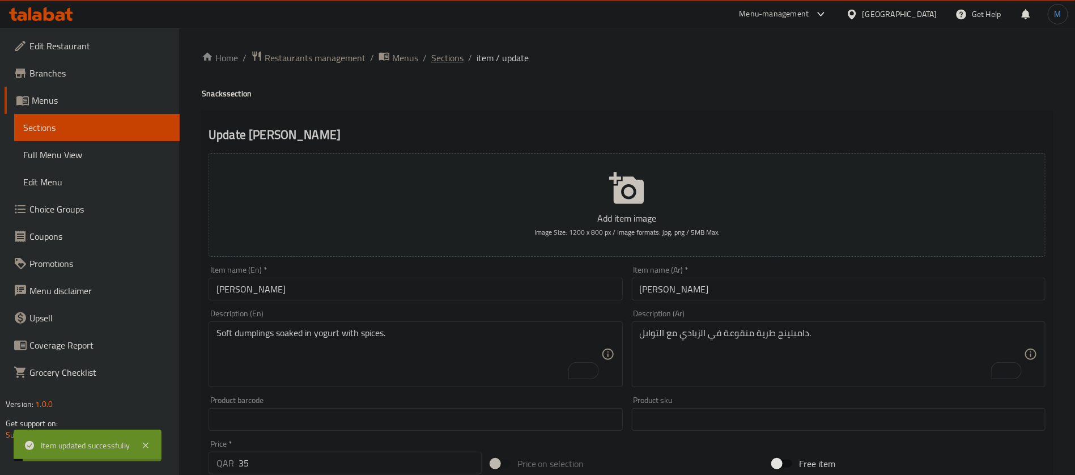
click at [450, 60] on span "Sections" at bounding box center [447, 58] width 32 height 14
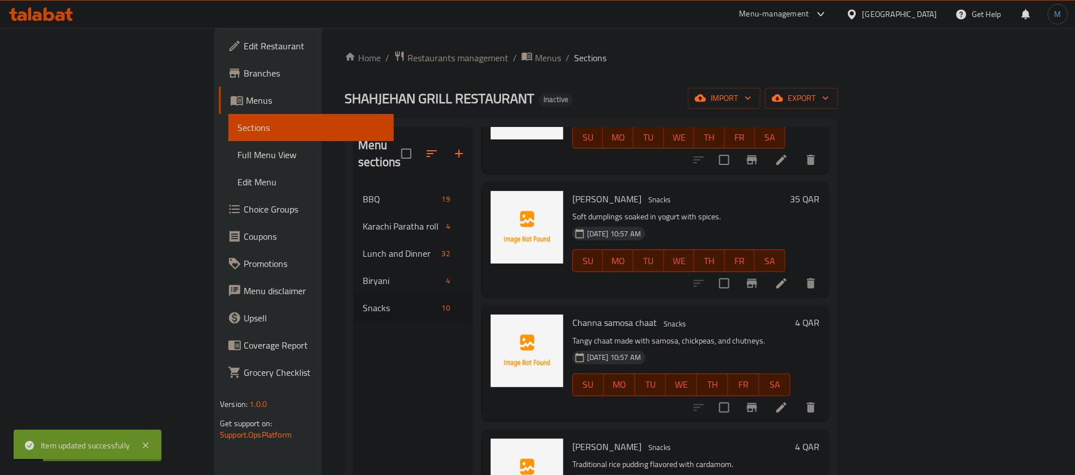
scroll to position [255, 0]
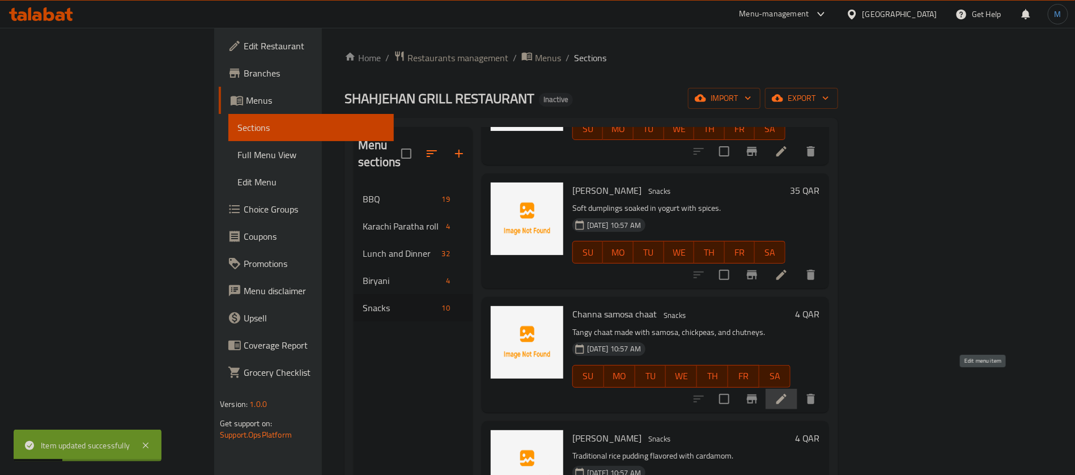
click at [788, 392] on icon at bounding box center [781, 399] width 14 height 14
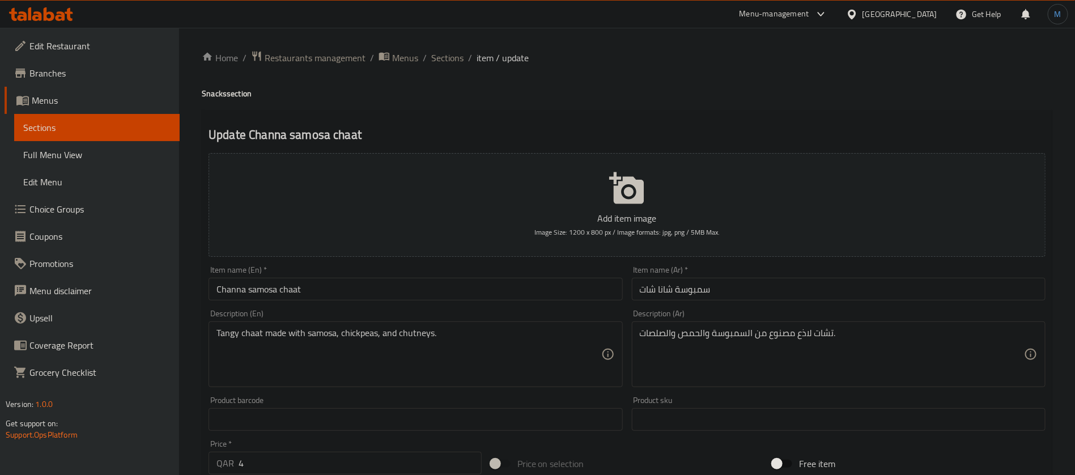
click at [654, 292] on input "سمبوسة شانا شات" at bounding box center [839, 289] width 414 height 23
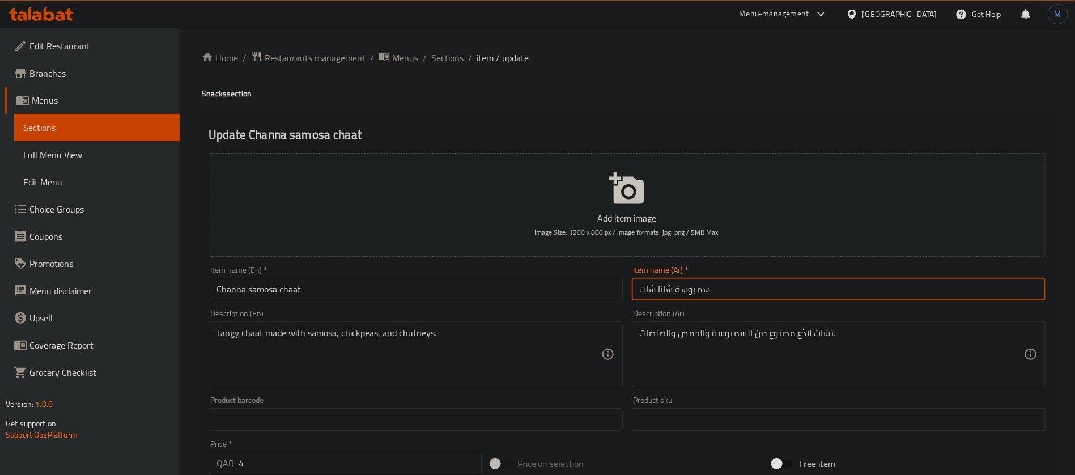
click at [654, 292] on input "سمبوسة شانا شات" at bounding box center [839, 289] width 414 height 23
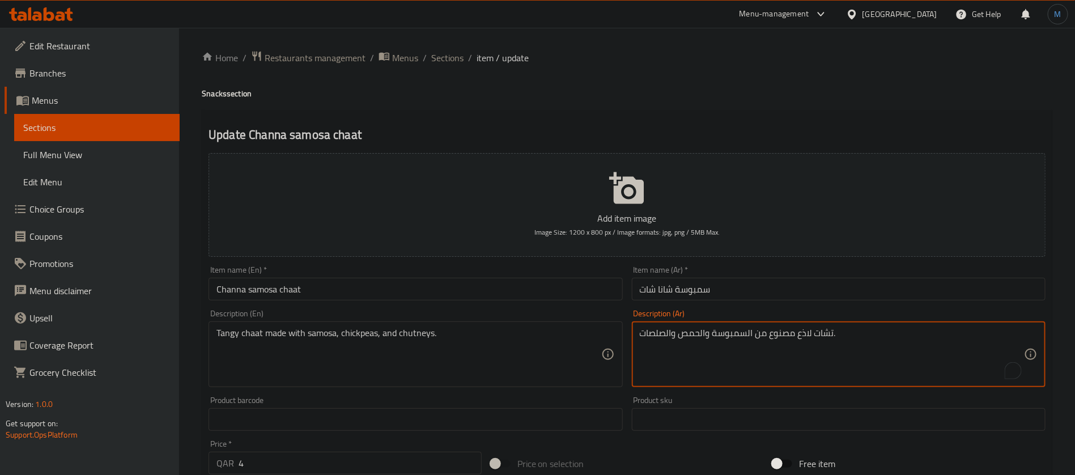
click at [824, 339] on textarea "تشات لاذع مصنوع من السمبوسة والحمص والصلصات." at bounding box center [832, 354] width 384 height 54
paste textarea "ات"
click at [808, 333] on textarea "شات لاذع مصنوع من السمبوسة والحمص والصلصات." at bounding box center [832, 354] width 384 height 54
type textarea "شات منعش مصنوع من السمبوسة والحمص والصلصات."
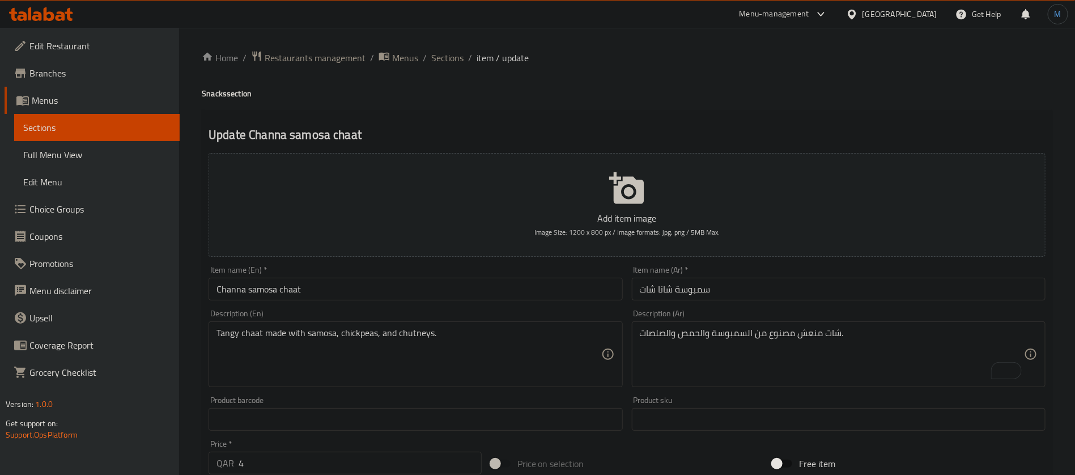
click at [499, 303] on div "Item name (En)   * [PERSON_NAME] Item name (En) *" at bounding box center [415, 283] width 423 height 44
click at [497, 292] on input "Channa samosa chaat" at bounding box center [415, 289] width 414 height 23
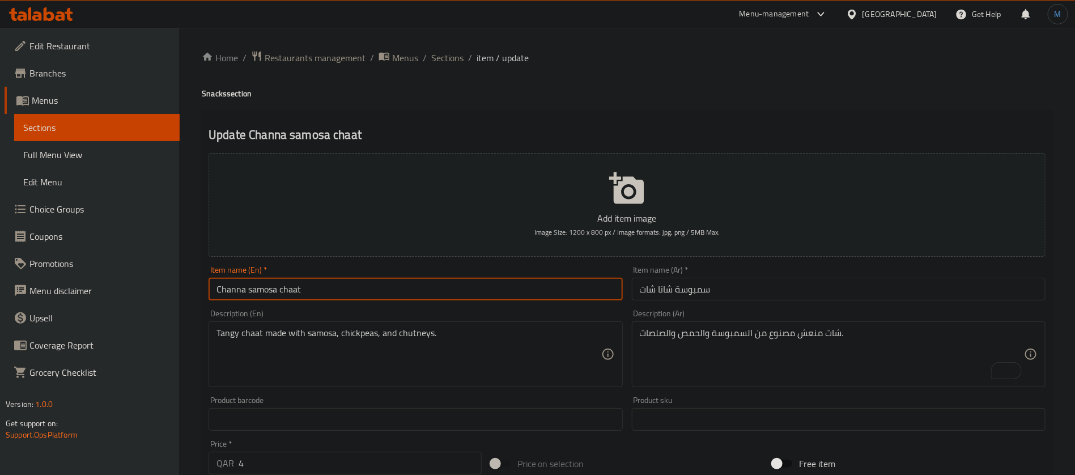
type input "Channa Samosa Chaat"
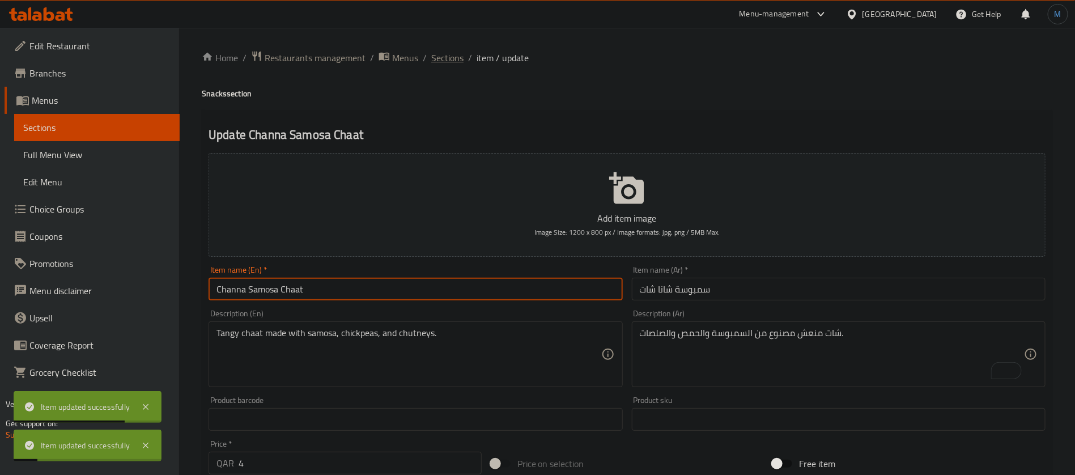
click at [451, 65] on span "Sections" at bounding box center [447, 58] width 32 height 14
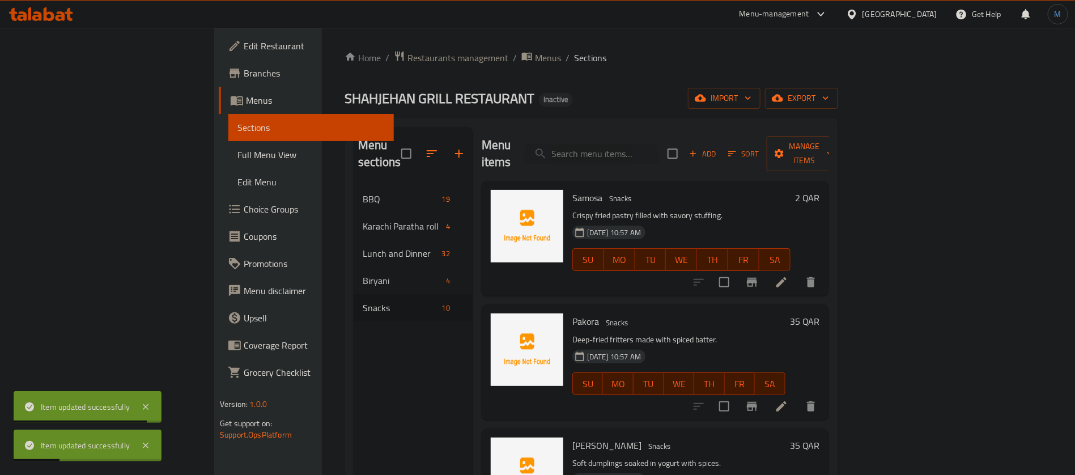
drag, startPoint x: 476, startPoint y: 123, endPoint x: 550, endPoint y: 152, distance: 79.1
drag, startPoint x: 550, startPoint y: 152, endPoint x: 863, endPoint y: 280, distance: 338.4
click at [829, 280] on div "Menu items Add Sort Manage items Samosa Snacks Crispy fried pastry filled with …" at bounding box center [650, 364] width 356 height 475
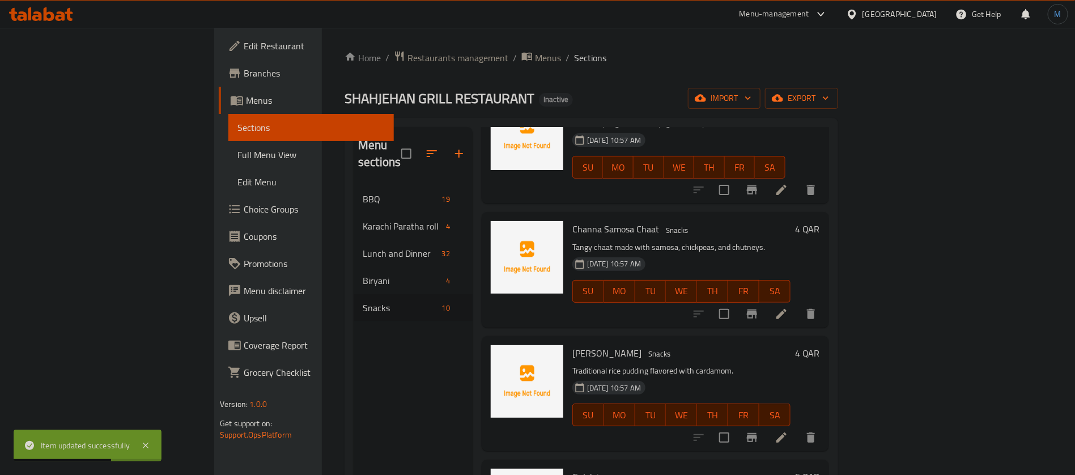
scroll to position [425, 0]
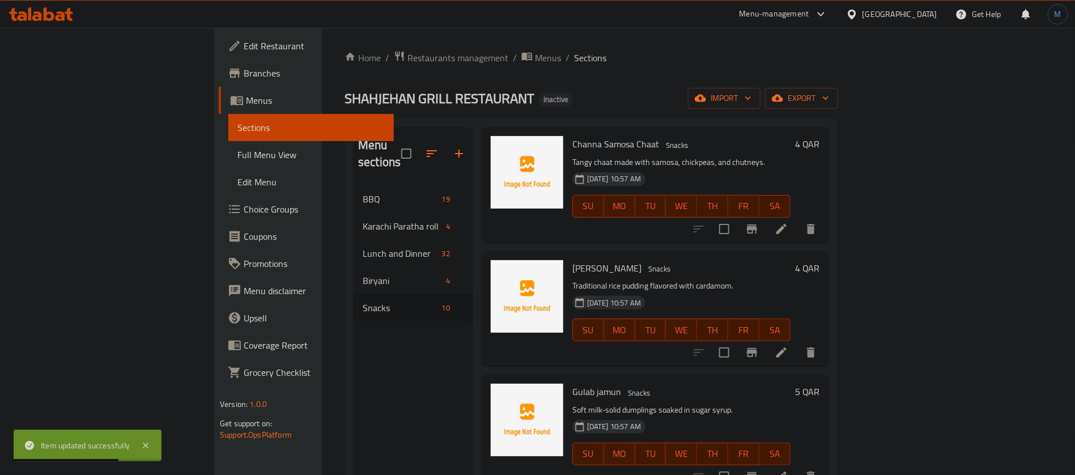
click at [786, 347] on icon at bounding box center [781, 352] width 10 height 10
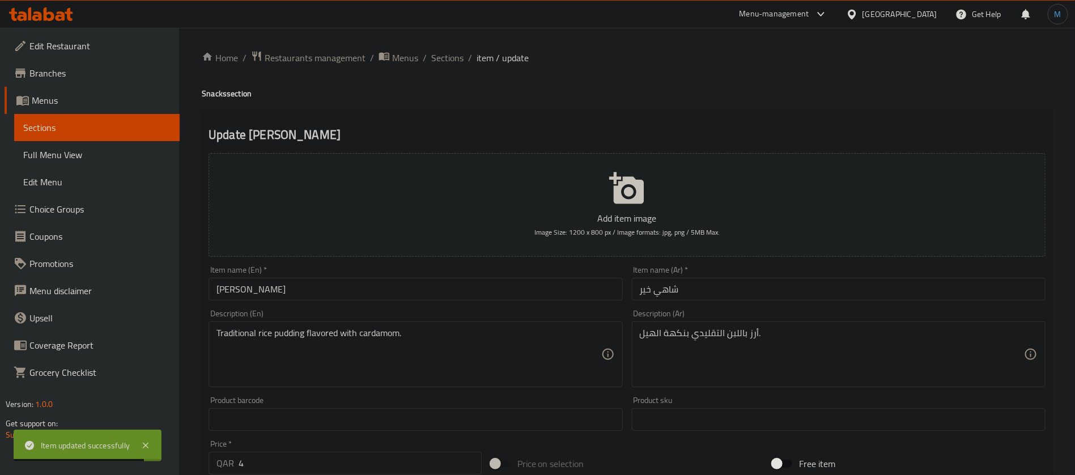
click at [492, 280] on input "Shahi kheer" at bounding box center [415, 289] width 414 height 23
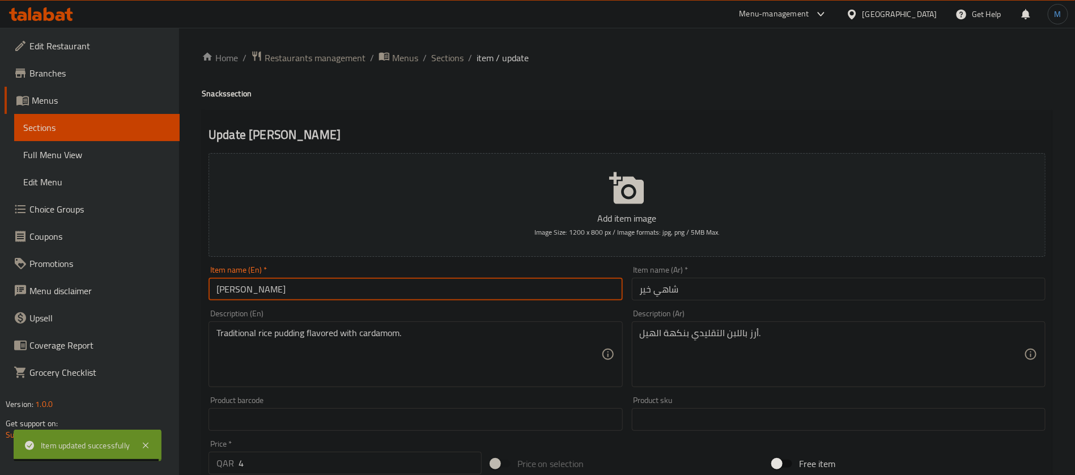
type input "[PERSON_NAME]"
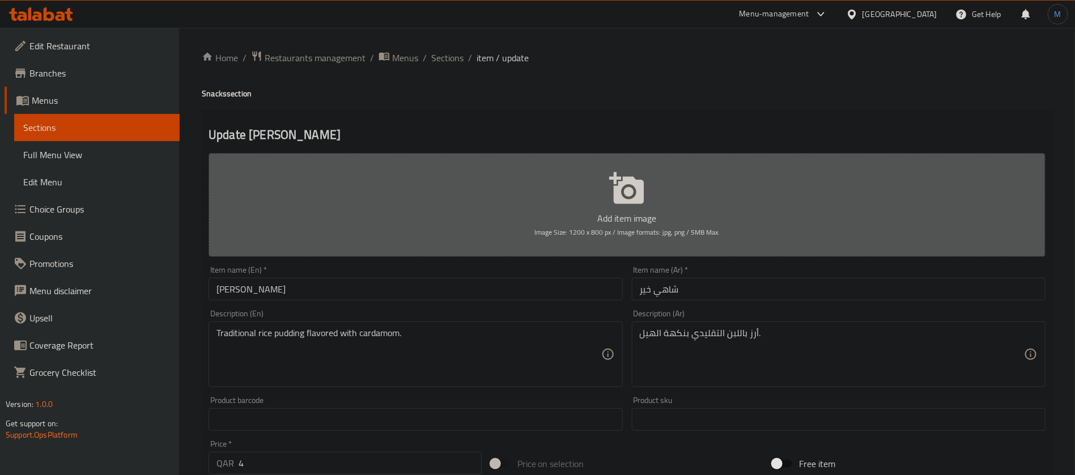
drag, startPoint x: 463, startPoint y: 252, endPoint x: 449, endPoint y: 267, distance: 20.5
click at [449, 267] on div "Item name (En)   * Shahi Kheer Item name (En) *" at bounding box center [415, 283] width 414 height 35
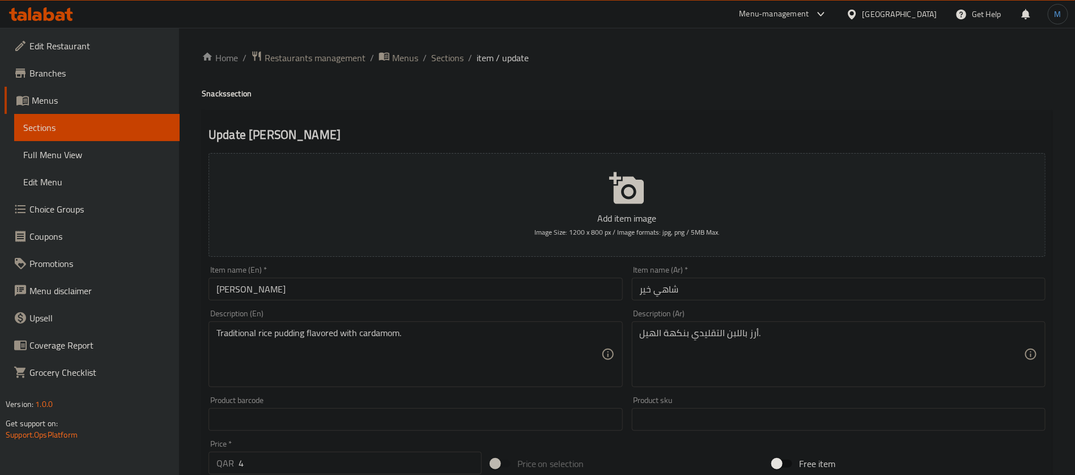
click at [437, 290] on input "[PERSON_NAME]" at bounding box center [415, 289] width 414 height 23
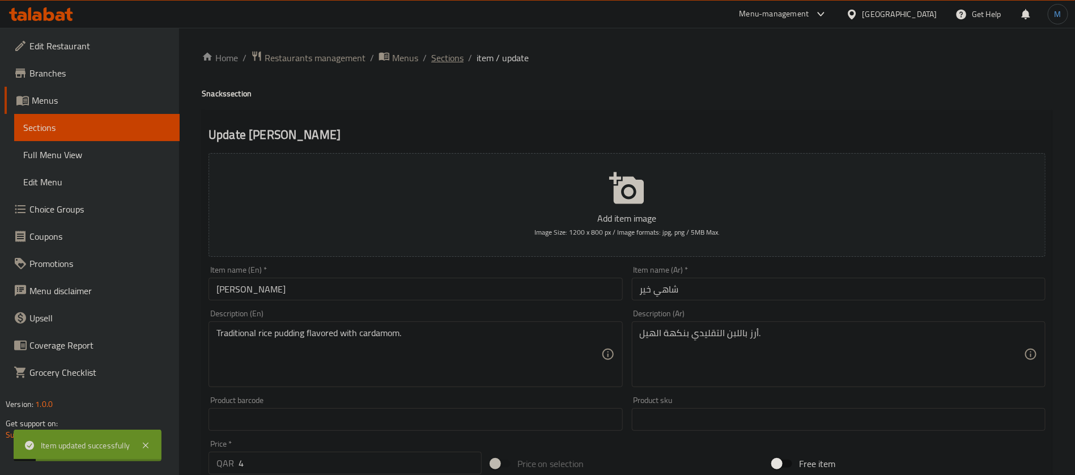
click at [447, 62] on span "Sections" at bounding box center [447, 58] width 32 height 14
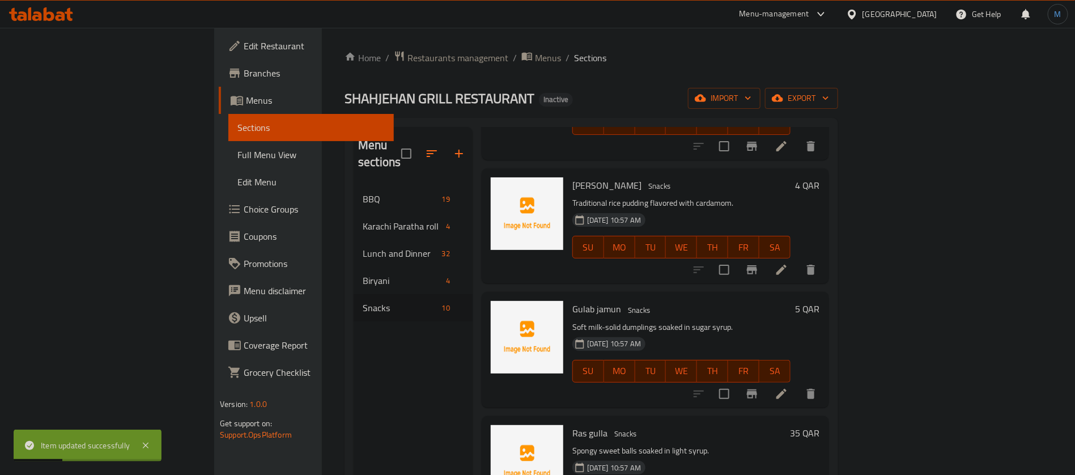
scroll to position [510, 0]
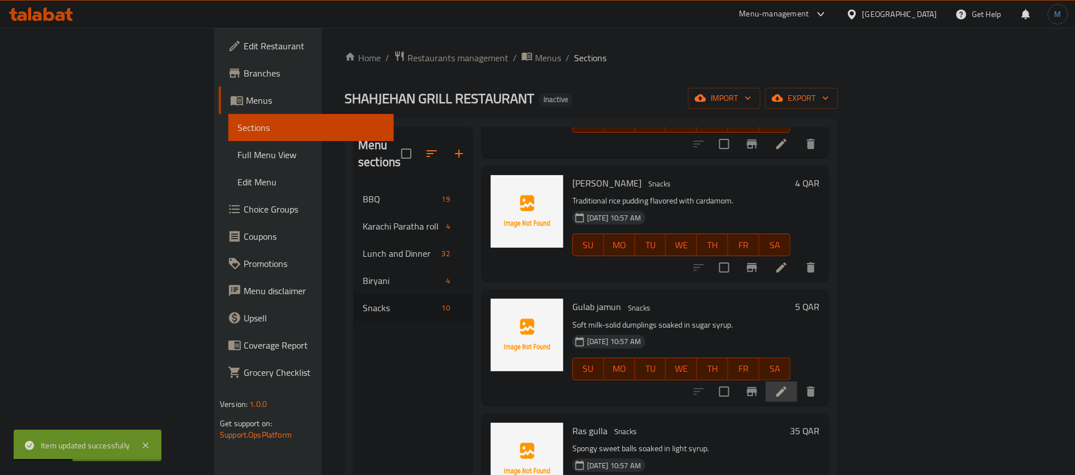
click at [797, 381] on li at bounding box center [781, 391] width 32 height 20
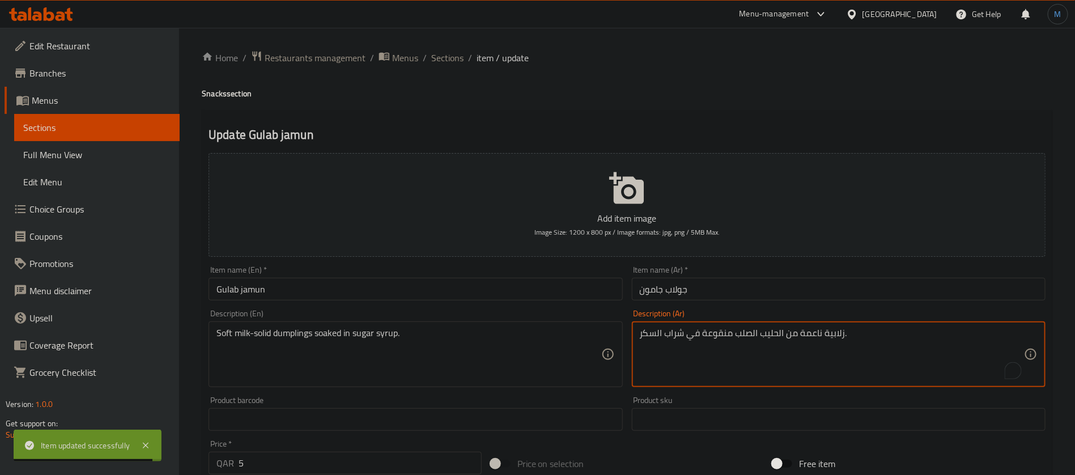
click at [832, 336] on textarea "زلابية ناعمة من الحليب الصلب منقوعة في شراب السكر." at bounding box center [832, 354] width 384 height 54
paste textarea "امبلينج"
type textarea "دامبلينج ناعمة من الحليب الصلب منقوعة في شراب السكر."
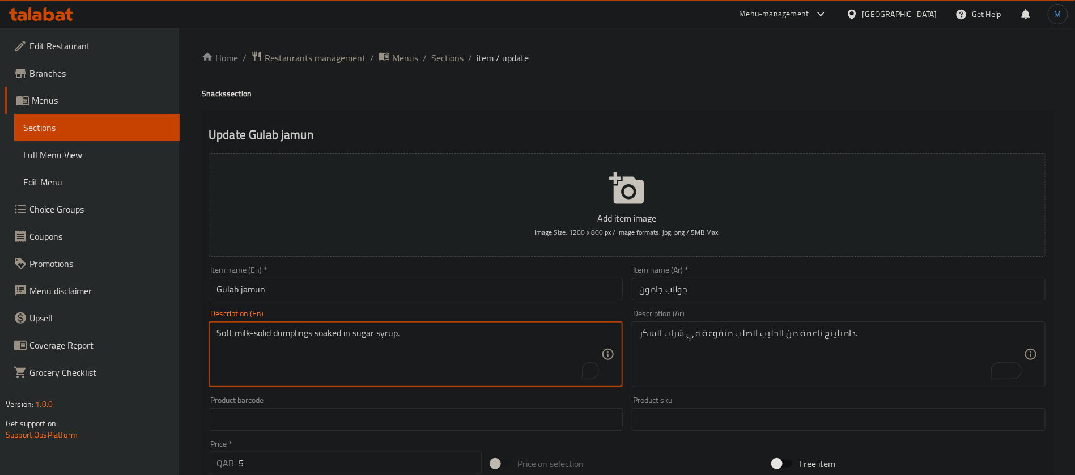
click at [251, 331] on textarea "Soft milk-solid dumplings soaked in sugar syrup." at bounding box center [408, 354] width 384 height 54
click at [263, 333] on textarea "Soft milk-solid dumplings soaked in sugar syrup." at bounding box center [408, 354] width 384 height 54
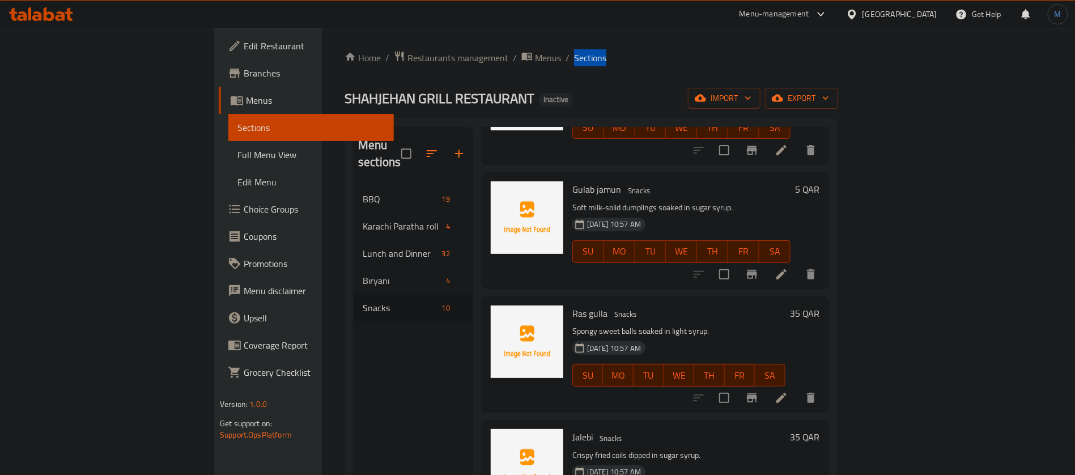
scroll to position [680, 0]
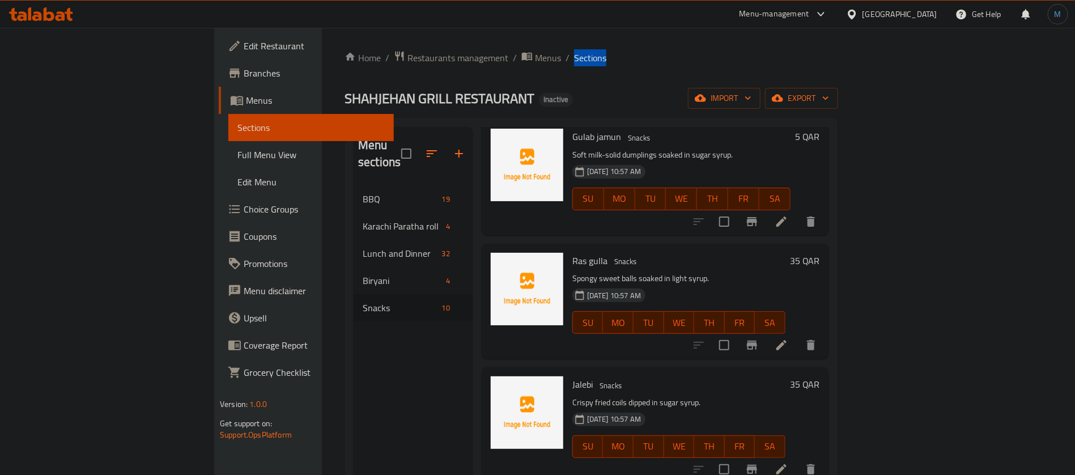
click at [797, 335] on li at bounding box center [781, 345] width 32 height 20
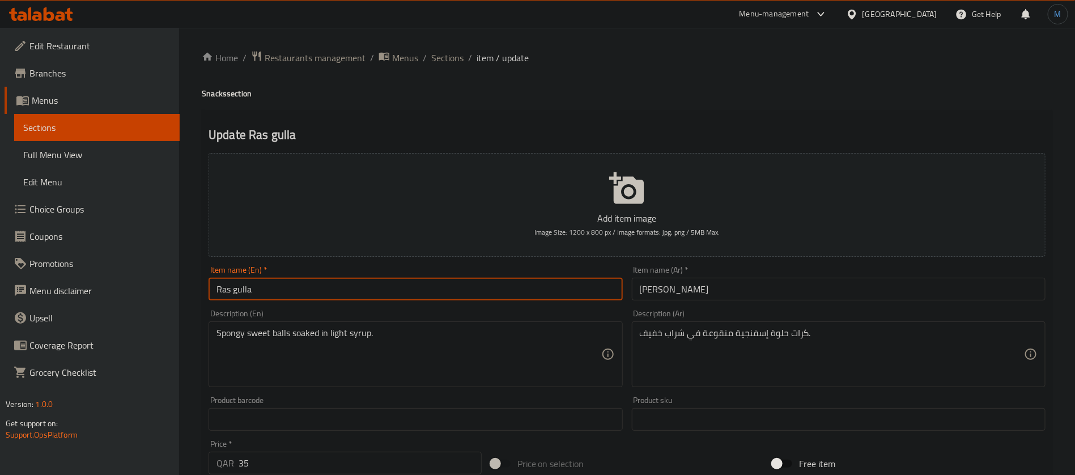
click at [478, 289] on input "Ras gulla" at bounding box center [415, 289] width 414 height 23
type input "Ras Gulla"
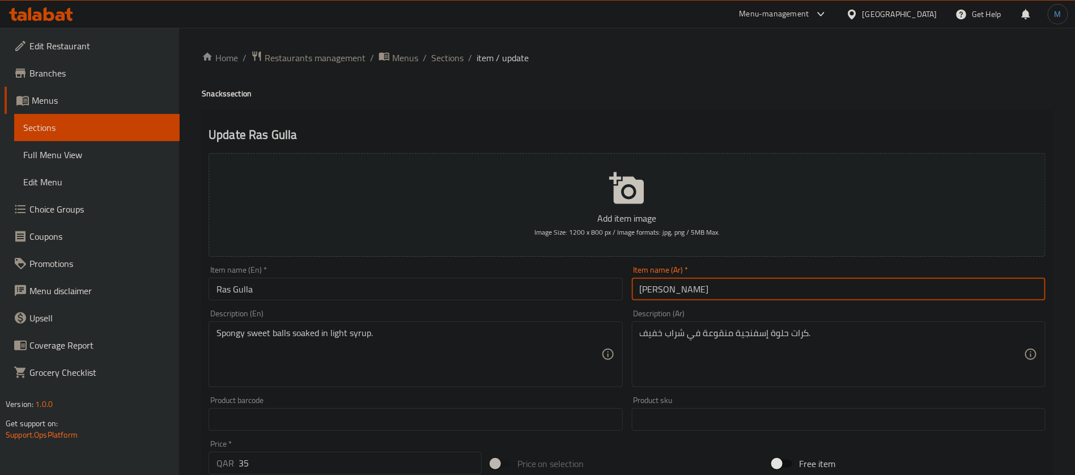
click at [650, 290] on input "راس غولا" at bounding box center [839, 289] width 414 height 23
type input "[PERSON_NAME]"
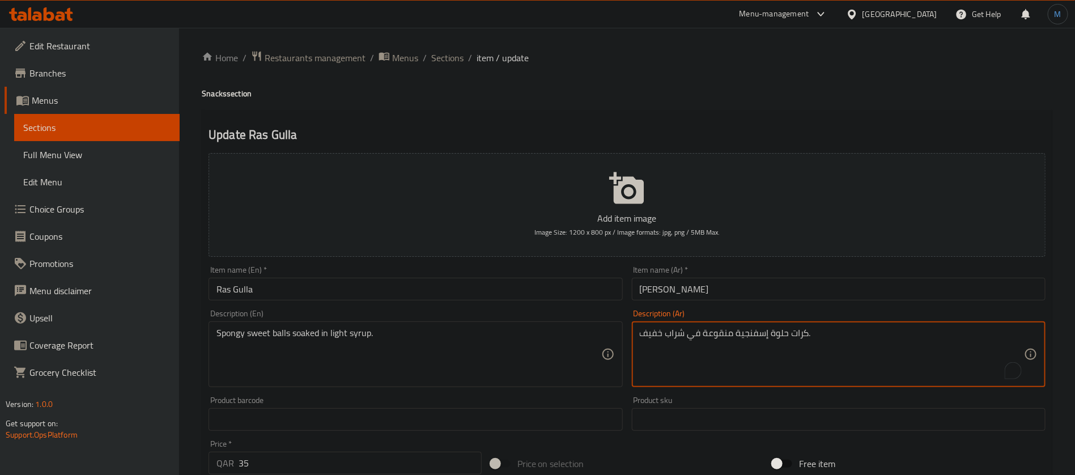
click at [762, 331] on textarea "كرات حلوة إسفنجية منقوعة في شراب خفيف." at bounding box center [832, 354] width 384 height 54
type textarea "كرات حلوة سبونجي منقوعة في شراب خفيف."
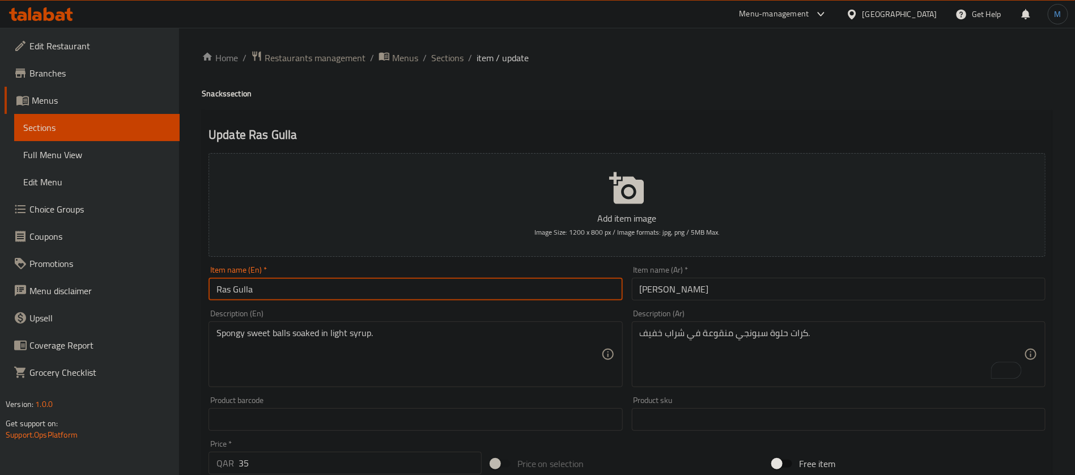
click at [502, 288] on input "Ras Gulla" at bounding box center [415, 289] width 414 height 23
click at [434, 63] on span "Sections" at bounding box center [447, 58] width 32 height 14
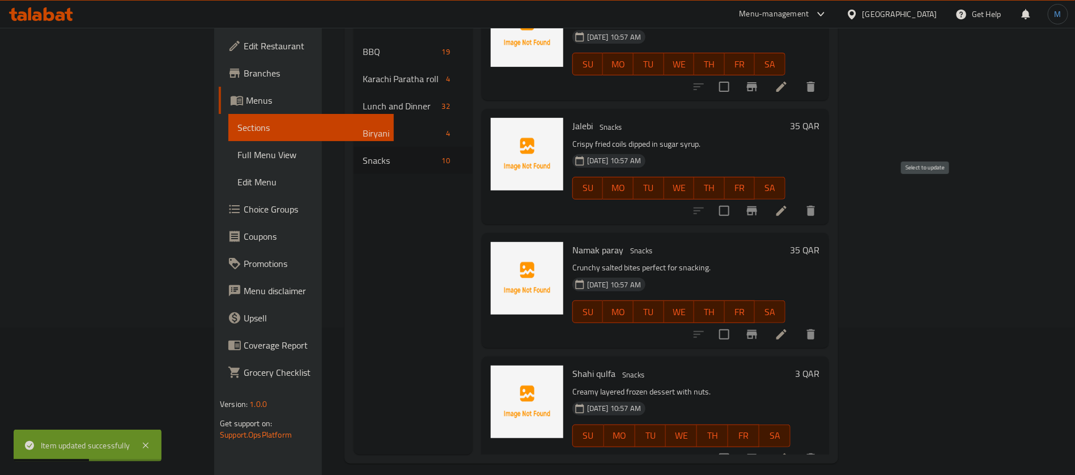
scroll to position [159, 0]
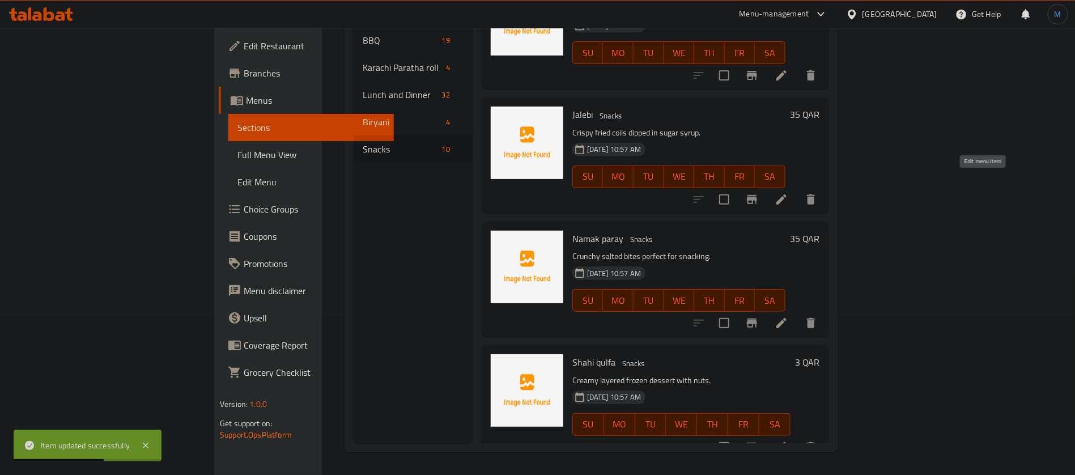
click at [786, 194] on icon at bounding box center [781, 199] width 10 height 10
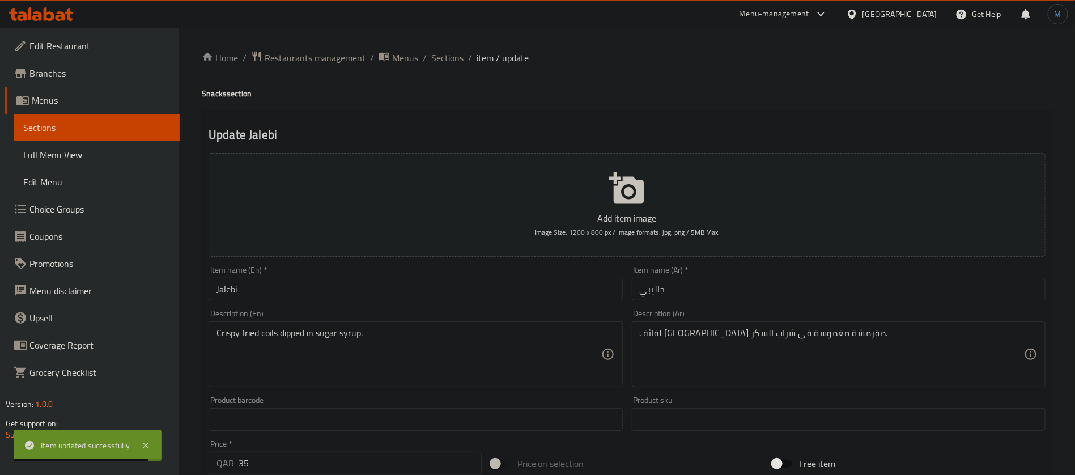
click at [474, 276] on div "Item name (En)   * Jalebi Item name (En) *" at bounding box center [415, 283] width 414 height 35
click at [474, 279] on input "Jalebi" at bounding box center [415, 289] width 414 height 23
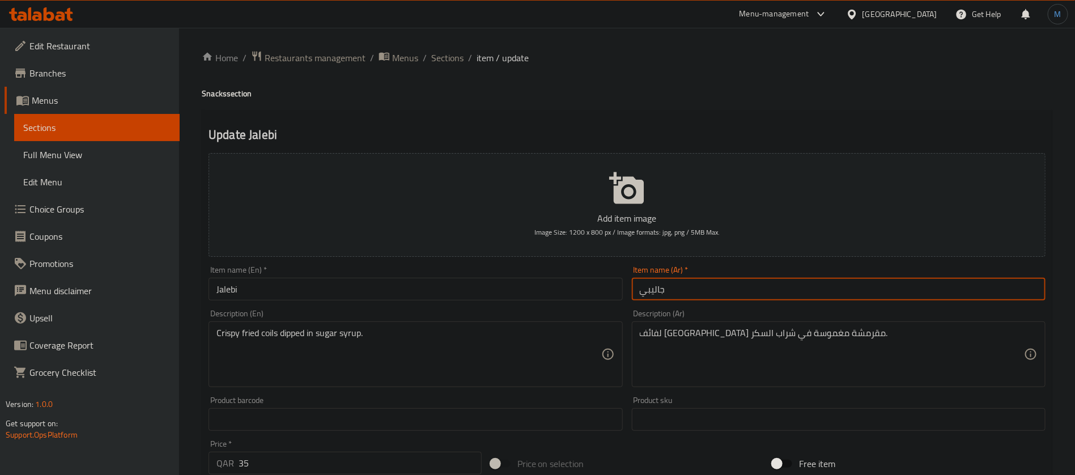
click at [723, 288] on input "جاليبي" at bounding box center [839, 289] width 414 height 23
click at [857, 326] on div "لفائف مقلية مقرمشة مغموسة في شراب السكر. Description (Ar)" at bounding box center [839, 354] width 414 height 66
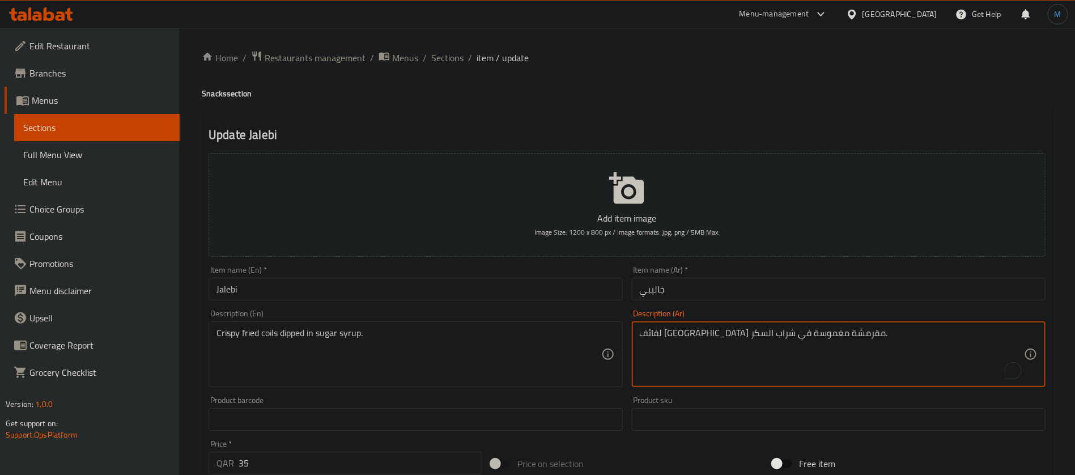
click at [821, 331] on textarea "لفائف مقلية مقرمشة مغموسة في شراب السكر." at bounding box center [832, 354] width 384 height 54
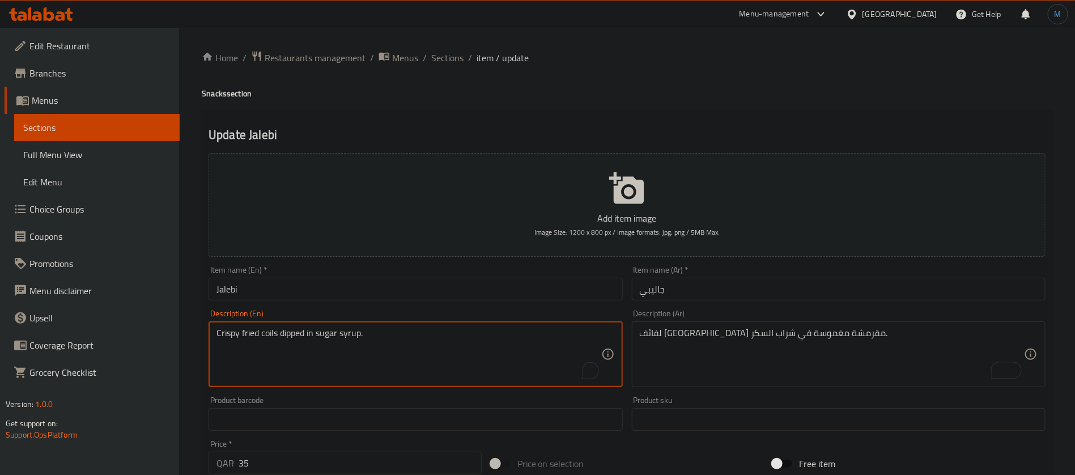
click at [263, 333] on textarea "Crispy fried coils dipped in sugar syrup." at bounding box center [408, 354] width 384 height 54
click at [233, 333] on textarea "Crispy fried coils dipped in sugar syrup." at bounding box center [408, 354] width 384 height 54
click at [761, 276] on div "Item name (Ar)   * جاليبي Item name (Ar) *" at bounding box center [839, 283] width 414 height 35
click at [523, 272] on div "Item name (En)   * Jalebi Item name (En) *" at bounding box center [415, 283] width 414 height 35
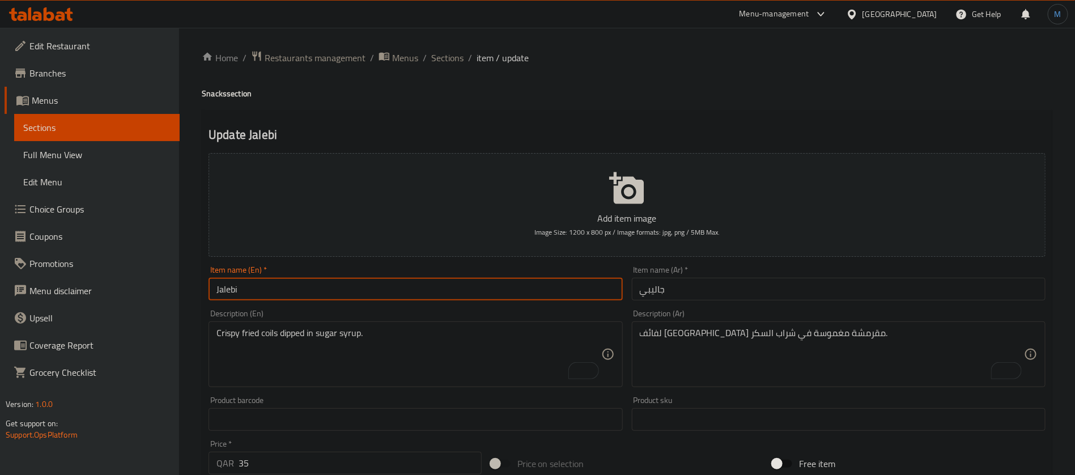
click at [518, 287] on input "Jalebi" at bounding box center [415, 289] width 414 height 23
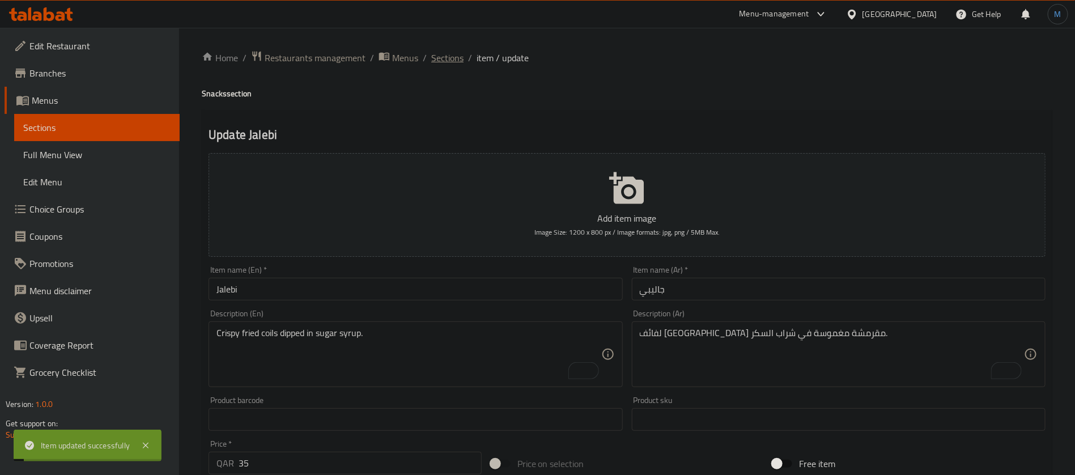
click at [433, 54] on span "Sections" at bounding box center [447, 58] width 32 height 14
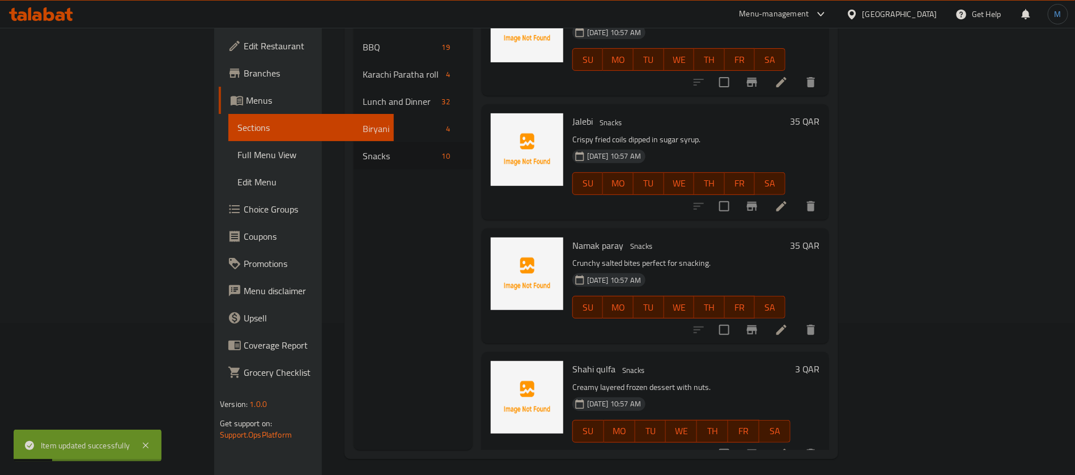
scroll to position [159, 0]
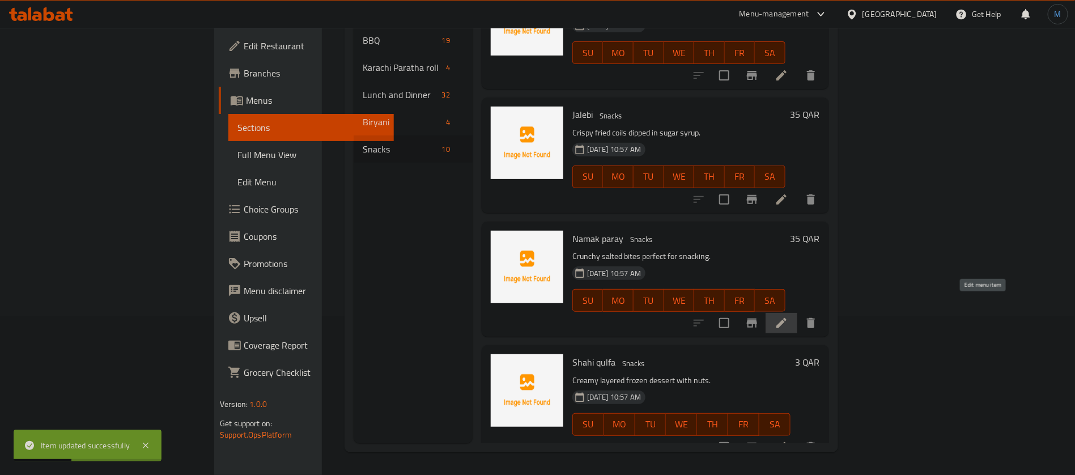
click at [786, 318] on icon at bounding box center [781, 323] width 10 height 10
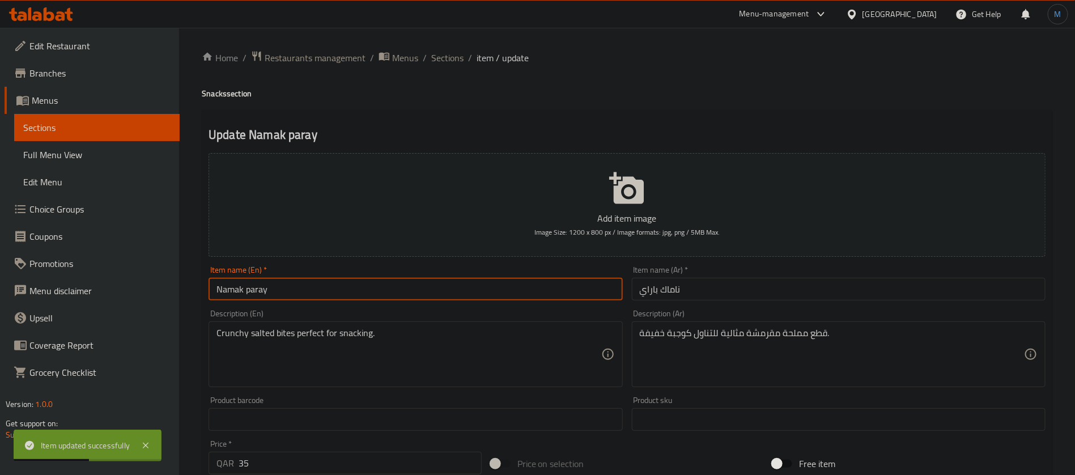
click at [604, 287] on input "Namak paray" at bounding box center [415, 289] width 414 height 23
type input "Namak Paray"
click at [812, 325] on div "قطع مملحة مقرمشة مثالية للتناول كوجبة خفيفة. Description (Ar)" at bounding box center [839, 354] width 414 height 66
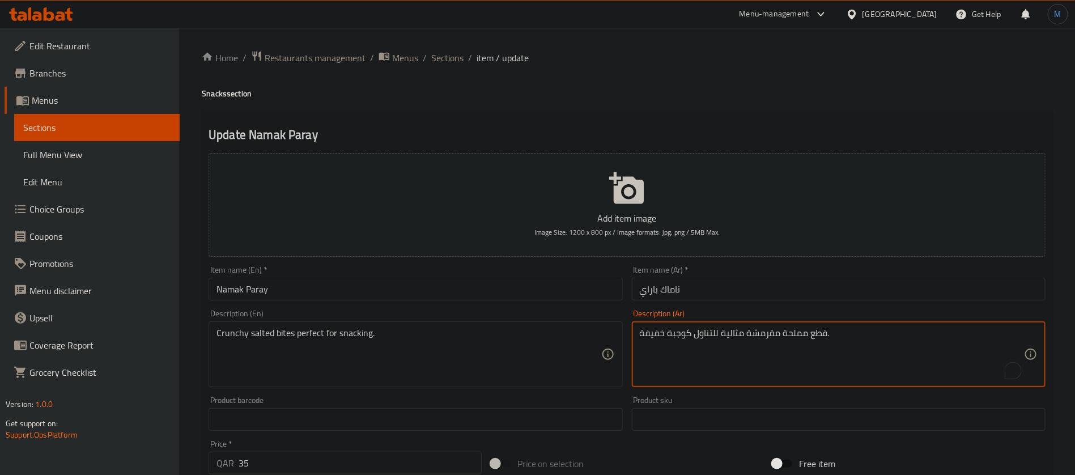
click at [815, 339] on textarea "قطع مملحة مقرمشة مثالية للتناول كوجبة خفيفة." at bounding box center [832, 354] width 384 height 54
click at [692, 291] on input "ناماك باراي" at bounding box center [839, 289] width 414 height 23
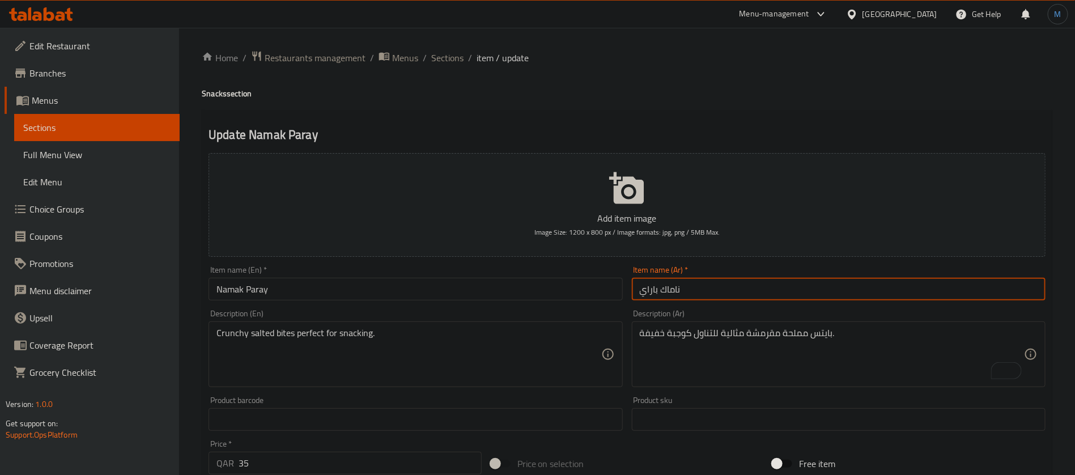
click at [699, 331] on textarea "بايتس مملحة مقرمشة مثالية للتناول كوجبة خفيفة." at bounding box center [832, 354] width 384 height 54
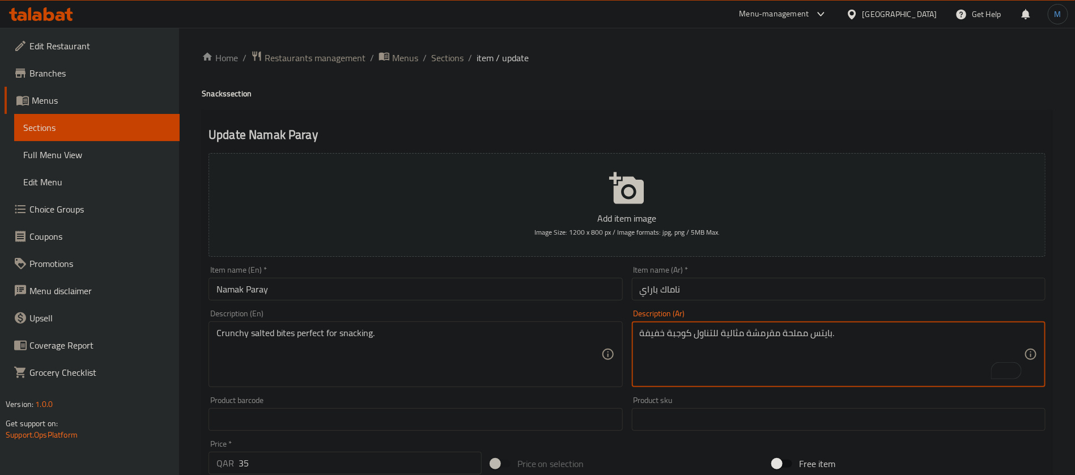
click at [699, 331] on textarea "بايتس مملحة مقرمشة مثالية للتناول كوجبة خفيفة." at bounding box center [832, 354] width 384 height 54
click at [708, 334] on textarea "بايتس مملحة مقرمشة مثالية للتناول كوجبة خفيفة." at bounding box center [832, 354] width 384 height 54
type textarea "بايتس مملحة مقرمشة مثالية كوجبة خفيفة."
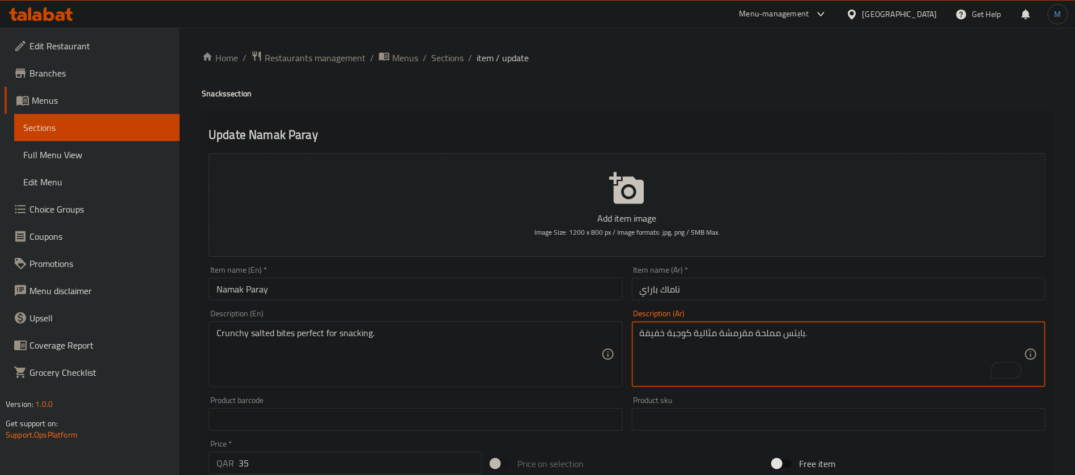
click at [718, 288] on input "ناماك باراي" at bounding box center [839, 289] width 414 height 23
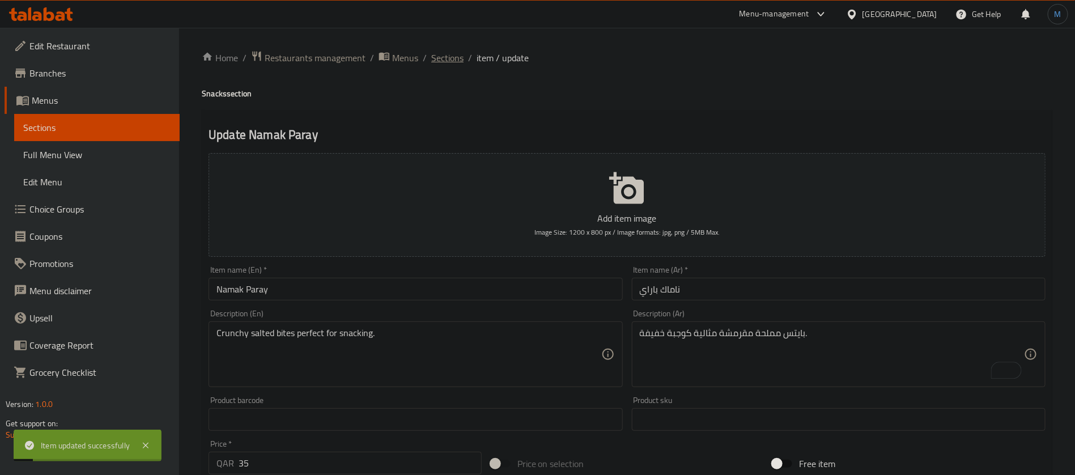
click at [446, 54] on span "Sections" at bounding box center [447, 58] width 32 height 14
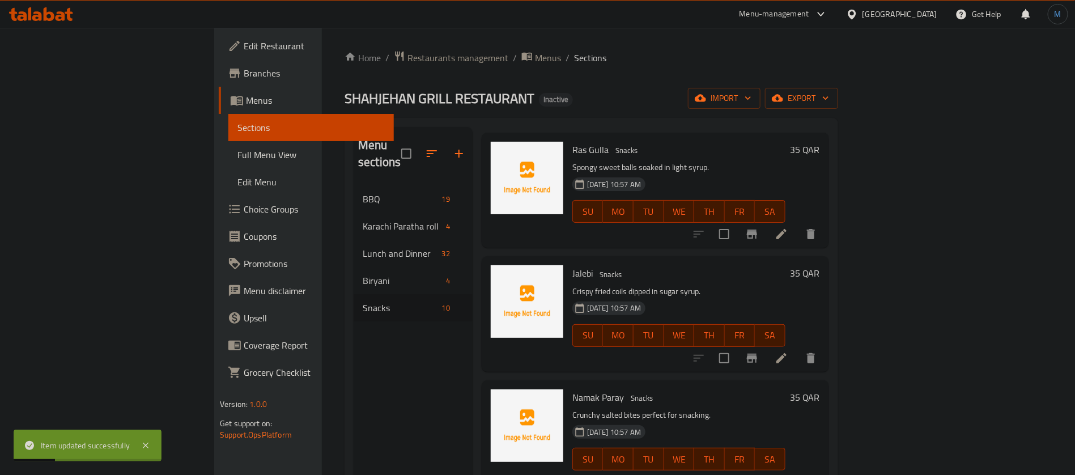
scroll to position [159, 0]
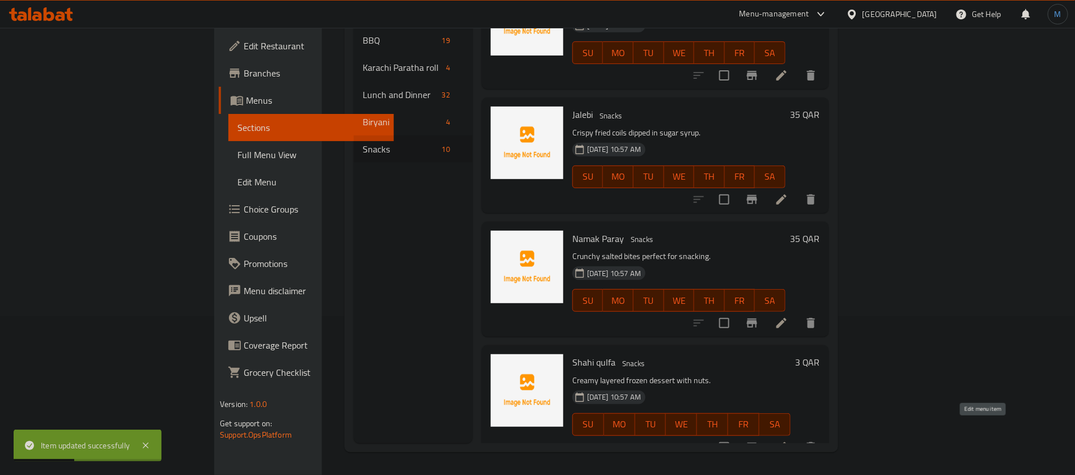
click at [788, 440] on icon at bounding box center [781, 447] width 14 height 14
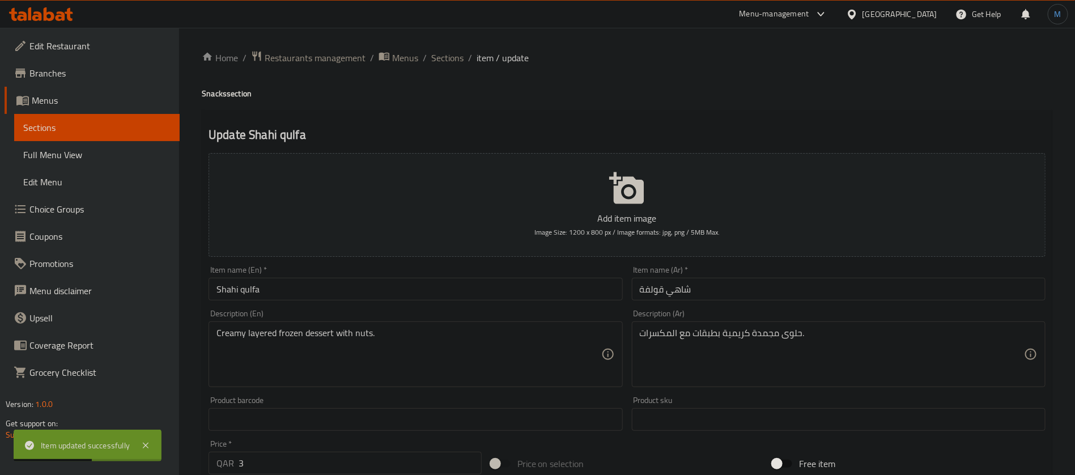
click at [589, 286] on input "Shahi qulfa" at bounding box center [415, 289] width 414 height 23
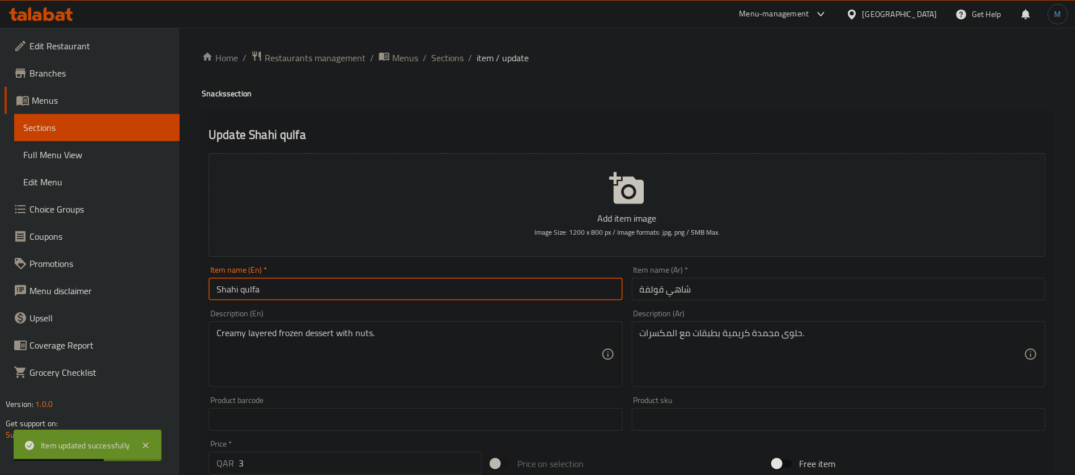
type input "Shahi Qulfa"
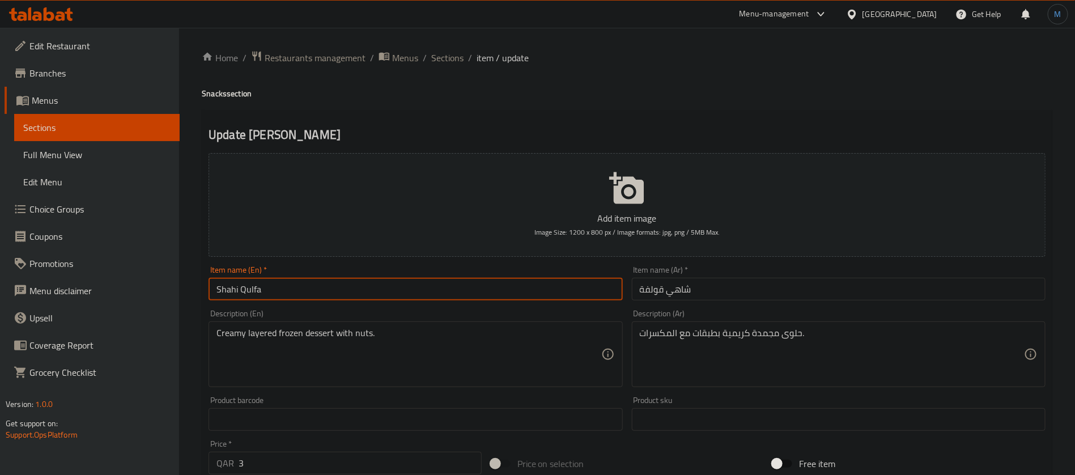
click at [550, 296] on input "Shahi Qulfa" at bounding box center [415, 289] width 414 height 23
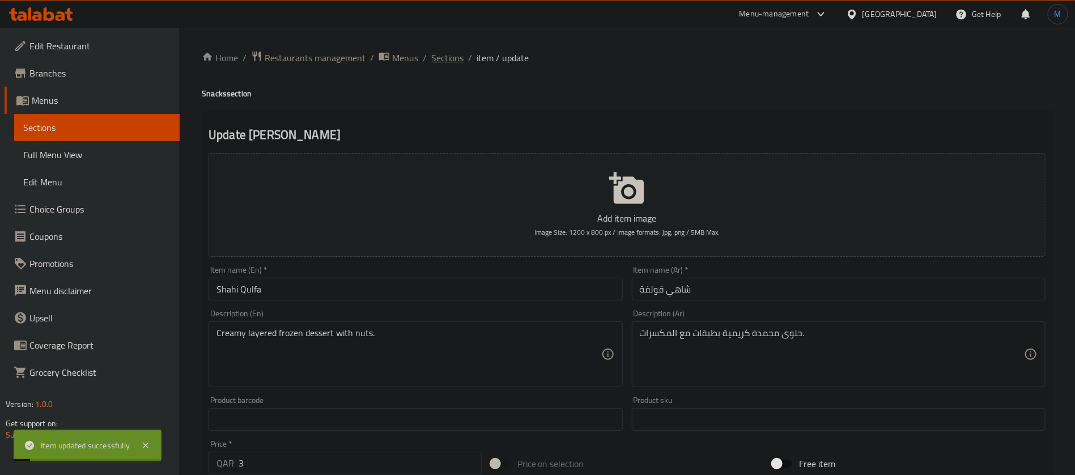
click at [434, 59] on span "Sections" at bounding box center [447, 58] width 32 height 14
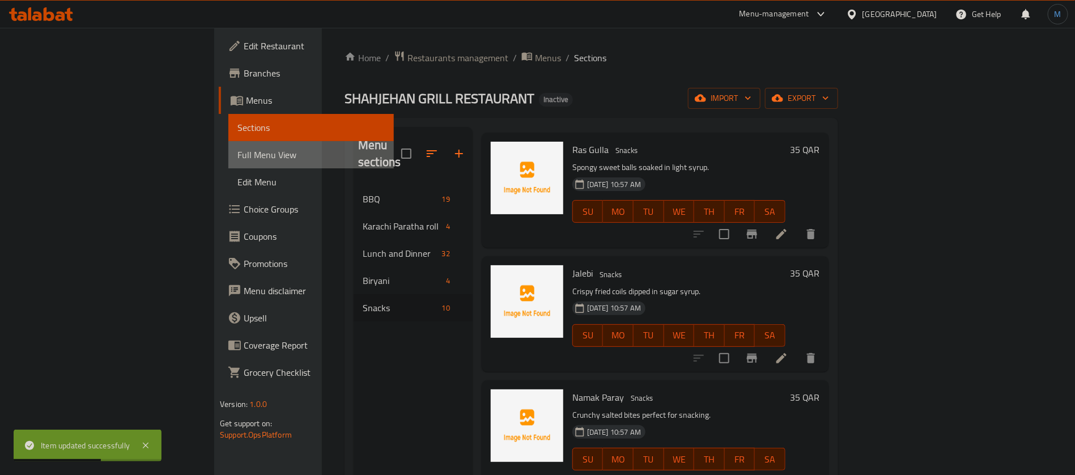
click at [237, 150] on span "Full Menu View" at bounding box center [310, 155] width 147 height 14
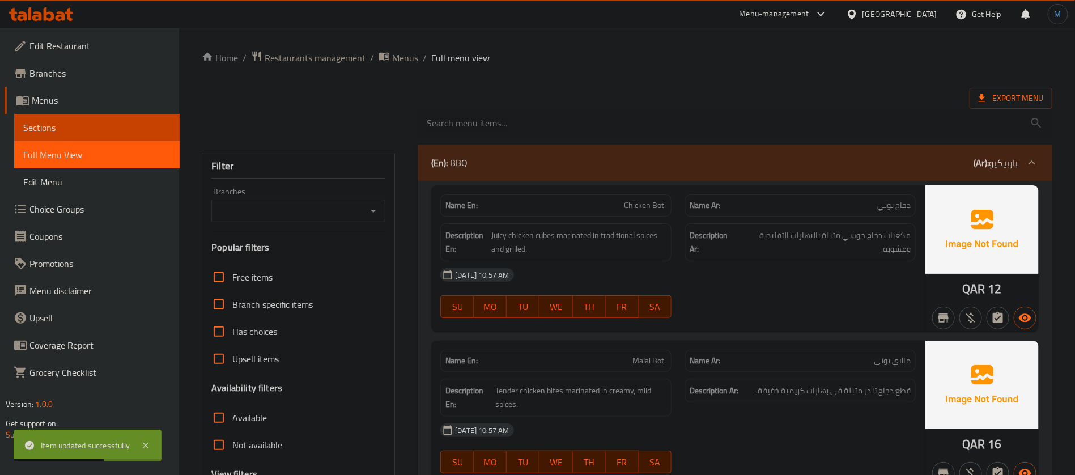
checkbox input "false"
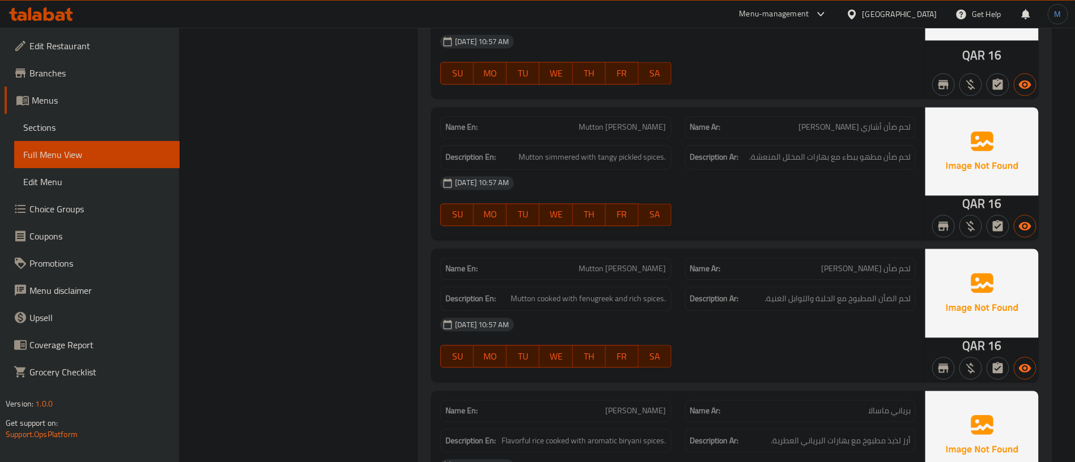
scroll to position [5765, 0]
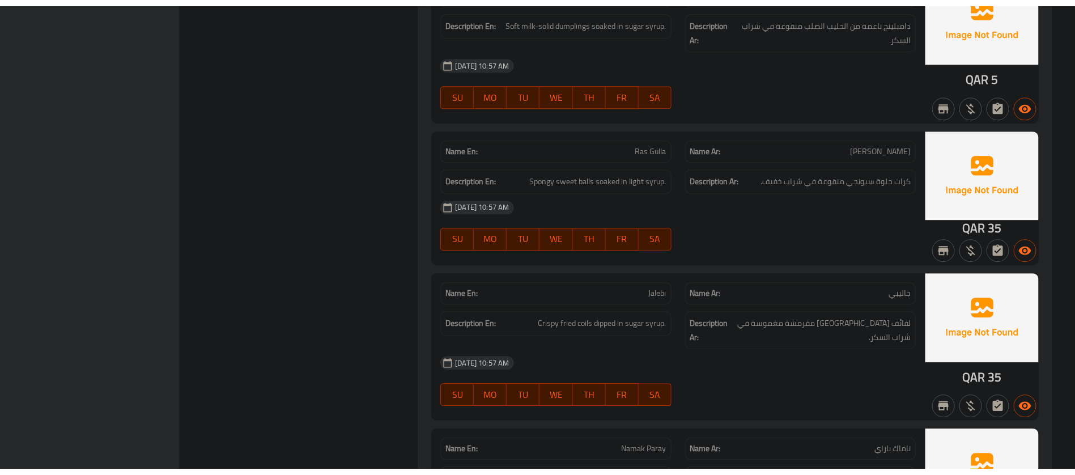
scroll to position [10193, 0]
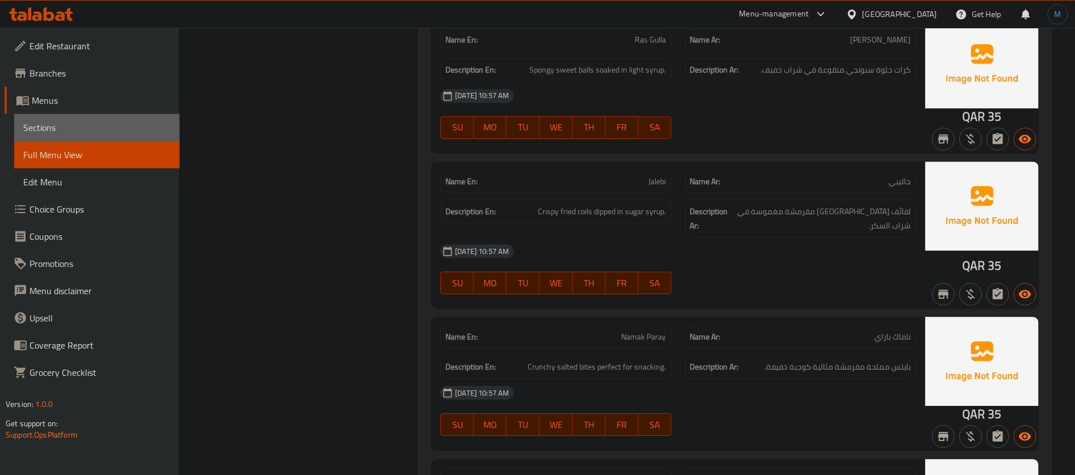
click at [133, 123] on span "Sections" at bounding box center [96, 128] width 147 height 14
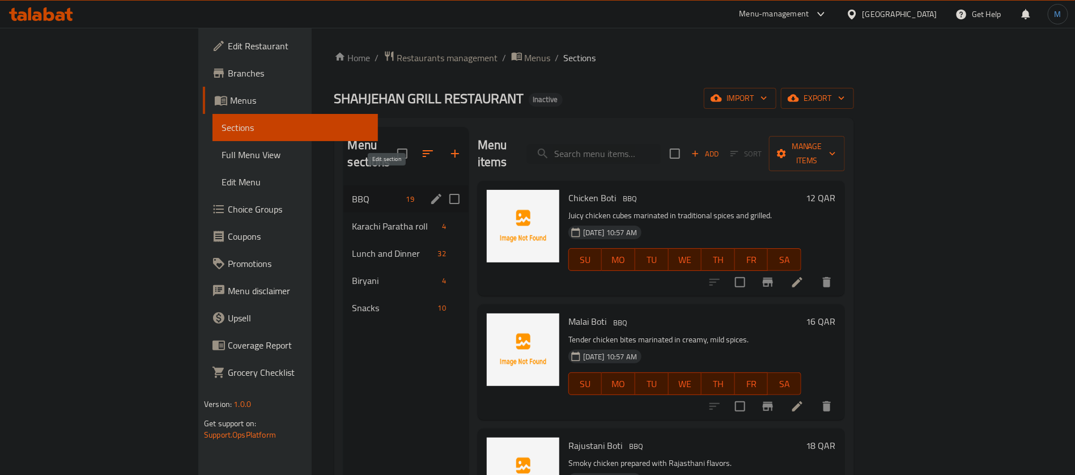
click at [431, 194] on icon "edit" at bounding box center [436, 199] width 10 height 10
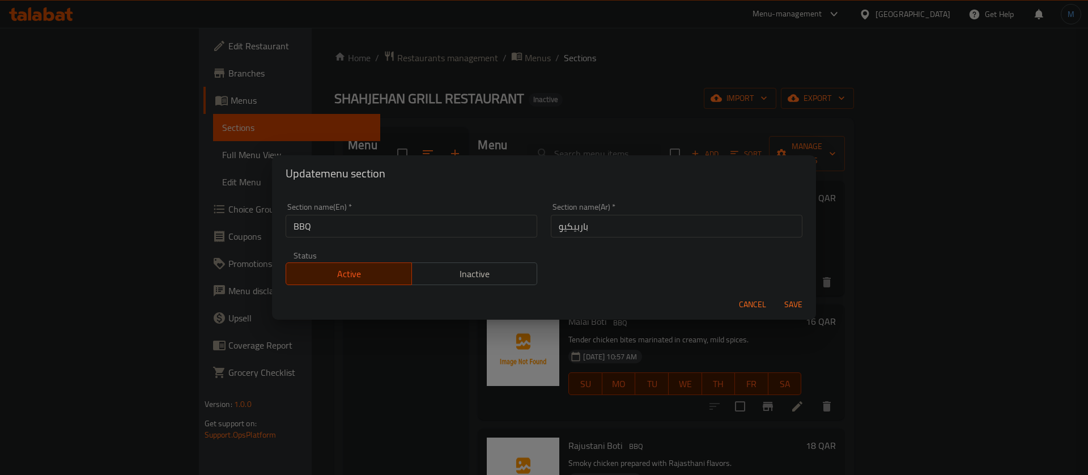
click at [406, 237] on div "Section name(En)   * BBQ Section name(En) *" at bounding box center [411, 220] width 265 height 48
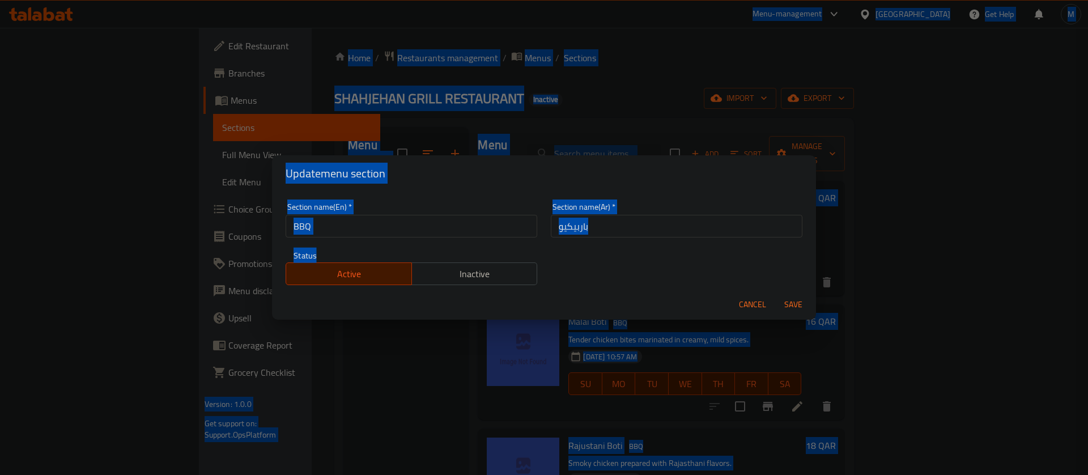
click at [406, 235] on input "BBQ" at bounding box center [412, 226] width 252 height 23
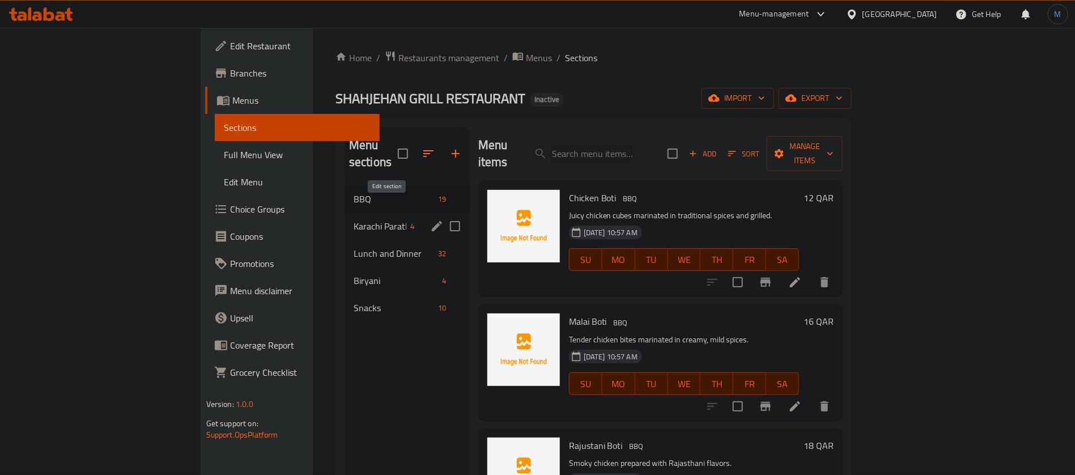
click at [432, 221] on icon "edit" at bounding box center [437, 226] width 10 height 10
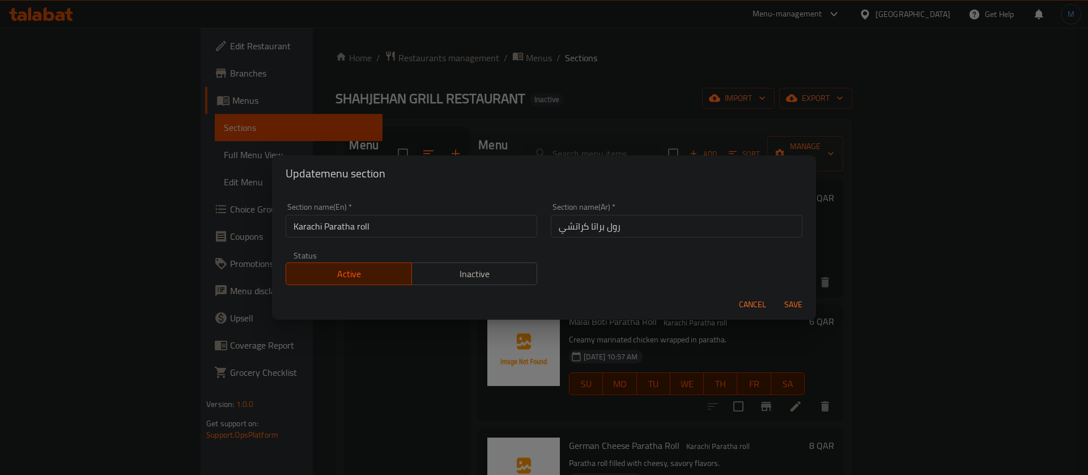
click at [416, 229] on input "Karachi Paratha roll" at bounding box center [412, 226] width 252 height 23
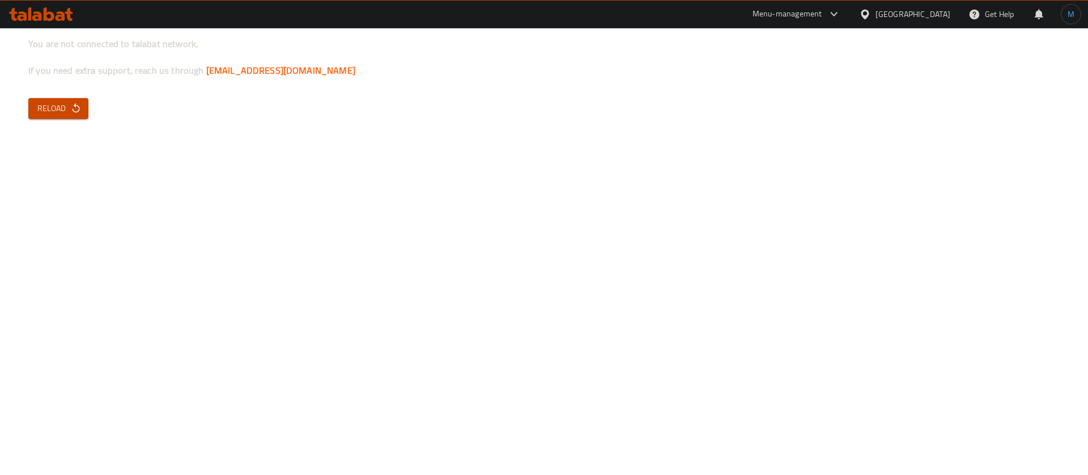
click at [52, 105] on span "Reload" at bounding box center [58, 108] width 42 height 14
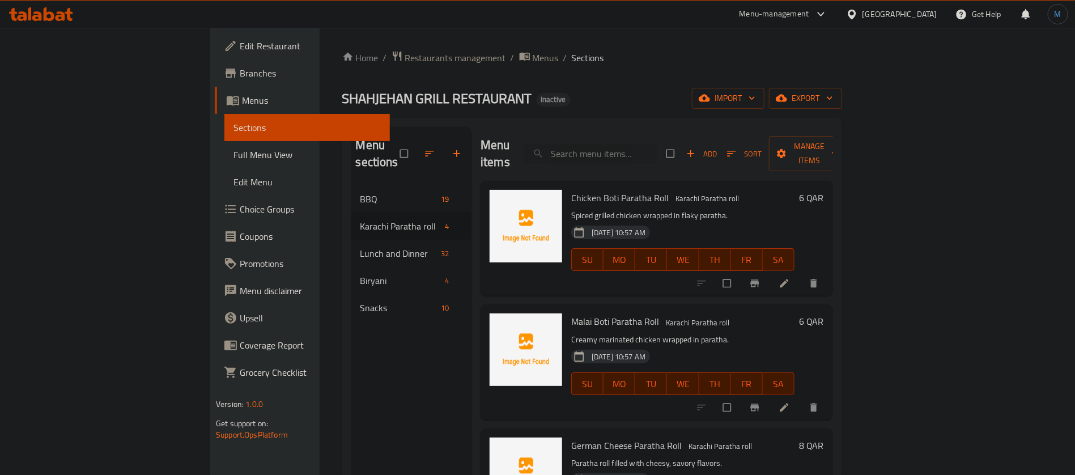
click at [242, 103] on span "Menus" at bounding box center [311, 100] width 139 height 14
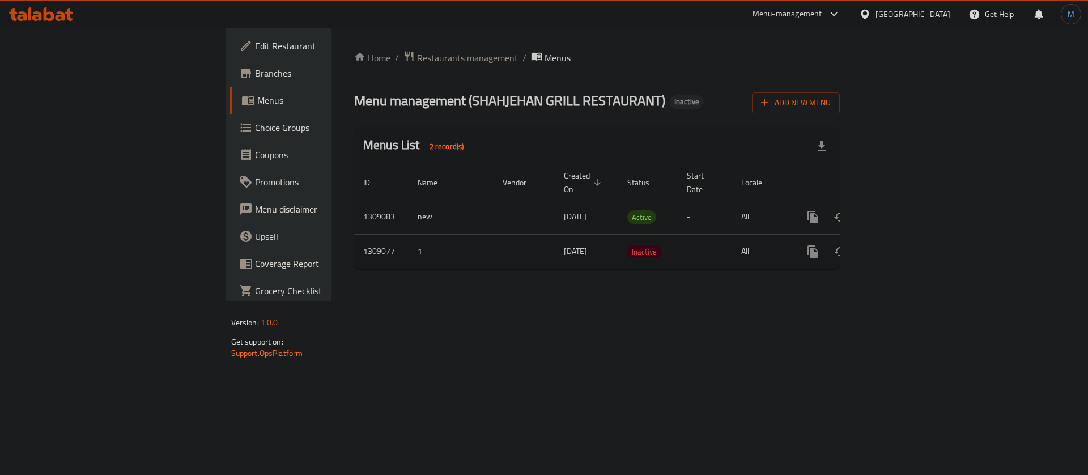
click at [900, 246] on icon "enhanced table" at bounding box center [894, 251] width 10 height 10
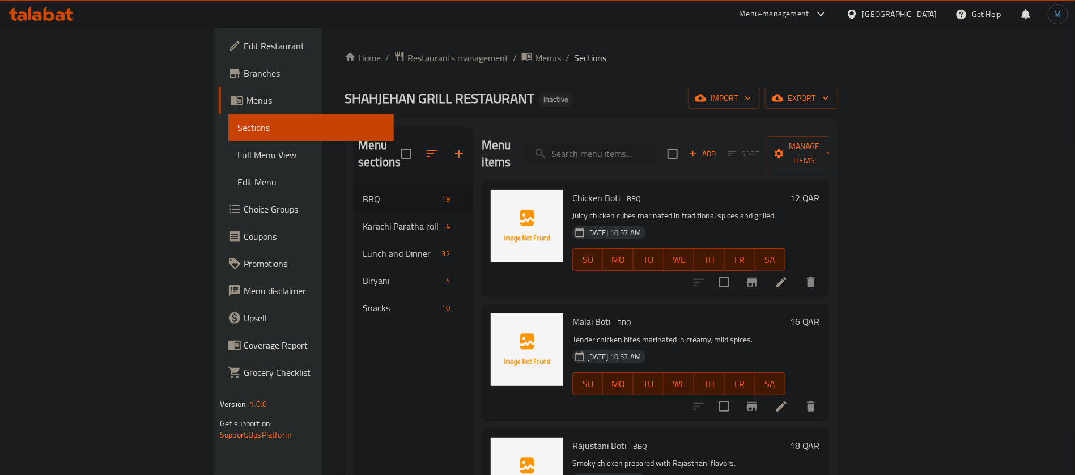
click at [858, 19] on icon at bounding box center [852, 14] width 12 height 12
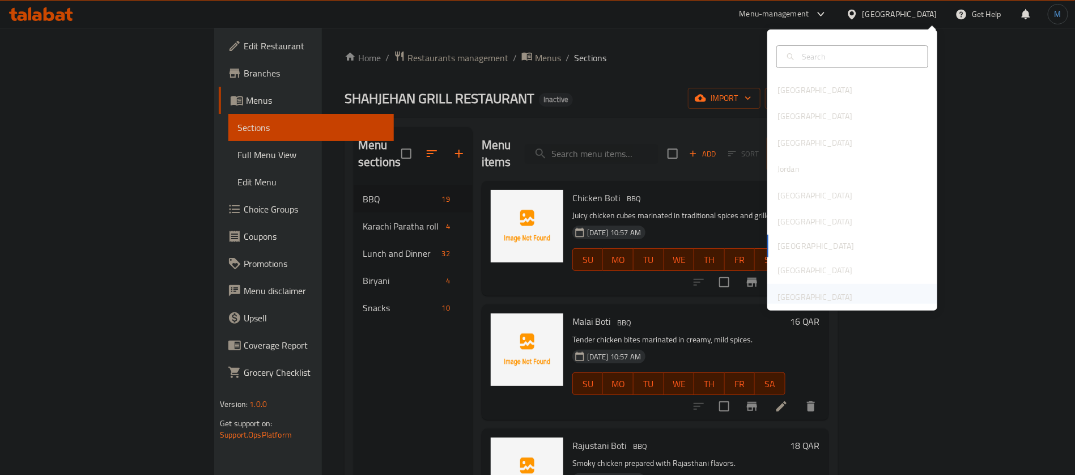
click at [791, 296] on div "[GEOGRAPHIC_DATA]" at bounding box center [814, 297] width 75 height 12
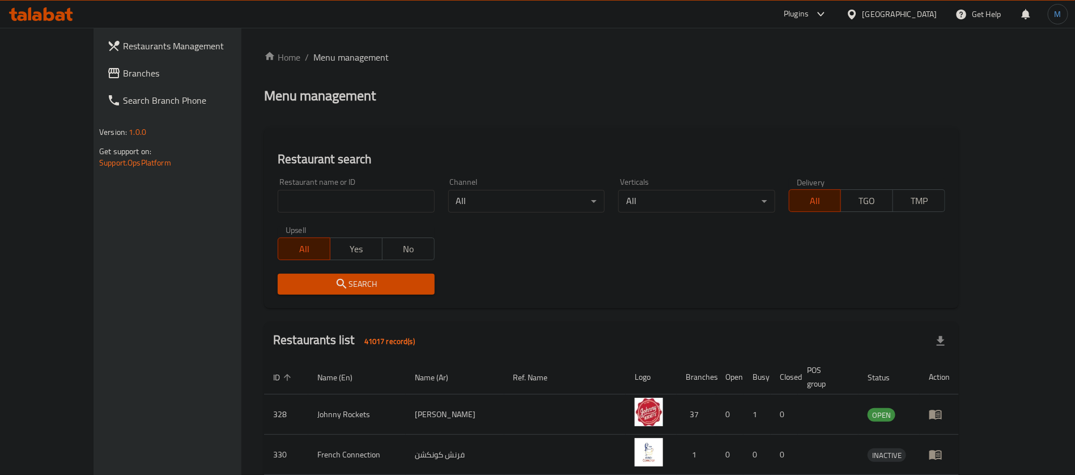
click at [123, 79] on span "Branches" at bounding box center [193, 73] width 141 height 14
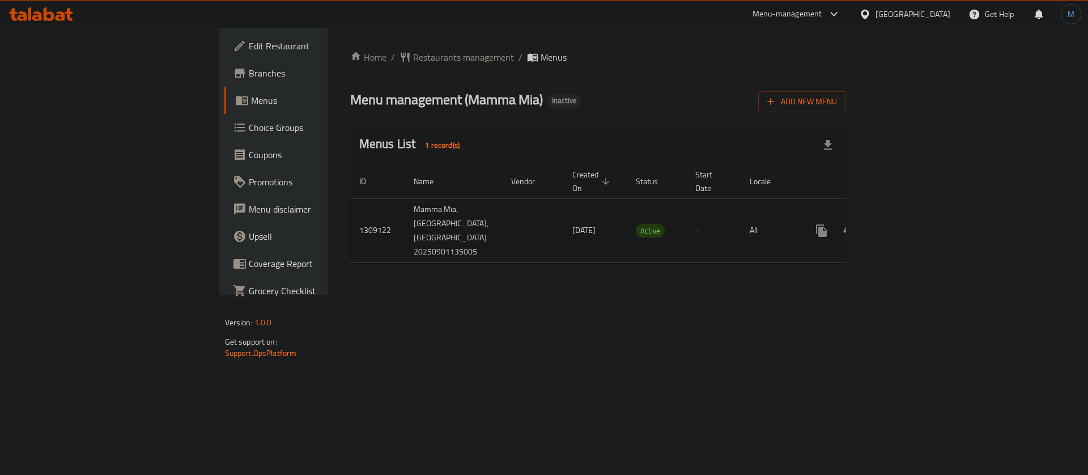
click at [917, 217] on link "enhanced table" at bounding box center [902, 230] width 27 height 27
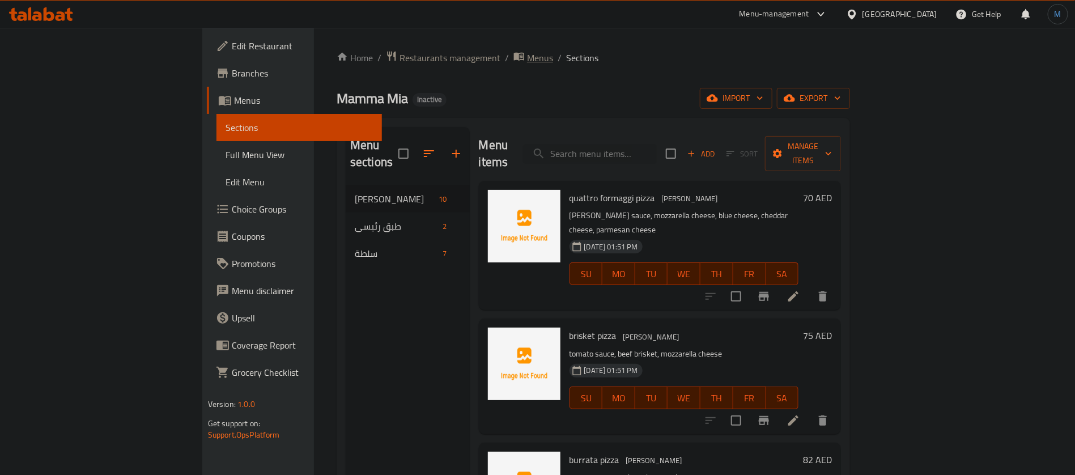
click at [527, 51] on span "Menus" at bounding box center [540, 58] width 26 height 14
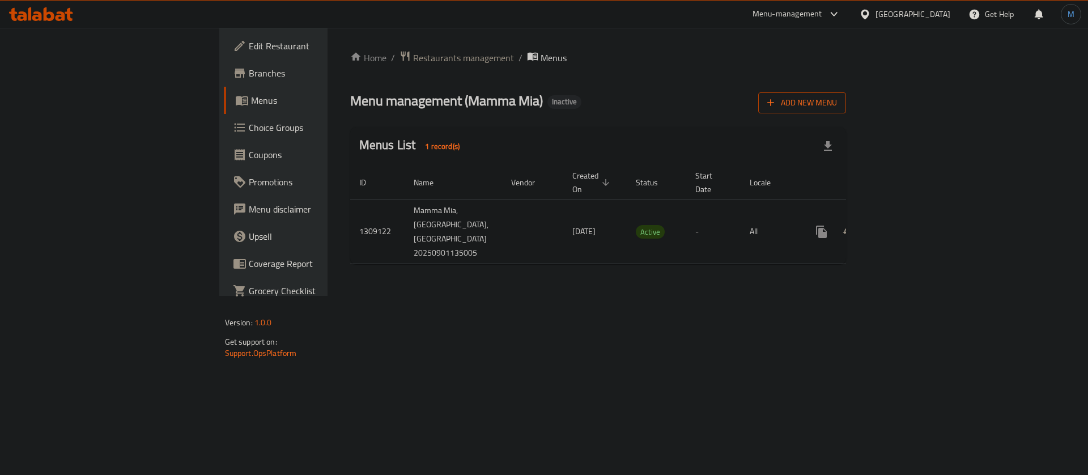
click at [837, 104] on span "Add New Menu" at bounding box center [802, 103] width 70 height 14
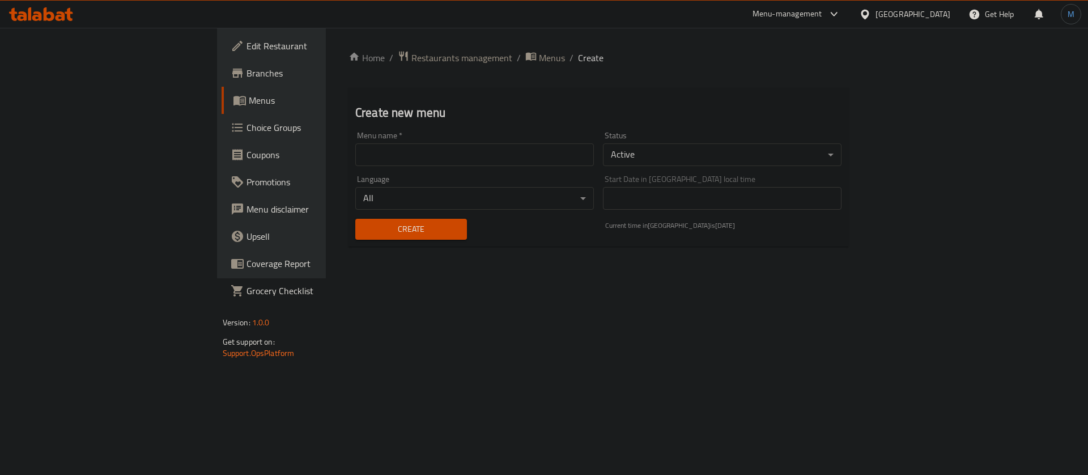
drag, startPoint x: 465, startPoint y: 151, endPoint x: 457, endPoint y: 154, distance: 8.4
click at [465, 151] on input "text" at bounding box center [474, 154] width 238 height 23
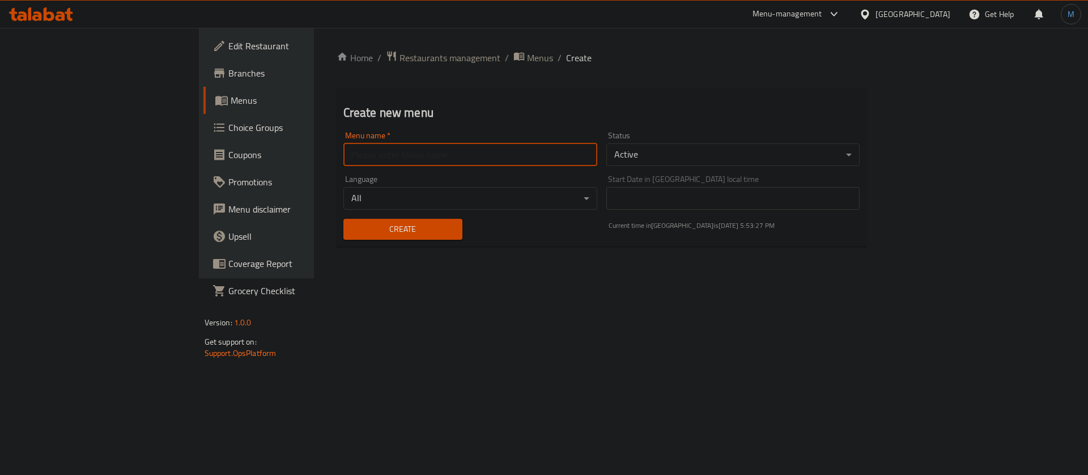
type input "1"
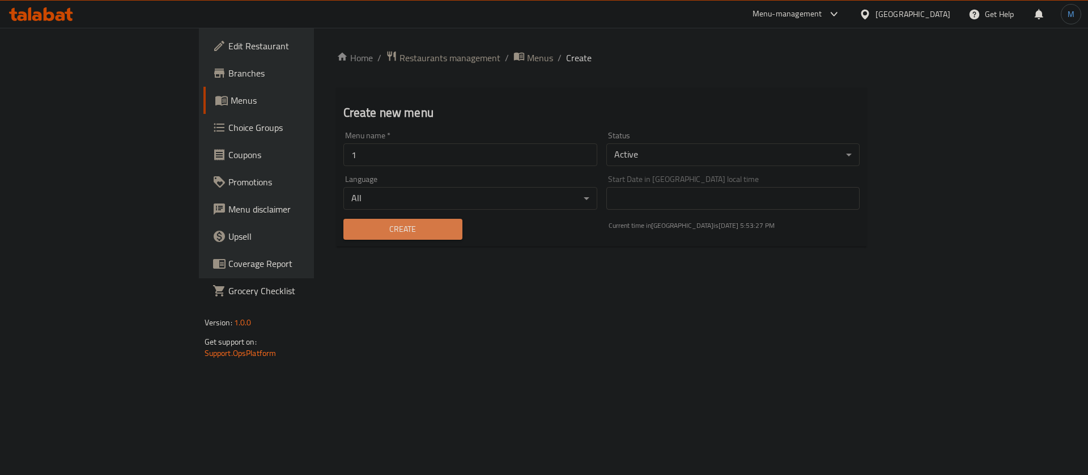
click at [352, 229] on span "Create" at bounding box center [402, 229] width 101 height 14
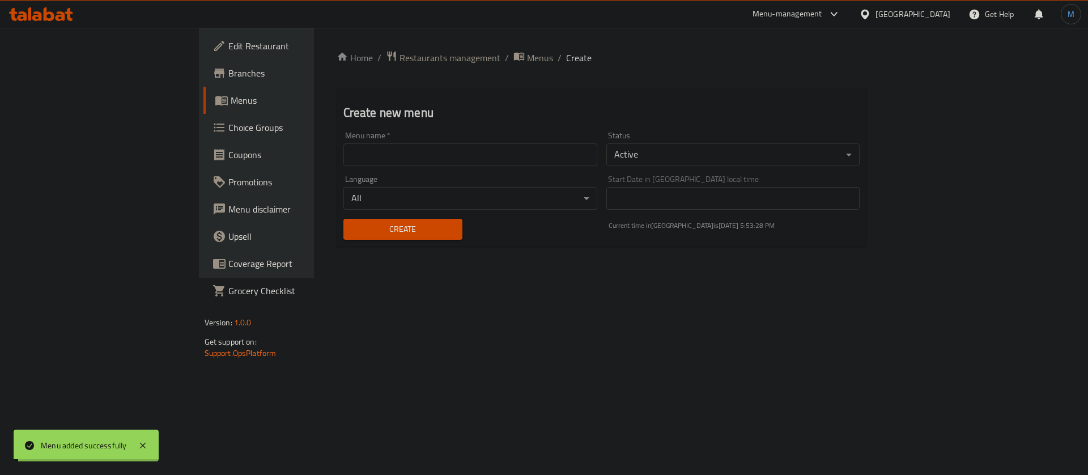
click at [527, 64] on span "Menus" at bounding box center [540, 58] width 26 height 14
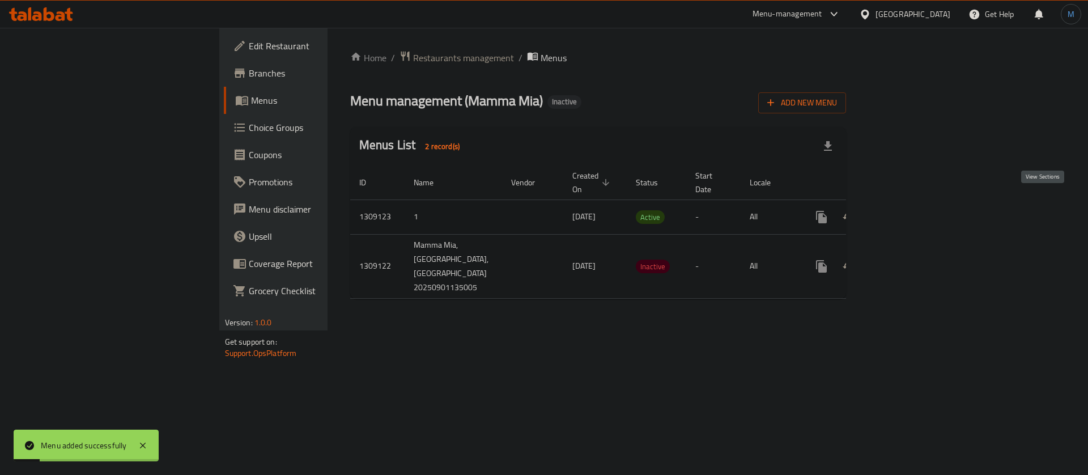
click at [917, 206] on link "enhanced table" at bounding box center [902, 216] width 27 height 27
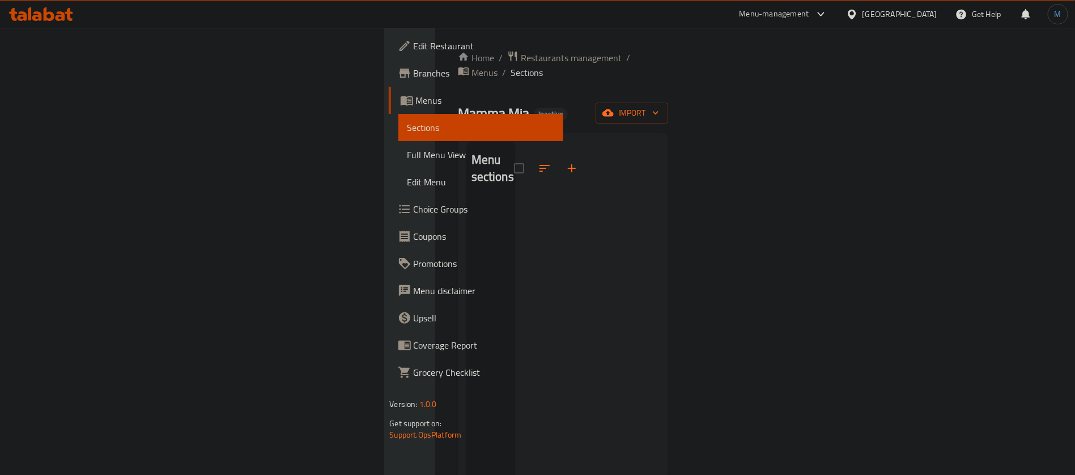
click at [668, 79] on div "Home / Restaurants management / Menus / Sections Mamma Mia Inactive import Menu…" at bounding box center [563, 337] width 211 height 575
click at [661, 107] on icon "button" at bounding box center [655, 112] width 11 height 11
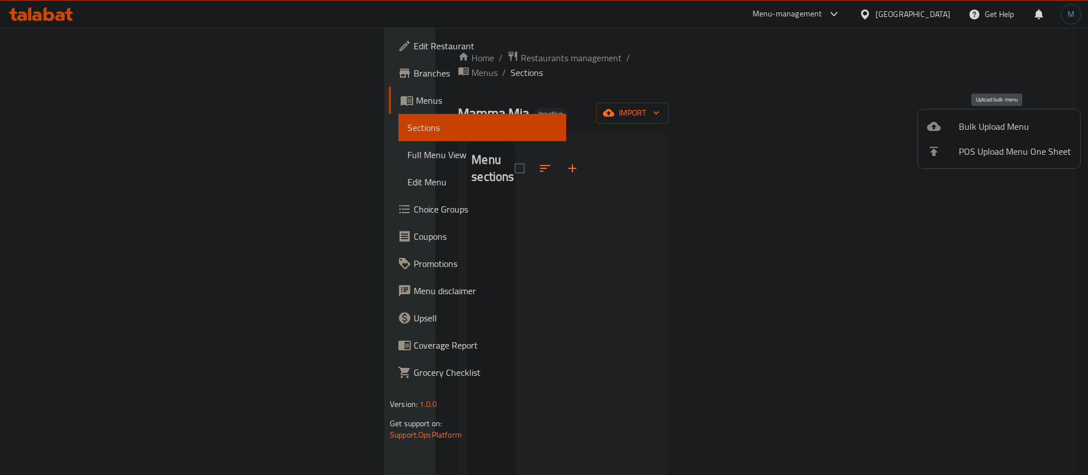
click at [1020, 124] on span "Bulk Upload Menu" at bounding box center [1015, 127] width 112 height 14
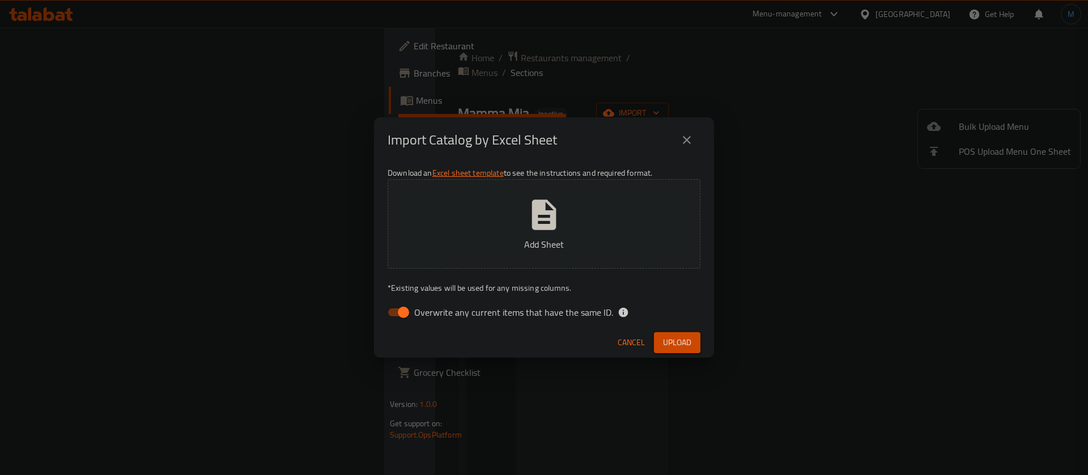
click at [420, 312] on span "Overwrite any current items that have the same ID." at bounding box center [513, 312] width 199 height 14
click at [420, 312] on input "Overwrite any current items that have the same ID." at bounding box center [403, 312] width 65 height 22
checkbox input "false"
click at [653, 304] on div "Overwrite any current items that have the same ID." at bounding box center [543, 312] width 313 height 22
click at [673, 337] on span "Upload" at bounding box center [677, 342] width 28 height 14
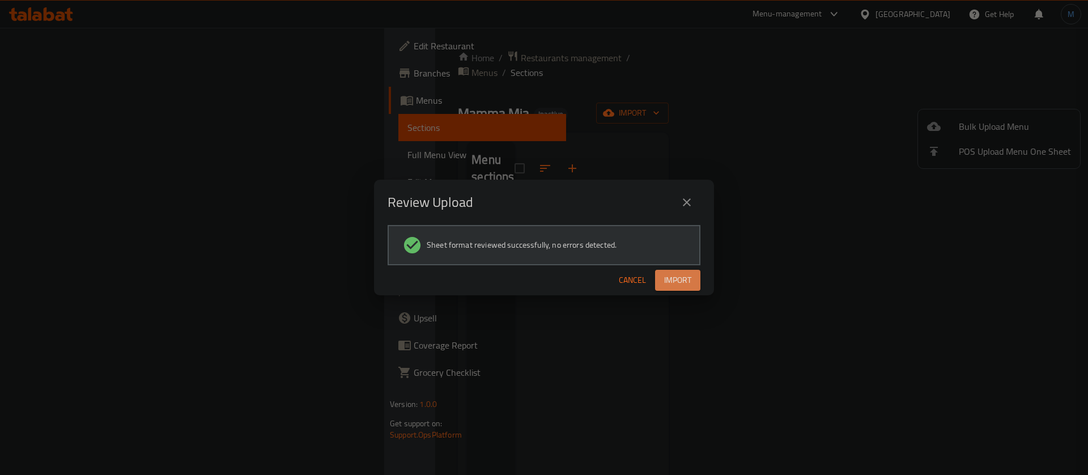
click at [685, 283] on span "Import" at bounding box center [677, 280] width 27 height 14
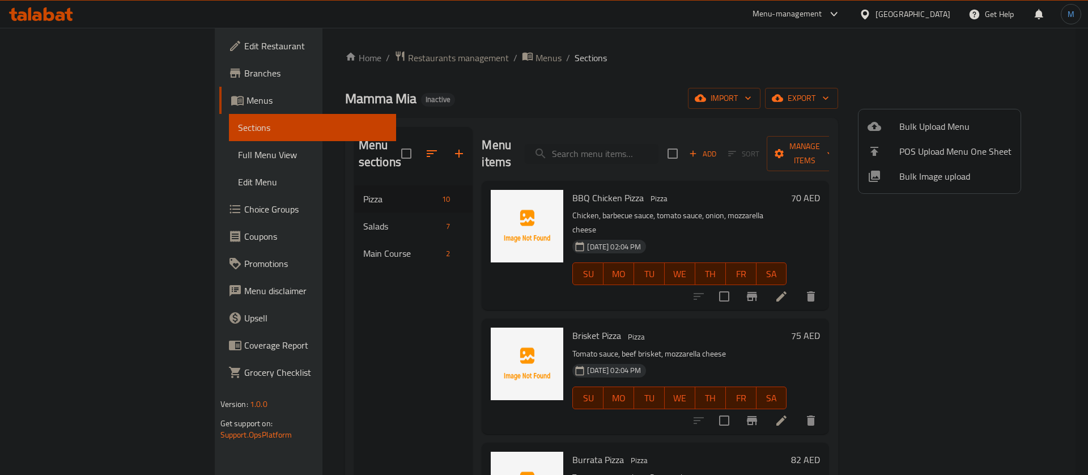
click at [962, 284] on div at bounding box center [544, 237] width 1088 height 475
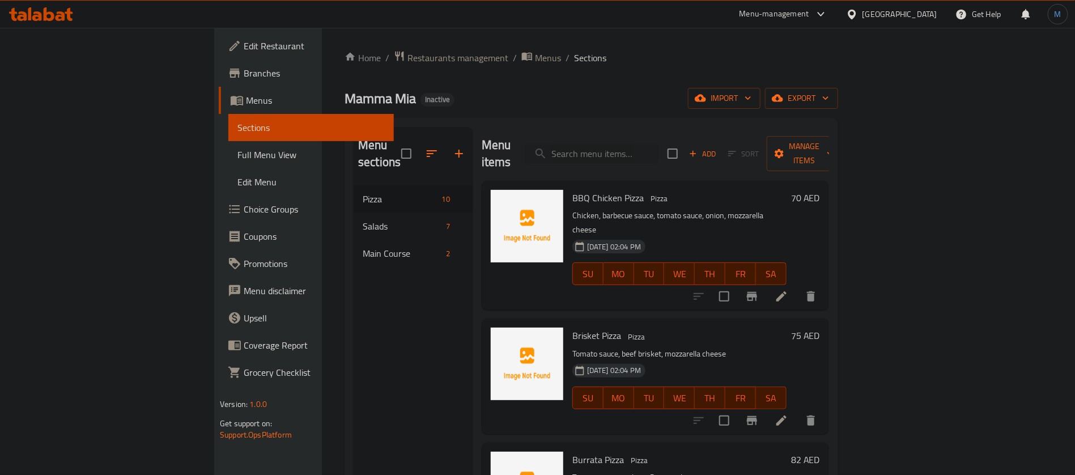
click at [786, 291] on icon at bounding box center [781, 296] width 10 height 10
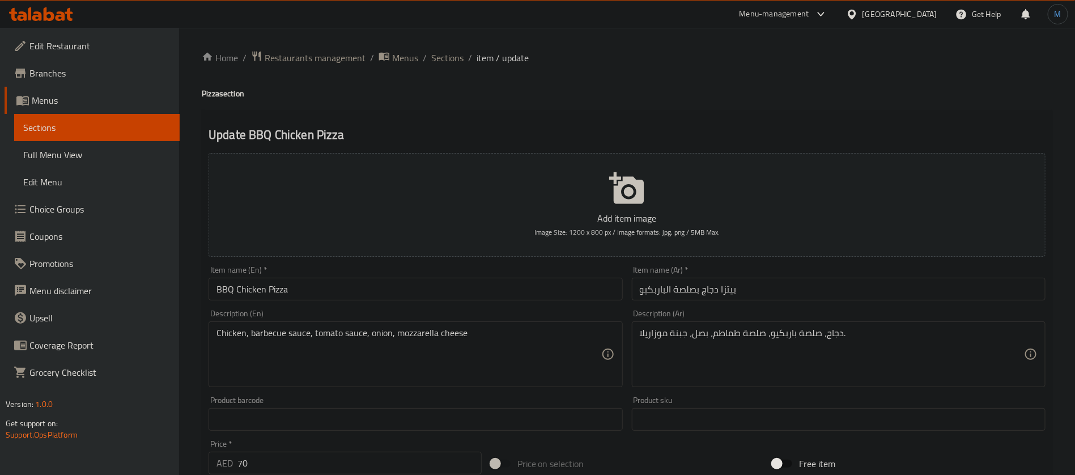
click at [691, 295] on input "بيتزا دجاج بصلصة الباربكيو" at bounding box center [839, 289] width 414 height 23
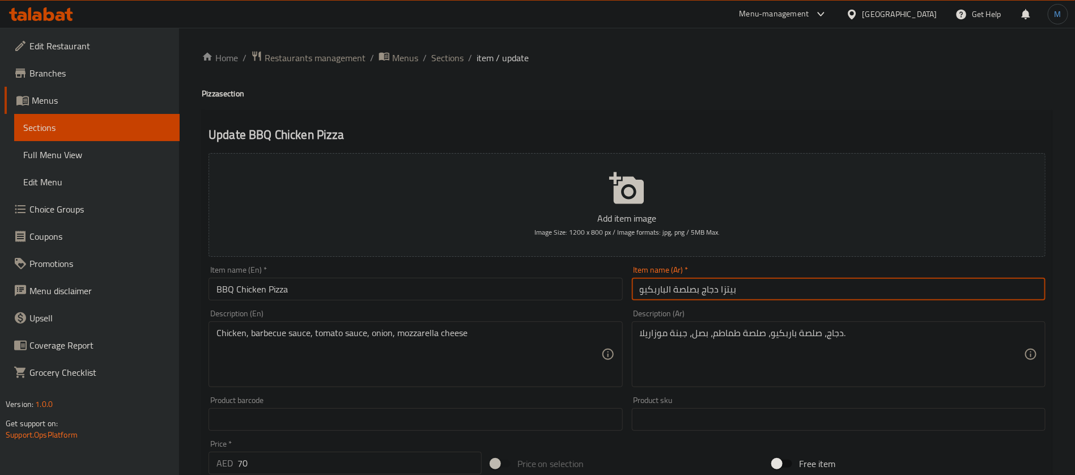
click at [691, 295] on input "بيتزا دجاج بصلصة الباربكيو" at bounding box center [839, 289] width 414 height 23
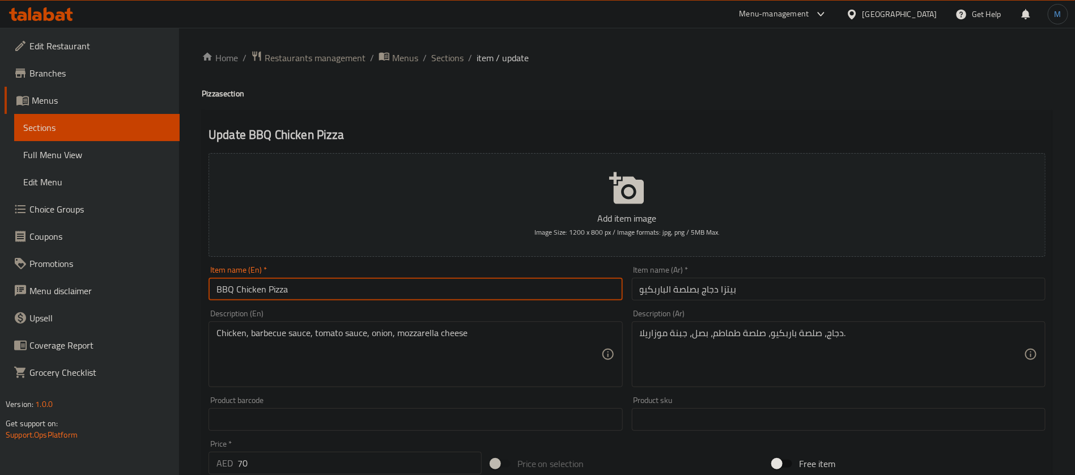
click at [428, 289] on input "BBQ Chicken Pizza" at bounding box center [415, 289] width 414 height 23
click at [237, 288] on input "BBQ Sauce Chicken Pizza" at bounding box center [415, 289] width 414 height 23
click at [219, 288] on input "BBQ Sauce Chicken Pizza" at bounding box center [415, 289] width 414 height 23
paste input "BBQ Sauce"
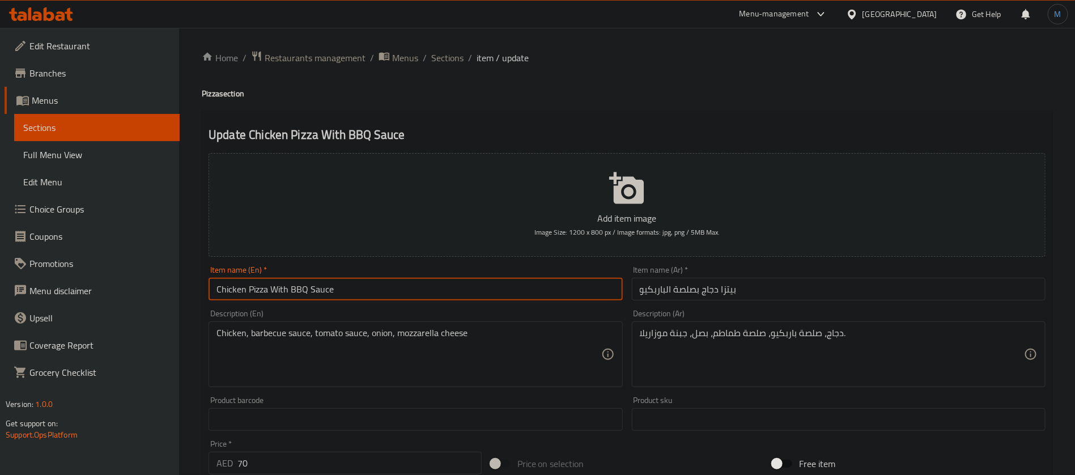
click at [385, 287] on input "Chicken Pizza With BBQ Sauce" at bounding box center [415, 289] width 414 height 23
type input "Chicken Pizza With BBQ Sauce"
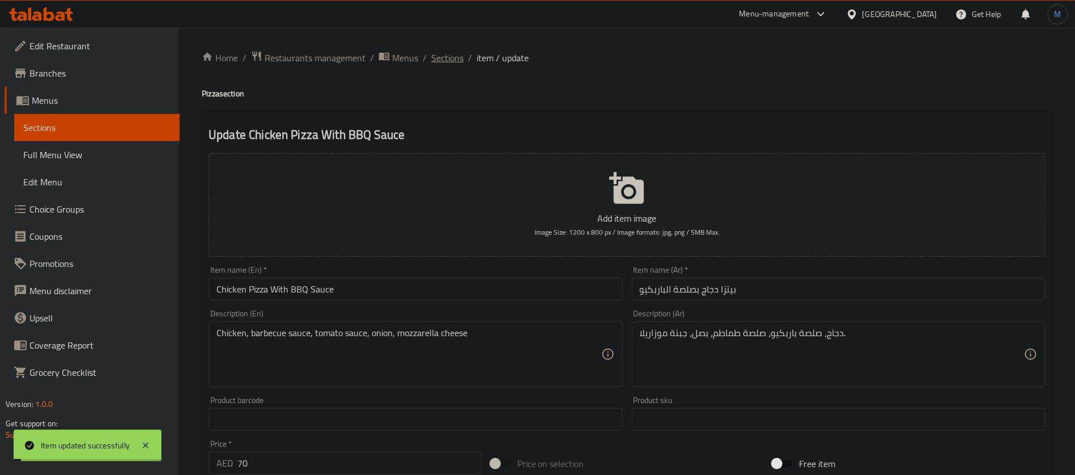
click at [459, 62] on span "Sections" at bounding box center [447, 58] width 32 height 14
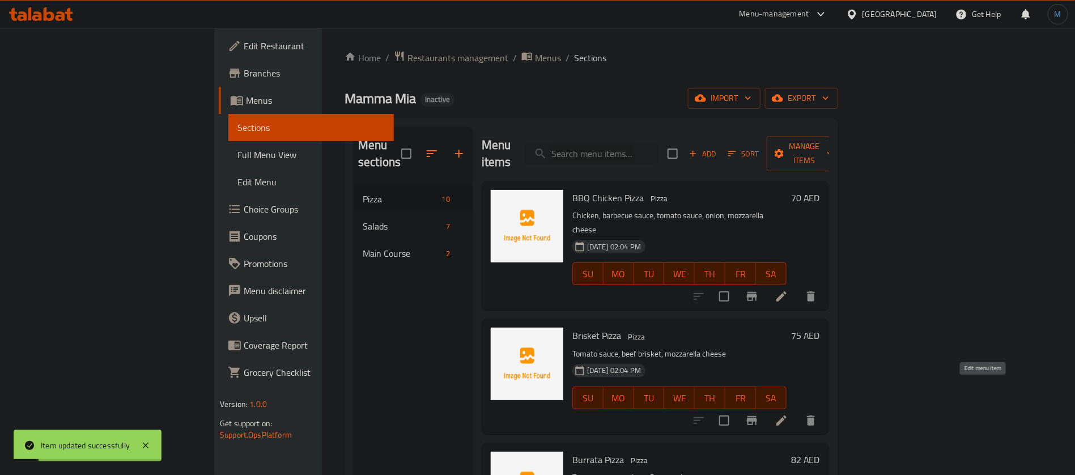
click at [788, 414] on icon at bounding box center [781, 421] width 14 height 14
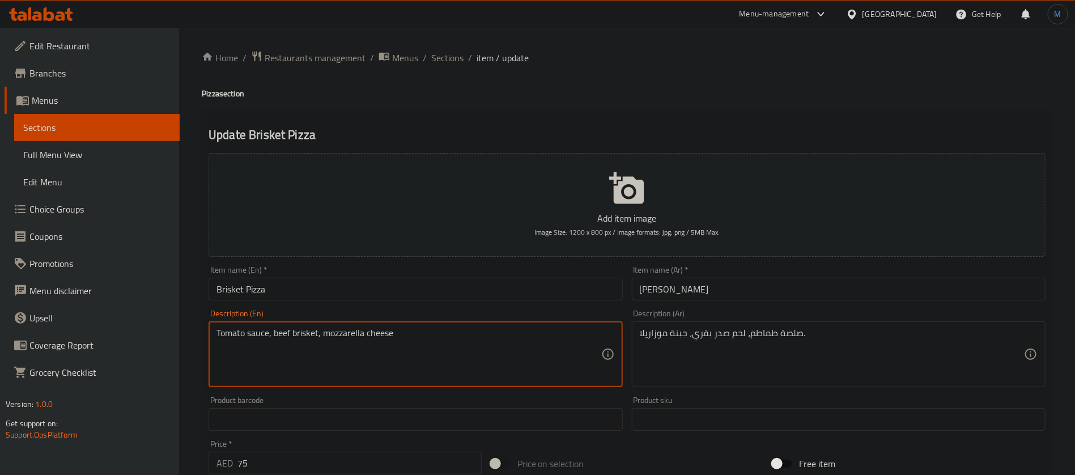
click at [312, 334] on textarea "Tomato sauce, beef brisket, mozzarella cheese" at bounding box center [408, 354] width 384 height 54
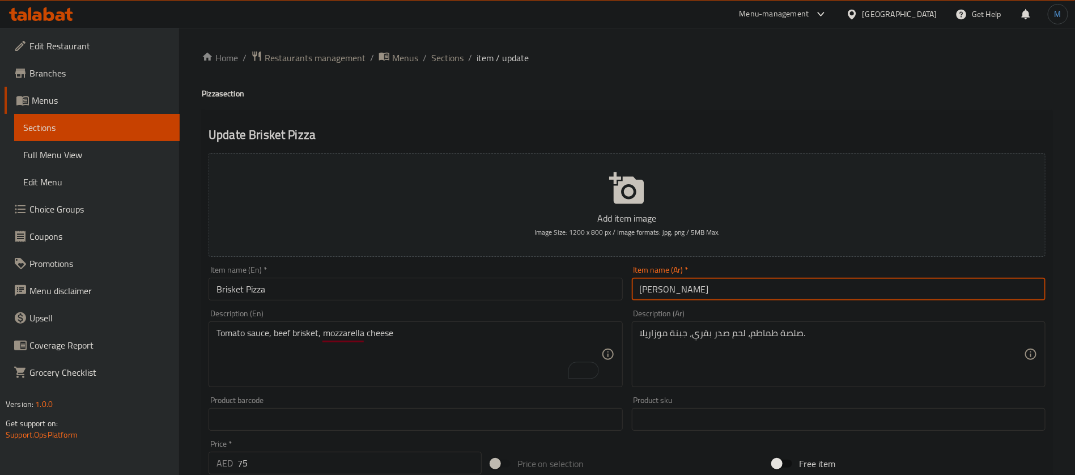
click at [647, 292] on input "بيتزا بريسكيت" at bounding box center [839, 289] width 414 height 23
paste input "text"
type input "بيتزا بريسكت"
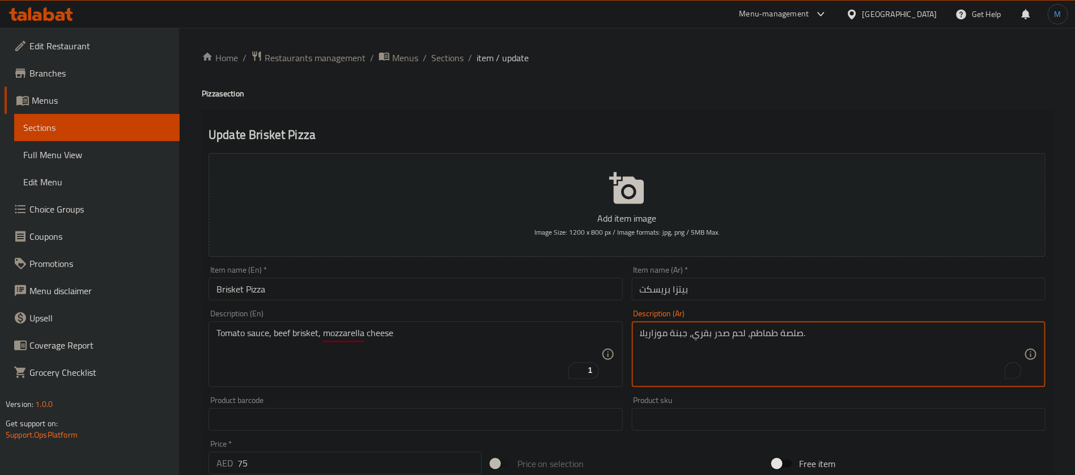
click at [719, 336] on textarea "صلصة طماطم، لحم صدر بقري، جبنة موزاريلا." at bounding box center [832, 354] width 384 height 54
paste textarea "ريسكت"
type textarea "صلصة طماطم، لحم بريسكت بقري، جبنة موزاريلا."
click at [430, 314] on div "Description (En) Tomato sauce, beef brisket, mozzarella cheese Description (En)" at bounding box center [415, 348] width 414 height 78
click at [434, 302] on div "Item name (En)   * Brisket Pizza Item name (En) *" at bounding box center [415, 283] width 423 height 44
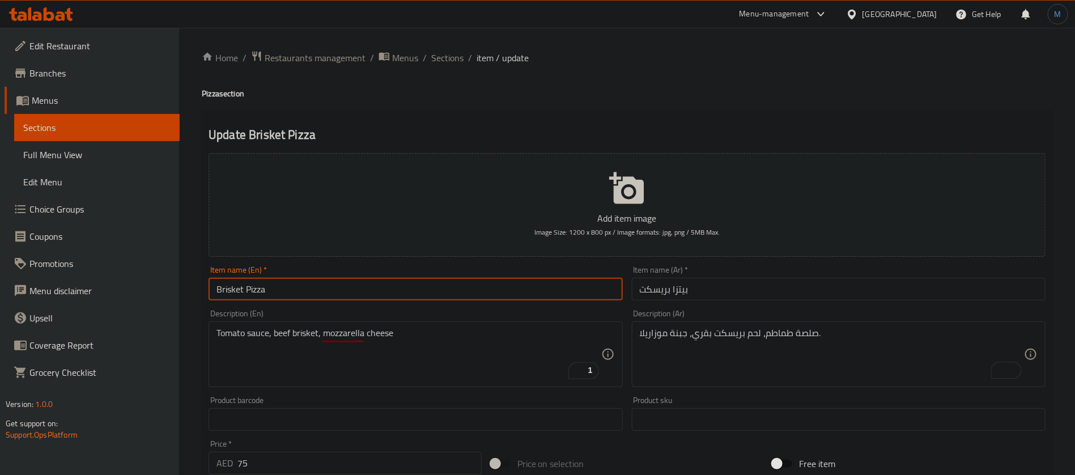
click at [439, 282] on input "Brisket Pizza" at bounding box center [415, 289] width 414 height 23
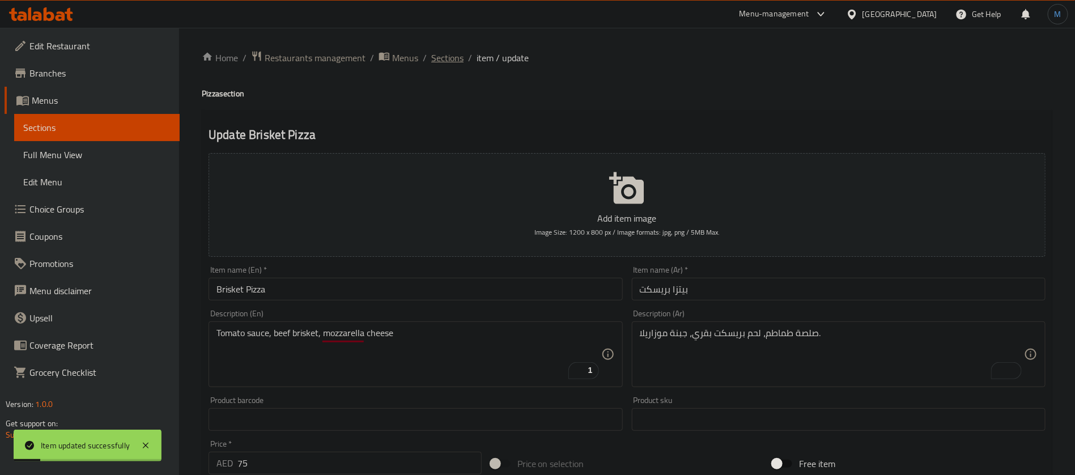
click at [453, 54] on span "Sections" at bounding box center [447, 58] width 32 height 14
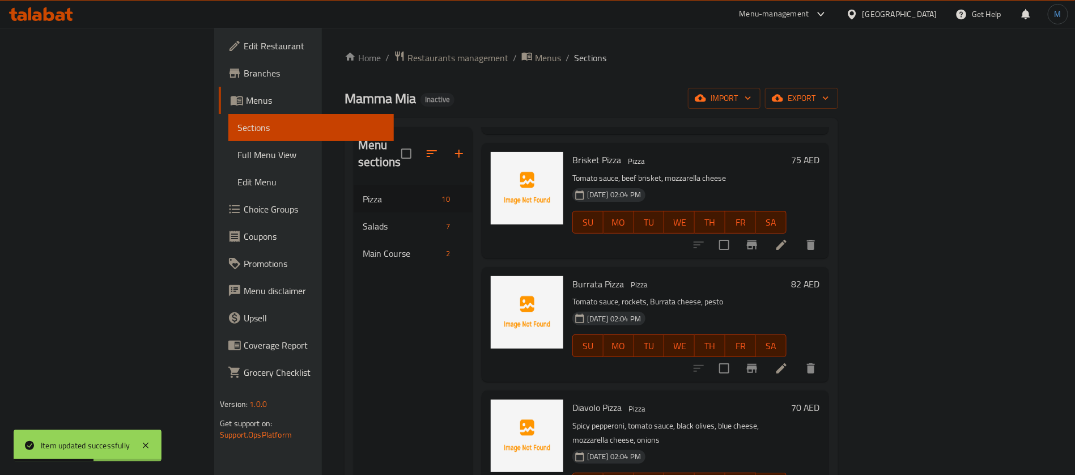
scroll to position [255, 0]
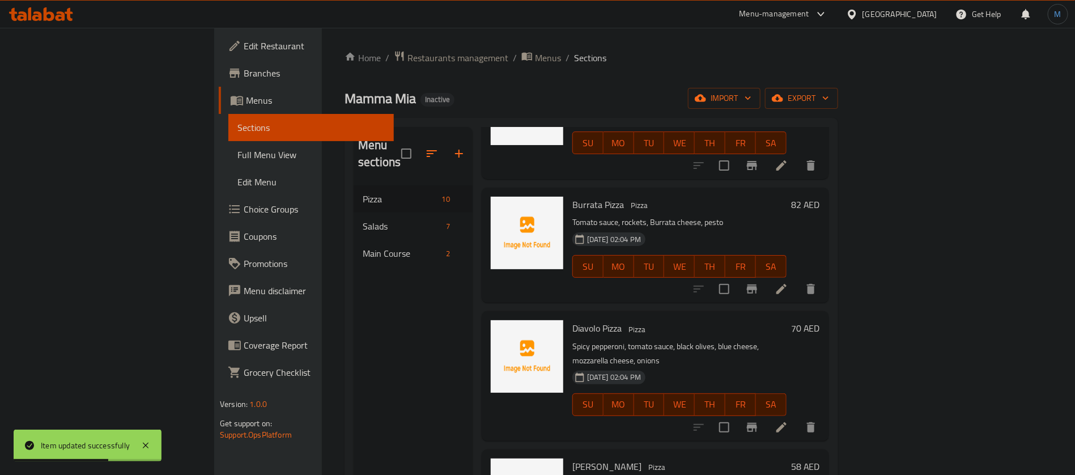
click at [797, 279] on li at bounding box center [781, 289] width 32 height 20
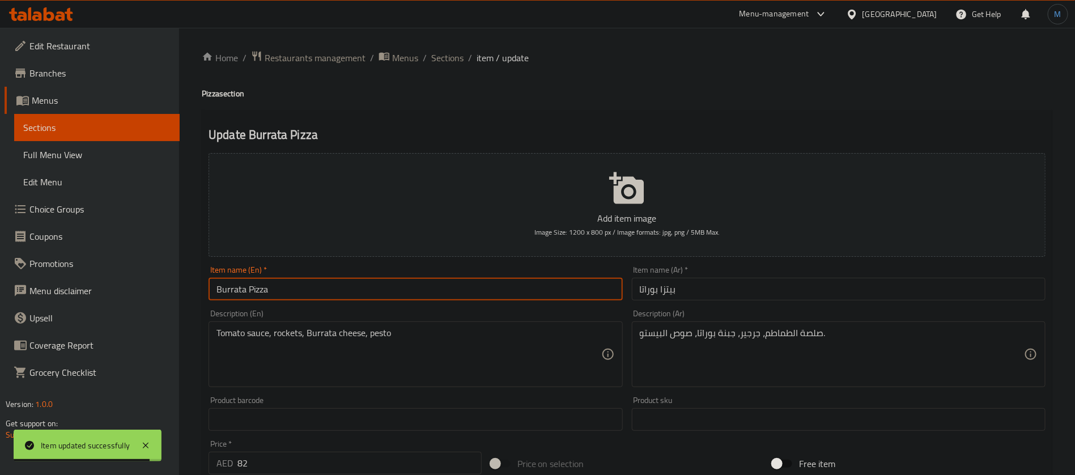
click at [217, 289] on input "Burrata Pizza" at bounding box center [415, 289] width 414 height 23
click at [648, 287] on input "بيتزا بوراتا" at bounding box center [839, 289] width 414 height 23
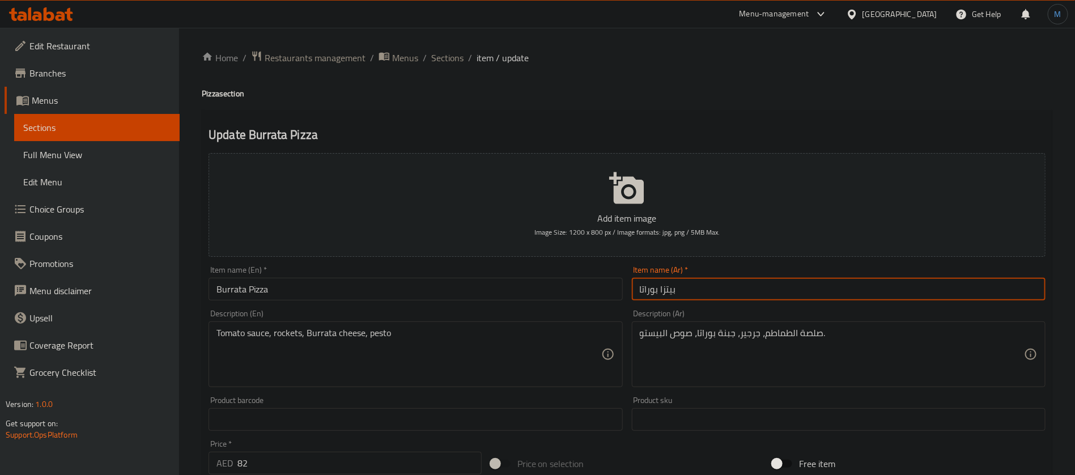
click at [648, 287] on input "بيتزا بوراتا" at bounding box center [839, 289] width 414 height 23
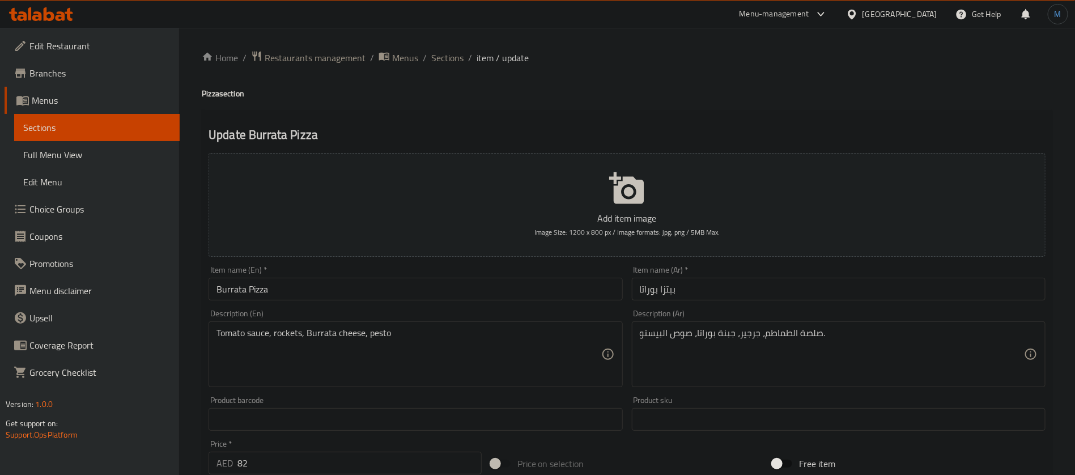
click at [279, 325] on div "Tomato sauce, rockets, Burrata cheese, pesto Description (En)" at bounding box center [415, 354] width 414 height 66
click at [283, 332] on textarea "Tomato sauce, rockets, Burrata cheese, pesto" at bounding box center [408, 354] width 384 height 54
click at [747, 335] on textarea "صلصة الطماطم، جرجير، جبنة بوراتا، صوص البيستو." at bounding box center [832, 354] width 384 height 54
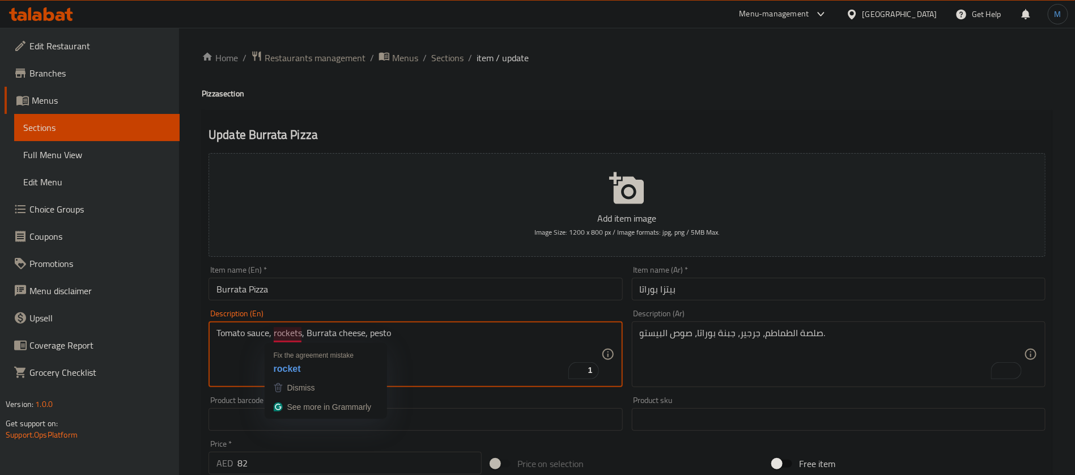
click at [286, 334] on textarea "Tomato sauce, rockets, Burrata cheese, pesto" at bounding box center [408, 354] width 384 height 54
paste textarea "Rocket Leave"
click at [513, 328] on textarea "Tomato sauce, Rocket Leaves, Burrata cheese, pesto" at bounding box center [408, 354] width 384 height 54
type textarea "Tomato sauce, Rocket Leaves, Burrata cheese, pesto sauce"
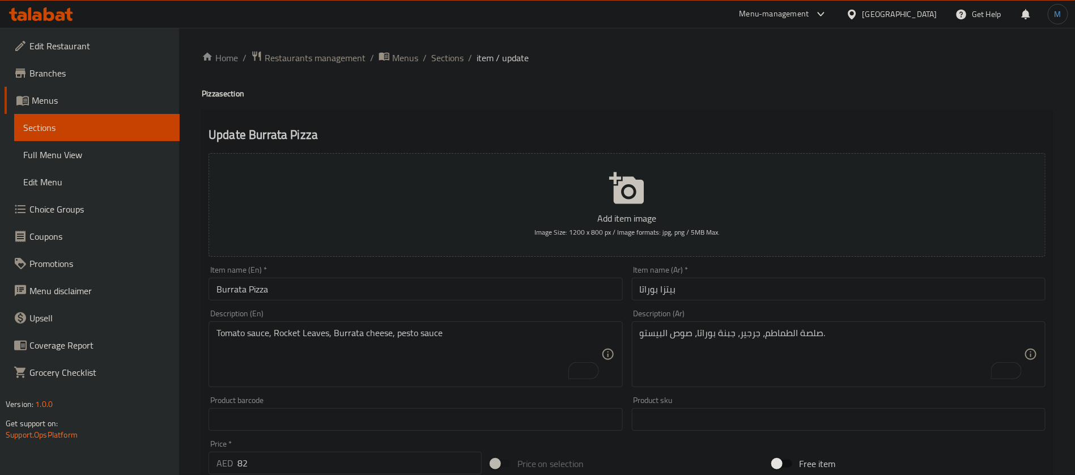
click at [500, 269] on div "Item name (En)   * Burrata Pizza Item name (En) *" at bounding box center [415, 283] width 414 height 35
click at [495, 284] on input "Burrata Pizza" at bounding box center [415, 289] width 414 height 23
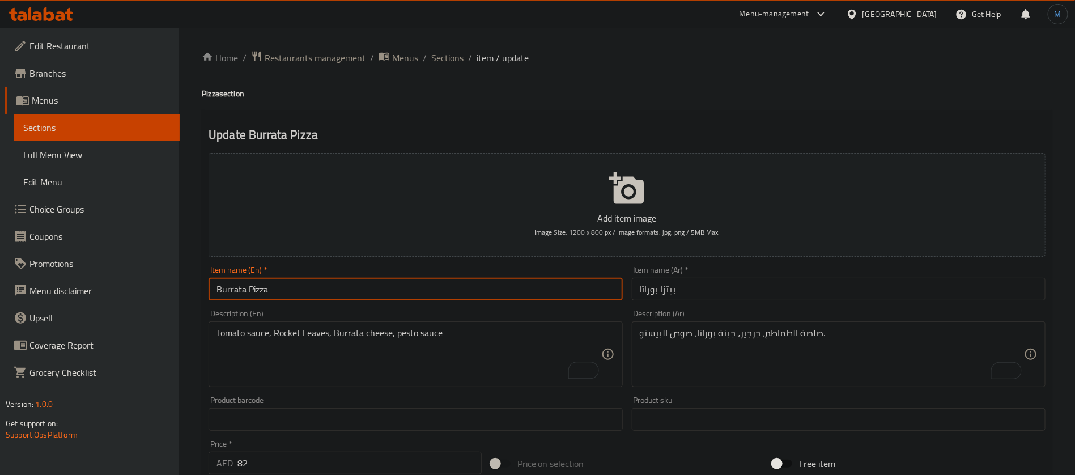
click at [451, 63] on span "Sections" at bounding box center [447, 58] width 32 height 14
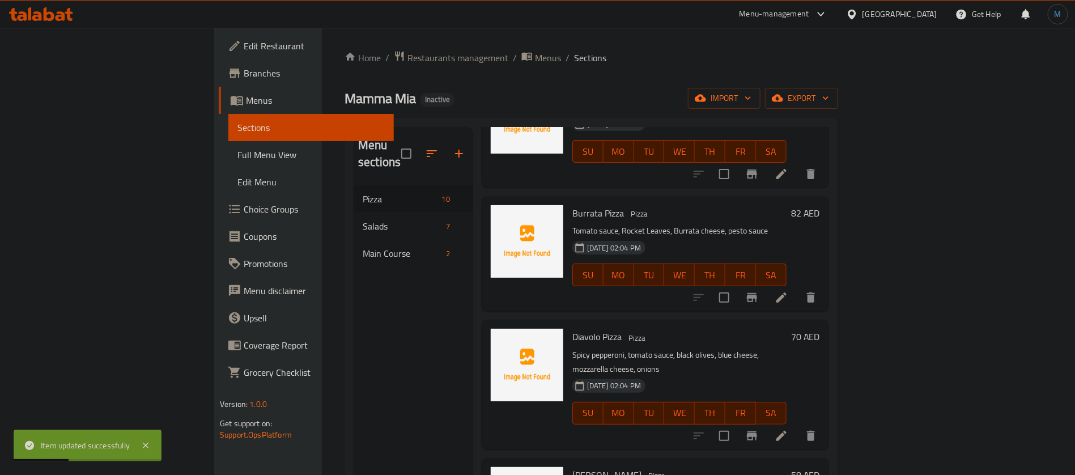
scroll to position [255, 0]
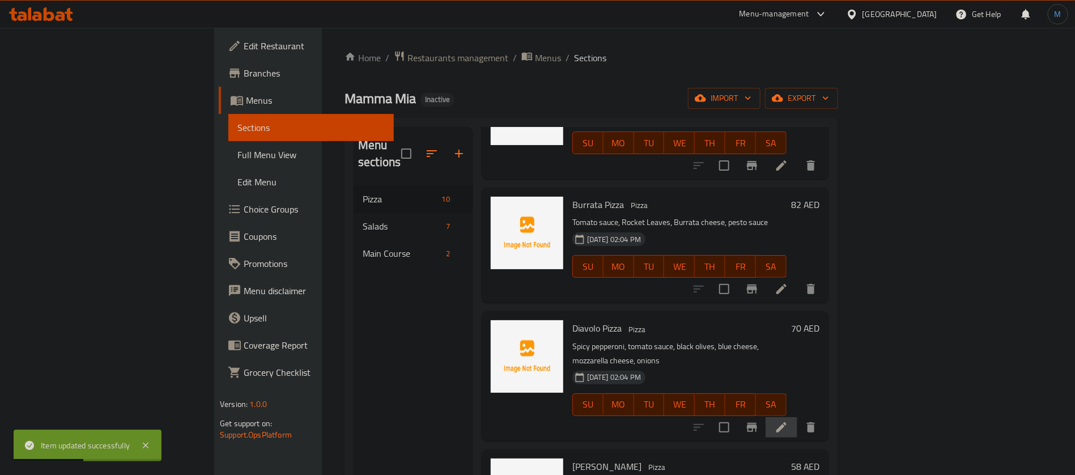
click at [797, 417] on li at bounding box center [781, 427] width 32 height 20
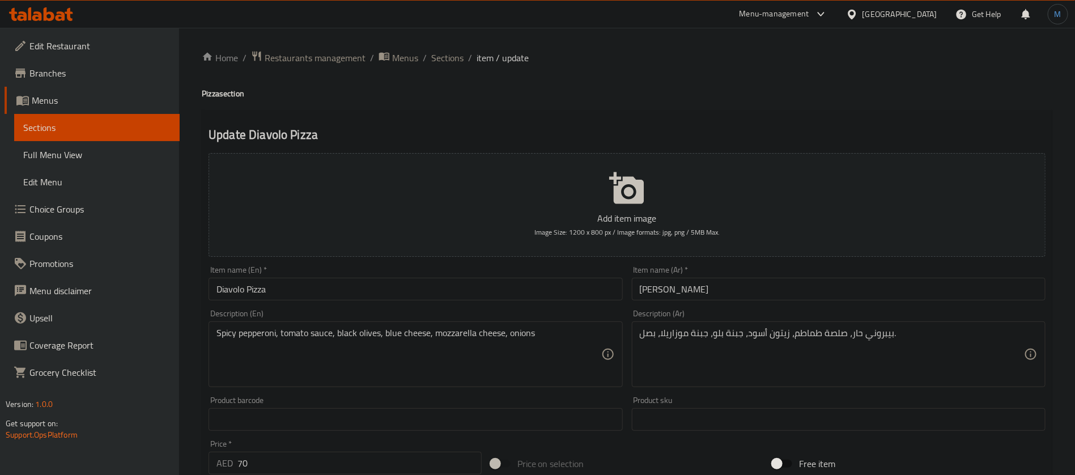
click at [574, 304] on div "Item name (En)   * Diavolo Pizza Item name (En) *" at bounding box center [415, 283] width 423 height 44
click at [584, 289] on input "Diavolo Pizza" at bounding box center [415, 289] width 414 height 23
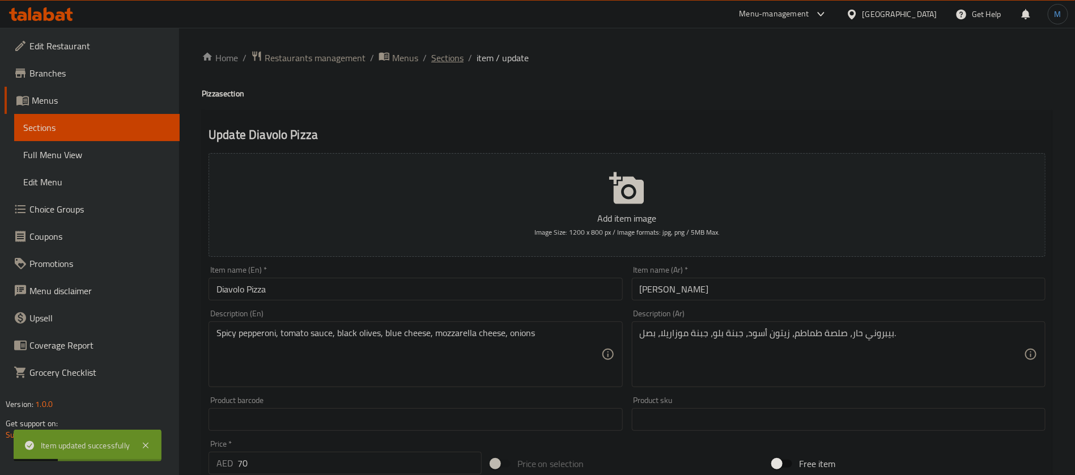
click at [454, 57] on span "Sections" at bounding box center [447, 58] width 32 height 14
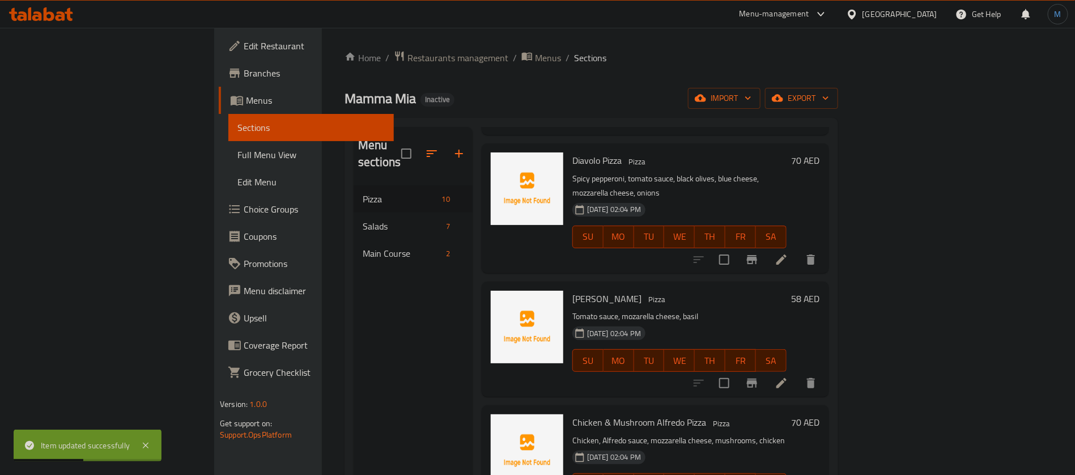
scroll to position [425, 0]
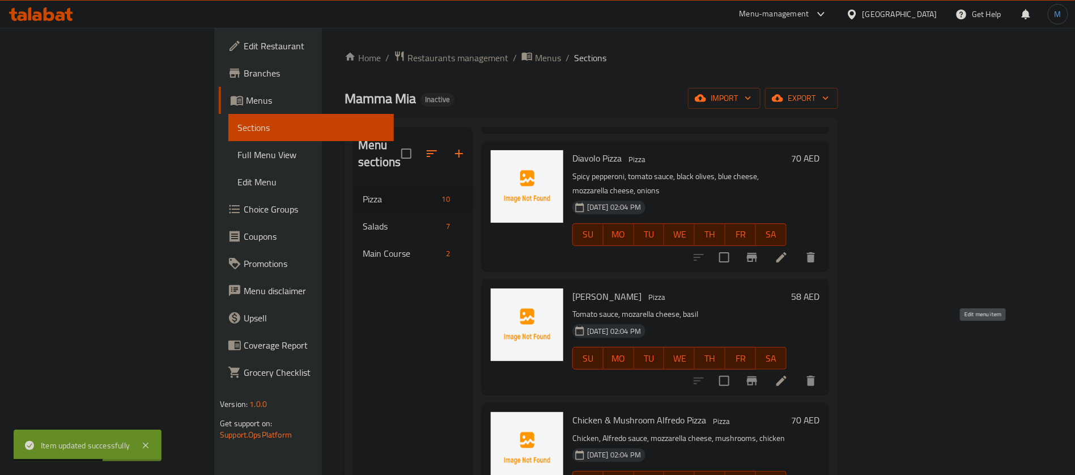
click at [788, 374] on icon at bounding box center [781, 381] width 14 height 14
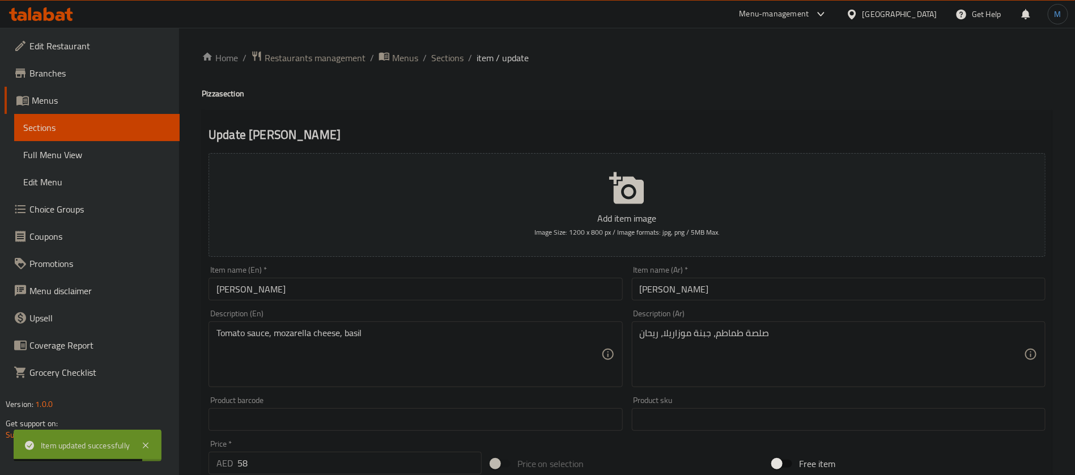
click at [553, 293] on input "[PERSON_NAME]" at bounding box center [415, 289] width 414 height 23
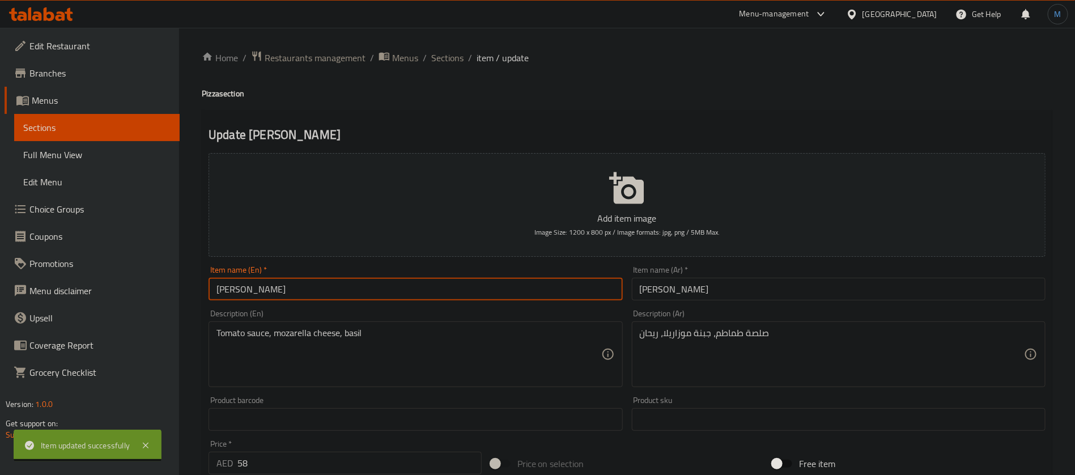
click at [229, 292] on input "[PERSON_NAME]" at bounding box center [415, 289] width 414 height 23
click at [229, 292] on input "Margherita Pizza" at bounding box center [415, 289] width 414 height 23
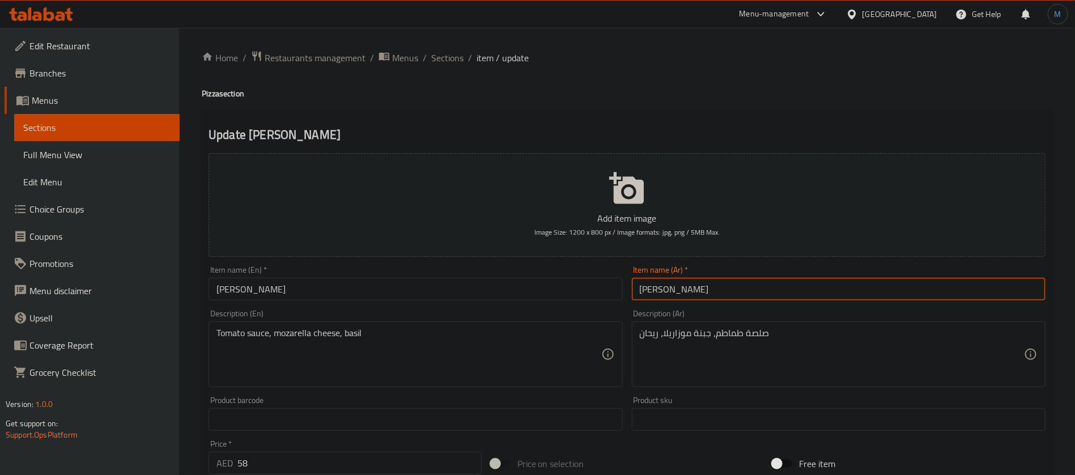
click at [673, 283] on input "مرجريتا بيتزا" at bounding box center [839, 289] width 414 height 23
paste input "رجريتا"
click at [649, 289] on input "مارجريتا بيتزا" at bounding box center [839, 289] width 414 height 23
drag, startPoint x: 650, startPoint y: 289, endPoint x: 755, endPoint y: 285, distance: 104.9
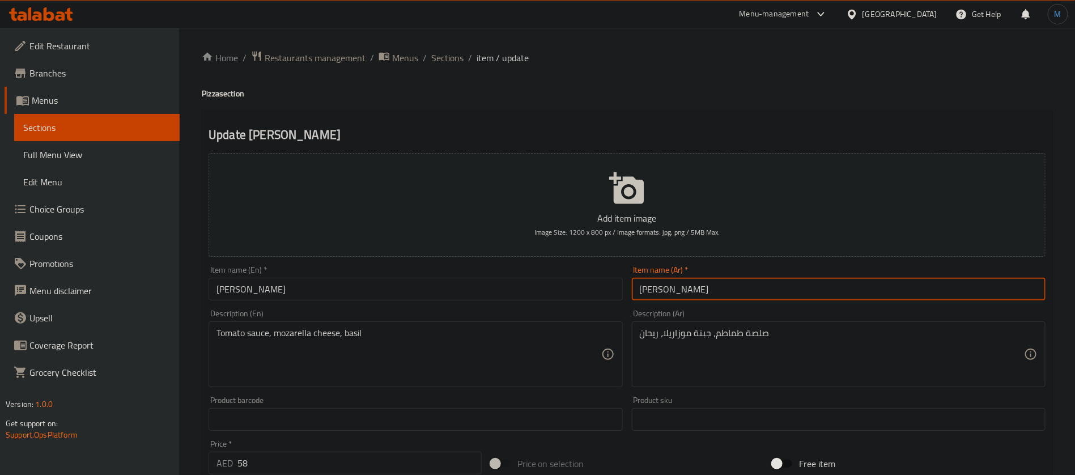
click at [649, 289] on input "مارجريتا بيتزا" at bounding box center [839, 289] width 414 height 23
click at [643, 294] on input "مارجريتا بيتزا" at bounding box center [839, 289] width 414 height 23
paste input "بيتزا"
type input "بيتزا مارجريتا"
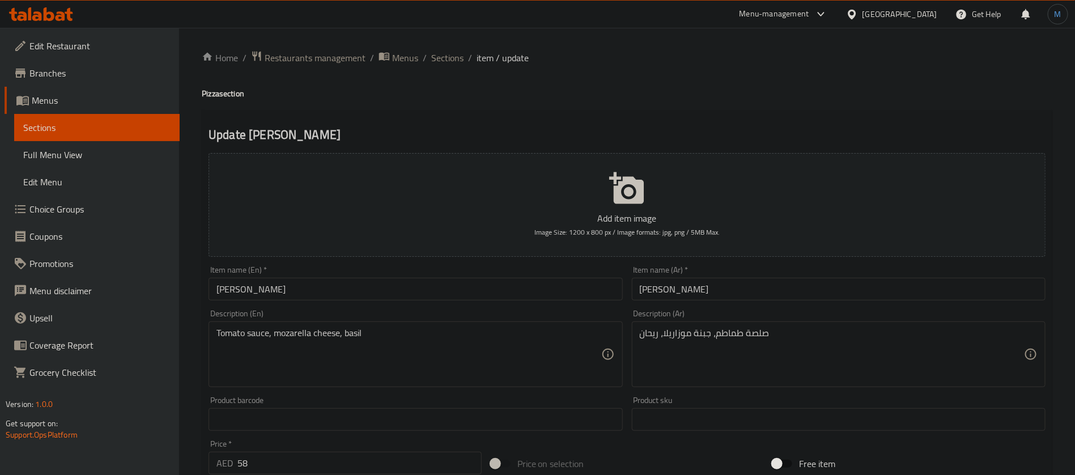
click at [531, 300] on div "Item name (En)   * Margherita Pizza Item name (En) *" at bounding box center [415, 283] width 423 height 44
click at [531, 297] on input "Margherita Pizza" at bounding box center [415, 289] width 414 height 23
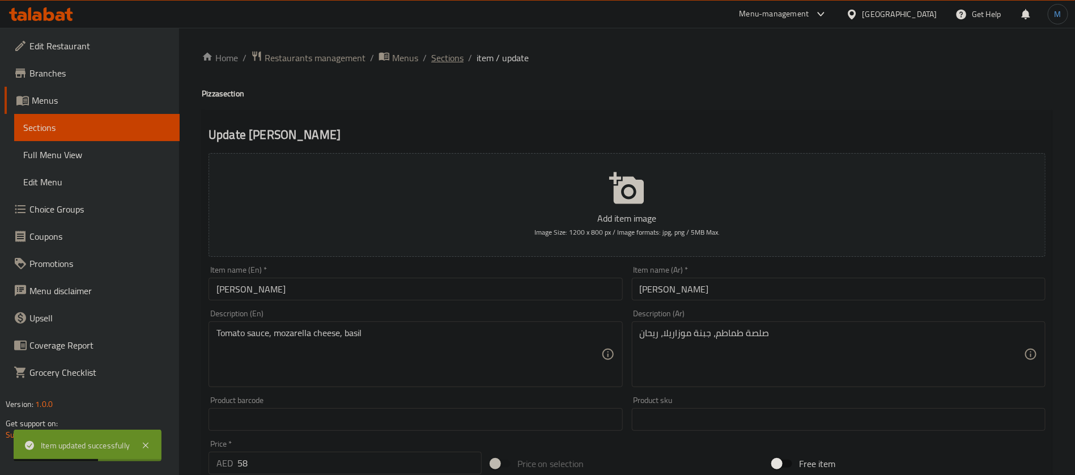
click at [454, 63] on span "Sections" at bounding box center [447, 58] width 32 height 14
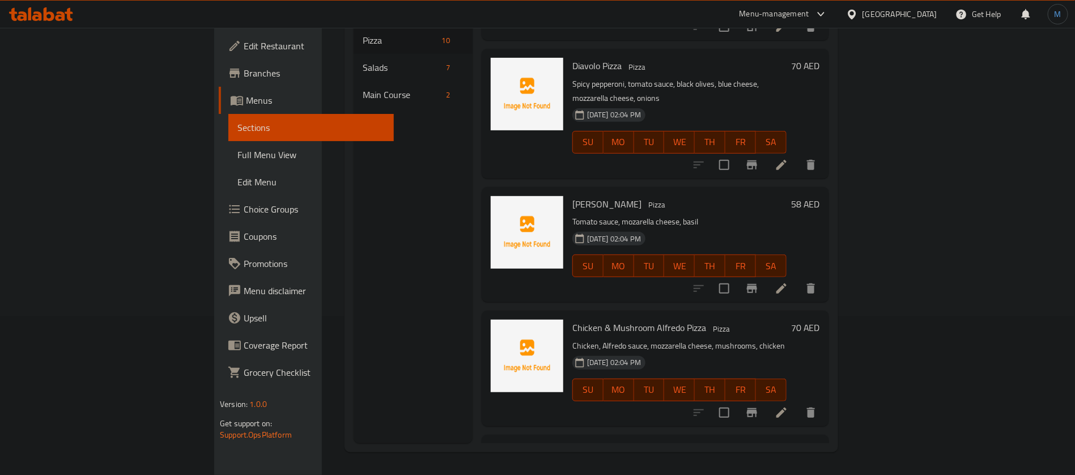
scroll to position [366, 0]
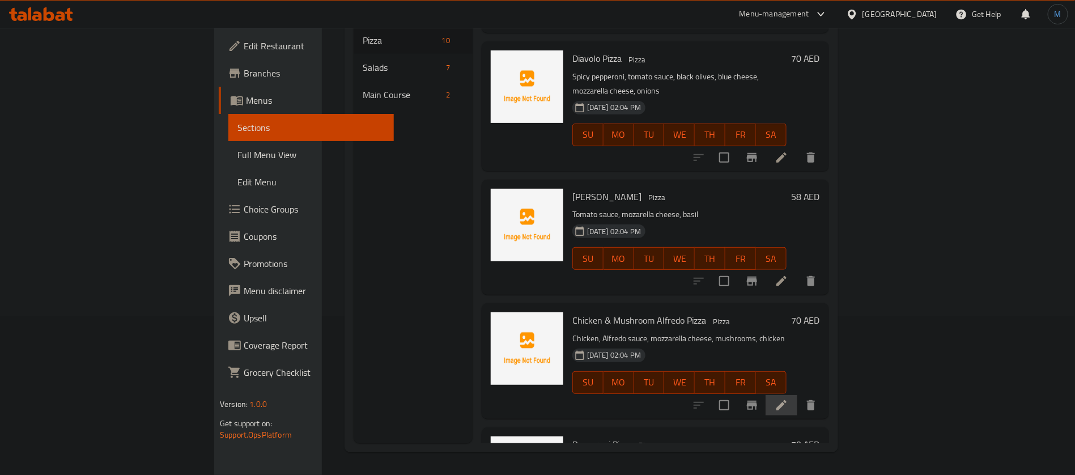
click at [797, 395] on li at bounding box center [781, 405] width 32 height 20
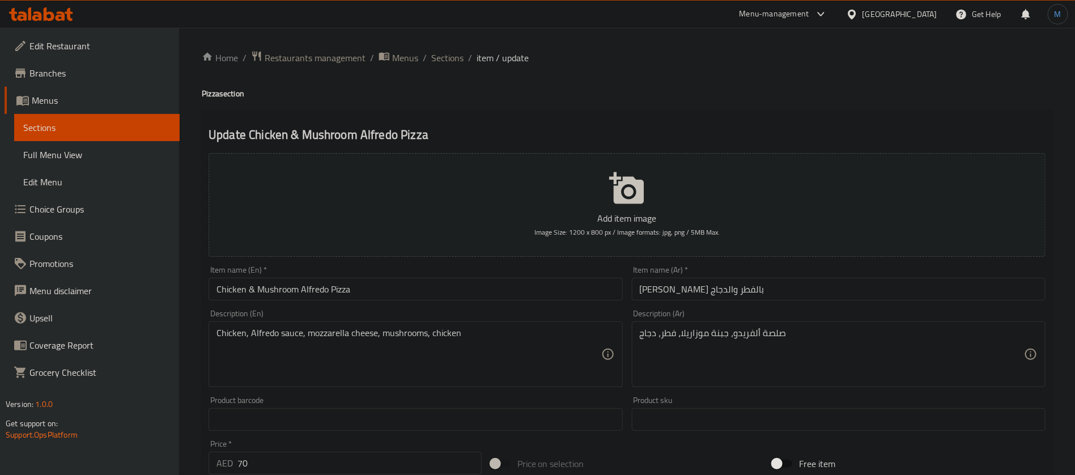
click at [476, 302] on div "Item name (En)   * Chicken & Mushroom Alfredo Pizza Item name (En) *" at bounding box center [415, 283] width 423 height 44
click at [480, 291] on input "Chicken & Mushroom Alfredo Pizza" at bounding box center [415, 289] width 414 height 23
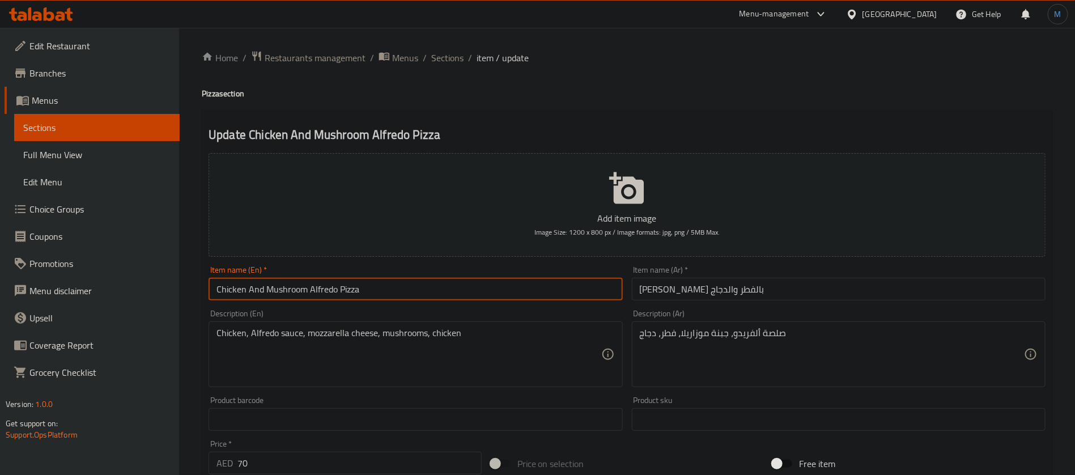
type input "Chicken And Mushroom Alfredo Pizza"
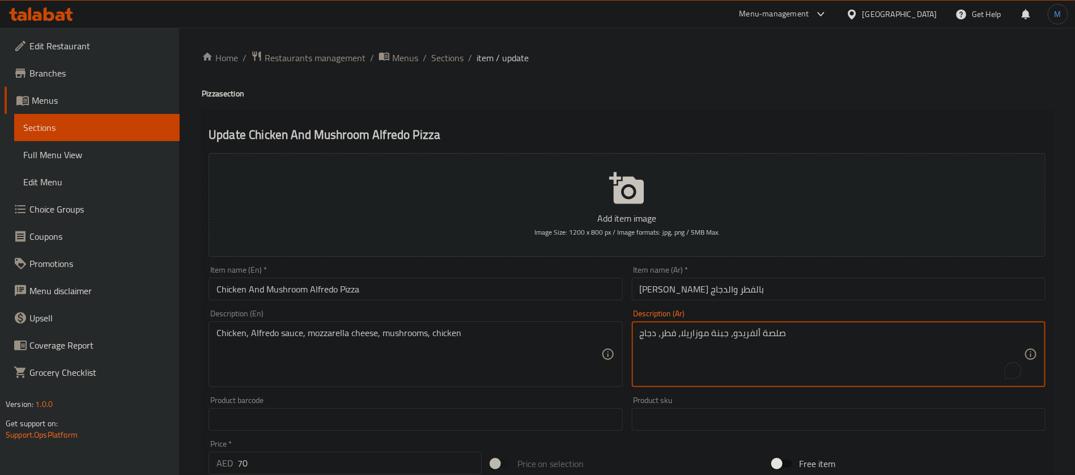
click at [654, 330] on textarea "صلصة ألفريدو، جبنة موزاريلا، فطر، دجاج" at bounding box center [832, 354] width 384 height 54
paste textarea "دجاج"
click at [859, 332] on textarea "دجاج، صلصة ألفريدو، جبنة موزاريلا، فطر،" at bounding box center [832, 354] width 384 height 54
click at [653, 331] on textarea "دجاج، صلصة ألفريدو، جبنة موزاريلا، فطر" at bounding box center [832, 354] width 384 height 54
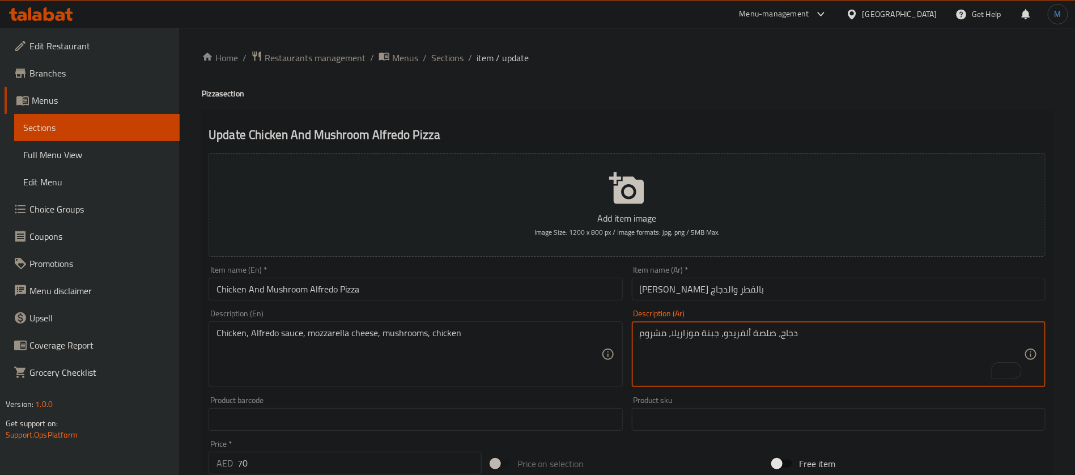
type textarea "دجاج، صلصة ألفريدو، جبنة موزاريلا، مشروم"
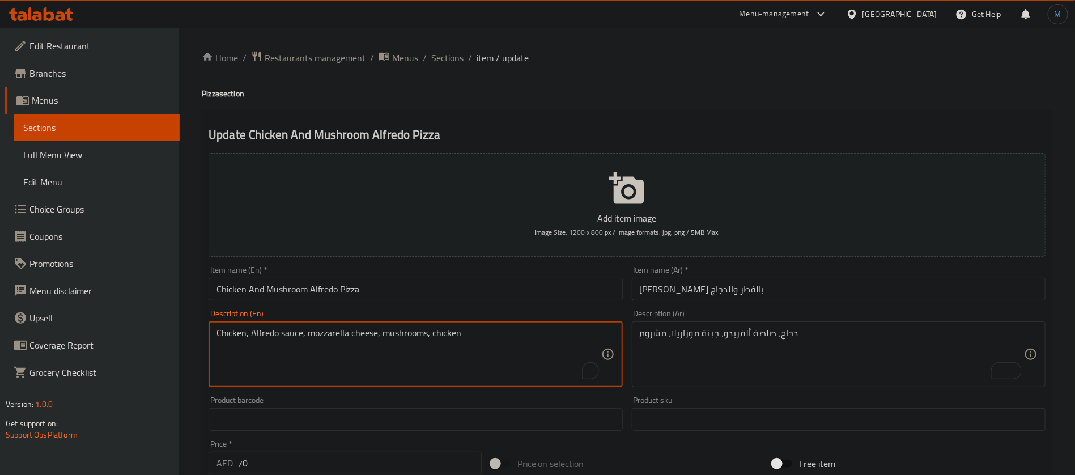
click at [468, 334] on textarea "Chicken, Alfredo sauce, mozzarella cheese, mushrooms, chicken" at bounding box center [408, 354] width 384 height 54
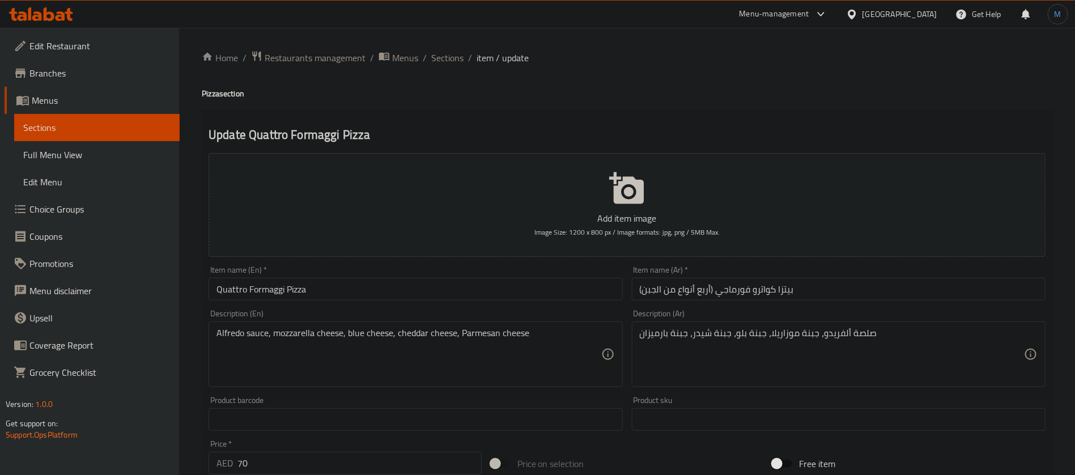
click at [908, 276] on div "Item name (Ar)   * بيتزا كواترو فورماجي (أربع أنواع من الجبن) Item name (Ar) *" at bounding box center [839, 283] width 414 height 35
click at [909, 281] on input "بيتزا كواترو فورماجي (أربع أنواع من الجبن)" at bounding box center [839, 289] width 414 height 23
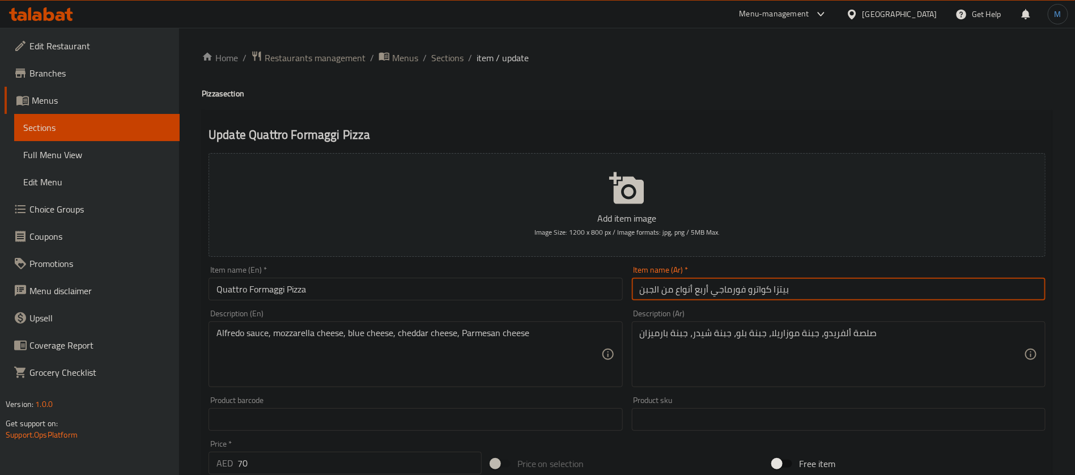
click at [704, 295] on input "بيتزا كواترو فورماجي أربع أنواع من الجبن" at bounding box center [839, 289] width 414 height 23
click at [654, 292] on input "بيتزا كواترو فورماجي أربع أنواع من الجبن" at bounding box center [839, 289] width 414 height 23
type input "بيتزا كواترو فورماجي أربع أنواع من الجبن"
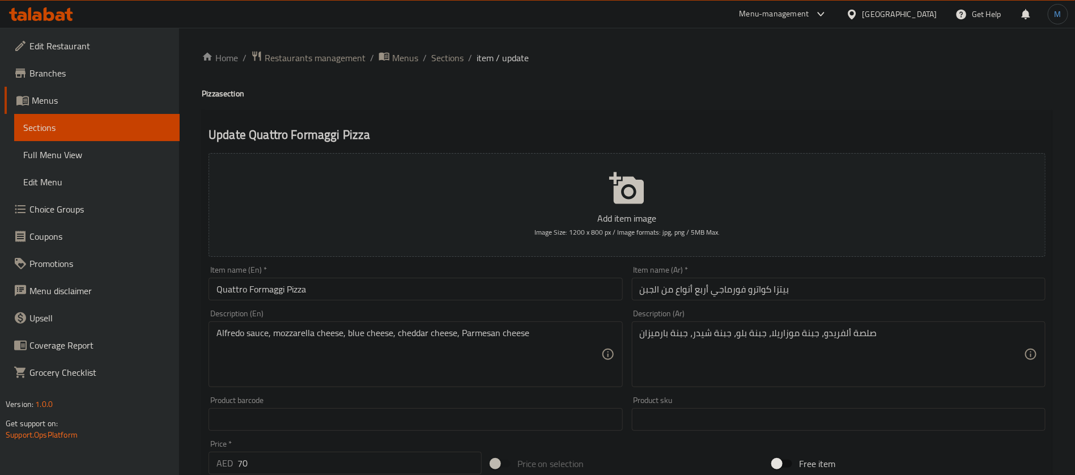
click at [434, 302] on div "Item name (En)   * Quattro Formaggi Pizza Item name (En) *" at bounding box center [415, 283] width 423 height 44
click at [432, 299] on input "Quattro Formaggi Pizza" at bounding box center [415, 289] width 414 height 23
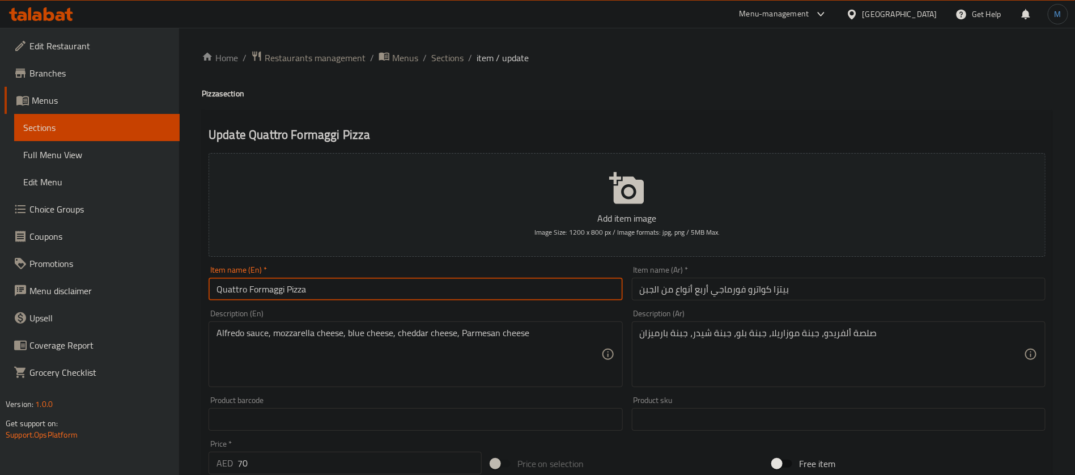
paste input "Four types of cheese"
click at [572, 283] on input "Quattro Formaggi Pizza Four Types of Cheese" at bounding box center [415, 289] width 414 height 23
type input "Quattro Formaggi Pizza Four Types of Cheese"
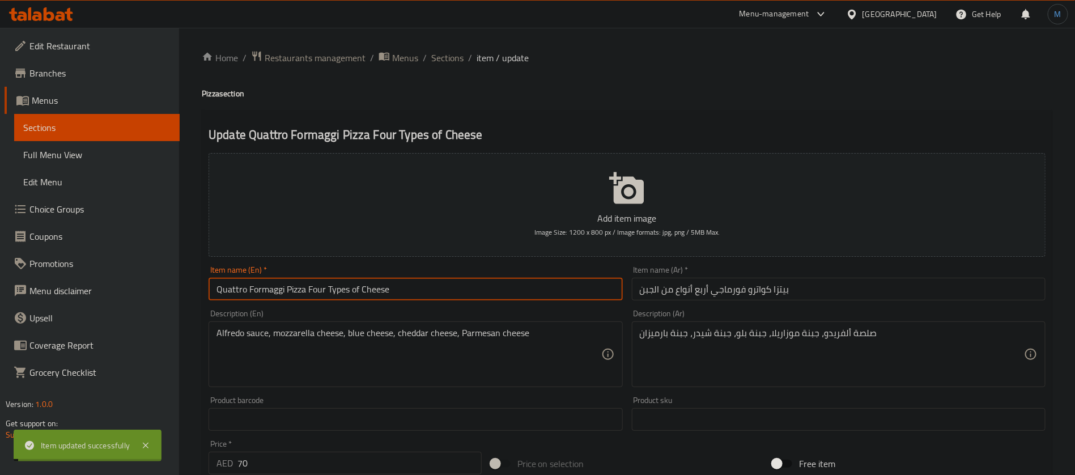
click at [450, 58] on span "Sections" at bounding box center [447, 58] width 32 height 14
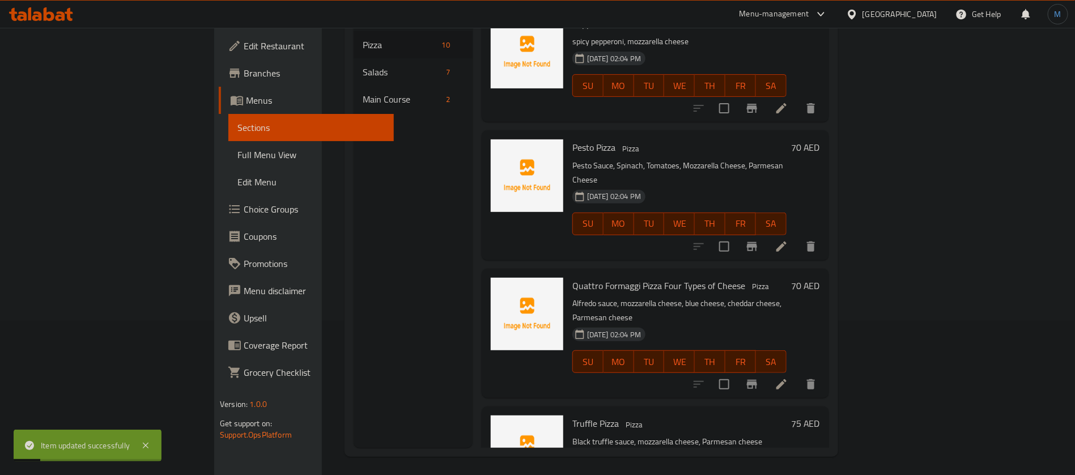
scroll to position [159, 0]
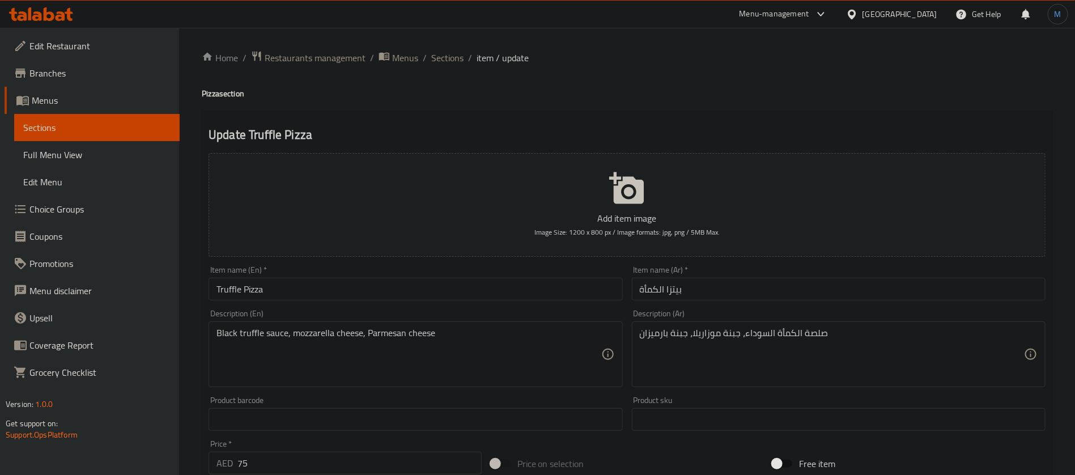
click at [448, 67] on div "Home / Restaurants management / Menus / Sections / item / update Pizza section …" at bounding box center [627, 413] width 850 height 727
click at [448, 65] on span "Sections" at bounding box center [447, 58] width 32 height 14
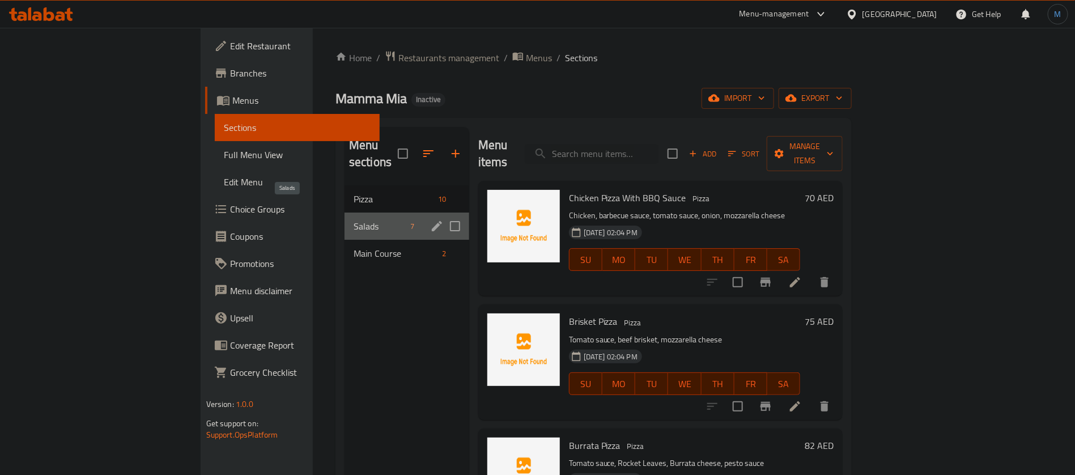
click at [353, 219] on span "Salads" at bounding box center [379, 226] width 53 height 14
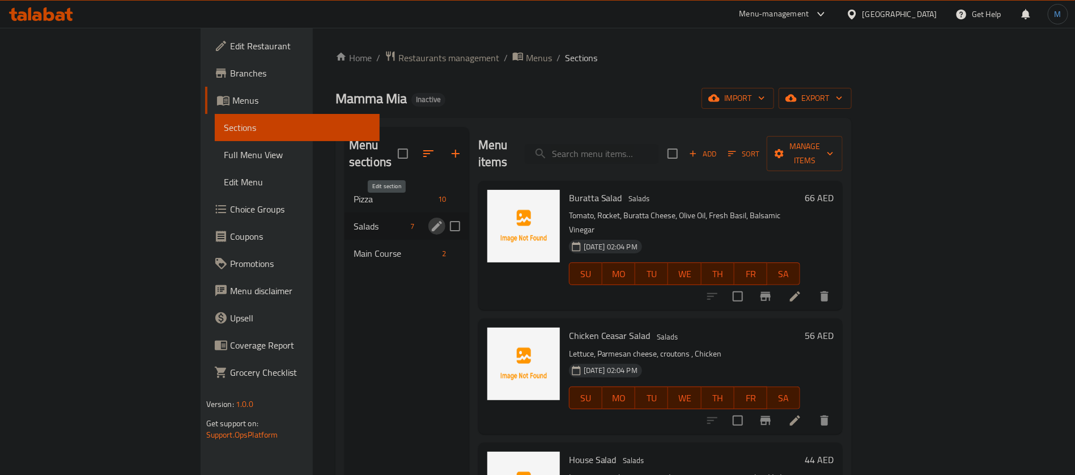
click at [430, 219] on icon "edit" at bounding box center [437, 226] width 14 height 14
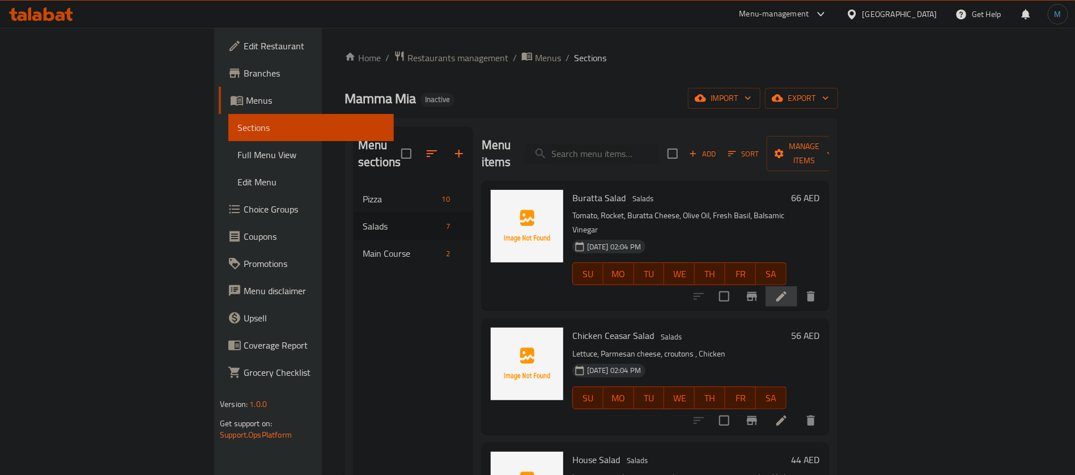
click at [797, 286] on li at bounding box center [781, 296] width 32 height 20
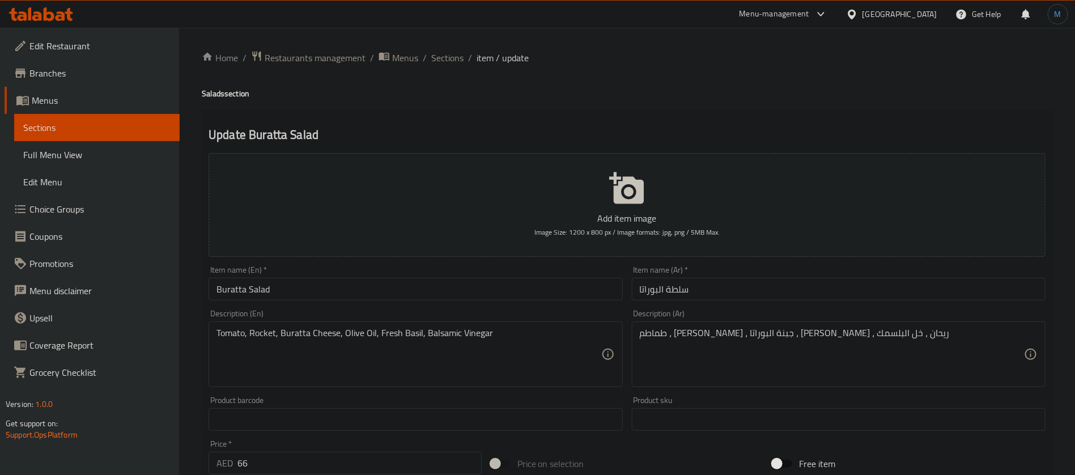
click at [266, 275] on div "Item name (En)   * Buratta Salad Item name (En) *" at bounding box center [415, 283] width 414 height 35
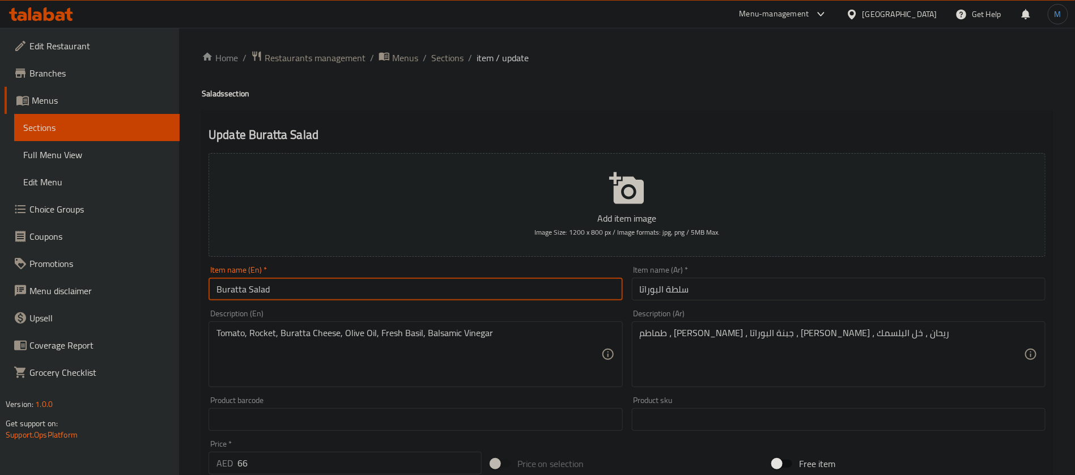
click at [239, 279] on input "Buratta Salad" at bounding box center [415, 289] width 414 height 23
paste input "rata"
type input "Burrata Salad"
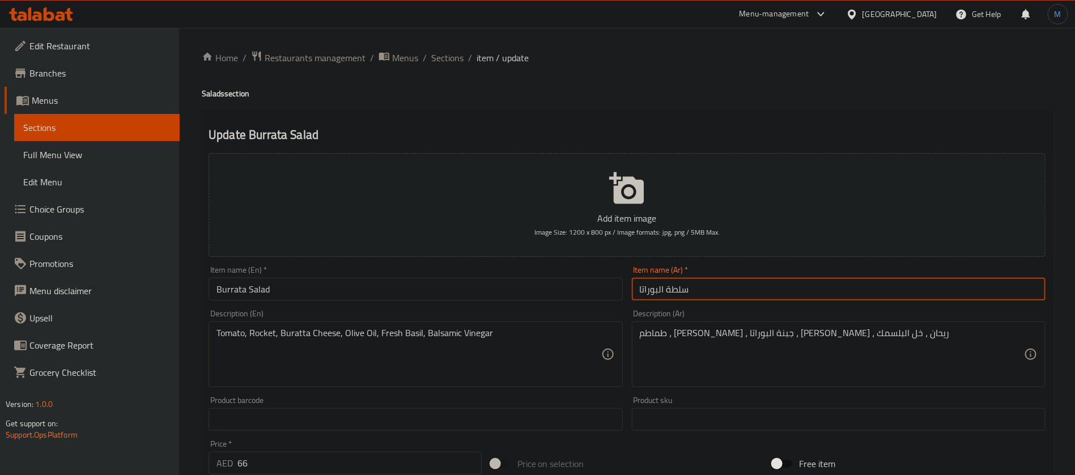
click at [644, 281] on input "سلطة البوراتا" at bounding box center [839, 289] width 414 height 23
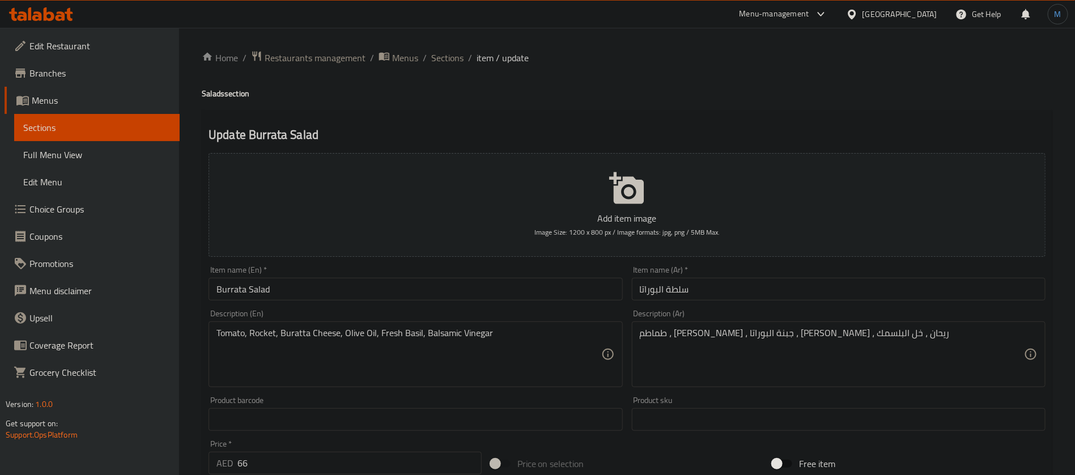
click at [653, 300] on div "Item name (Ar)   * سلطة البوراتا Item name (Ar) *" at bounding box center [838, 283] width 423 height 44
click at [647, 296] on input "سلطة البوراتا" at bounding box center [839, 289] width 414 height 23
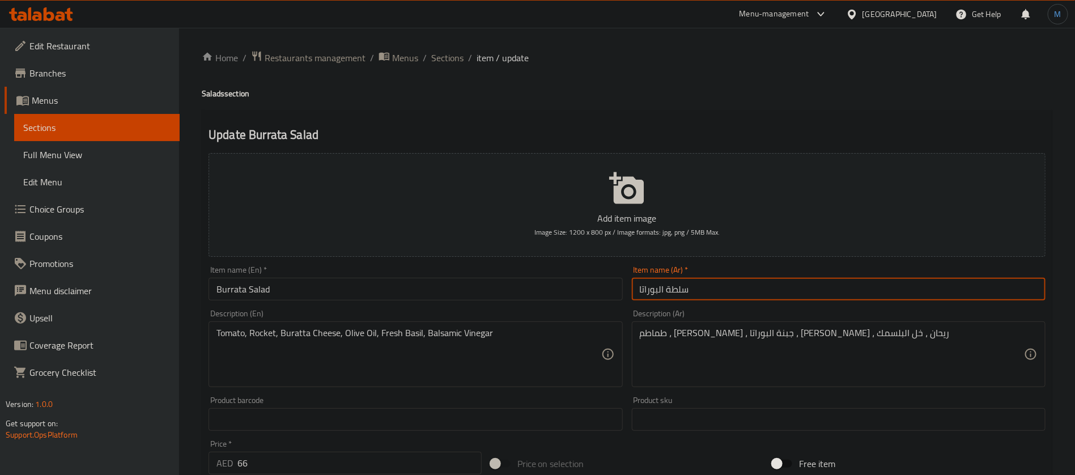
click at [647, 296] on input "سلطة البوراتا" at bounding box center [839, 289] width 414 height 23
paste input "بوراتا"
type input "سلطة البوراتا"
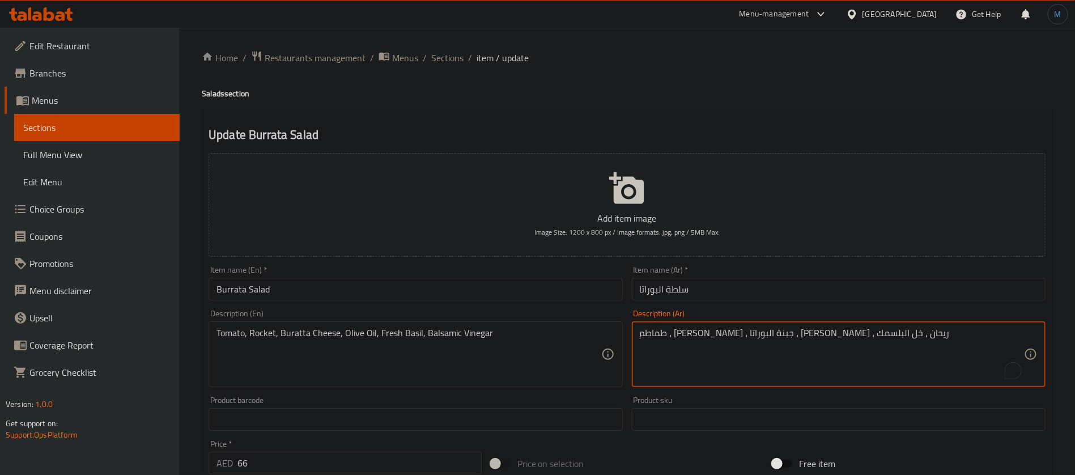
click at [828, 331] on textarea "طماطم ، جرجير ، جبنة البوراتا ، زيت زيتون ، ريحان ، خل البلسمك" at bounding box center [832, 354] width 384 height 54
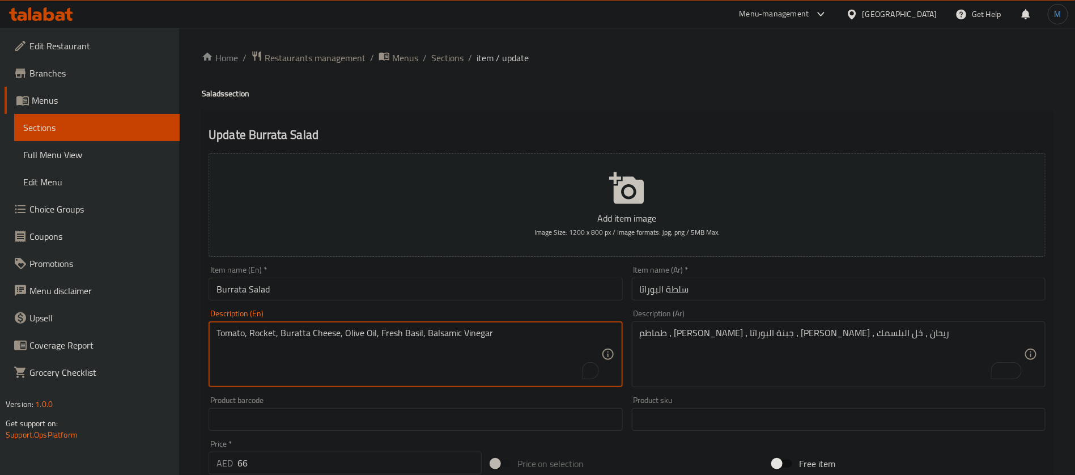
click at [269, 334] on textarea "Tomato, Rocket, Buratta Cheese, Olive Oil, Fresh Basil, Balsamic Vinegar" at bounding box center [408, 354] width 384 height 54
paste textarea "Leaves"
type textarea "Tomato, Rocket Leaves, Buratta Cheese, Olive Oil, Fresh Basil, Balsamic Vinegar"
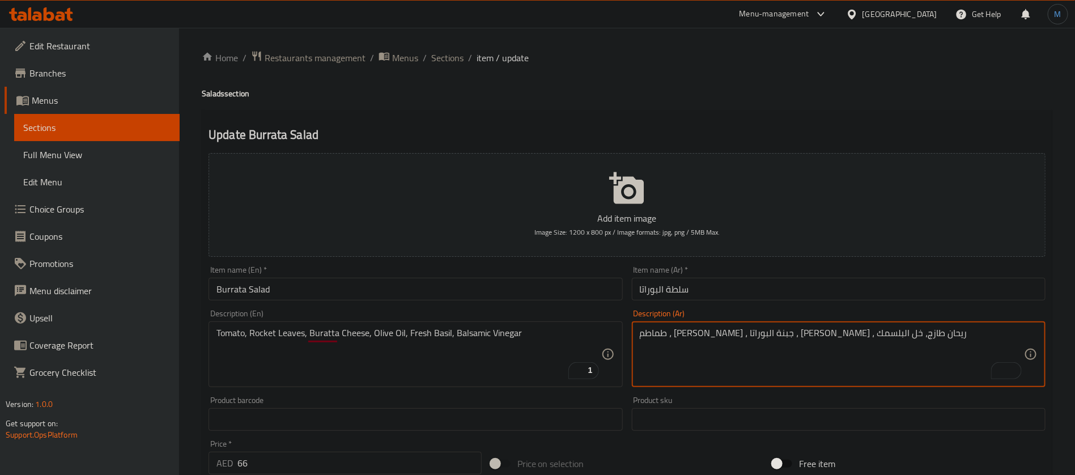
type textarea "طماطم ، جرجير ، جبنة البوراتا ، زيت زيتون ، ريحان طازج، خل البلسمك"
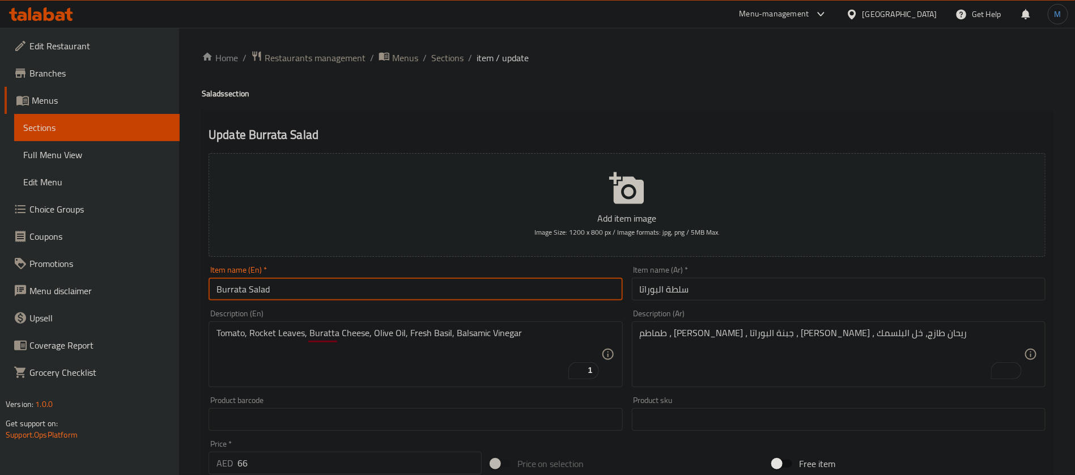
click at [465, 293] on input "Burrata Salad" at bounding box center [415, 289] width 414 height 23
type input "Burrata Salad"
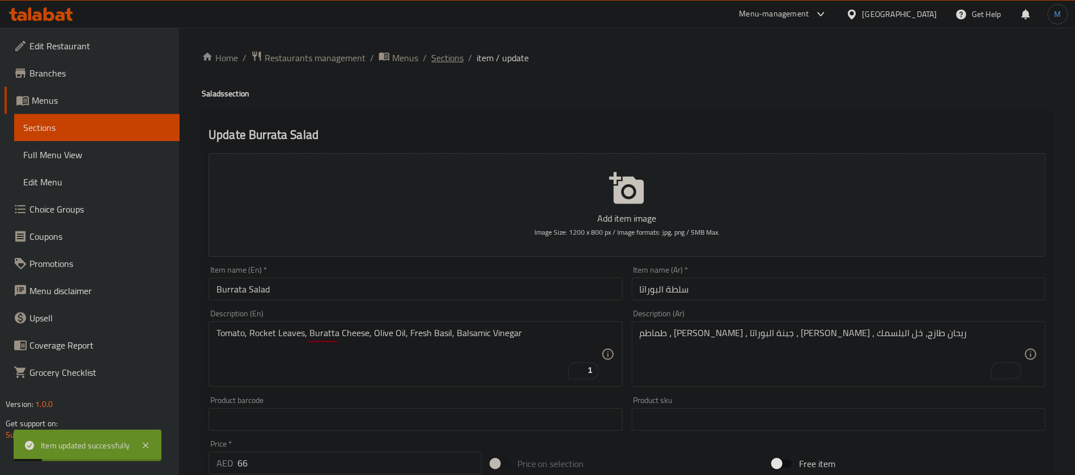
click at [461, 65] on span "Sections" at bounding box center [447, 58] width 32 height 14
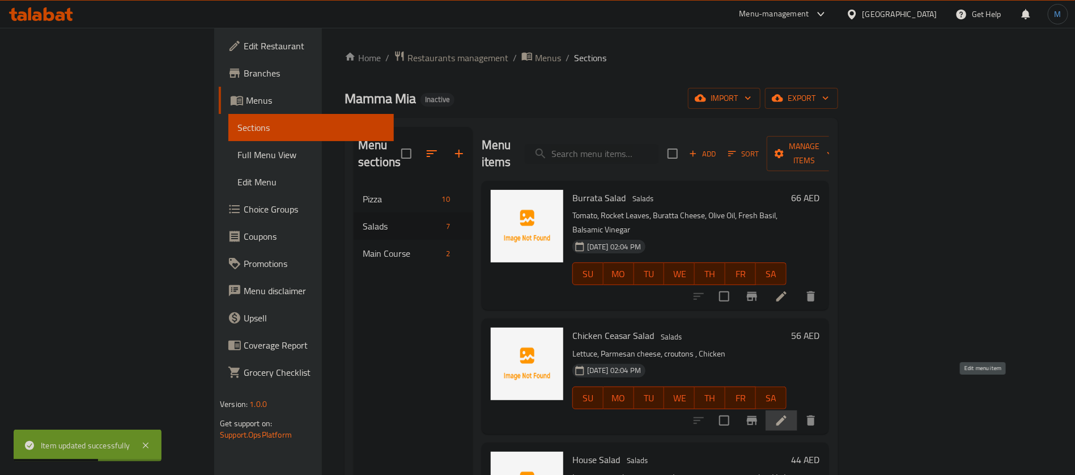
click at [788, 414] on icon at bounding box center [781, 421] width 14 height 14
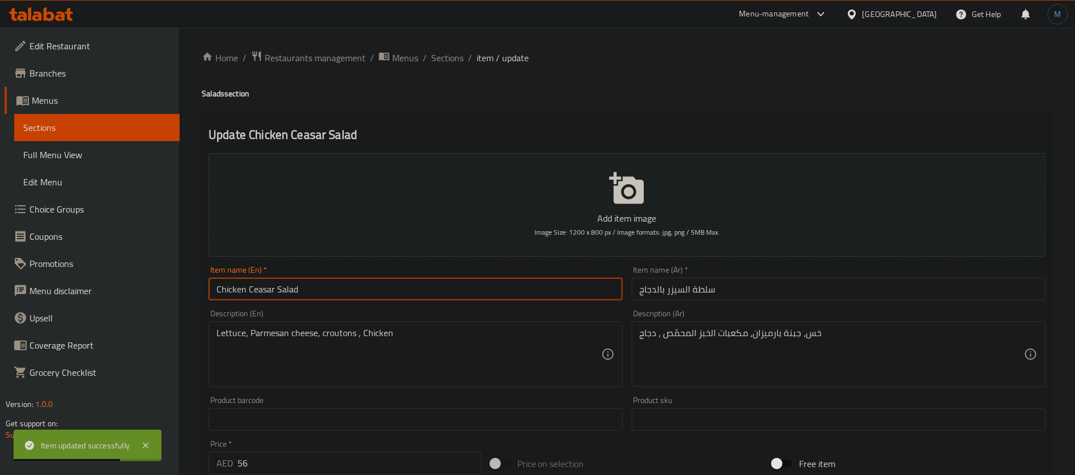
click at [526, 282] on input "Chicken Ceasar Salad" at bounding box center [415, 289] width 414 height 23
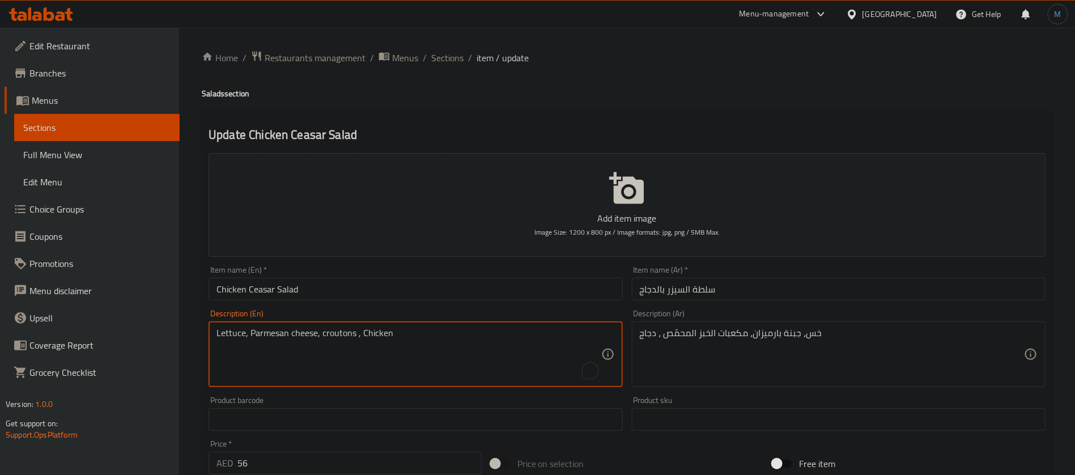
click at [325, 343] on textarea "Lettuce, Parmesan cheese, croutons , Chicken" at bounding box center [408, 354] width 384 height 54
paste textarea "cubes"
type textarea "Lettuce, Parmesan cheese, croutons cubes, Chicken"
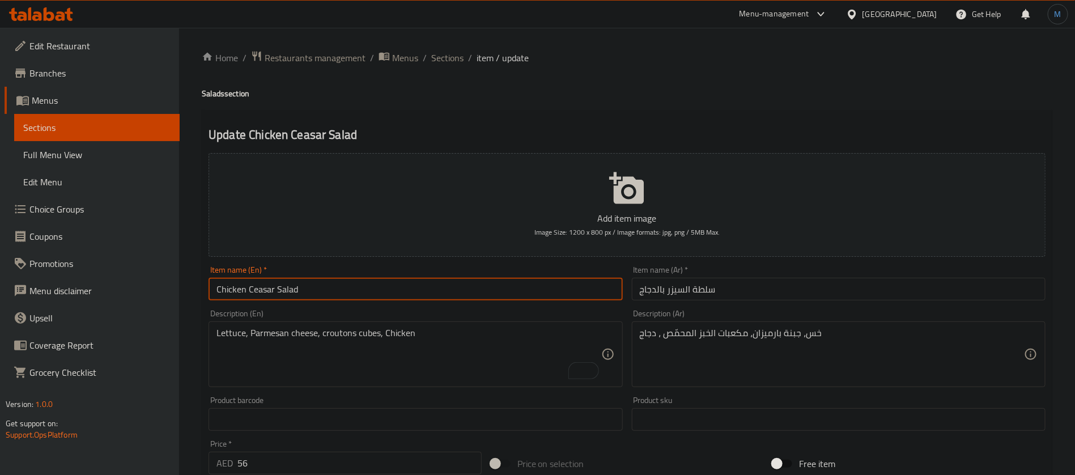
click at [448, 291] on input "Chicken Ceasar Salad" at bounding box center [415, 289] width 414 height 23
paste input "ae"
type input "Chicken Caesar Salad"
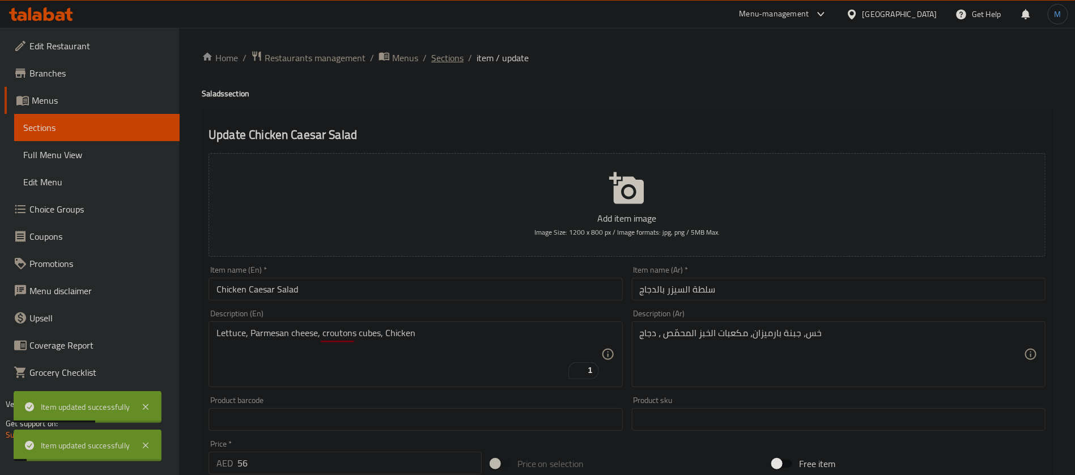
click at [445, 56] on span "Sections" at bounding box center [447, 58] width 32 height 14
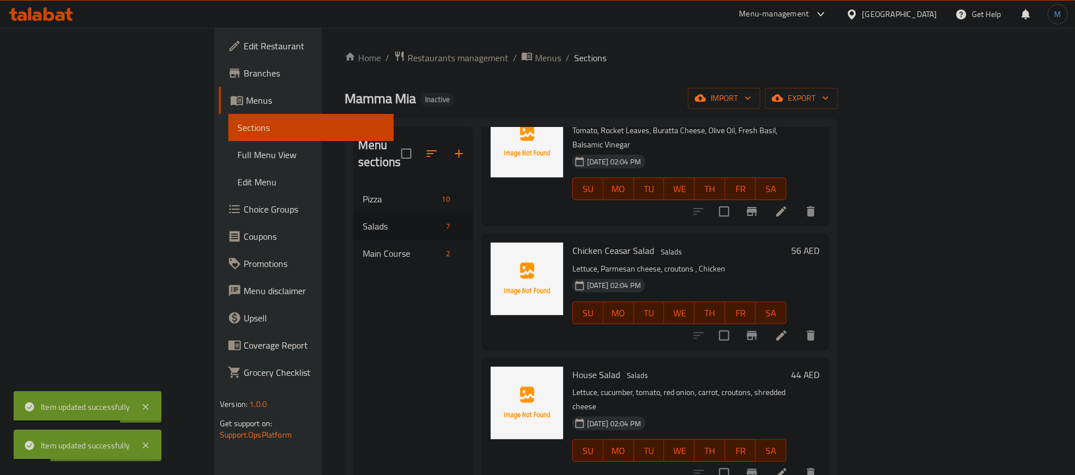
scroll to position [170, 0]
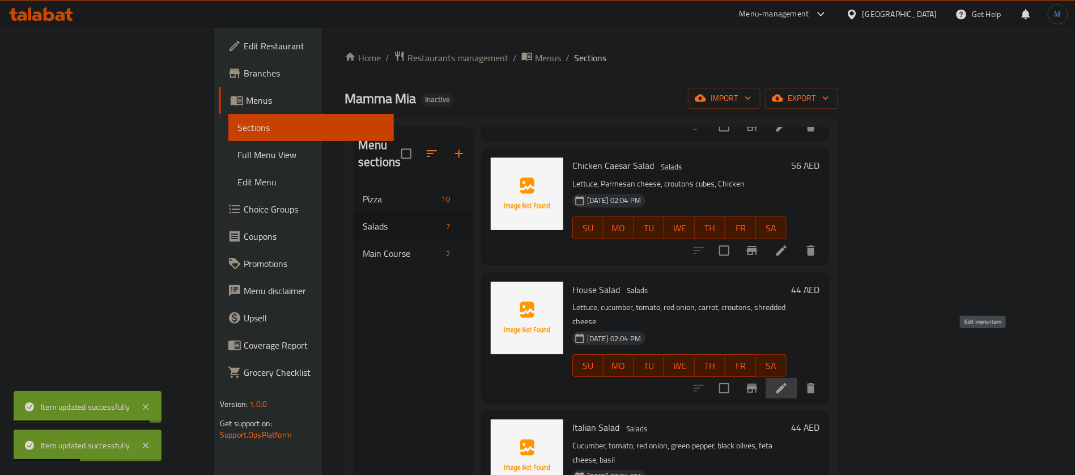
click at [788, 381] on icon at bounding box center [781, 388] width 14 height 14
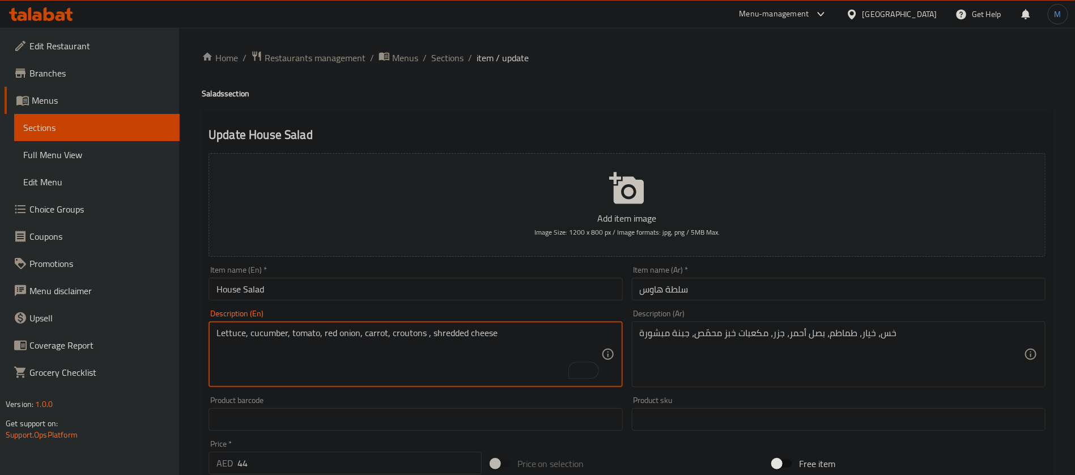
paste textarea "Chicken Caesar Salad"
paste textarea "cubes"
type textarea "Lettuce, cucumber, tomato, red onion, carrot, croutons cubes, shredded cheese"
click at [499, 299] on input "House Salad" at bounding box center [415, 289] width 414 height 23
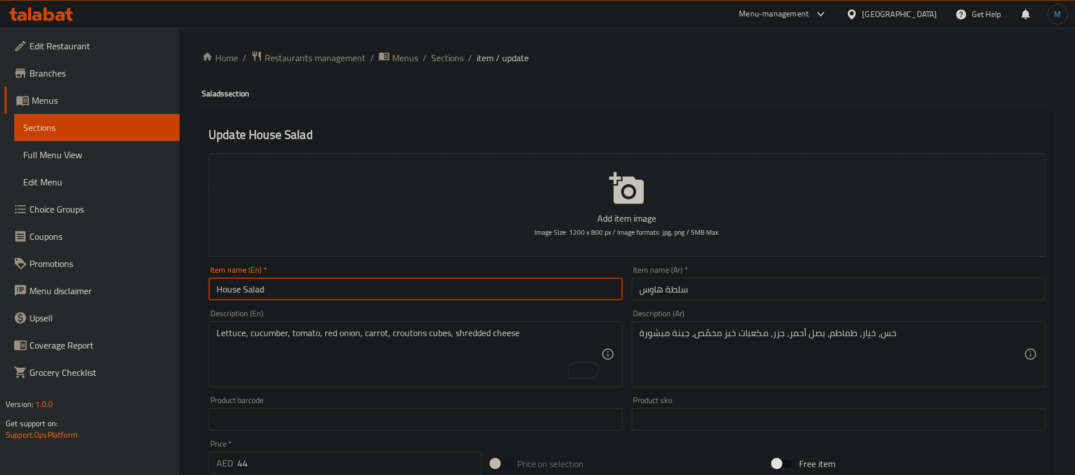
click at [441, 62] on span "Sections" at bounding box center [447, 58] width 32 height 14
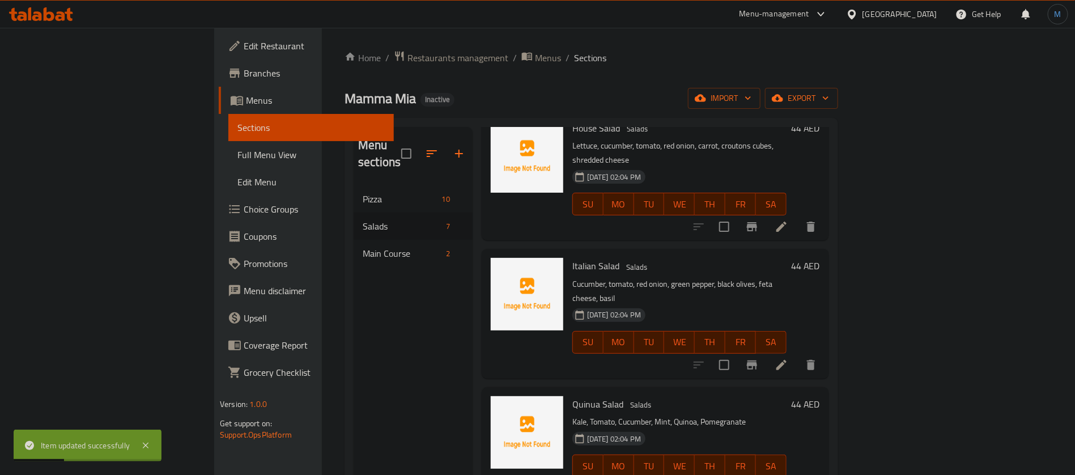
scroll to position [340, 0]
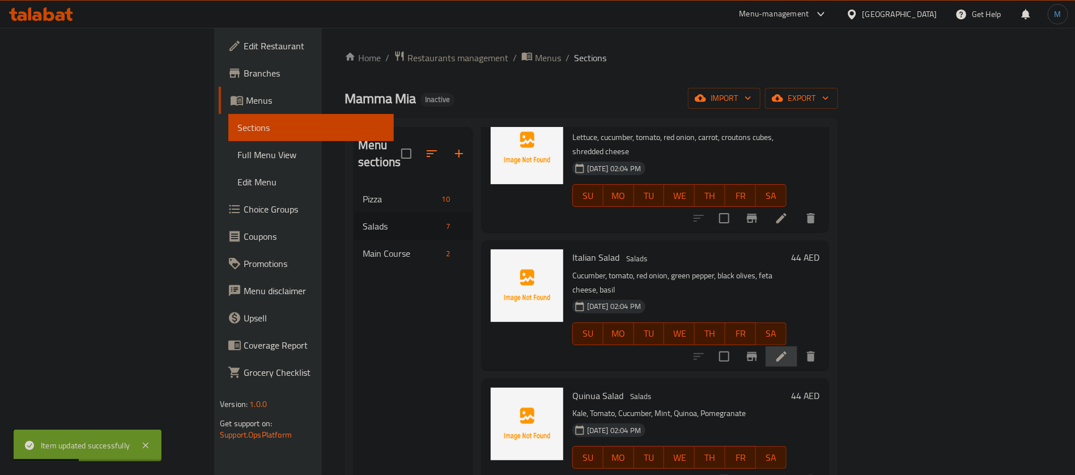
click at [797, 346] on li at bounding box center [781, 356] width 32 height 20
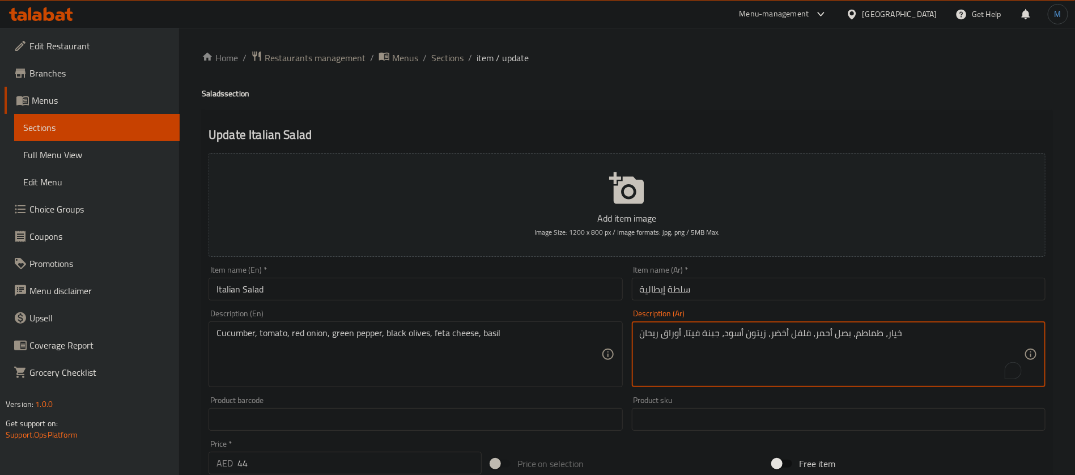
click at [669, 334] on textarea "خيار، طماطم، بصل أحمر، فلفل أخضر، زيتون أسود، جبنة فيتا، أوراق ريحان" at bounding box center [832, 354] width 384 height 54
click at [649, 334] on textarea "خيار، طماطم، بصل أحمر، فلفل أخضر، زيتون أسود، جبنة فيتا، أوراق ريحان" at bounding box center [832, 354] width 384 height 54
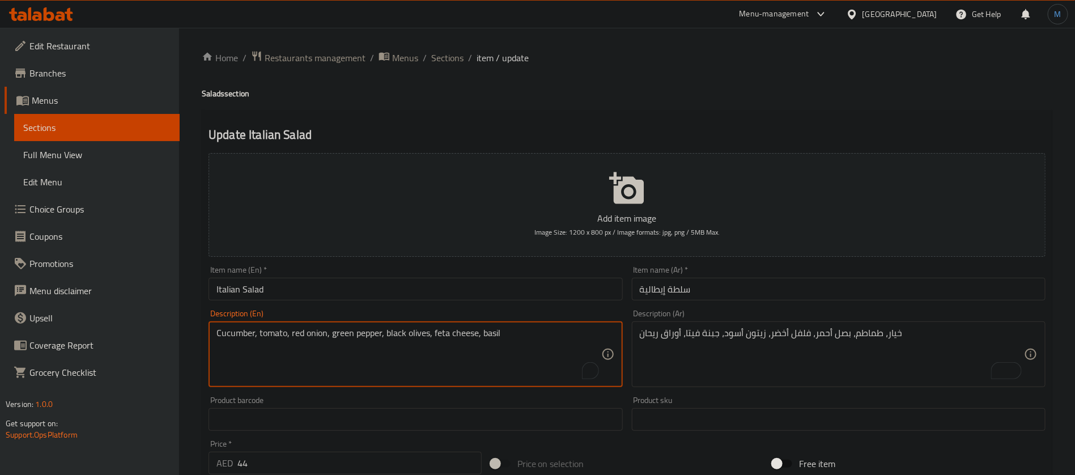
click at [495, 335] on textarea "Cucumber, tomato, red onion, green pepper, black olives, feta cheese, basil" at bounding box center [408, 354] width 384 height 54
paste textarea "leaves"
type textarea "Cucumber, tomato, red onion, green pepper, black olives, feta cheese, basil lea…"
click at [495, 293] on input "Italian Salad" at bounding box center [415, 289] width 414 height 23
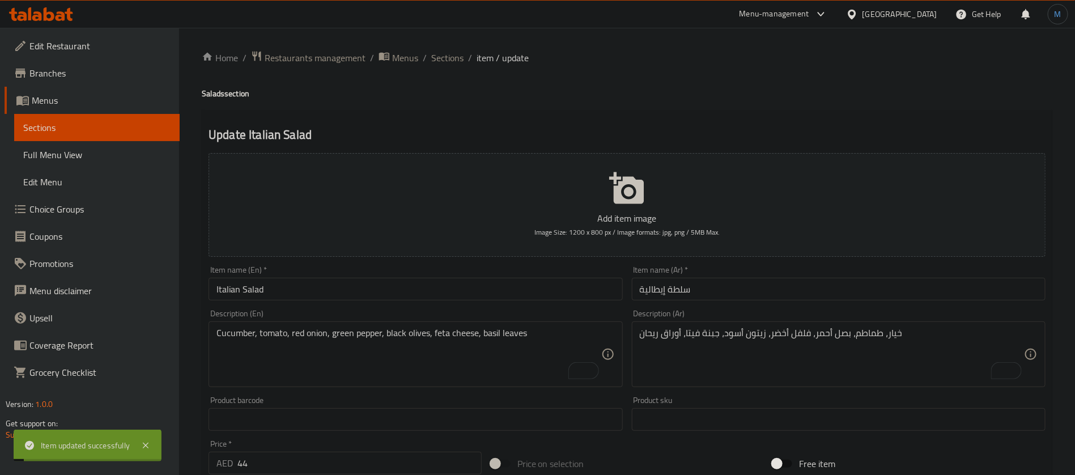
click at [440, 61] on span "Sections" at bounding box center [447, 58] width 32 height 14
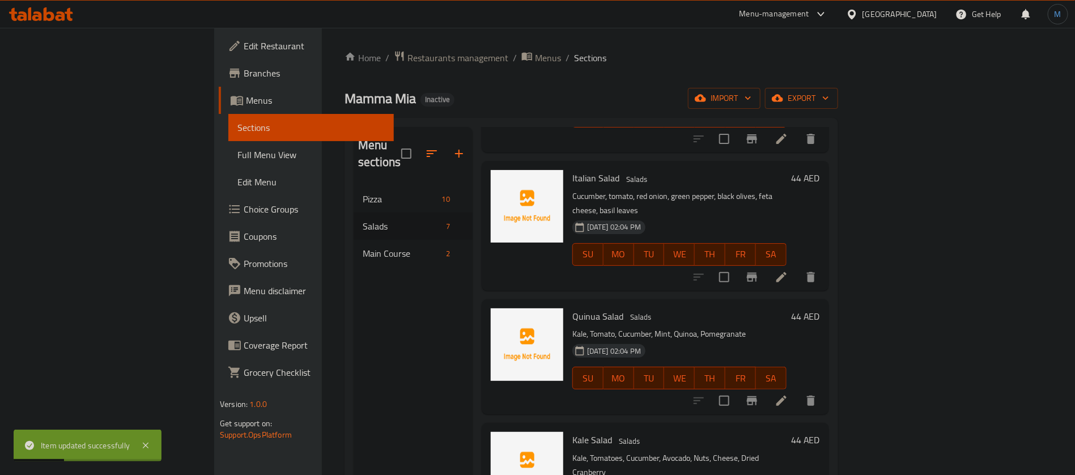
scroll to position [159, 0]
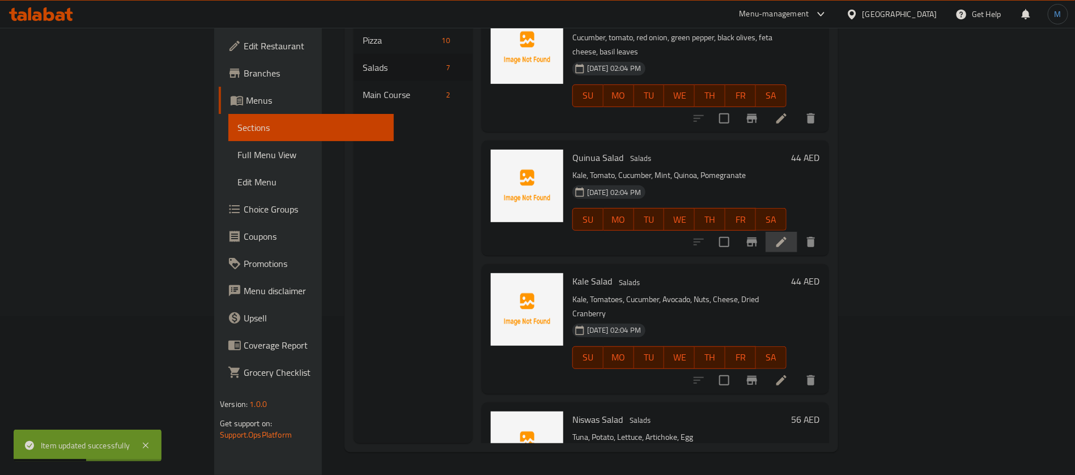
click at [797, 232] on li at bounding box center [781, 242] width 32 height 20
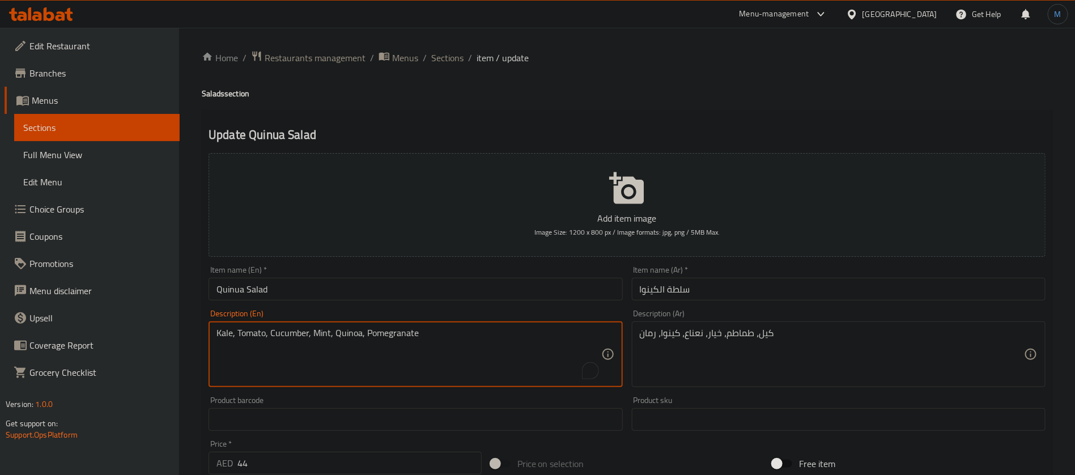
click at [227, 335] on textarea "Kale, Tomato, Cucumber, Mint, Quinoa, Pomegranate" at bounding box center [408, 354] width 384 height 54
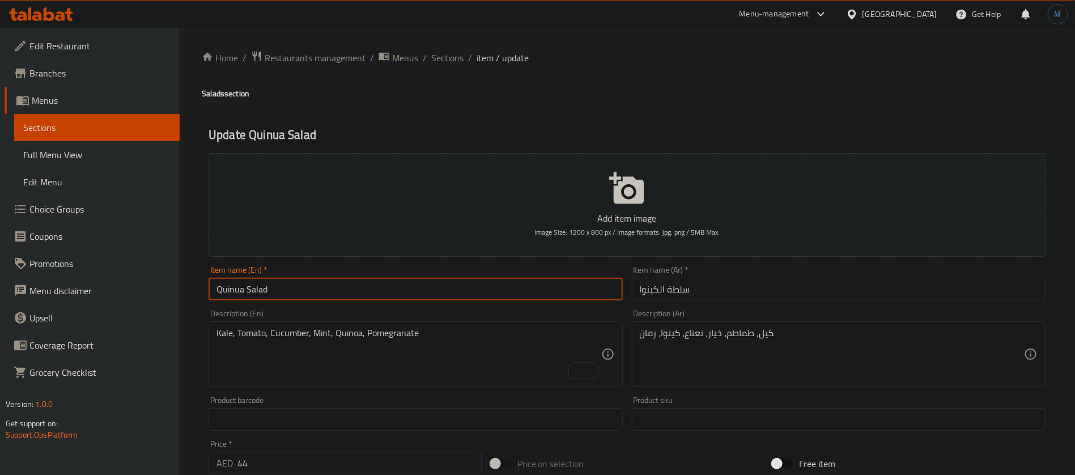
click at [564, 289] on input "Quinua Salad" at bounding box center [415, 289] width 414 height 23
paste input "o"
type input "Quinoa Salad"
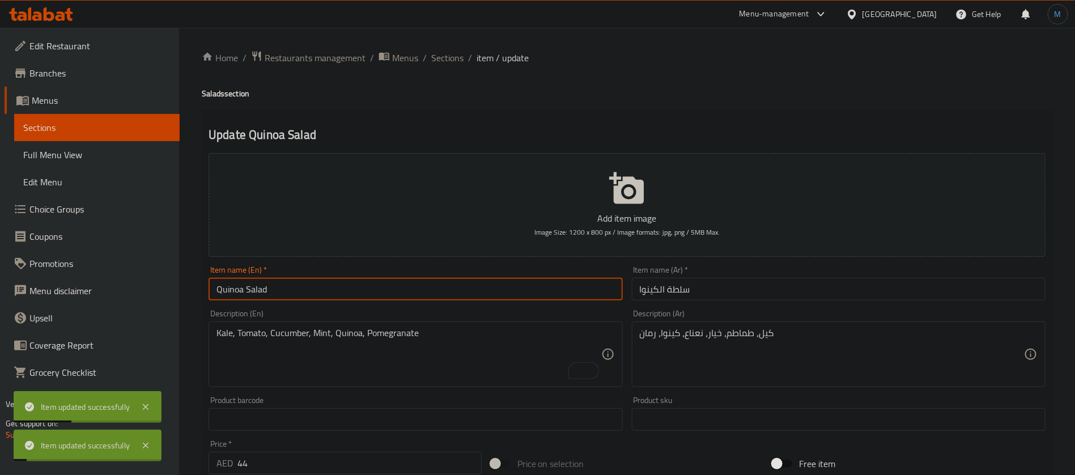
click at [220, 290] on input "Quinoa Salad" at bounding box center [415, 289] width 414 height 23
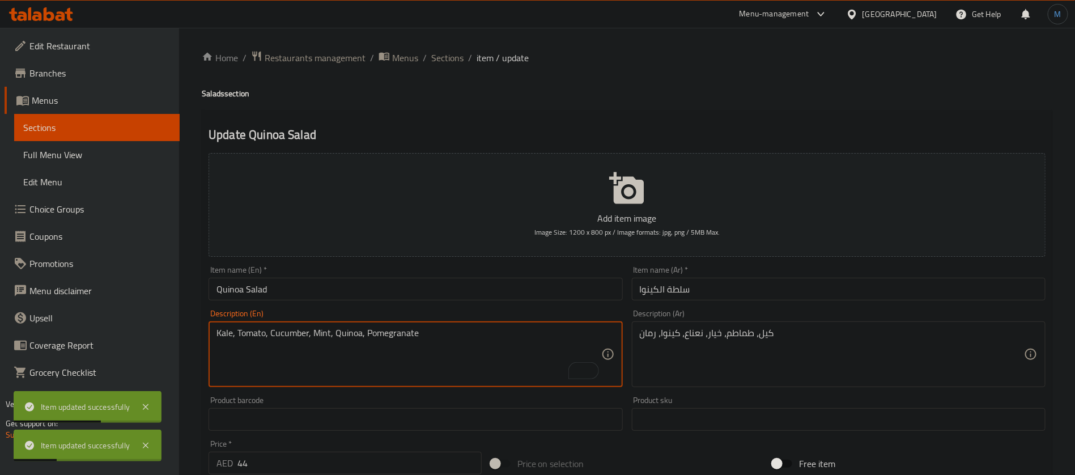
click at [345, 336] on textarea "Kale, Tomato, Cucumber, Mint, Quinoa, Pomegranate" at bounding box center [408, 354] width 384 height 54
paste textarea "To enrich screen reader interactions, please activate Accessibility in Grammarl…"
type textarea "Kale, Tomato, Cucumber, Mint, Quinoa, Pomegranate"
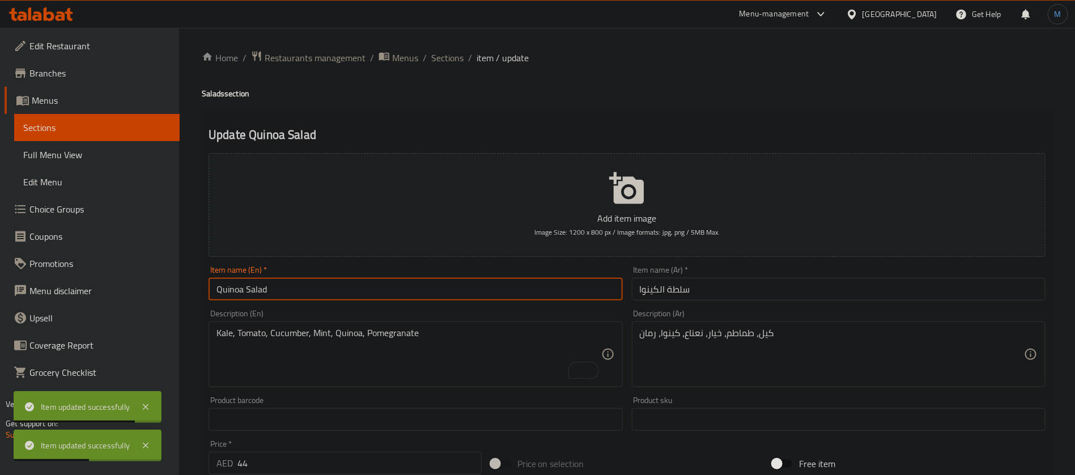
click at [369, 291] on input "Quinoa Salad" at bounding box center [415, 289] width 414 height 23
click at [448, 58] on span "Sections" at bounding box center [447, 58] width 32 height 14
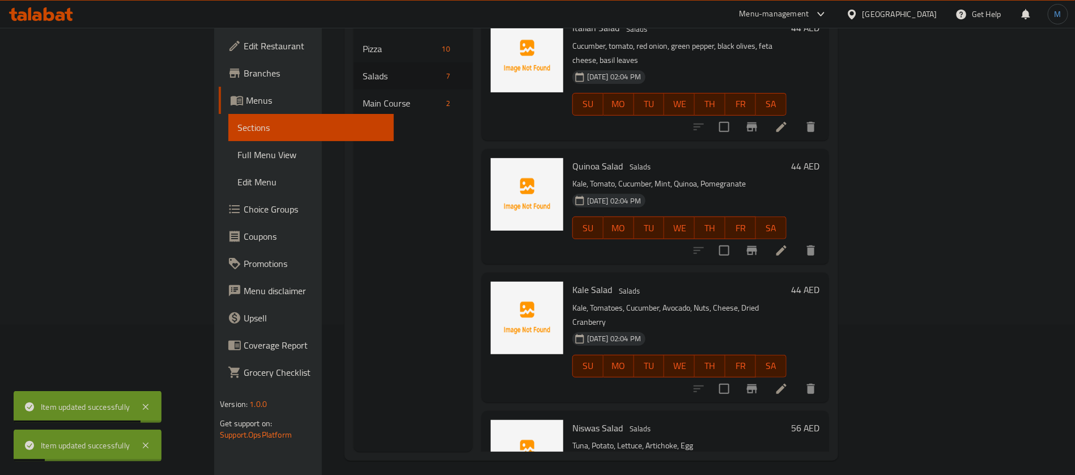
scroll to position [159, 0]
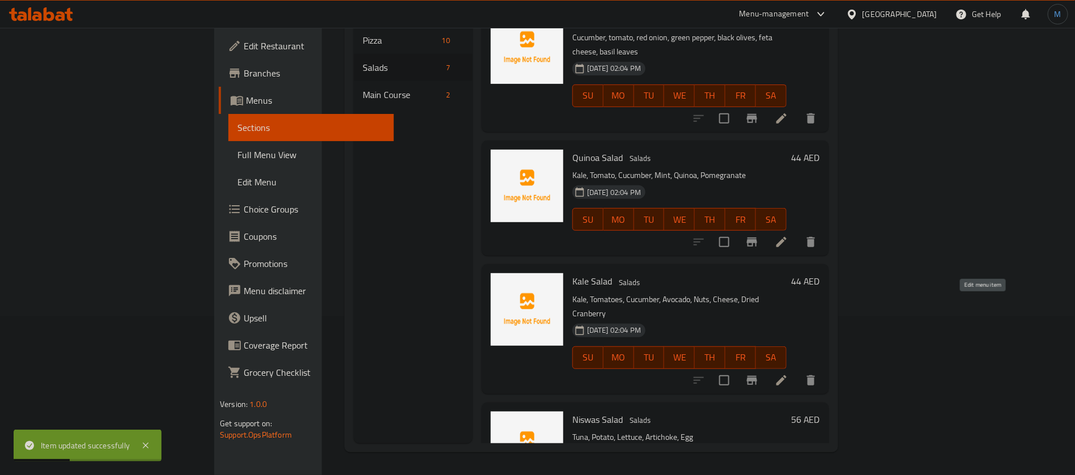
click at [788, 373] on icon at bounding box center [781, 380] width 14 height 14
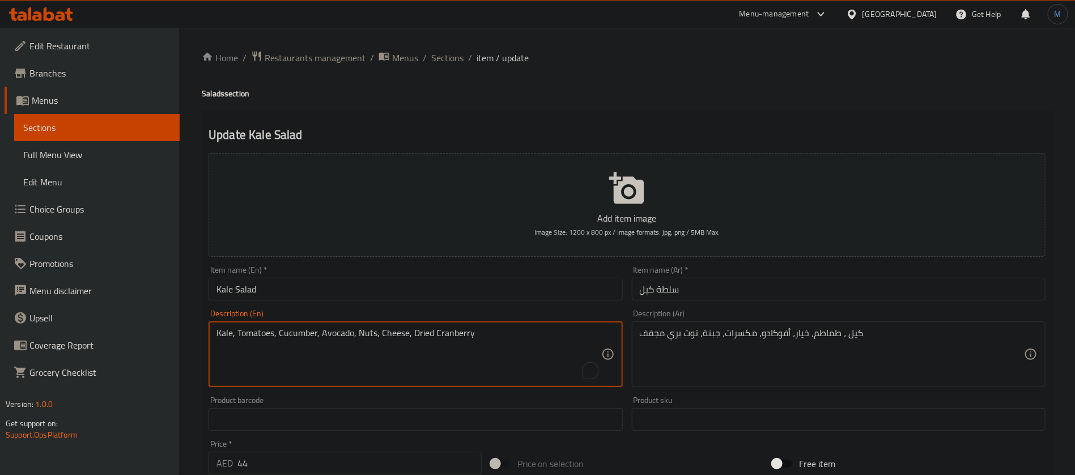
click at [450, 332] on textarea "Kale, Tomatoes, Cucumber, Avocado, Nuts, Cheese, Dried Cranberry" at bounding box center [408, 354] width 384 height 54
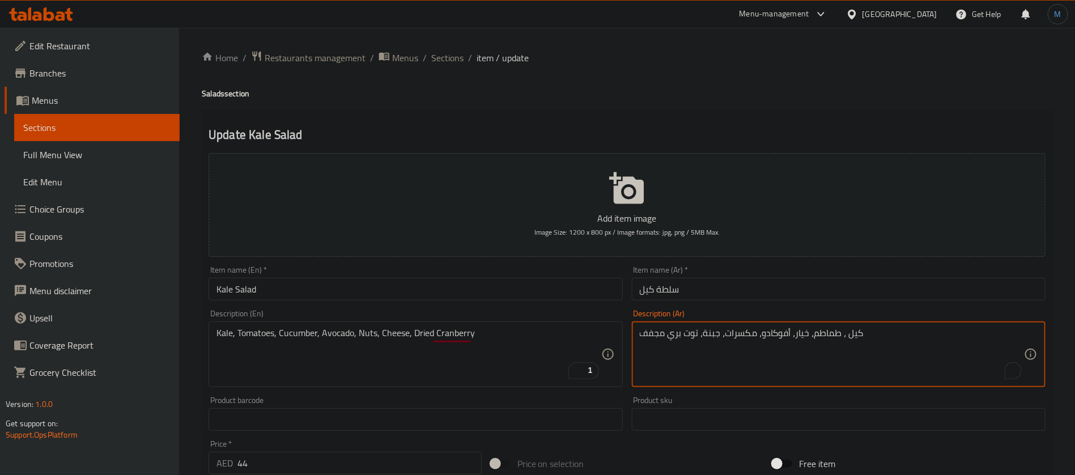
click at [692, 332] on textarea "كيل ، طماطم، خيار، أفوكادو، مكسرات، جبنة، توت بري مجفف" at bounding box center [832, 354] width 384 height 54
click at [673, 335] on textarea "كيل ، طماطم، خيار، أفوكادو، مكسرات، جبنة، توت بري مجفف" at bounding box center [832, 354] width 384 height 54
type textarea "كيل ، طماطم، خيار، أفوكادو، مكسرات، جبنة، توت بري أحمر مجفف"
click at [690, 300] on input "سلطة كيل" at bounding box center [839, 289] width 414 height 23
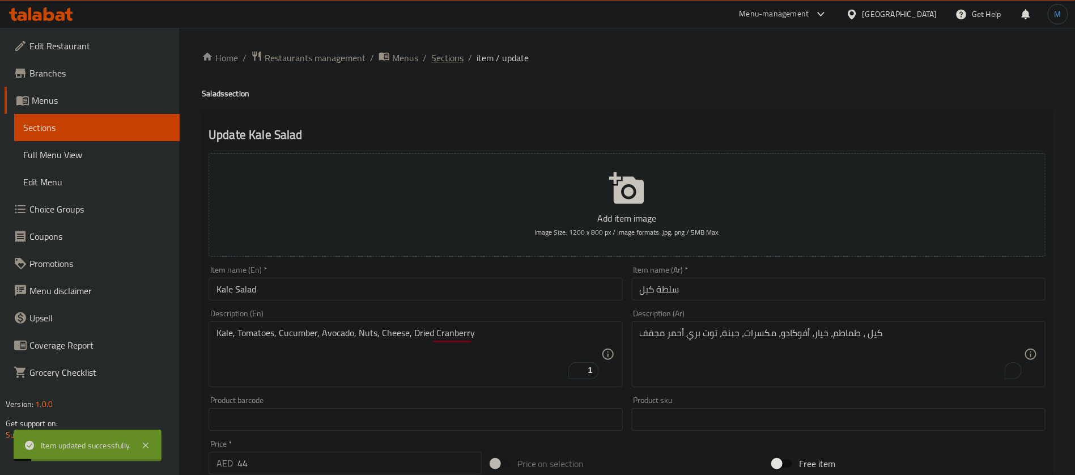
click at [453, 53] on span "Sections" at bounding box center [447, 58] width 32 height 14
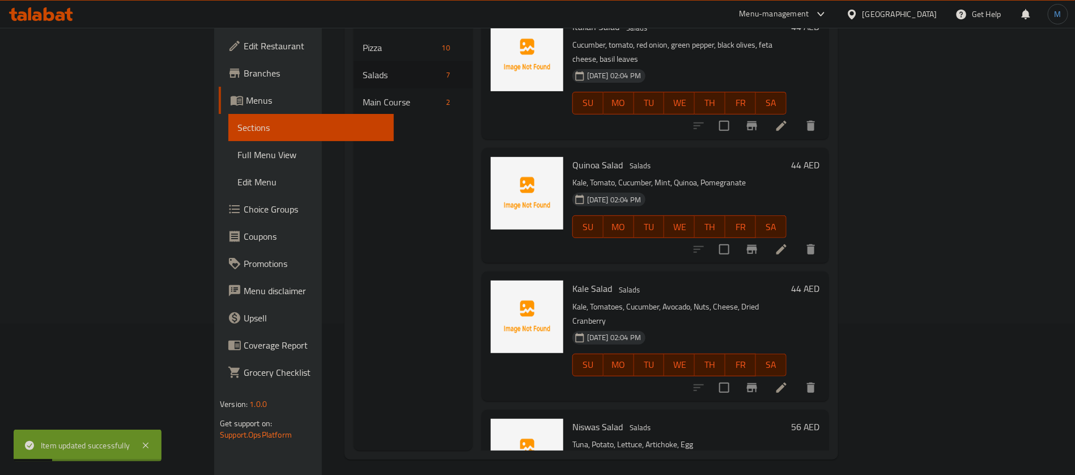
scroll to position [159, 0]
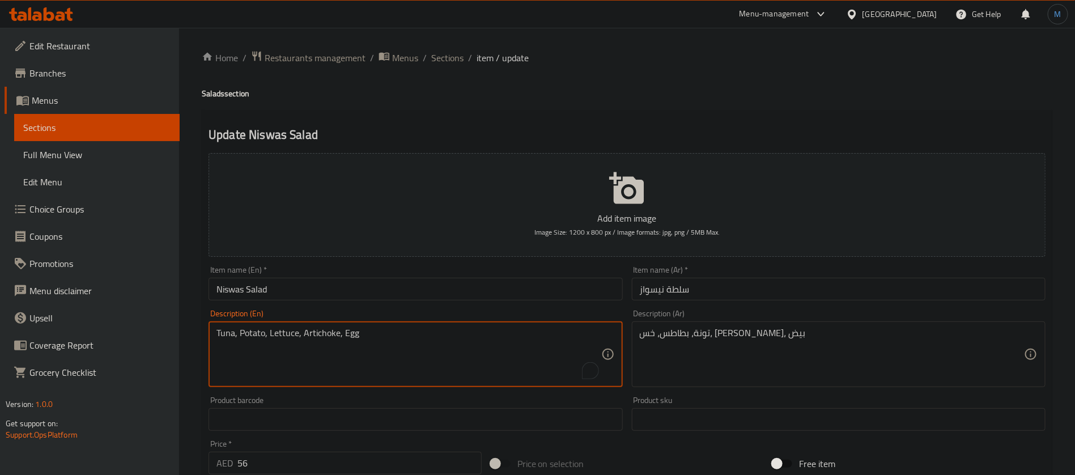
click at [327, 330] on textarea "Tuna, Potato, Lettuce, Artichoke, Egg" at bounding box center [408, 354] width 384 height 54
click at [446, 288] on input "Niswas Salad" at bounding box center [415, 289] width 414 height 23
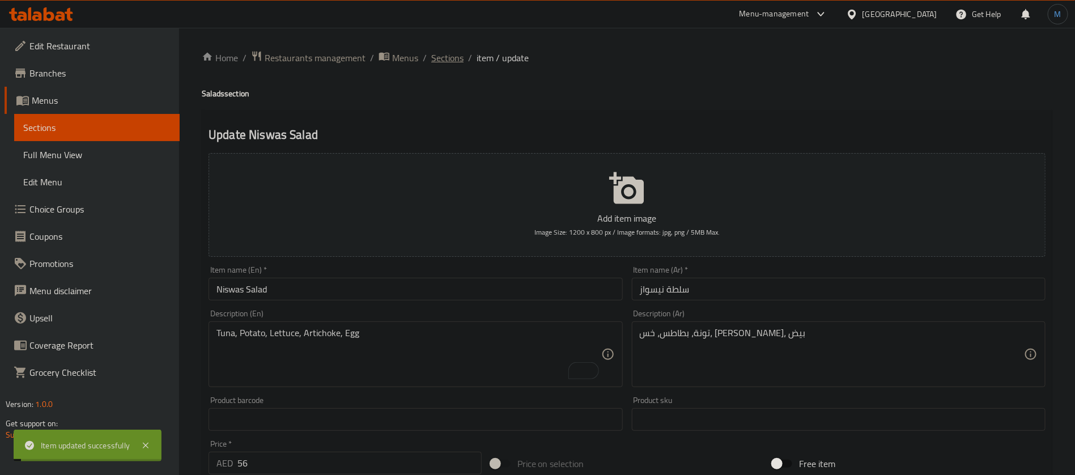
click at [441, 55] on span "Sections" at bounding box center [447, 58] width 32 height 14
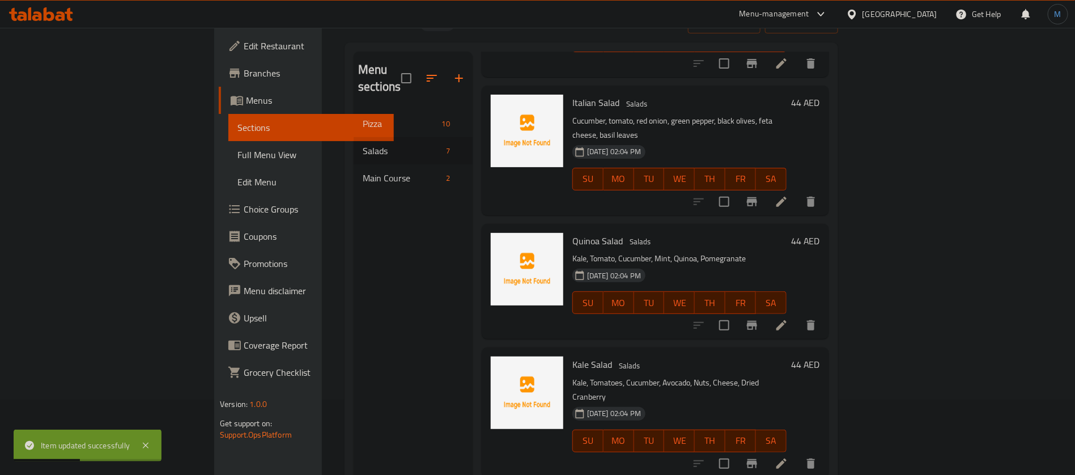
scroll to position [74, 0]
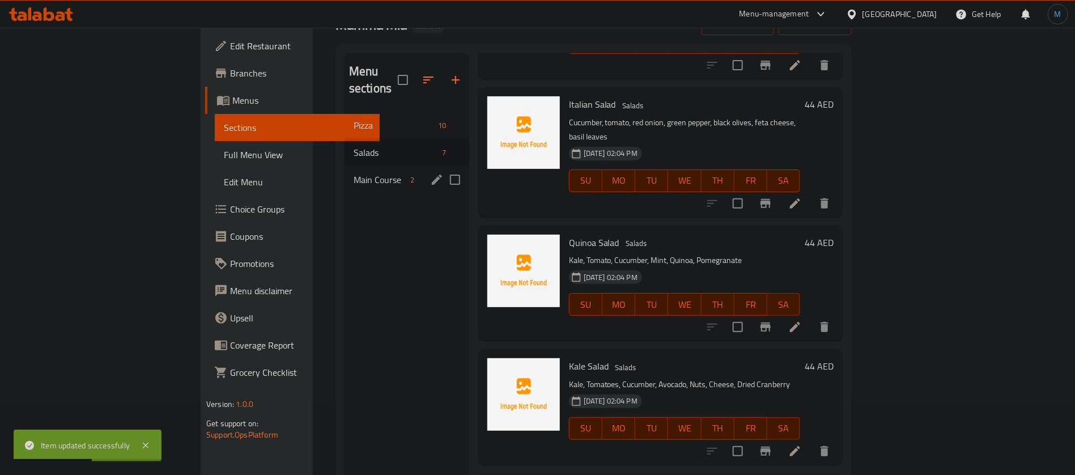
click at [353, 173] on span "Main Course" at bounding box center [379, 180] width 53 height 14
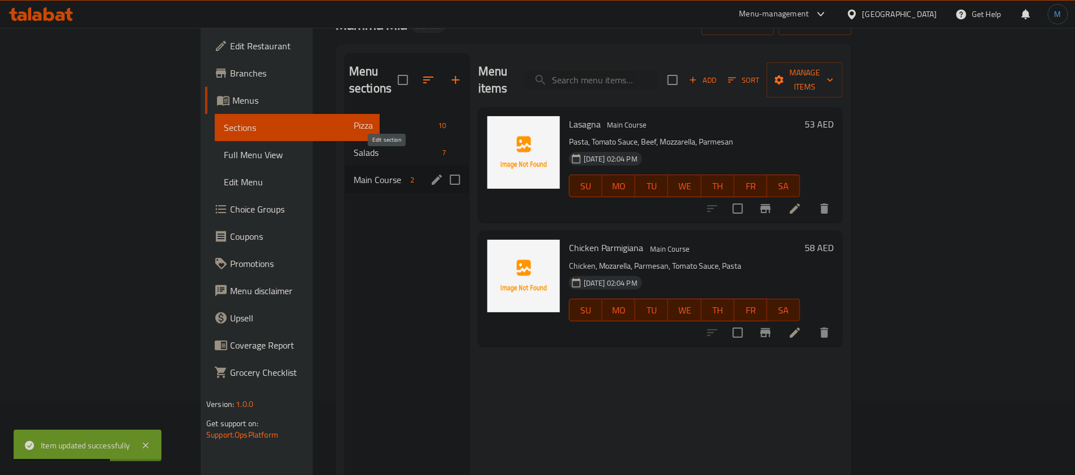
click at [428, 171] on button "edit" at bounding box center [436, 179] width 17 height 17
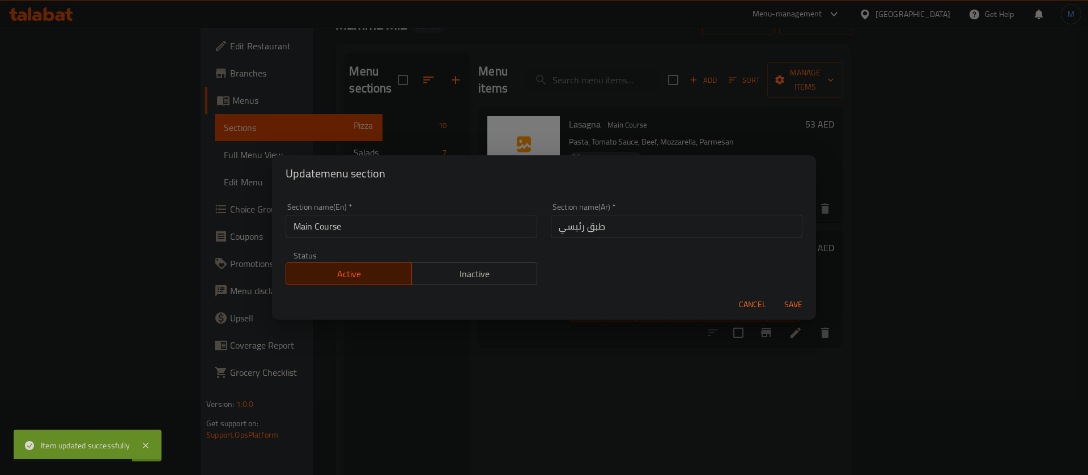
click at [749, 299] on span "Cancel" at bounding box center [752, 304] width 27 height 14
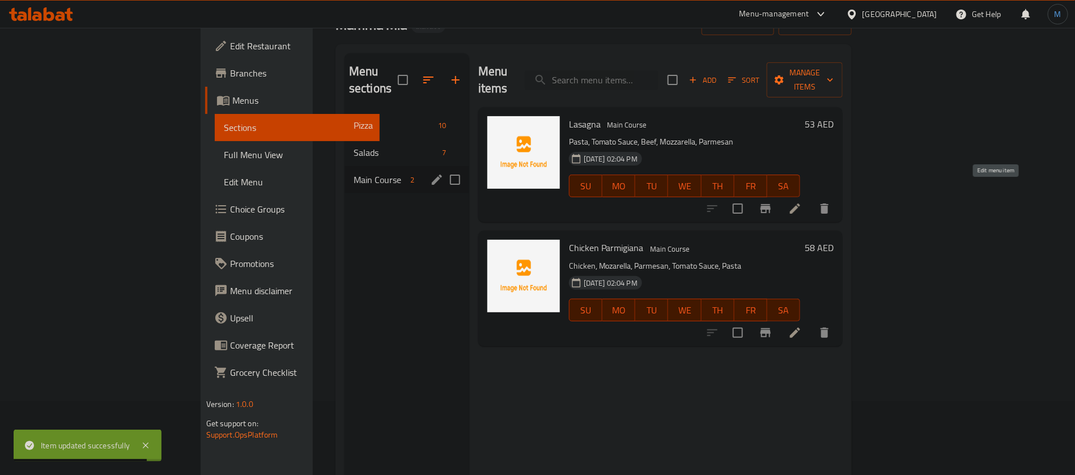
click at [802, 202] on icon at bounding box center [795, 209] width 14 height 14
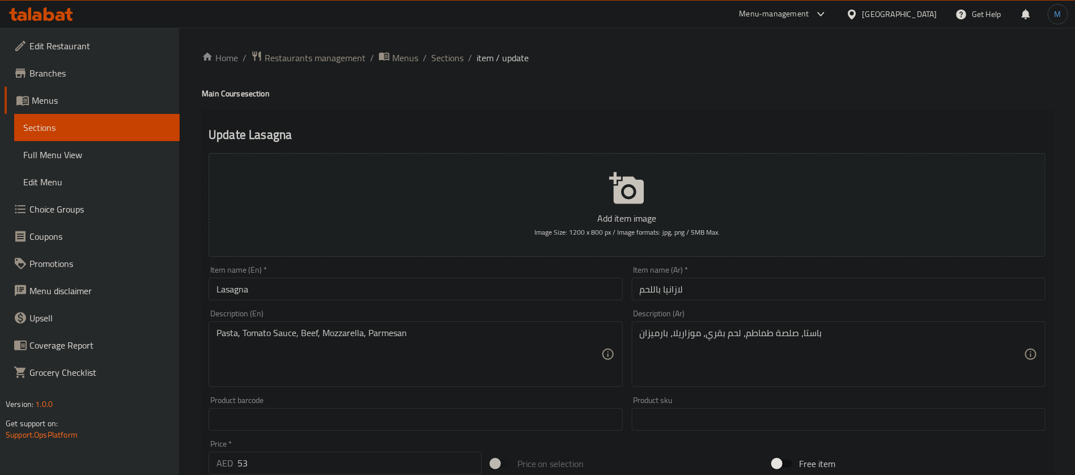
drag, startPoint x: 698, startPoint y: 274, endPoint x: 698, endPoint y: 284, distance: 9.6
click at [698, 276] on div "Item name (Ar)   * لازانيا باللحم Item name (Ar) *" at bounding box center [839, 283] width 414 height 35
click at [698, 284] on input "لازانيا باللحم" at bounding box center [839, 289] width 414 height 23
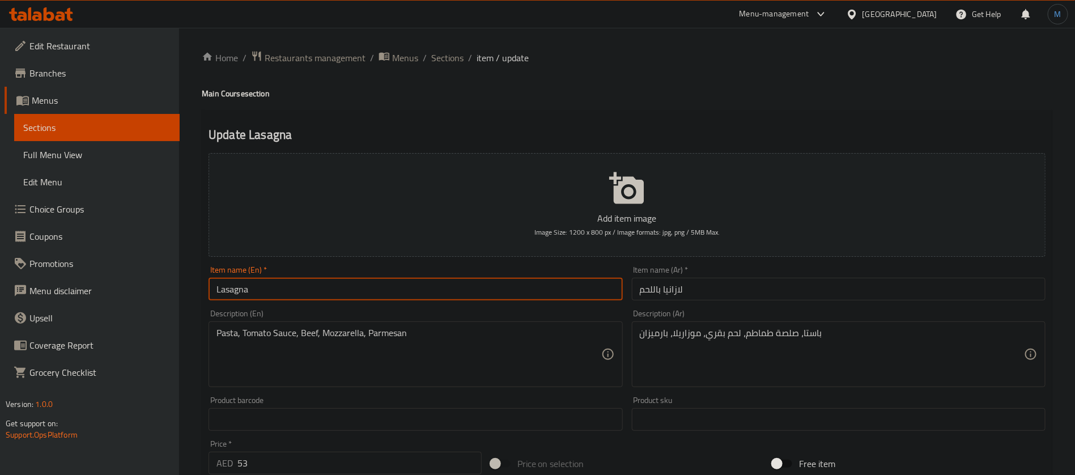
click at [393, 299] on input "Lasagna" at bounding box center [415, 289] width 414 height 23
paste input "Meat l"
type input "Meat Lasagna"
click at [407, 308] on div "Description (En) Pasta, Tomato Sauce, Beef, Mozzarella, Parmesan Description (E…" at bounding box center [415, 348] width 423 height 87
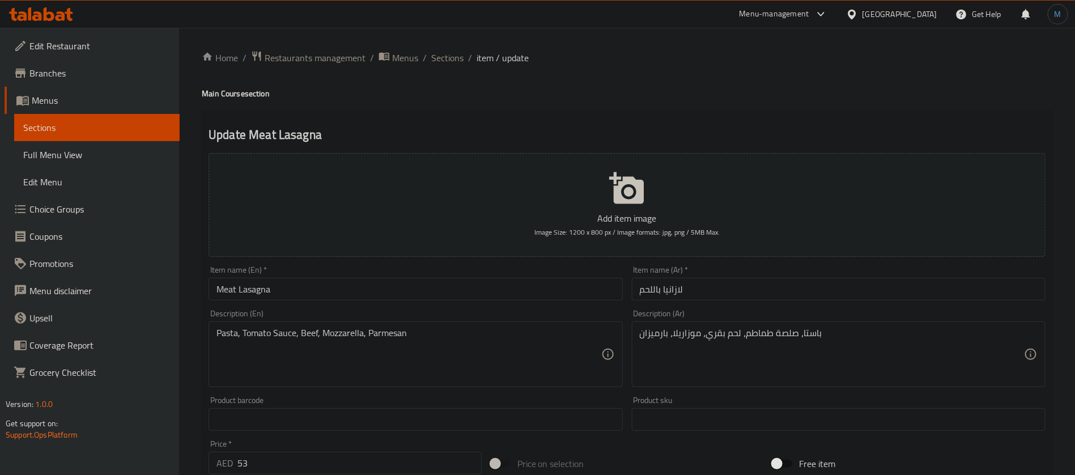
click at [407, 304] on div "Item name (En)   * Meat Lasagna Item name (En) *" at bounding box center [415, 283] width 423 height 44
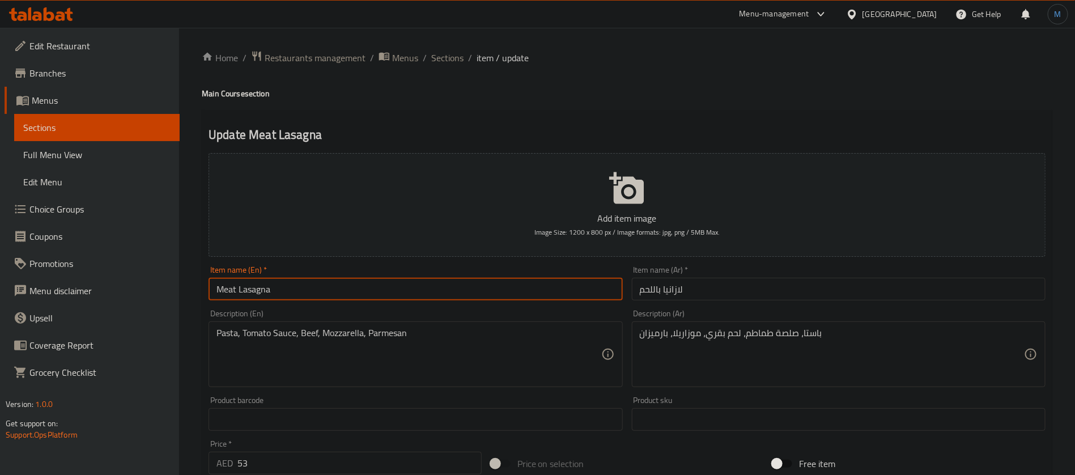
click at [407, 300] on input "Meat Lasagna" at bounding box center [415, 289] width 414 height 23
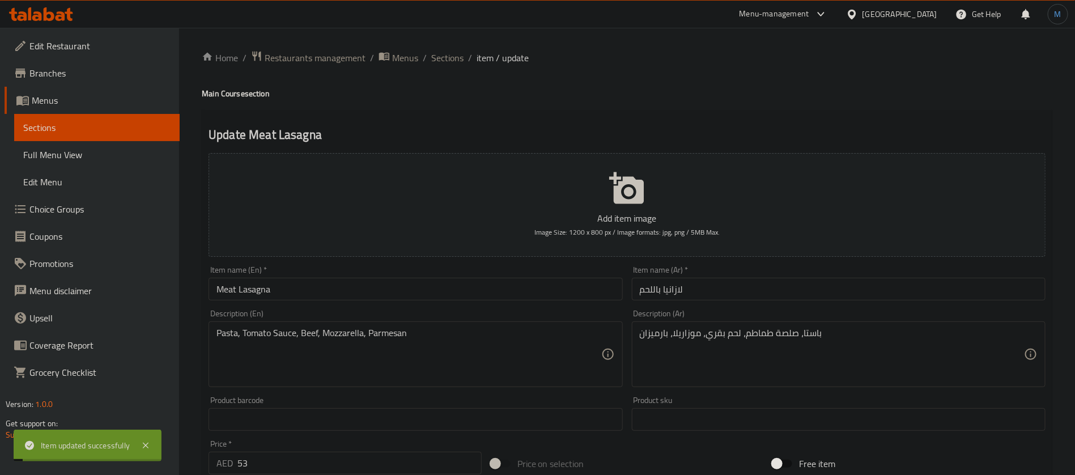
click at [433, 58] on span "Sections" at bounding box center [447, 58] width 32 height 14
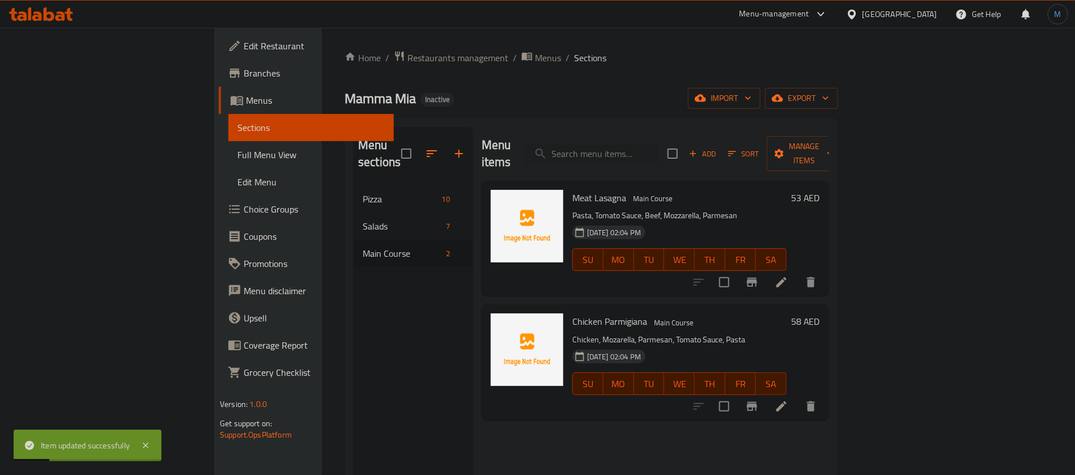
click at [797, 396] on li at bounding box center [781, 406] width 32 height 20
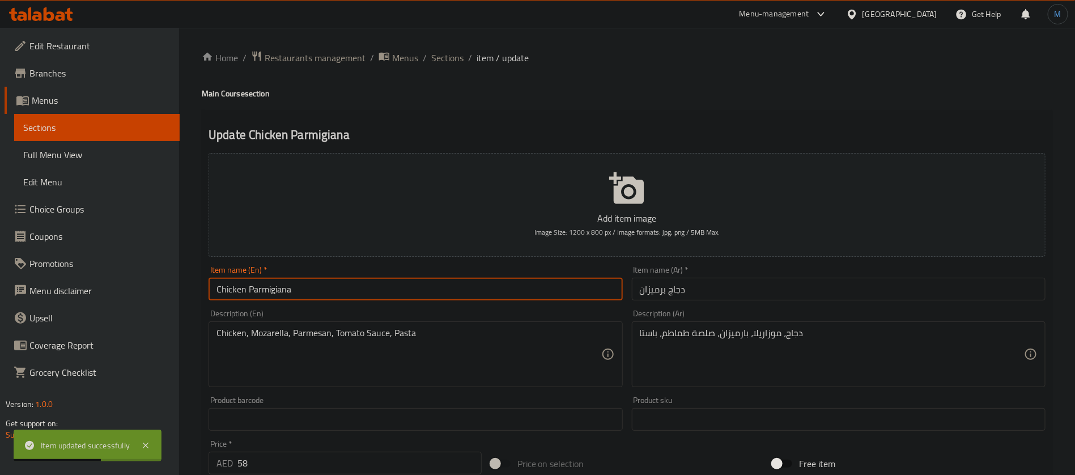
click at [445, 279] on input "Chicken Parmigiana" at bounding box center [415, 289] width 414 height 23
click at [758, 286] on input "دجاج برميزان" at bounding box center [839, 289] width 414 height 23
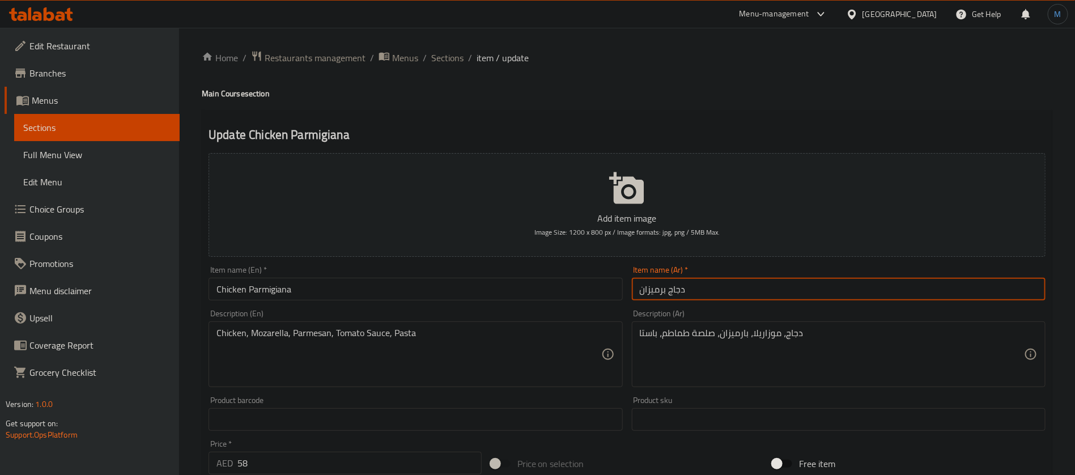
paste input "رميجيانا"
click at [758, 286] on input "دجاج بارميجيانا" at bounding box center [839, 289] width 414 height 23
type input "دجاج بارميجيانا"
click at [453, 62] on span "Sections" at bounding box center [447, 58] width 32 height 14
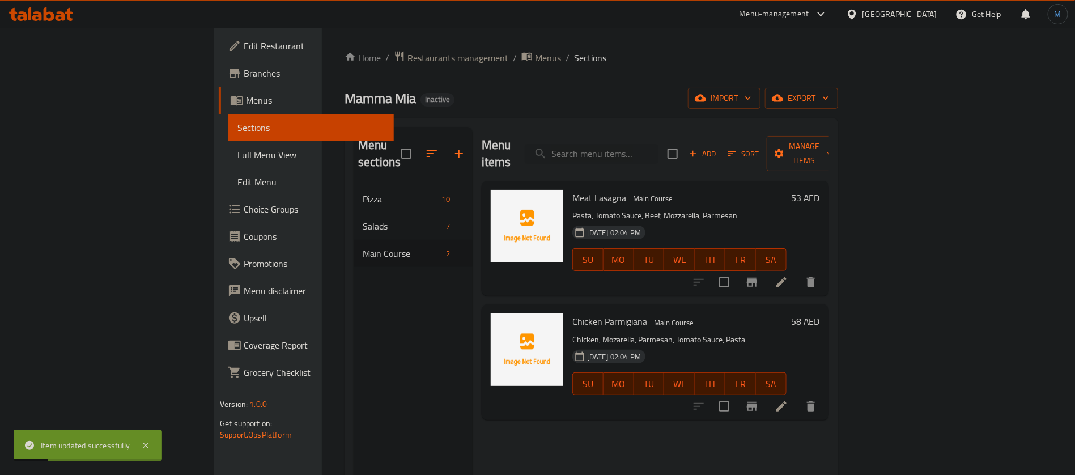
click at [237, 151] on span "Full Menu View" at bounding box center [310, 155] width 147 height 14
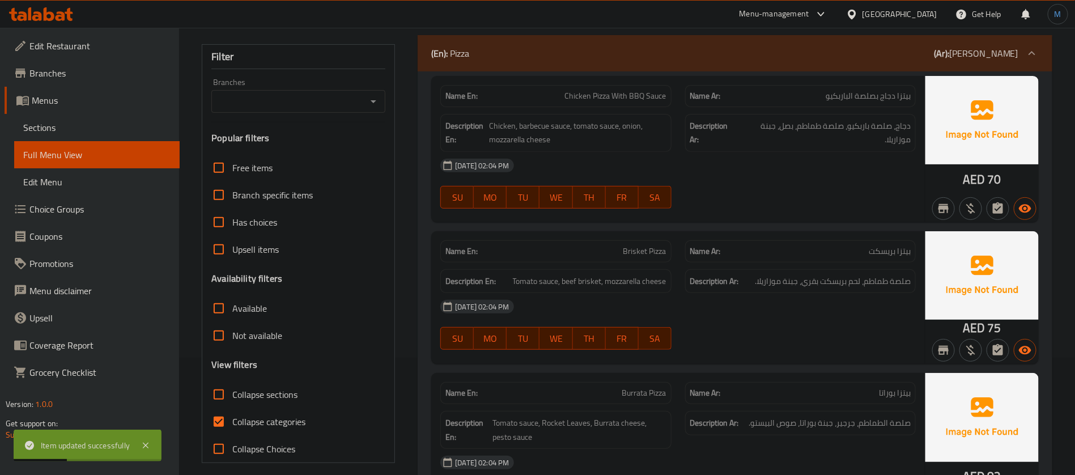
scroll to position [170, 0]
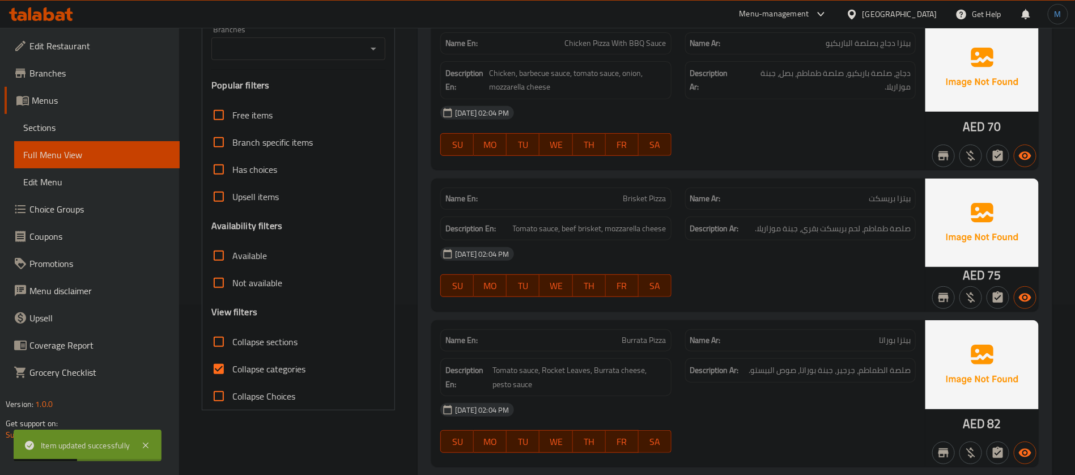
click at [214, 365] on input "Collapse categories" at bounding box center [218, 368] width 27 height 27
checkbox input "false"
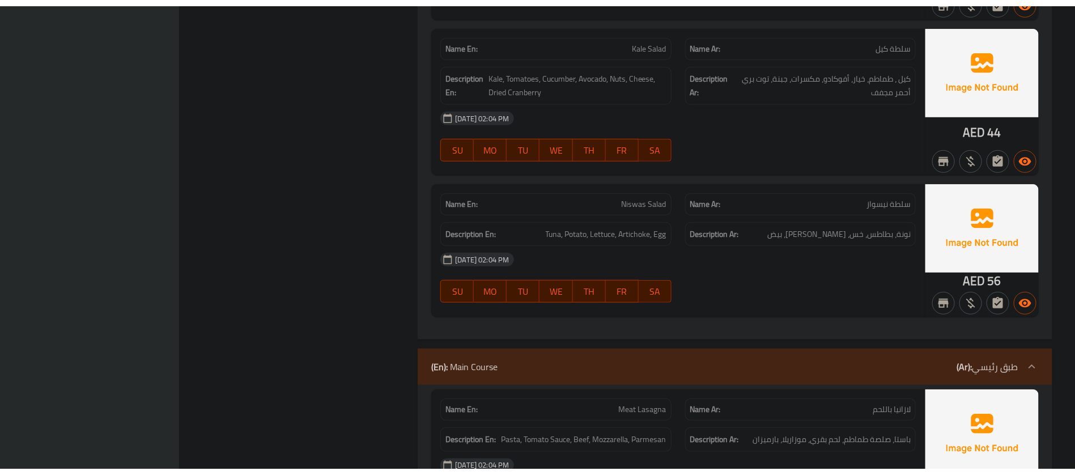
scroll to position [2749, 0]
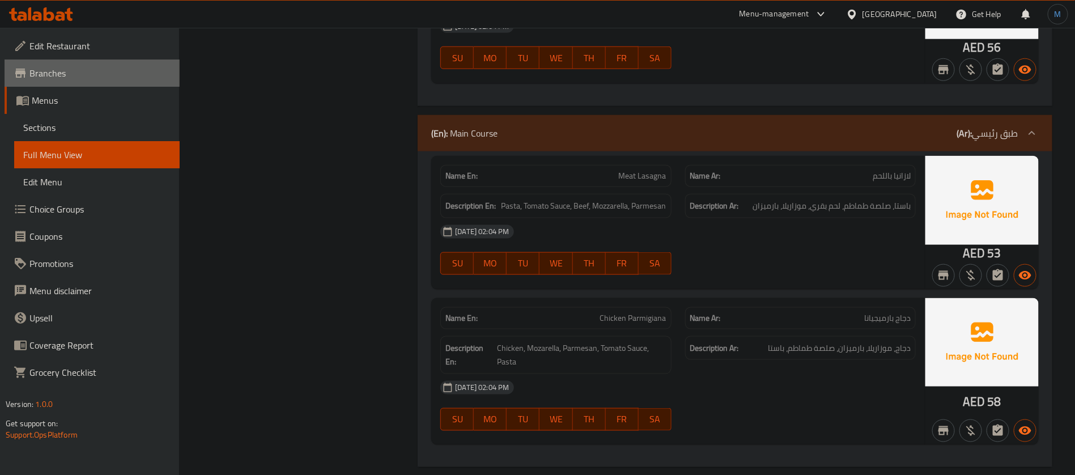
click at [121, 80] on link "Branches" at bounding box center [92, 72] width 175 height 27
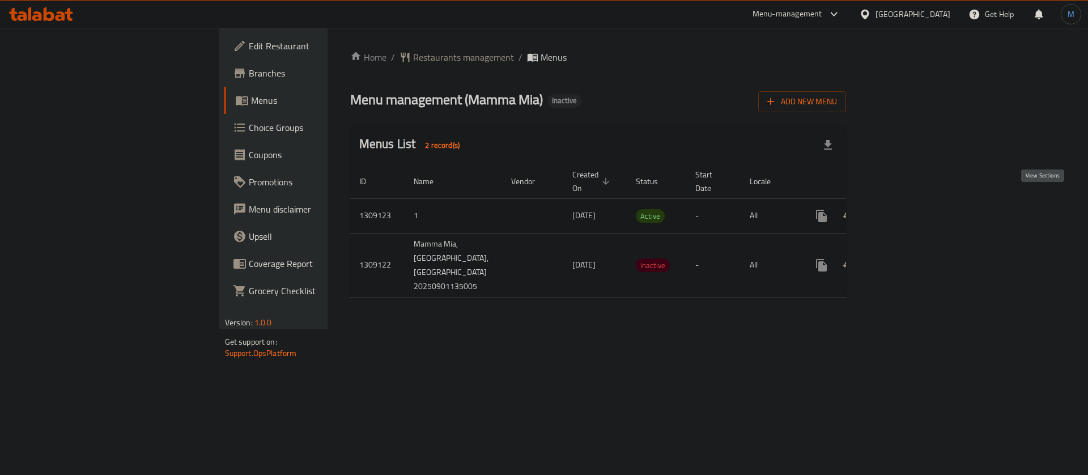
click at [910, 209] on icon "enhanced table" at bounding box center [903, 216] width 14 height 14
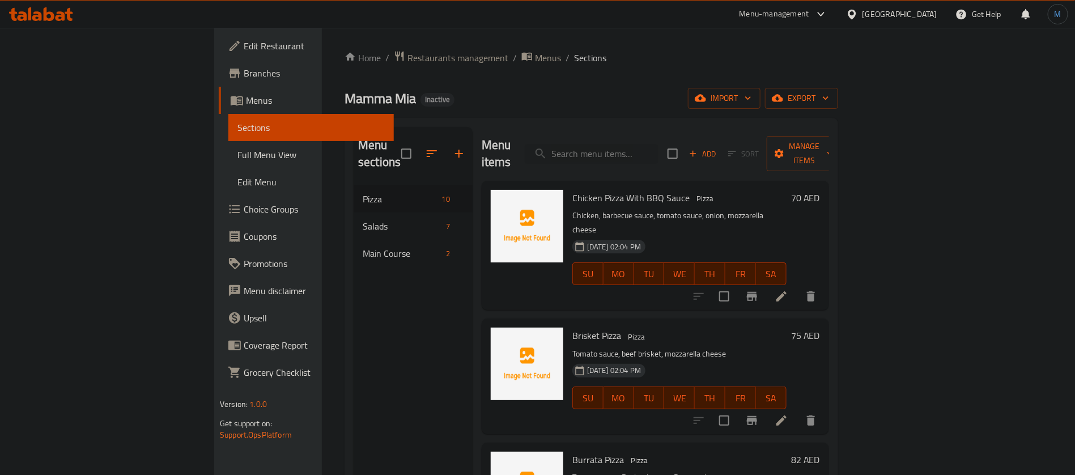
click at [237, 148] on span "Full Menu View" at bounding box center [310, 155] width 147 height 14
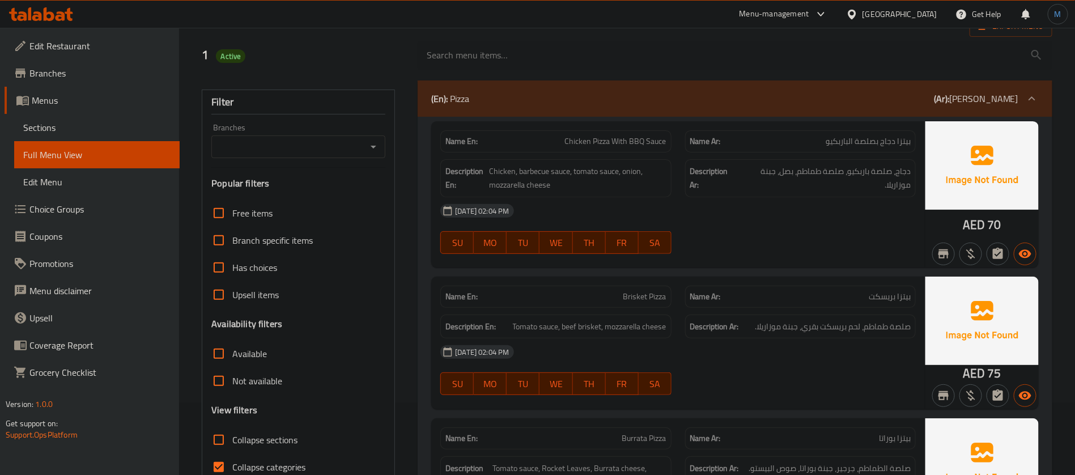
scroll to position [170, 0]
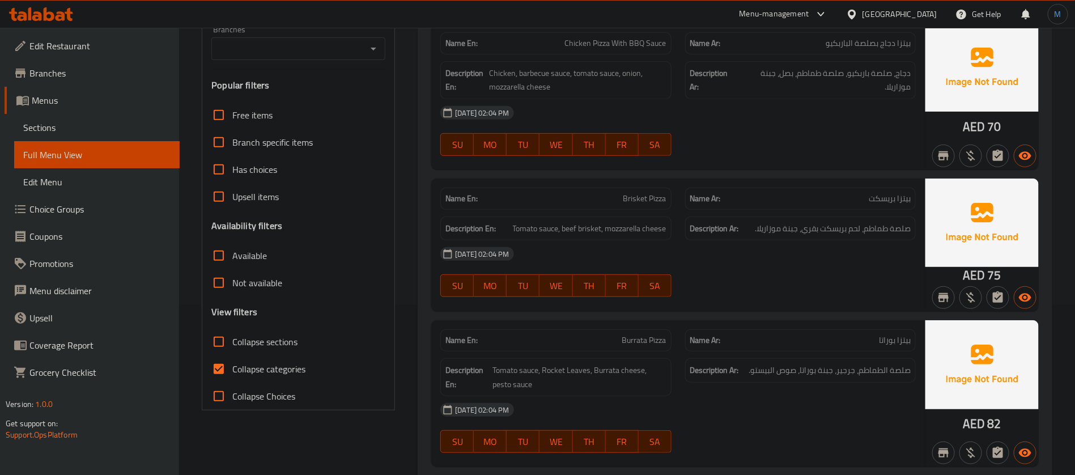
click at [232, 362] on span "Collapse categories" at bounding box center [268, 369] width 73 height 14
click at [232, 361] on input "Collapse categories" at bounding box center [218, 368] width 27 height 27
checkbox input "false"
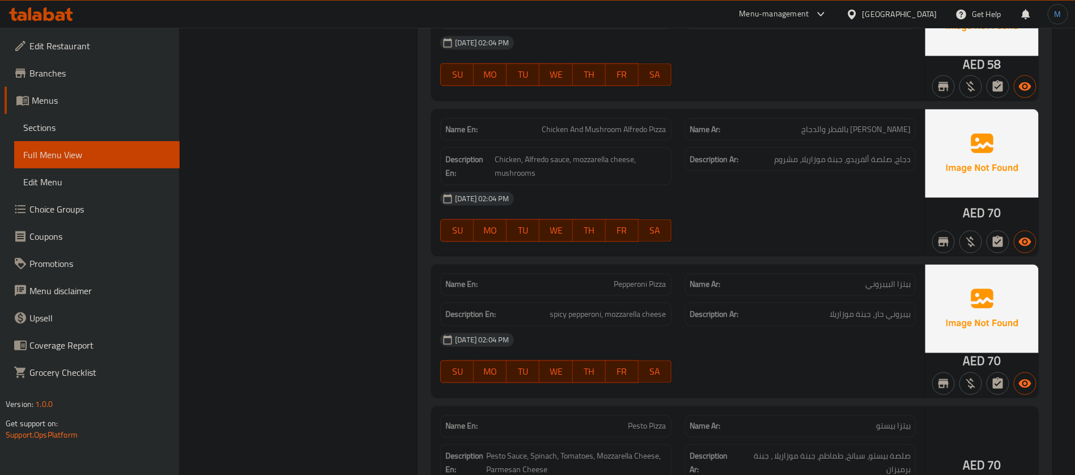
scroll to position [850, 0]
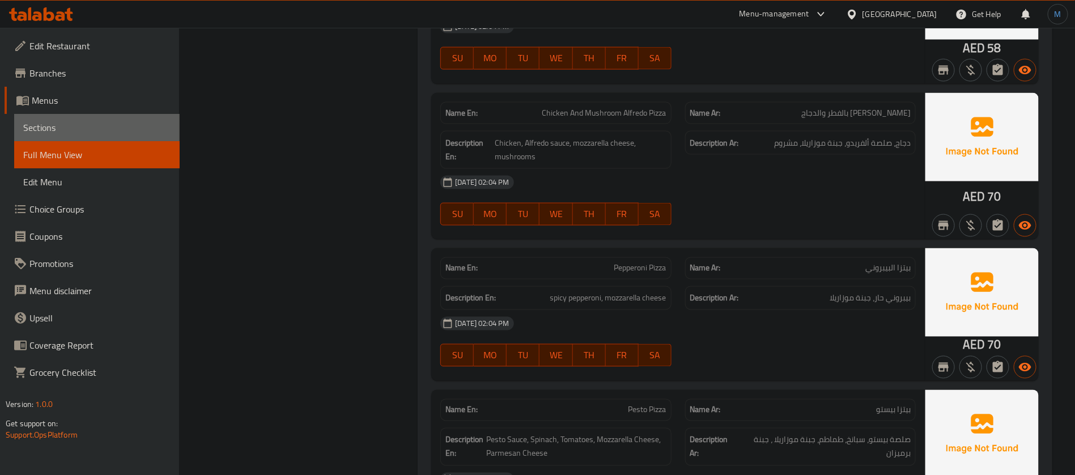
click at [103, 126] on span "Sections" at bounding box center [96, 128] width 147 height 14
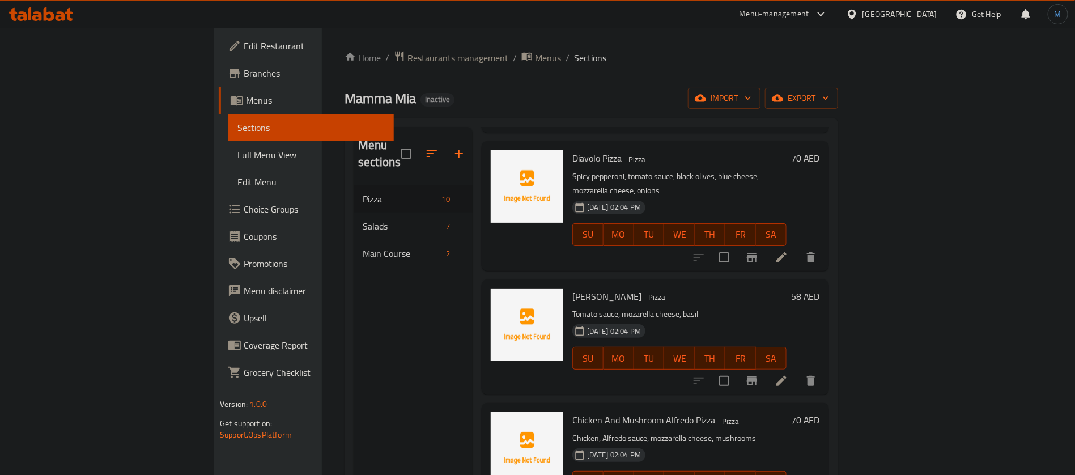
scroll to position [510, 0]
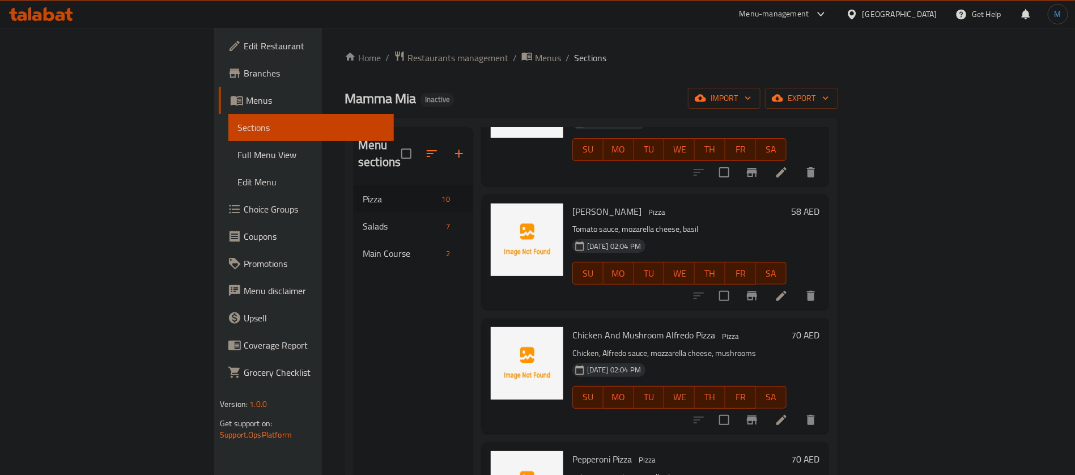
click at [788, 413] on icon at bounding box center [781, 420] width 14 height 14
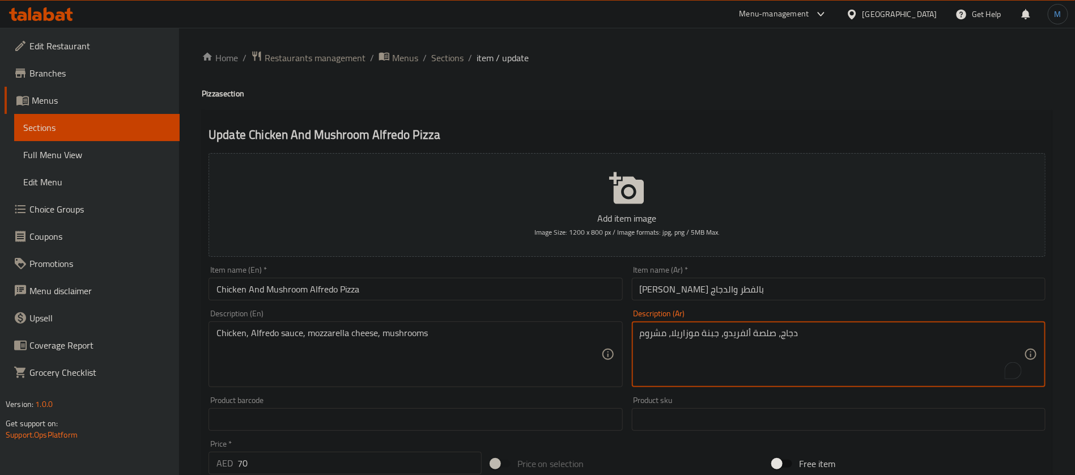
click at [654, 331] on textarea "دجاج، صلصة ألفريدو، جبنة موزاريلا، مشروم" at bounding box center [832, 354] width 384 height 54
type textarea "دجاج، صلصة ألفريدو، جبنة موزاريلا، فطر"
click at [758, 291] on input "[PERSON_NAME] بالفطر والدجاج" at bounding box center [839, 289] width 414 height 23
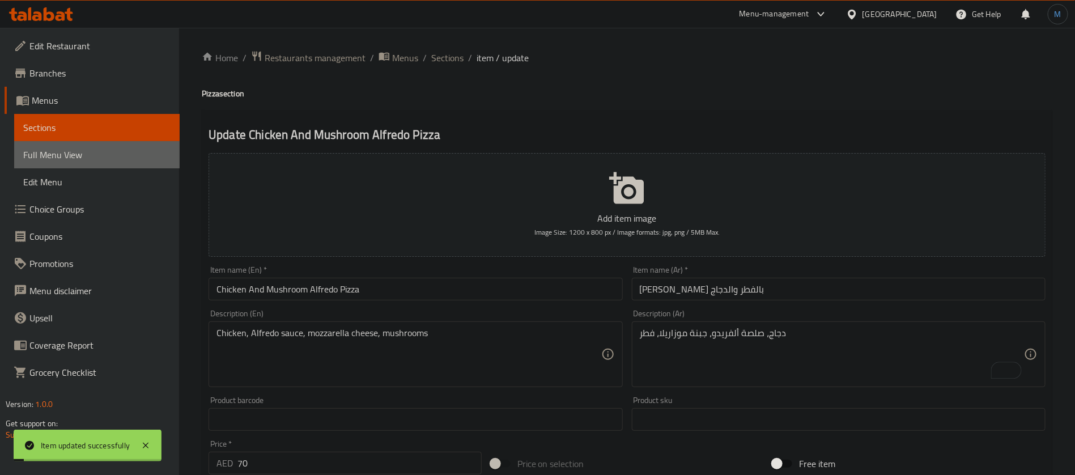
click at [128, 158] on span "Full Menu View" at bounding box center [96, 155] width 147 height 14
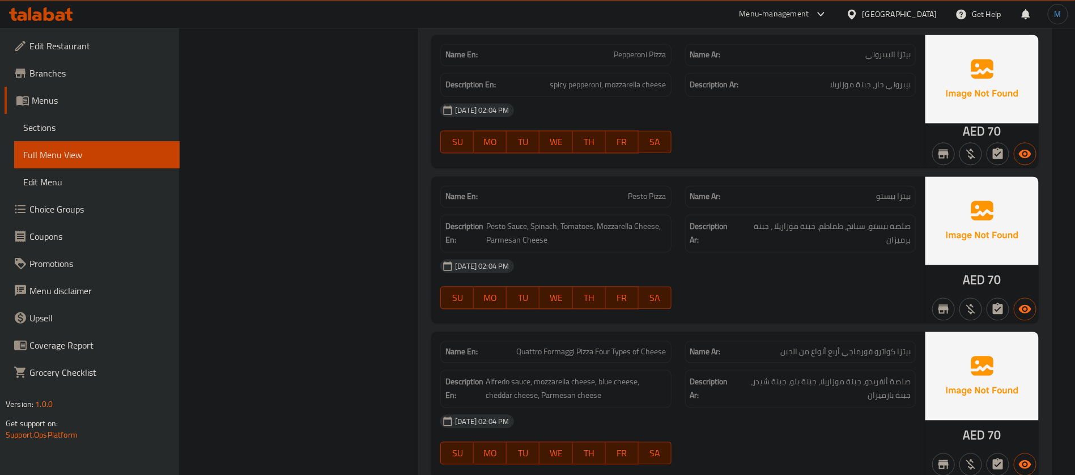
scroll to position [1105, 0]
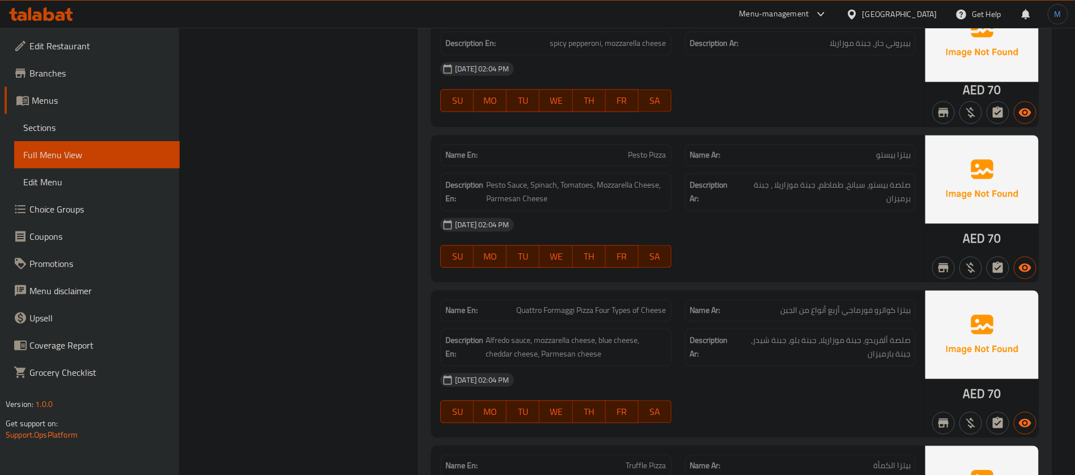
click at [552, 146] on div "Name En: Pesto Pizza" at bounding box center [555, 155] width 231 height 22
click at [565, 149] on p "Name En: Pesto Pizza" at bounding box center [555, 155] width 220 height 12
click at [611, 152] on p "Name En: Pesto Pizza" at bounding box center [555, 155] width 220 height 12
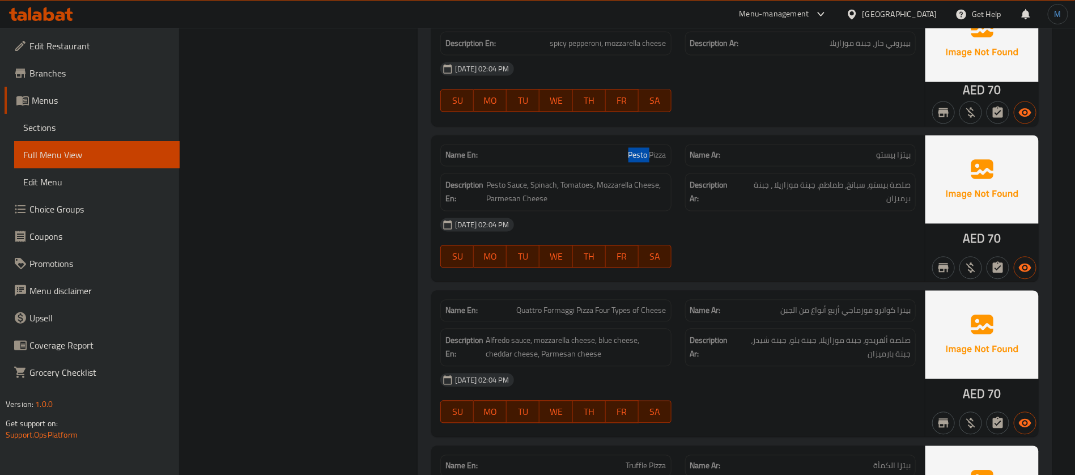
click at [611, 152] on p "Name En: Pesto Pizza" at bounding box center [555, 155] width 220 height 12
copy span "Pesto Pizza"
click at [130, 126] on span "Sections" at bounding box center [96, 128] width 147 height 14
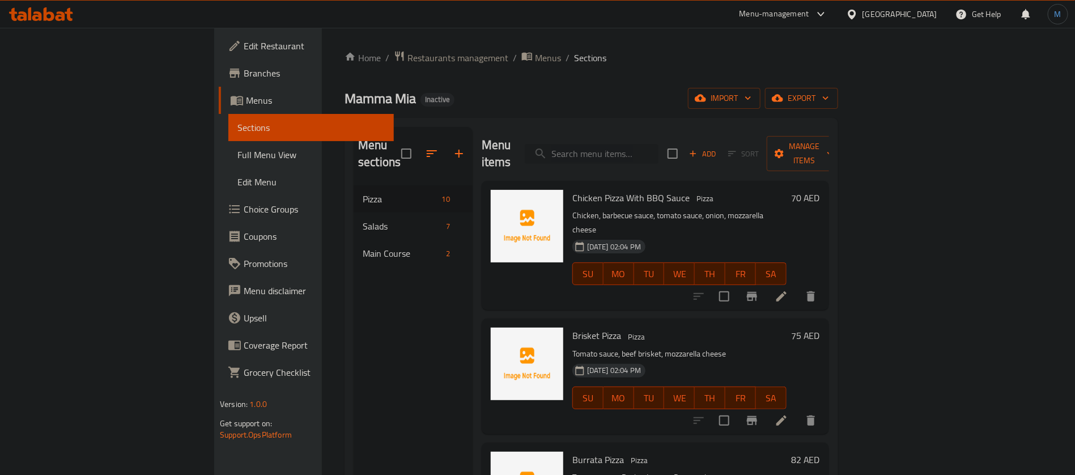
click at [653, 144] on input "search" at bounding box center [592, 154] width 134 height 20
paste input "Pesto Pizza"
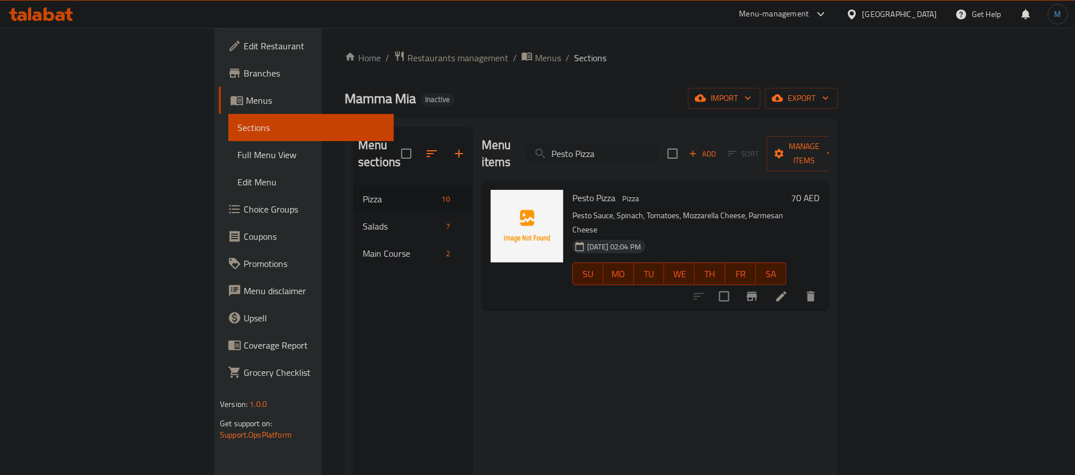
type input "Pesto Pizza"
click at [797, 286] on li at bounding box center [781, 296] width 32 height 20
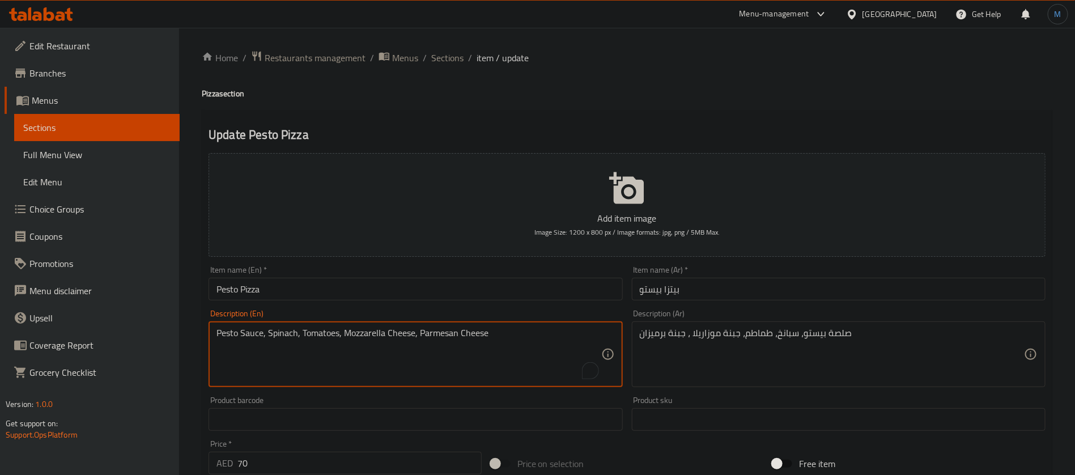
drag, startPoint x: 427, startPoint y: 338, endPoint x: 504, endPoint y: 338, distance: 76.5
click at [504, 338] on textarea "Pesto Sauce, Spinach, Tomatoes, Mozzarella Cheese, Parmesan Cheese" at bounding box center [408, 354] width 384 height 54
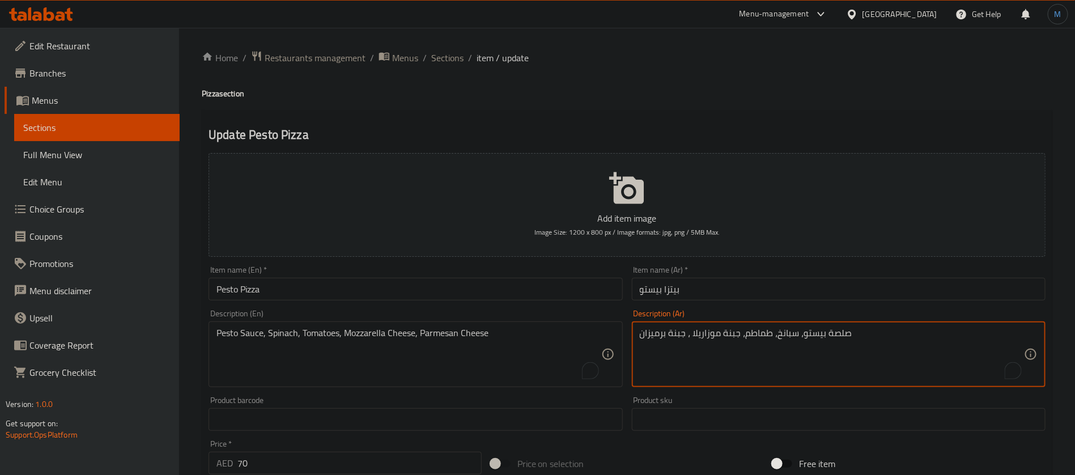
click at [676, 331] on textarea "صلصة بيستو، سبانخ، طماطم، جبنة موزاريلا ، جبنة برميزان" at bounding box center [832, 354] width 384 height 54
click at [654, 333] on textarea "صلصة بيستو، سبانخ، طماطم، جبنة موزاريلا ، جبنة برميزان" at bounding box center [832, 354] width 384 height 54
paste textarea "To enrich screen reader interactions, please activate Accessibility in Grammarl…"
type textarea "صلصة بيستو، سبانخ، طماطم، جبنة موزاريلا ، جبنة بارميزان"
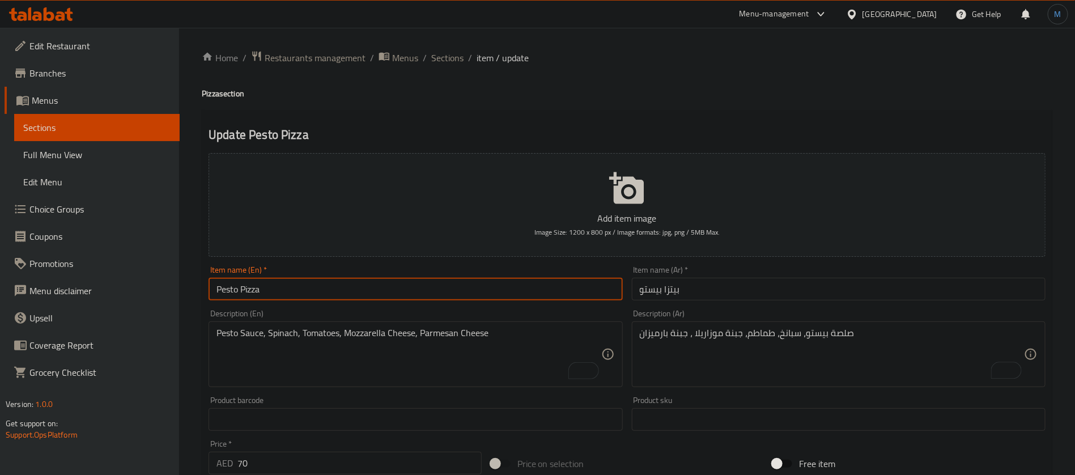
click at [560, 294] on input "Pesto Pizza" at bounding box center [415, 289] width 414 height 23
click at [443, 55] on span "Sections" at bounding box center [447, 58] width 32 height 14
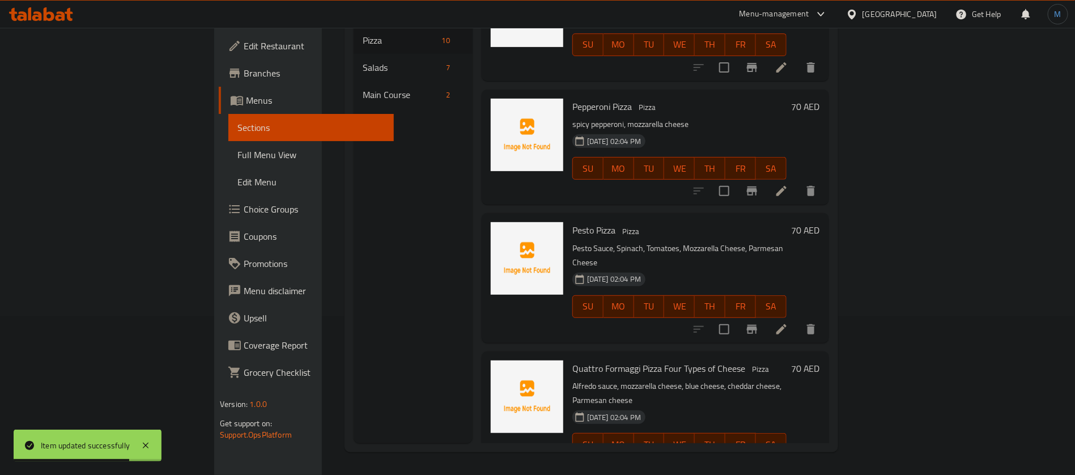
scroll to position [706, 0]
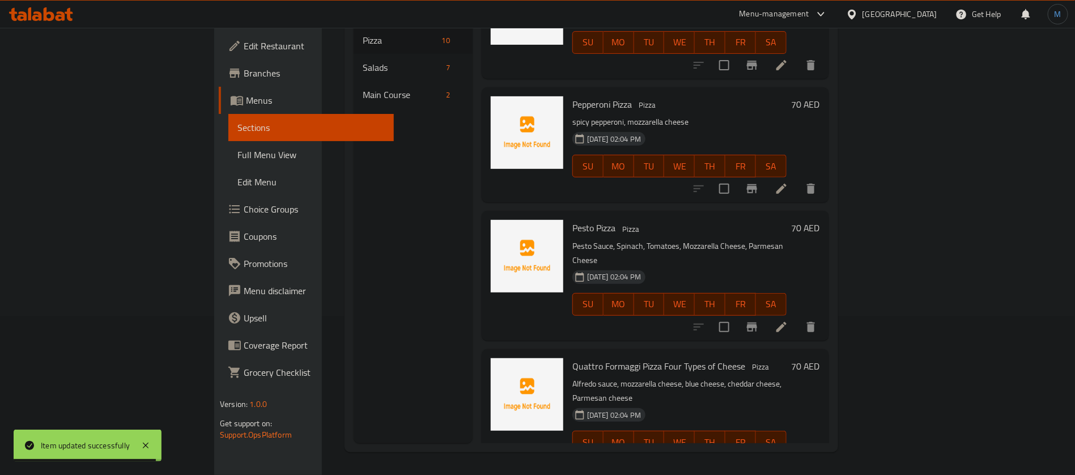
click at [228, 142] on link "Full Menu View" at bounding box center [310, 154] width 165 height 27
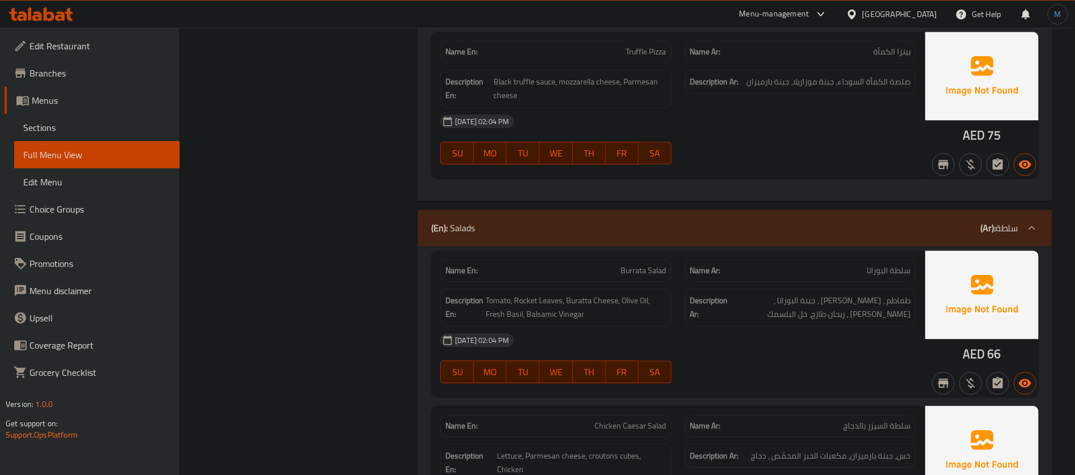
scroll to position [1688, 0]
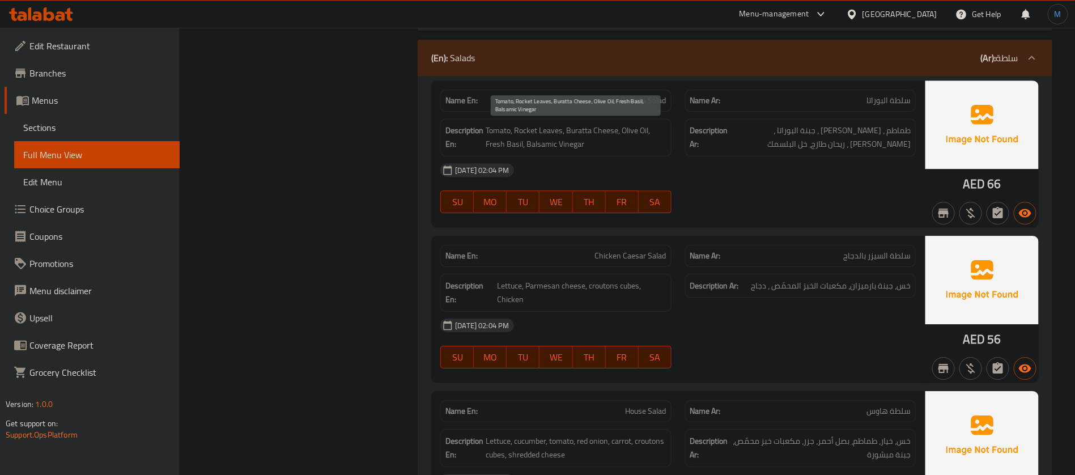
click at [544, 149] on span "Tomato, Rocket Leaves, Buratta Cheese, Olive Oil, Fresh Basil, Balsamic Vinegar" at bounding box center [575, 137] width 180 height 28
drag, startPoint x: 544, startPoint y: 149, endPoint x: 571, endPoint y: 146, distance: 26.8
click at [571, 146] on span "Tomato, Rocket Leaves, Buratta Cheese, Olive Oil, Fresh Basil, Balsamic Vinegar" at bounding box center [575, 137] width 180 height 28
copy span "Balsamic Vinegar"
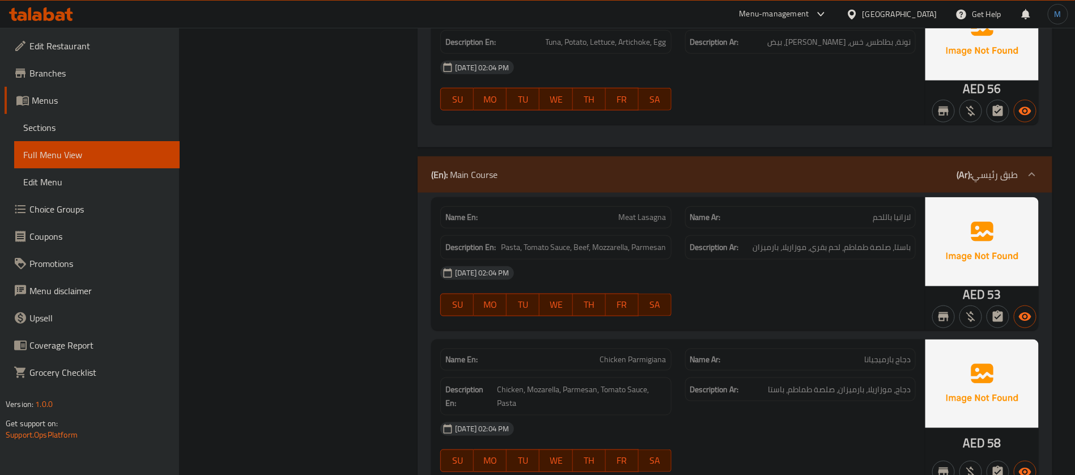
scroll to position [2763, 0]
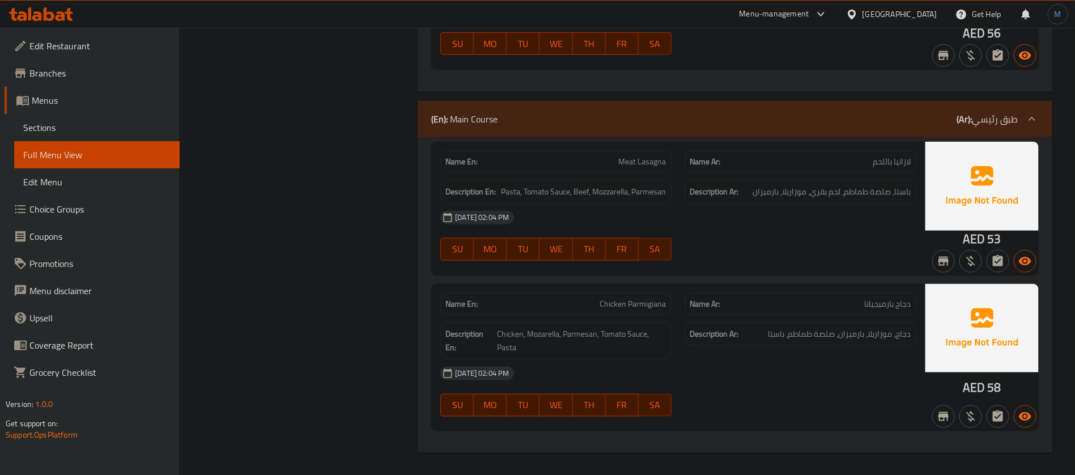
copy span "Parmigiana"
click at [140, 122] on span "Sections" at bounding box center [96, 128] width 147 height 14
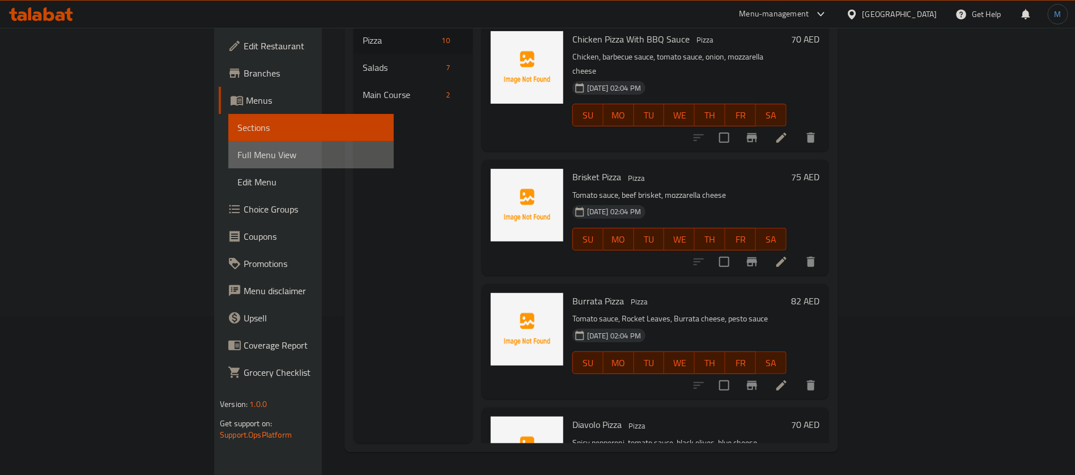
click at [228, 144] on link "Full Menu View" at bounding box center [310, 154] width 165 height 27
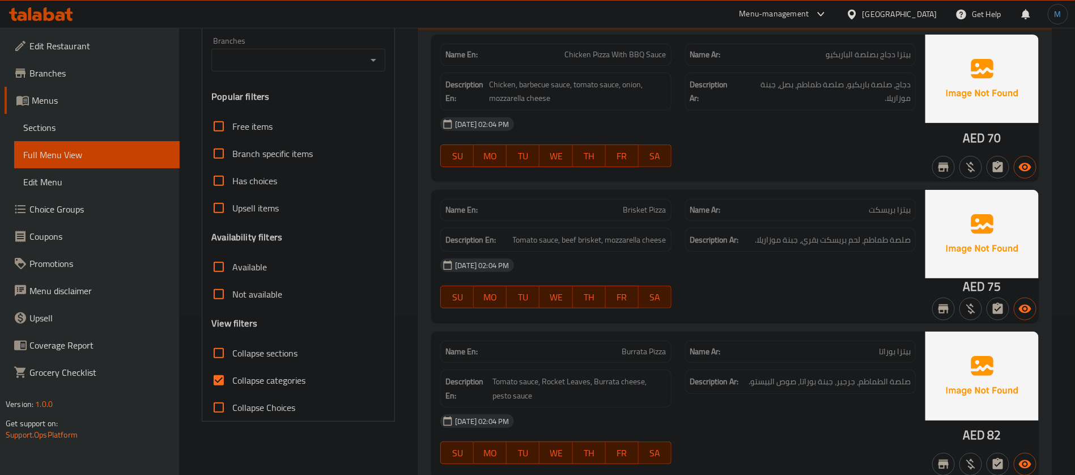
click at [302, 364] on div "Collapse sections" at bounding box center [298, 352] width 174 height 27
click at [293, 369] on label "Collapse categories" at bounding box center [255, 380] width 100 height 27
click at [232, 369] on input "Collapse categories" at bounding box center [218, 380] width 27 height 27
checkbox input "false"
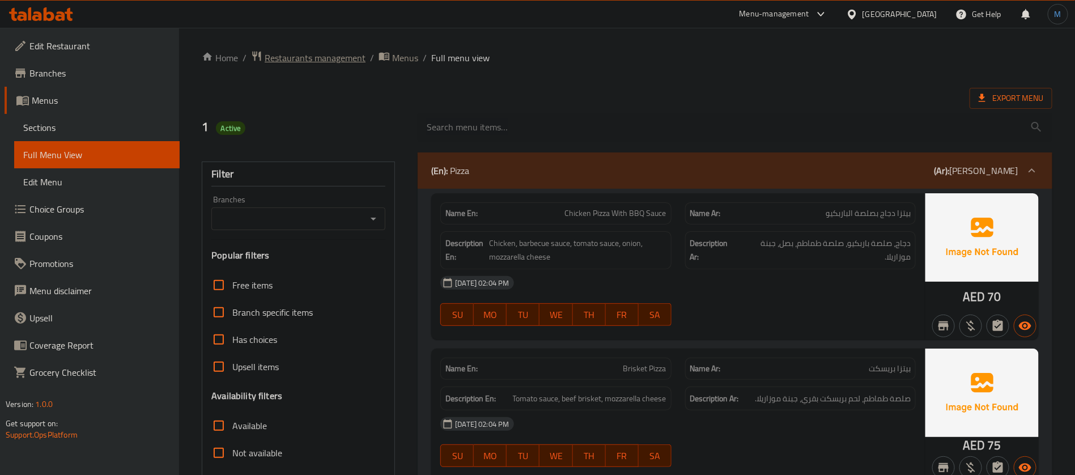
click at [335, 51] on span "Restaurants management" at bounding box center [315, 58] width 101 height 14
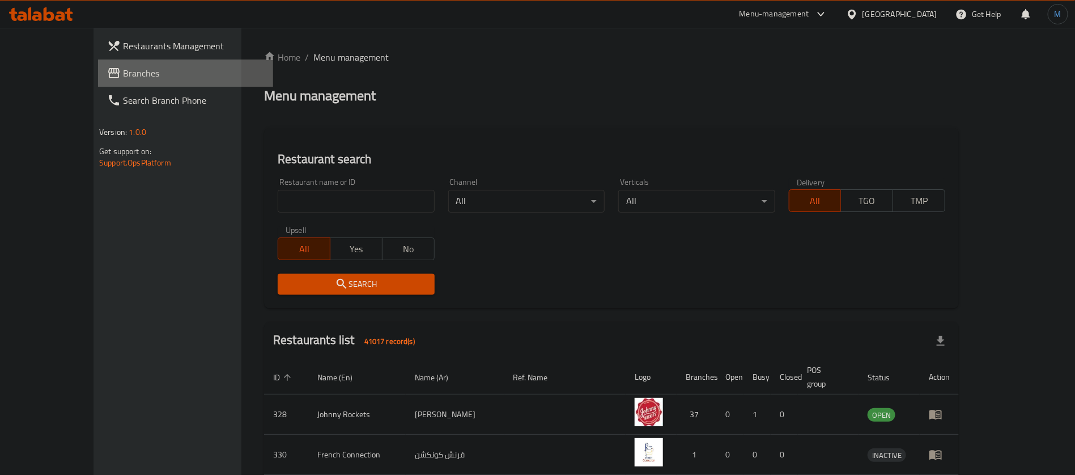
click at [98, 84] on link "Branches" at bounding box center [185, 72] width 175 height 27
